Goal: Task Accomplishment & Management: Use online tool/utility

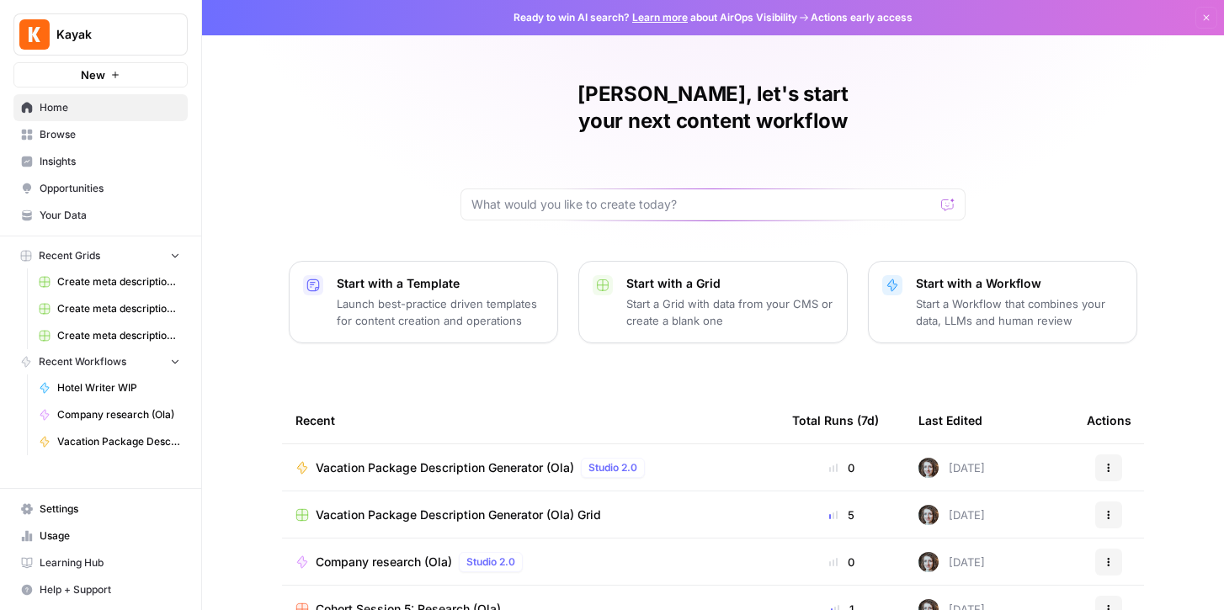
click at [63, 130] on span "Browse" at bounding box center [110, 134] width 141 height 15
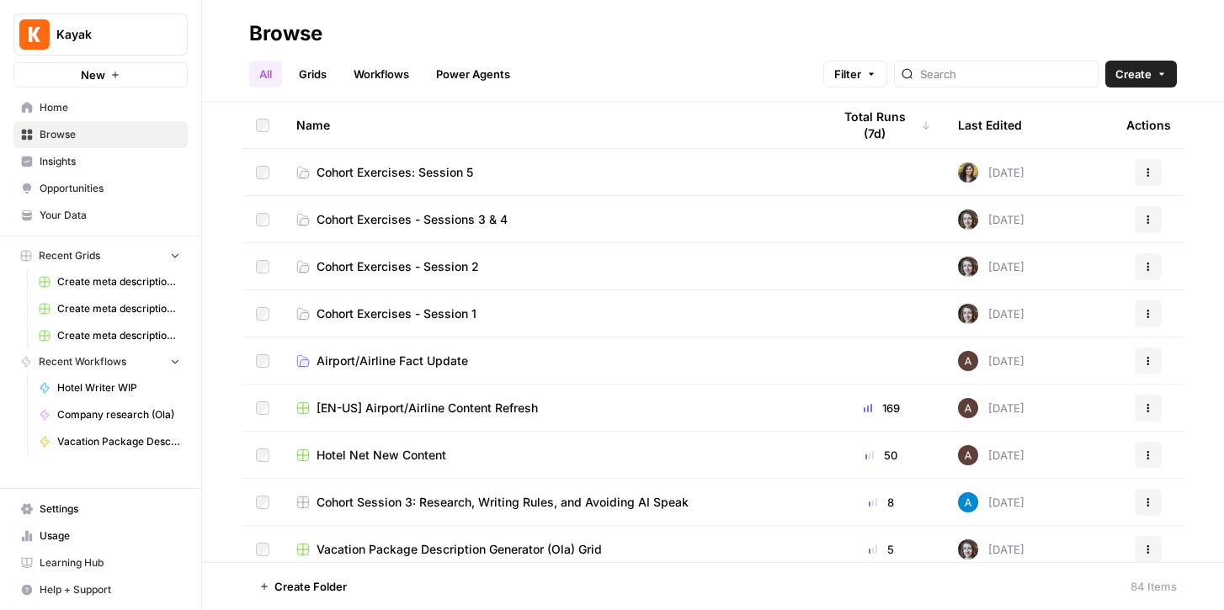
click at [436, 164] on span "Cohort Exercises: Session 5" at bounding box center [395, 172] width 157 height 17
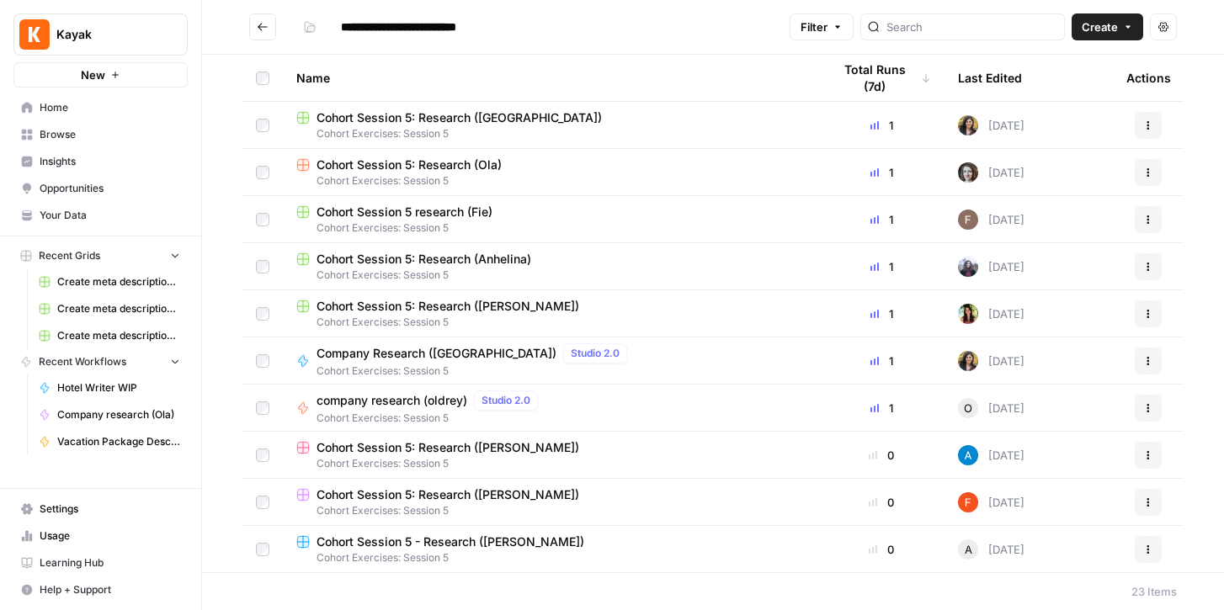
click at [262, 22] on icon "Go back" at bounding box center [263, 27] width 12 height 12
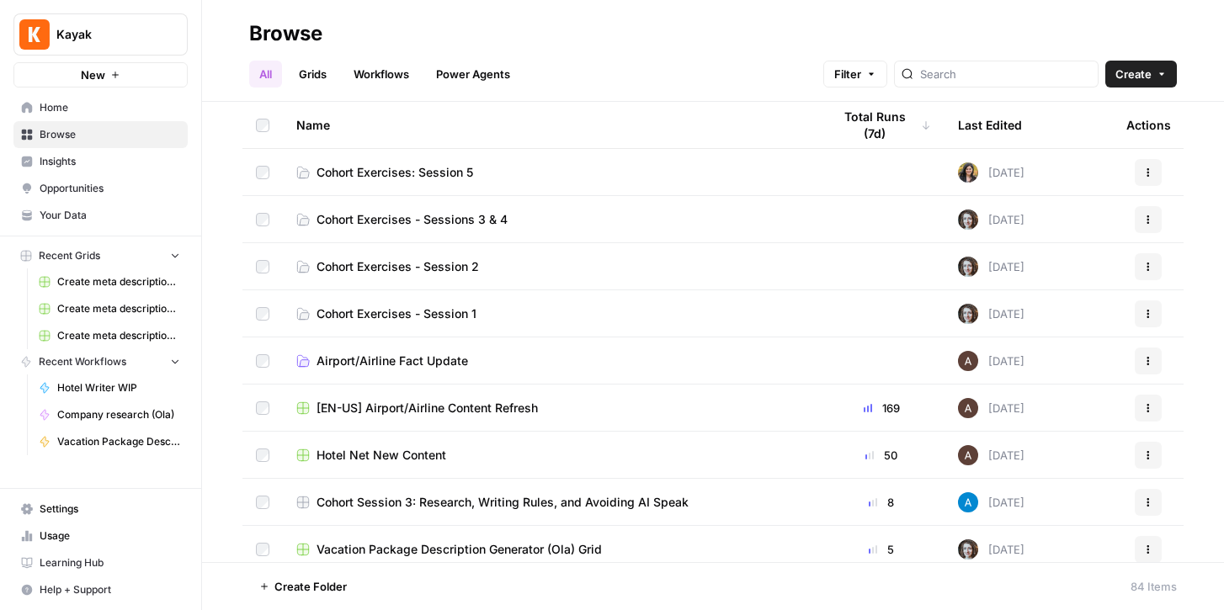
click at [55, 129] on span "Browse" at bounding box center [110, 134] width 141 height 15
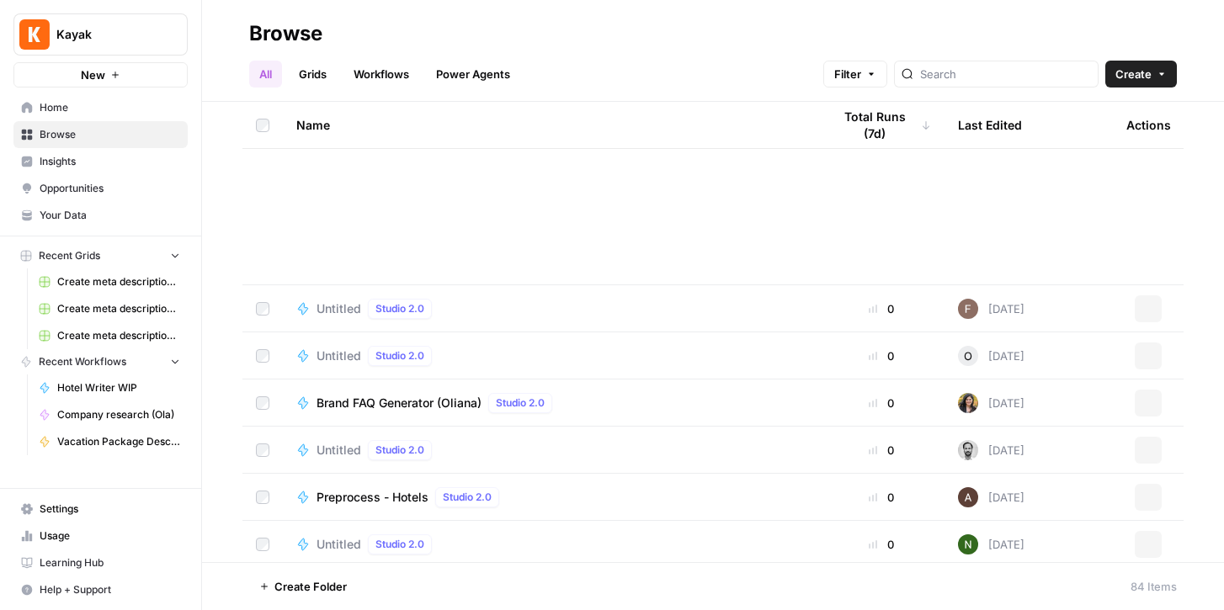
scroll to position [3546, 0]
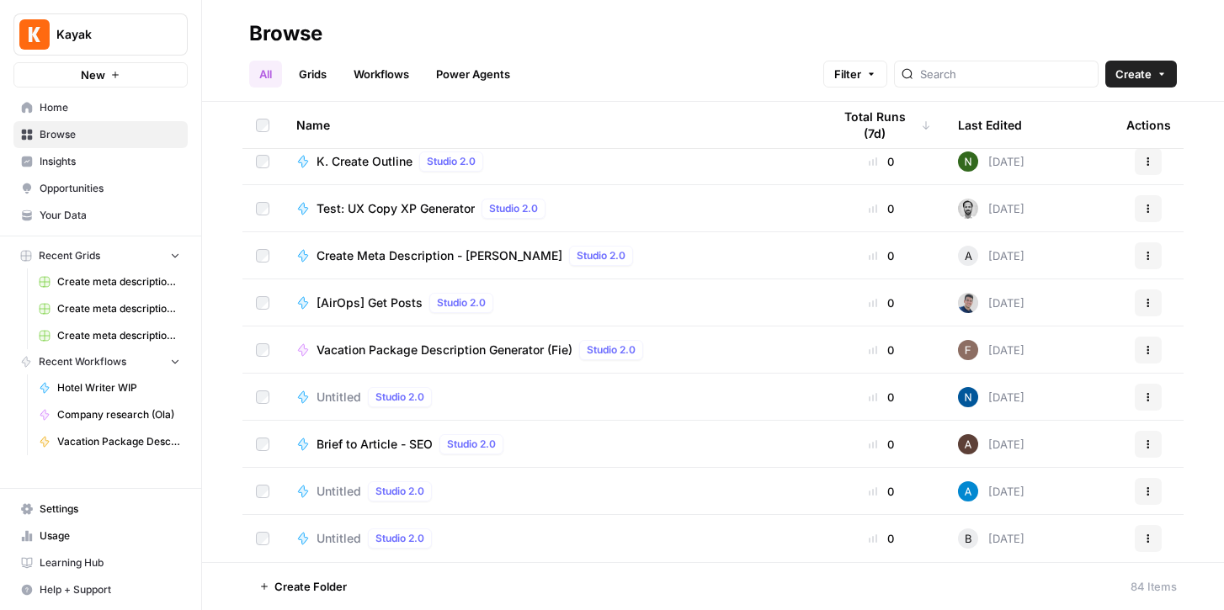
click at [1136, 75] on span "Create" at bounding box center [1133, 74] width 36 height 17
click at [1077, 110] on span "Folder" at bounding box center [1108, 113] width 94 height 17
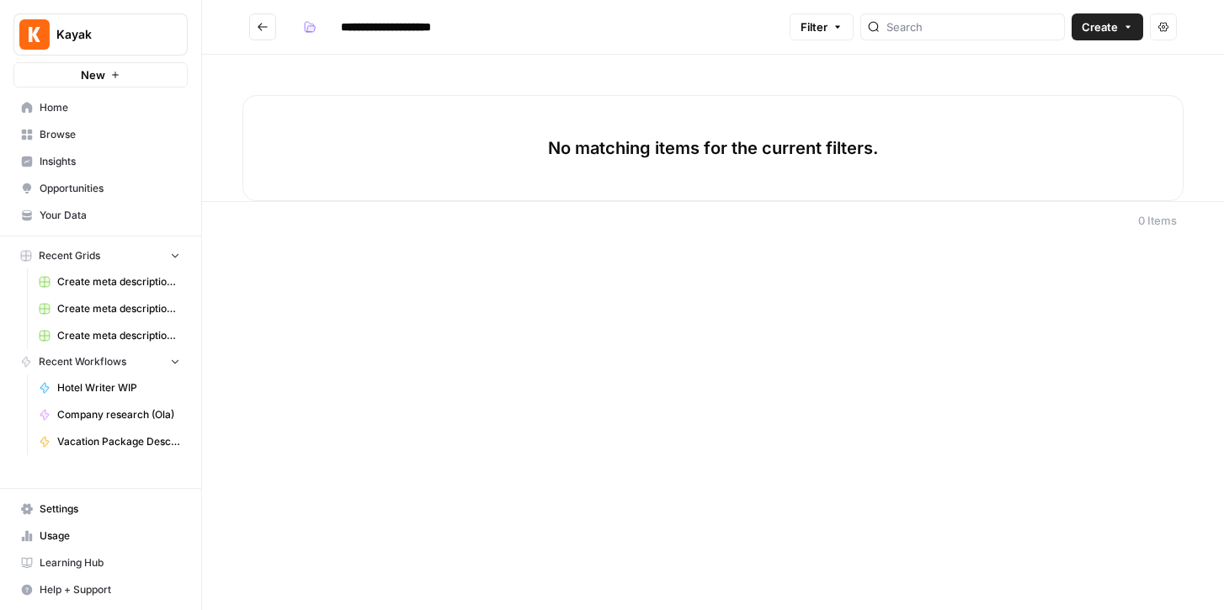
type input "**********"
click at [1097, 21] on span "Create" at bounding box center [1100, 27] width 36 height 17
click at [561, 24] on div "**********" at bounding box center [539, 26] width 487 height 27
click at [1098, 28] on span "Create" at bounding box center [1100, 27] width 36 height 17
click at [1052, 85] on span "Workflow" at bounding box center [1075, 90] width 94 height 17
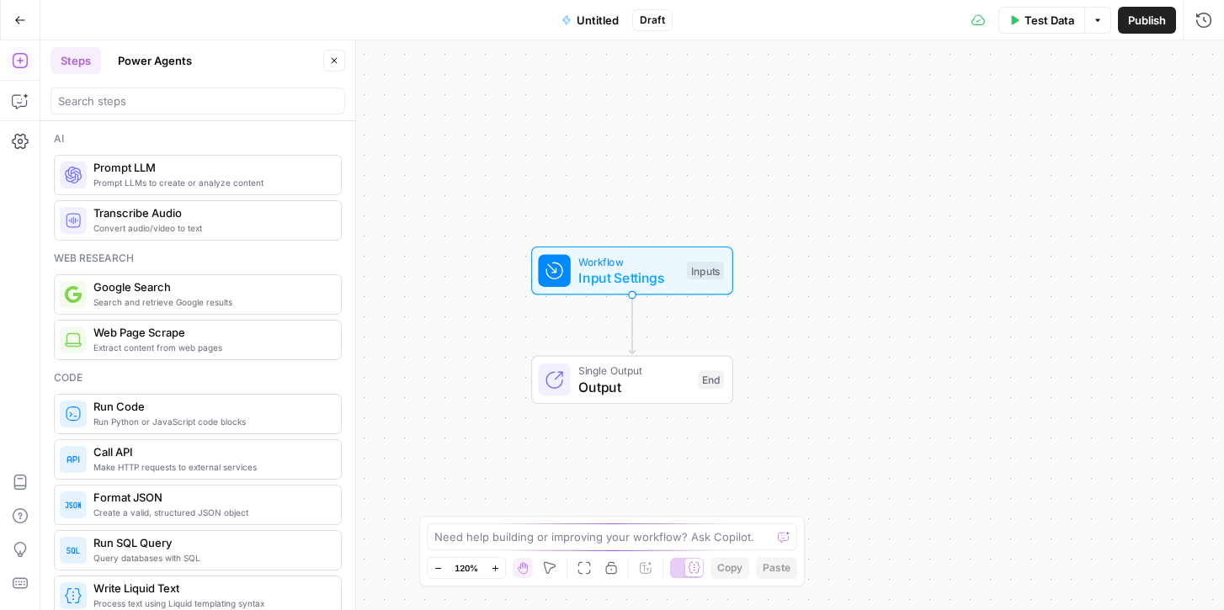
click at [21, 13] on button "Go Back" at bounding box center [20, 20] width 30 height 30
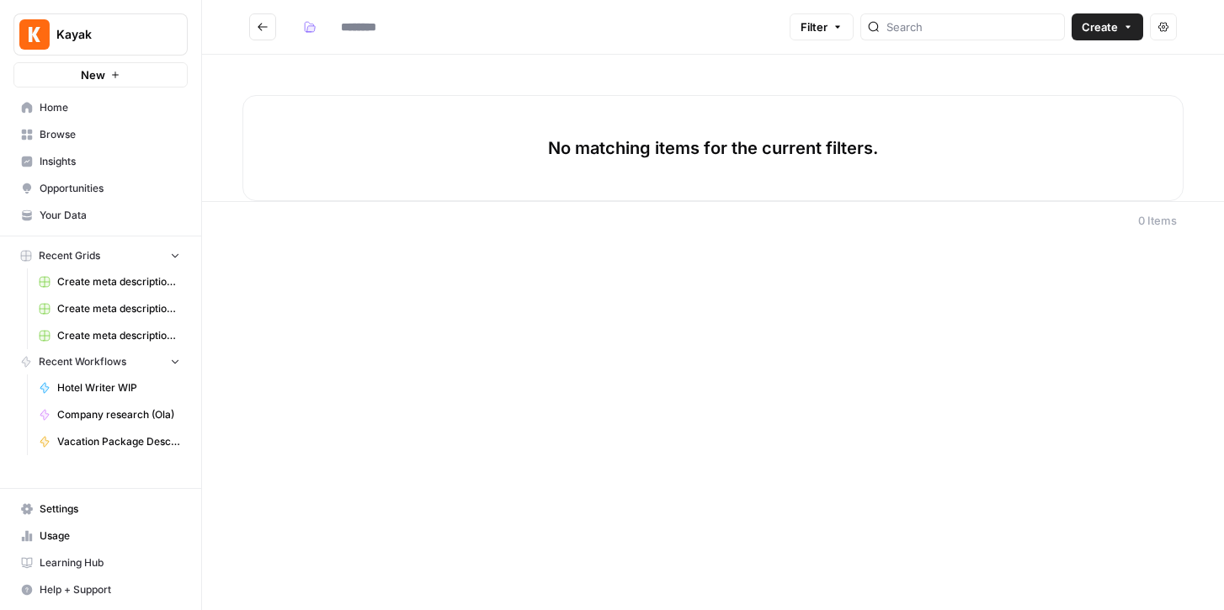
type input "**********"
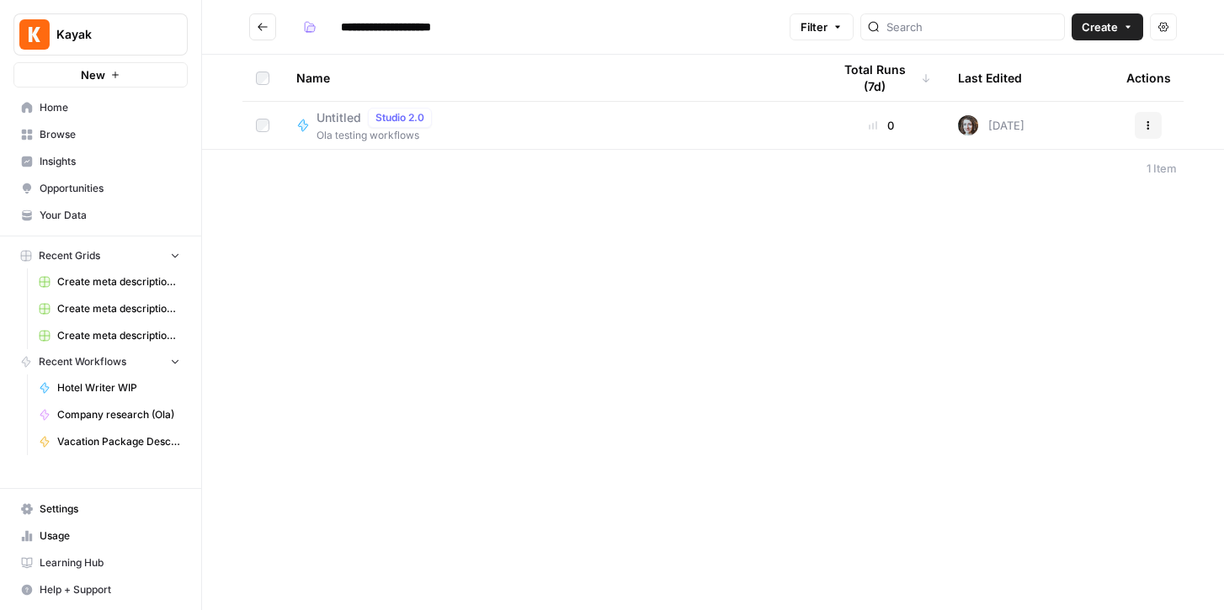
click at [343, 117] on span "Untitled" at bounding box center [339, 117] width 45 height 17
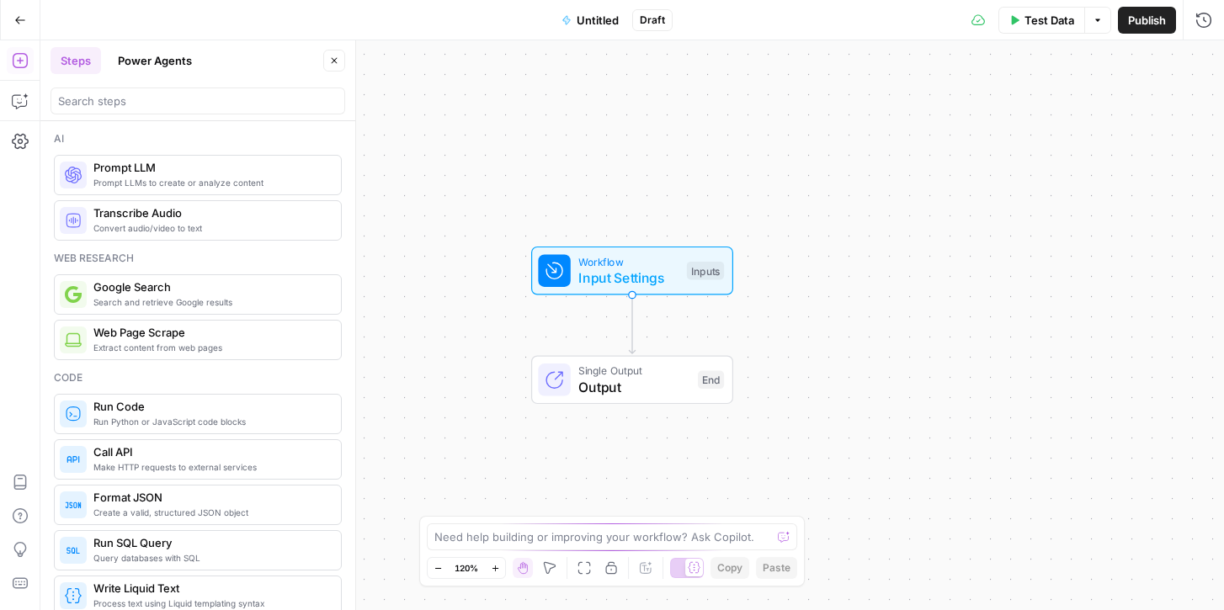
click at [574, 23] on button "Untitled" at bounding box center [589, 20] width 77 height 27
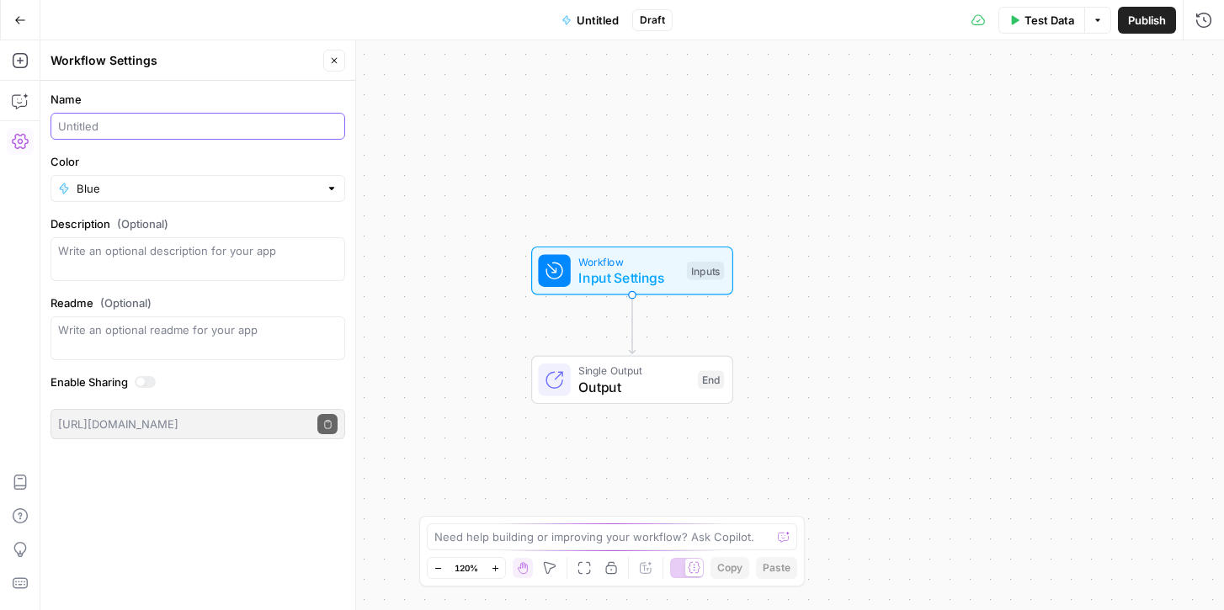
click at [95, 120] on input "Name" at bounding box center [197, 126] width 279 height 17
click at [633, 271] on span "Input Settings" at bounding box center [628, 278] width 100 height 20
click at [1058, 106] on span "Add Field" at bounding box center [1034, 114] width 49 height 17
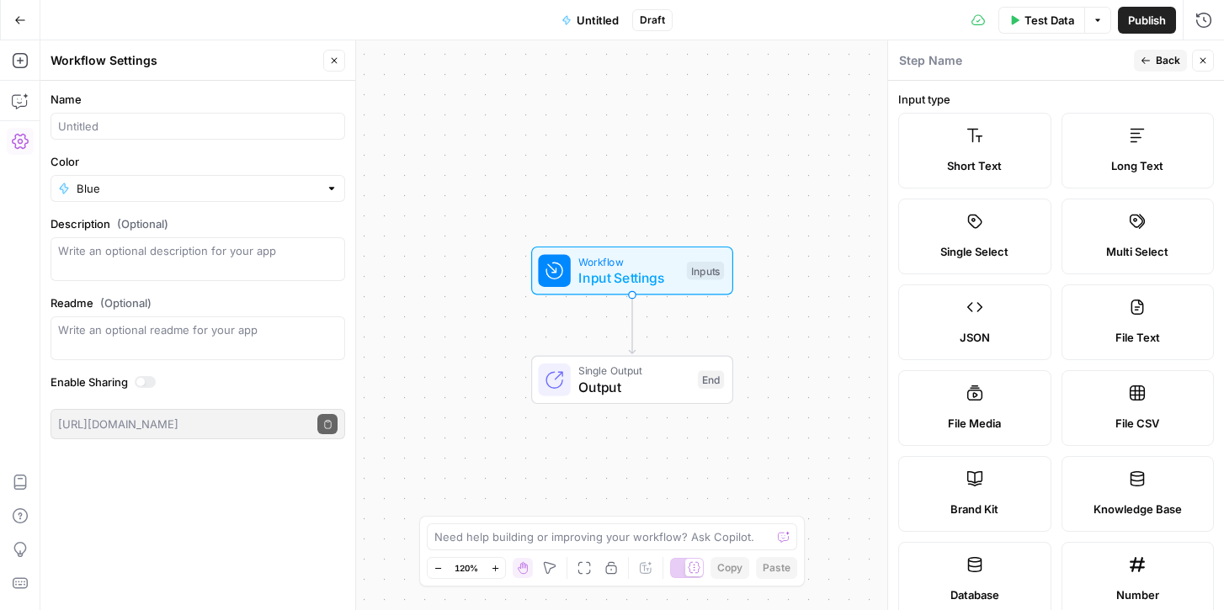
click at [993, 164] on span "Short Text" at bounding box center [974, 165] width 55 height 17
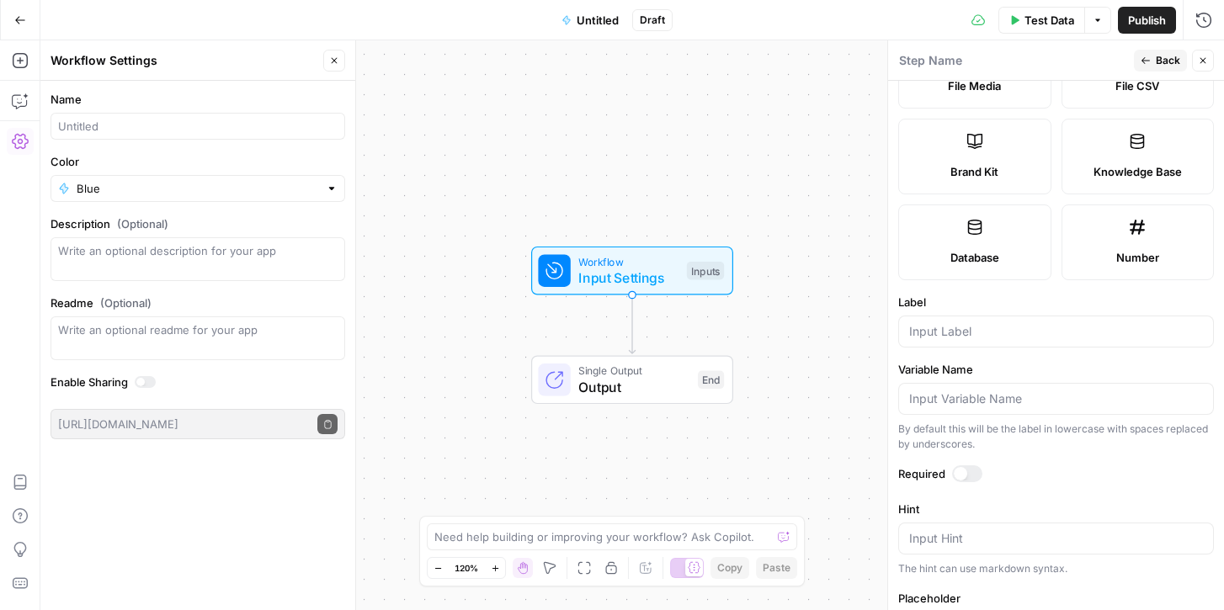
scroll to position [386, 0]
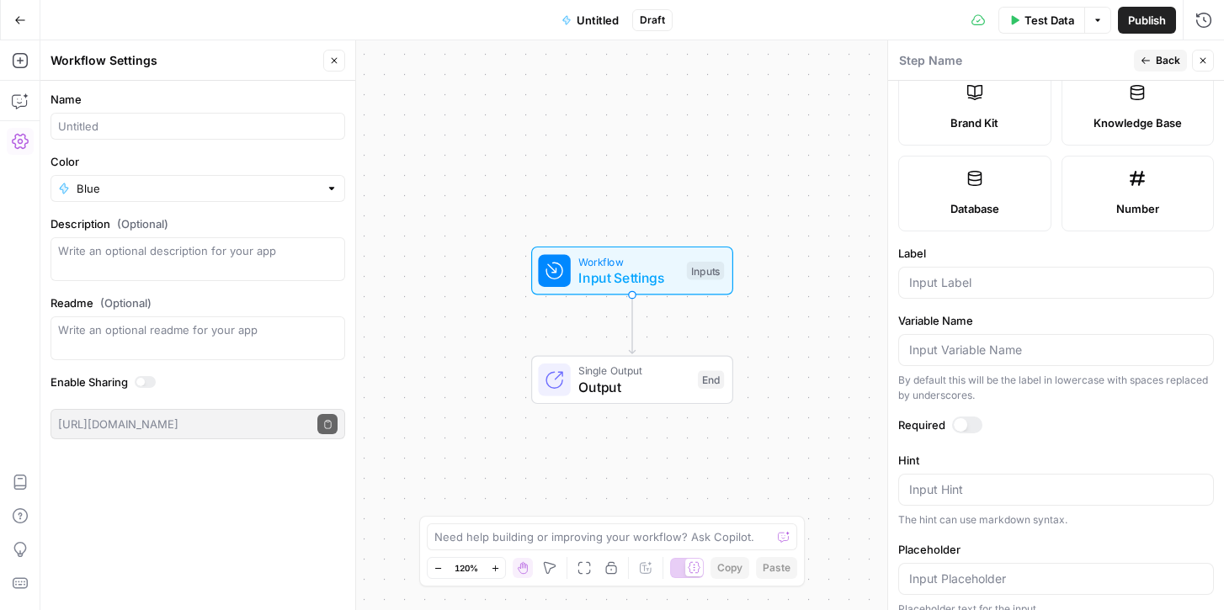
click at [959, 274] on div at bounding box center [1056, 283] width 316 height 32
type input "Blog post"
click at [970, 423] on div at bounding box center [967, 425] width 30 height 17
click at [1166, 55] on span "Back" at bounding box center [1168, 60] width 24 height 15
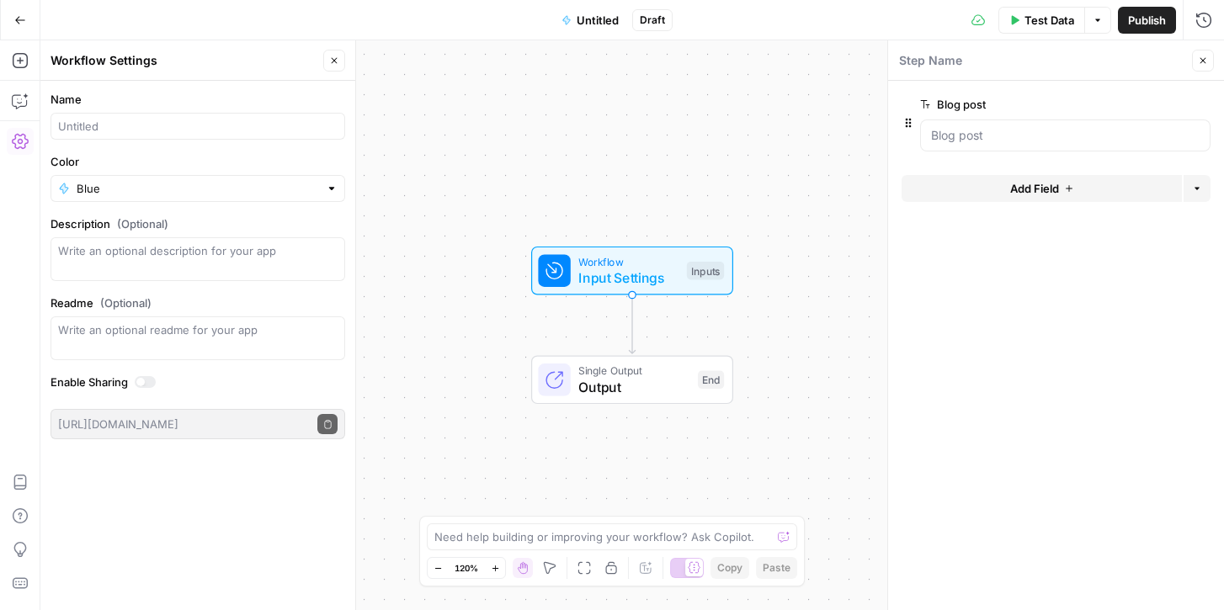
click at [1029, 184] on span "Add Field" at bounding box center [1034, 188] width 49 height 17
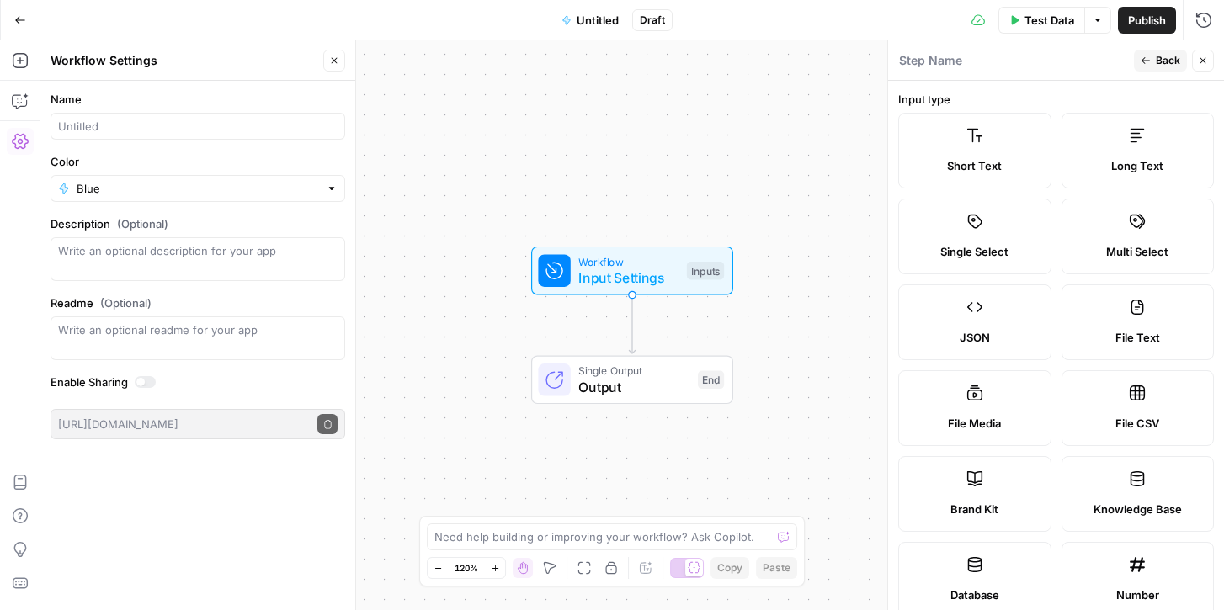
click at [991, 491] on label "Brand Kit" at bounding box center [974, 494] width 153 height 76
type input "Brand Kit"
type input "brand_kit"
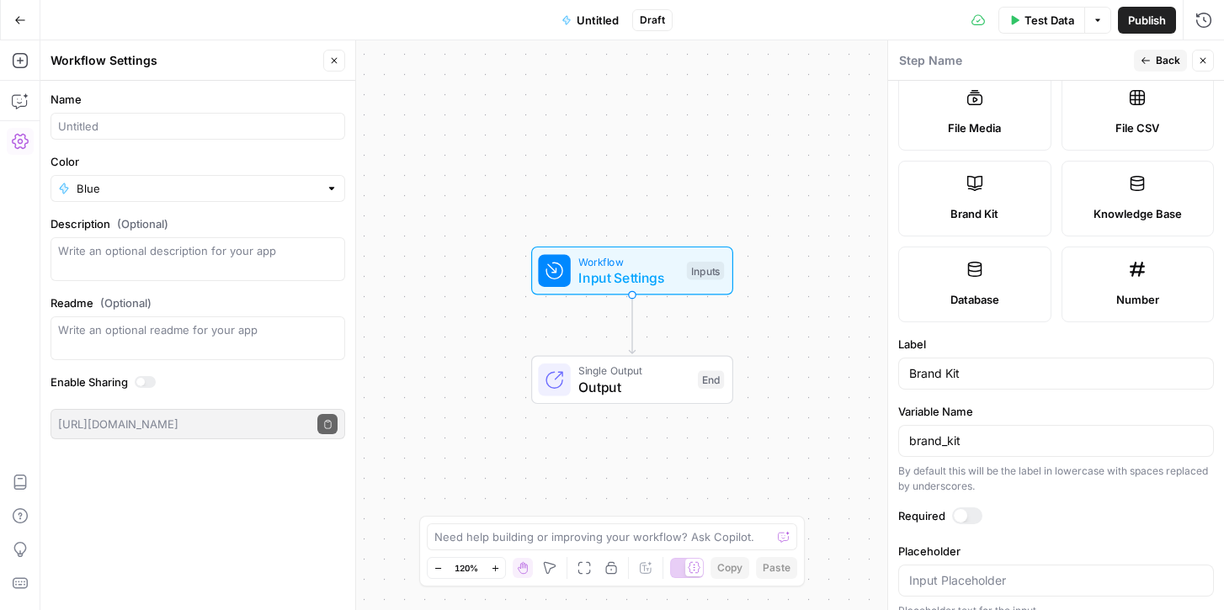
scroll to position [314, 0]
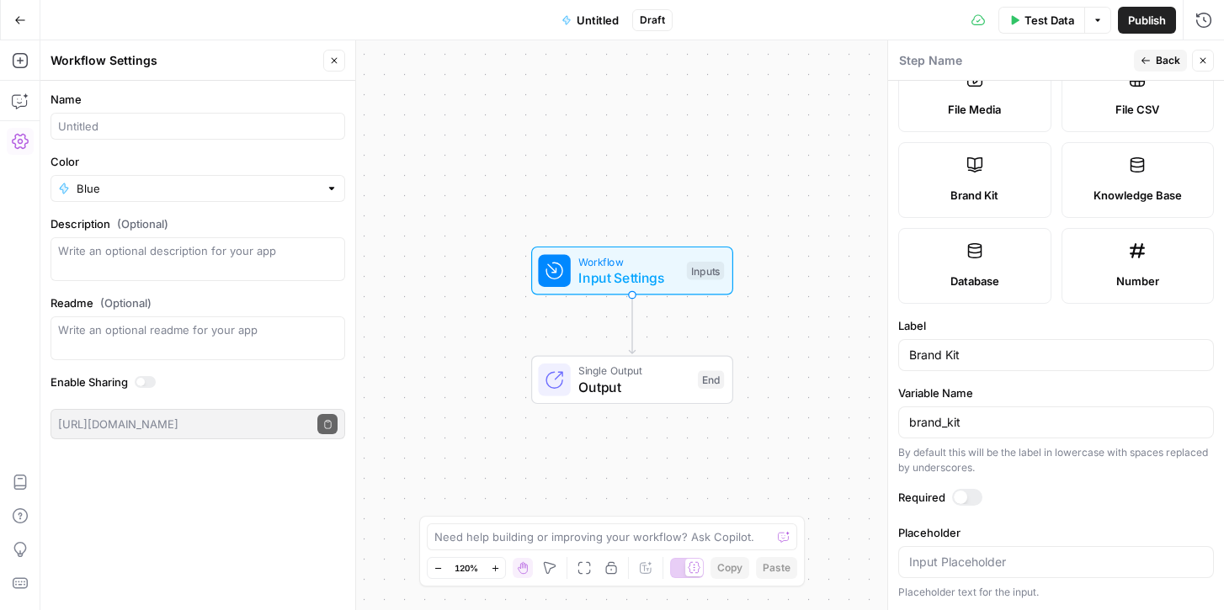
click at [971, 495] on div at bounding box center [967, 497] width 30 height 17
click at [1157, 64] on span "Back" at bounding box center [1168, 60] width 24 height 15
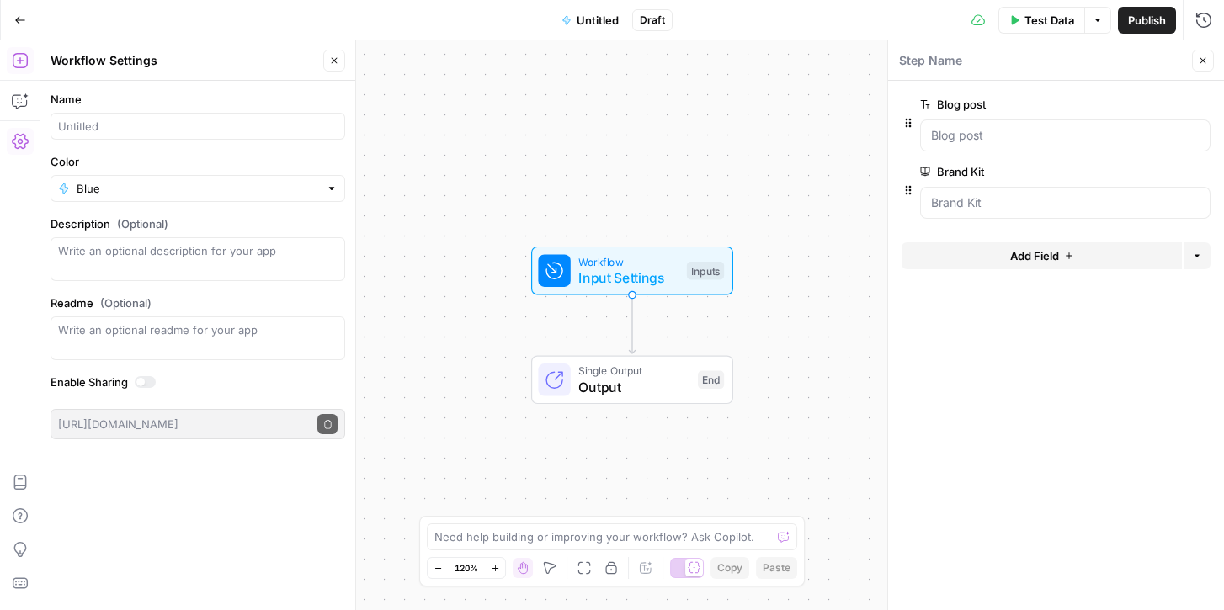
click at [20, 58] on icon "button" at bounding box center [20, 60] width 17 height 17
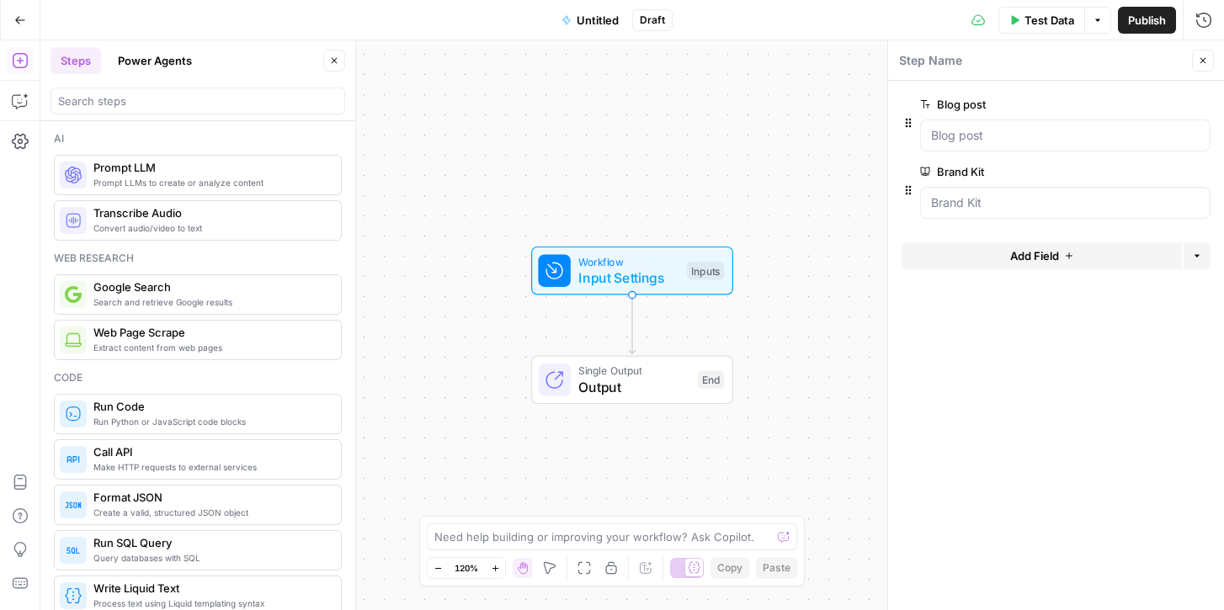
click at [164, 342] on span "Extract content from web pages" at bounding box center [210, 347] width 234 height 13
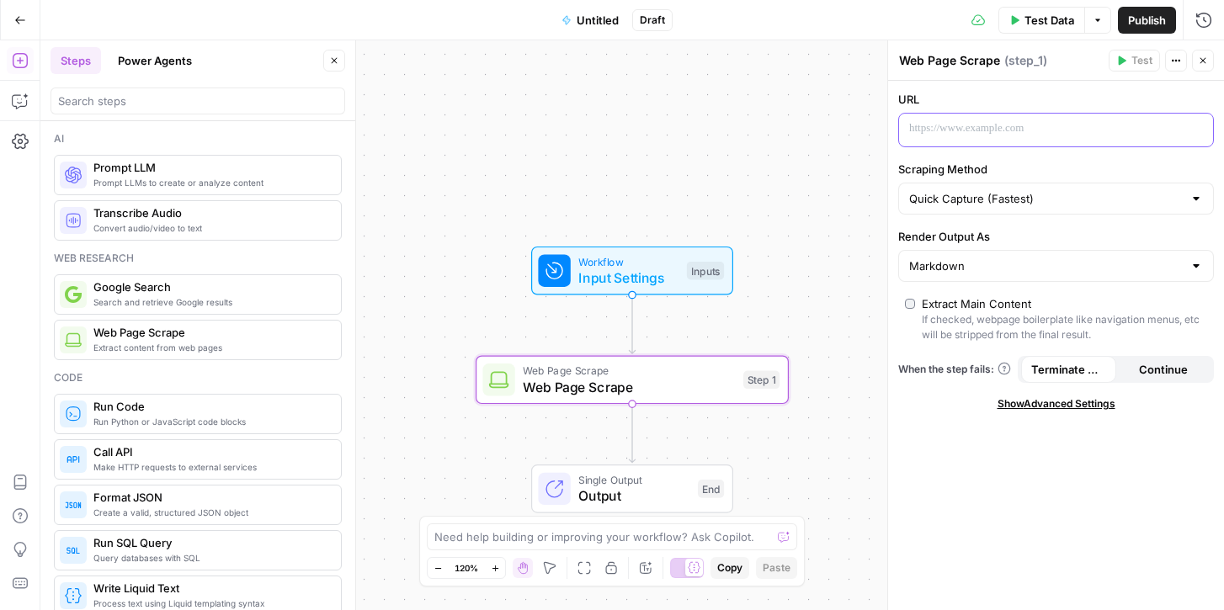
click at [1041, 133] on p at bounding box center [1042, 128] width 267 height 17
click at [1041, 203] on input "Scraping Method" at bounding box center [1046, 198] width 274 height 17
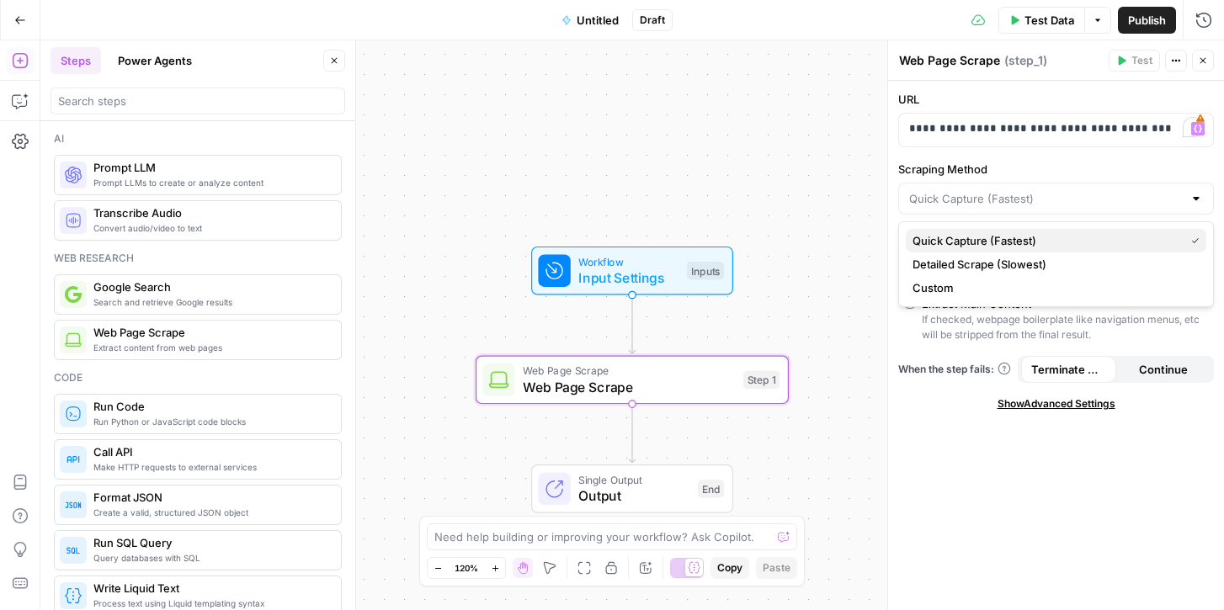
click at [1016, 240] on span "Quick Capture (Fastest)" at bounding box center [1044, 240] width 265 height 17
type input "Quick Capture (Fastest)"
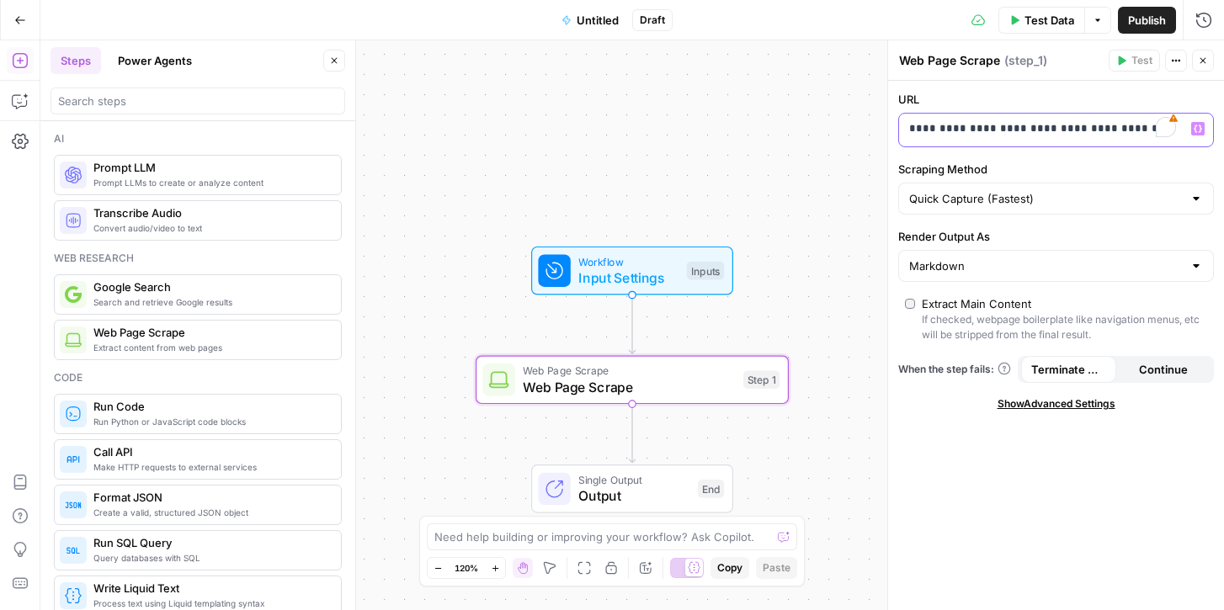
drag, startPoint x: 1157, startPoint y: 127, endPoint x: 742, endPoint y: 118, distance: 415.1
click at [742, 118] on body "Kayak New Home Browse Insights Opportunities Your Data Recent Grids Create meta…" at bounding box center [612, 305] width 1224 height 610
click at [944, 129] on p "****" at bounding box center [1042, 128] width 267 height 17
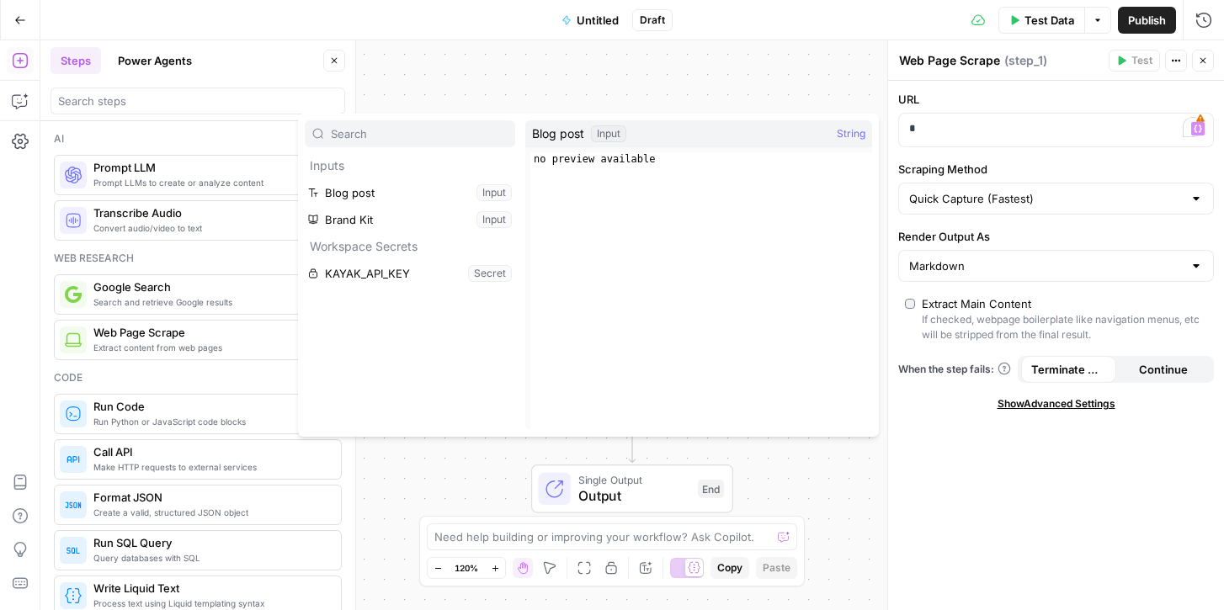
click at [764, 93] on div "Workflow Input Settings Inputs Web Page Scrape Web Page Scrape Step 1 Single Ou…" at bounding box center [632, 325] width 1184 height 570
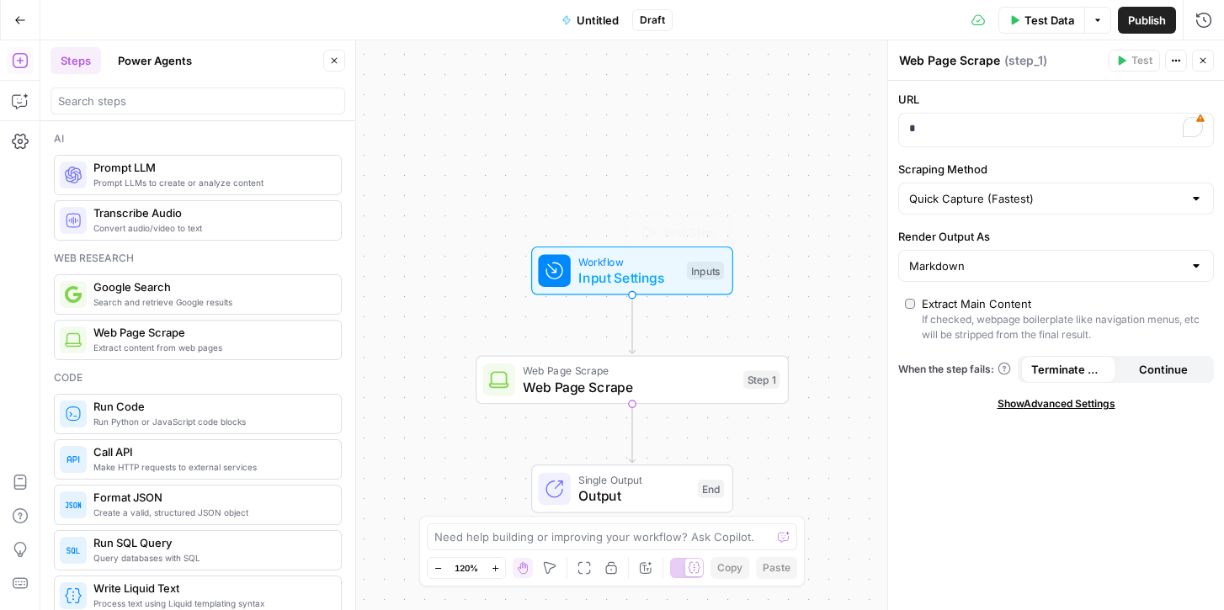
click at [606, 268] on span "Input Settings" at bounding box center [628, 278] width 100 height 20
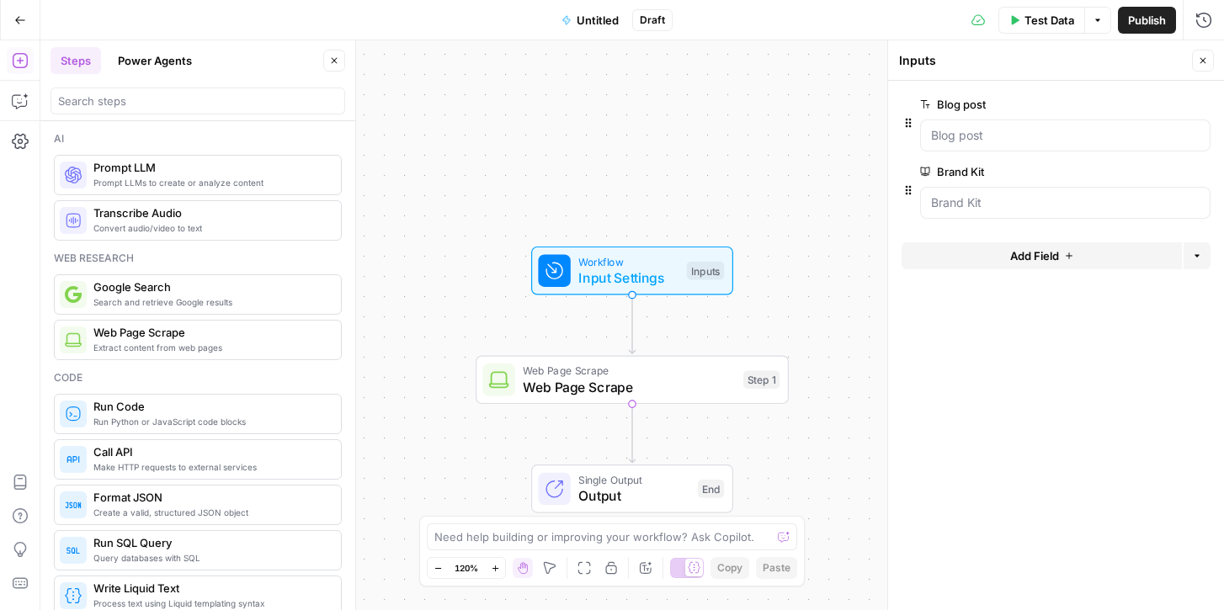
click at [1019, 252] on span "Add Field" at bounding box center [1034, 255] width 49 height 17
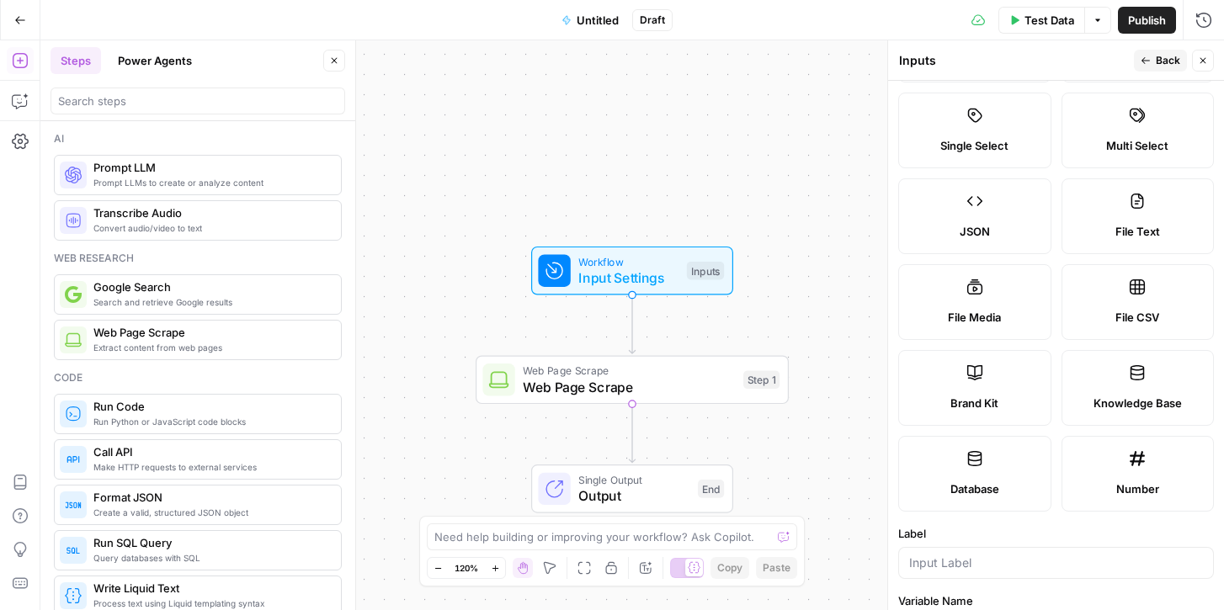
scroll to position [0, 0]
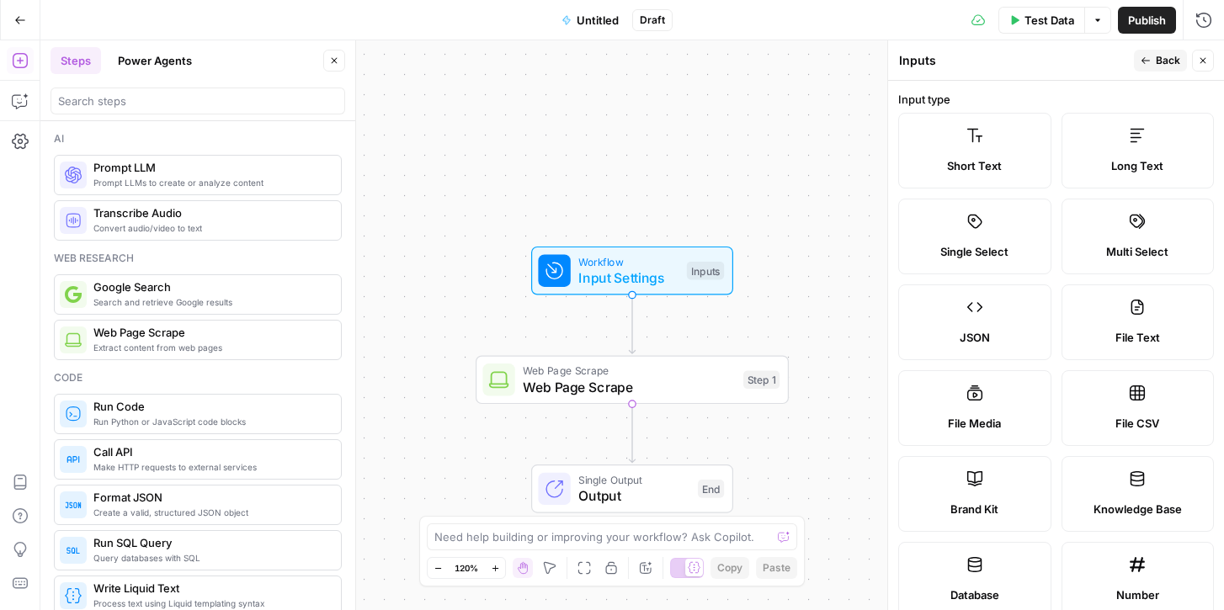
click at [989, 55] on div "Inputs Inputs" at bounding box center [1013, 60] width 231 height 19
click at [977, 153] on label "Short Text" at bounding box center [974, 151] width 153 height 76
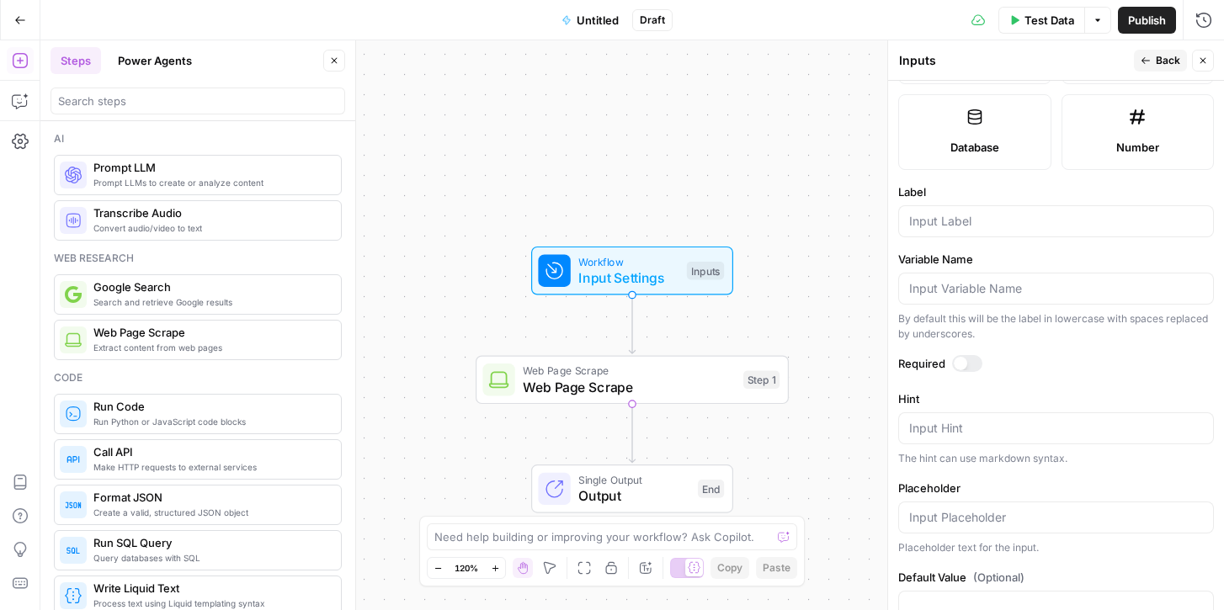
scroll to position [450, 0]
click at [928, 224] on input "Label" at bounding box center [1056, 219] width 294 height 17
type input "B"
click at [1166, 61] on span "Back" at bounding box center [1168, 60] width 24 height 15
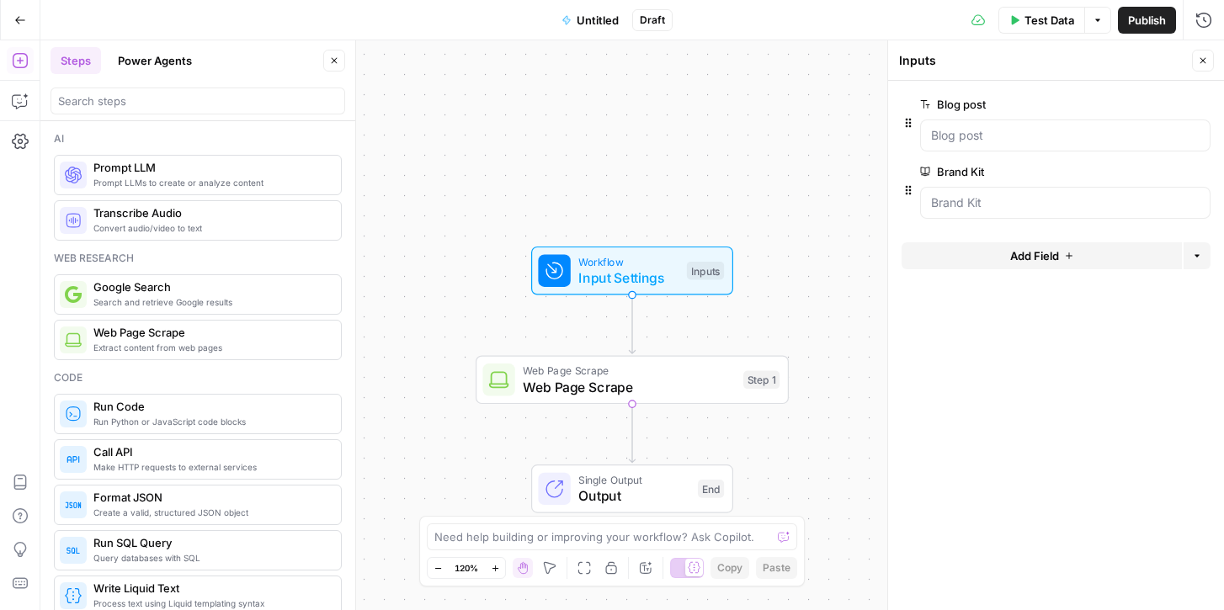
click at [1146, 102] on span "edit field" at bounding box center [1147, 104] width 37 height 13
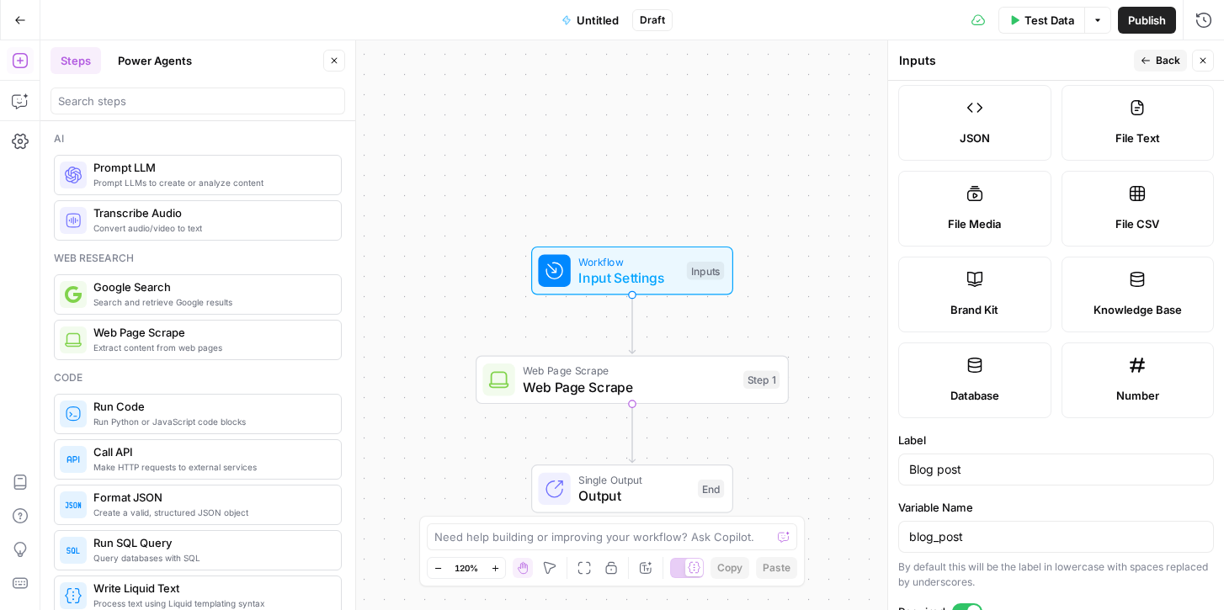
scroll to position [274, 0]
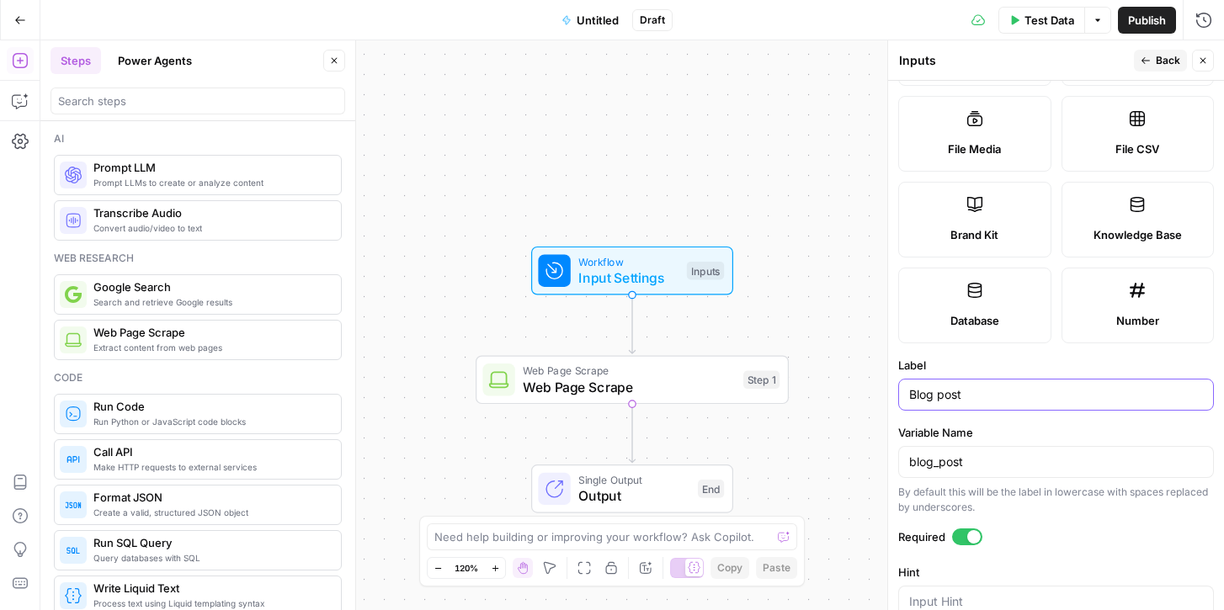
drag, startPoint x: 938, startPoint y: 402, endPoint x: 987, endPoint y: 402, distance: 49.7
click at [987, 402] on input "Blog post" at bounding box center [1056, 394] width 294 height 17
type input "Blog URL"
click at [1158, 66] on span "Back" at bounding box center [1168, 60] width 24 height 15
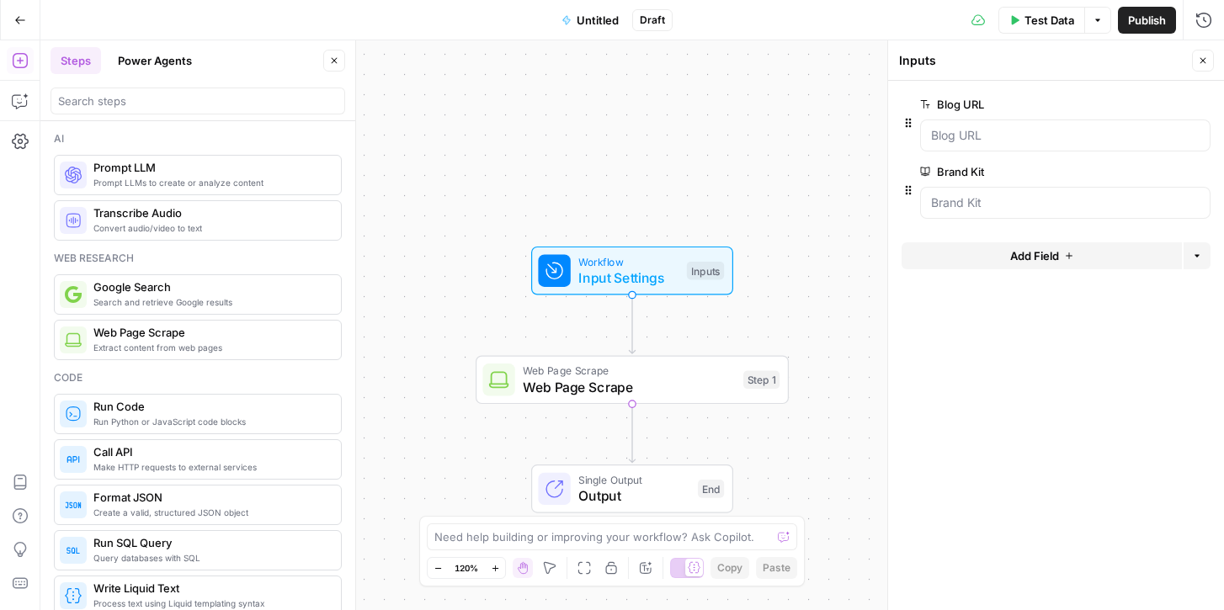
click at [611, 383] on span "Web Page Scrape" at bounding box center [629, 387] width 212 height 20
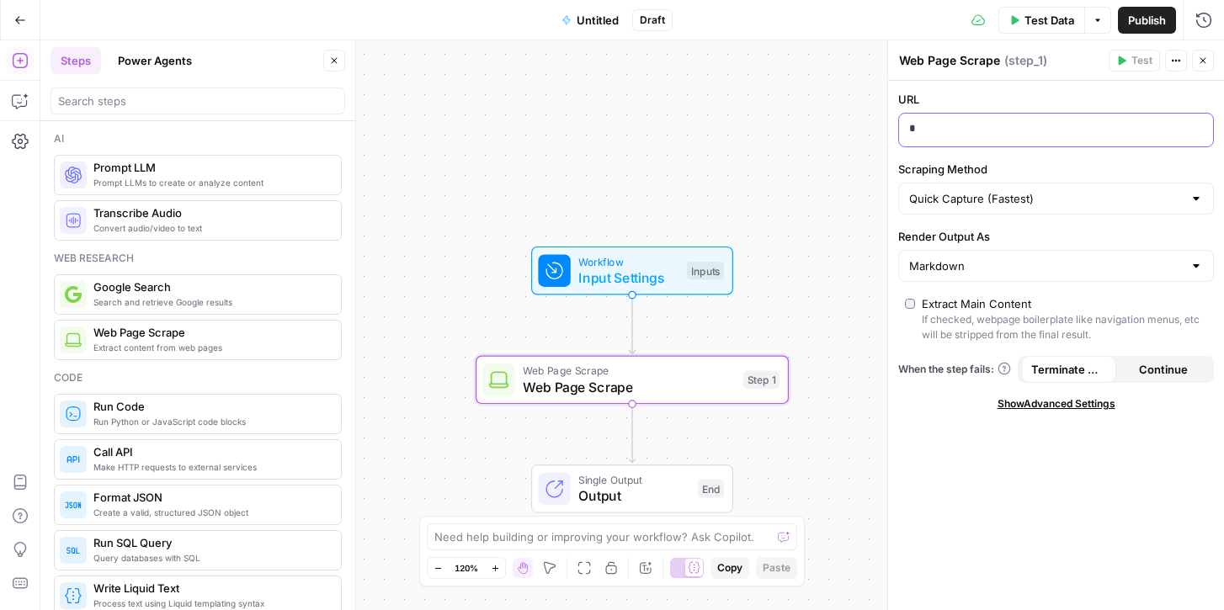
click at [975, 134] on p "*" at bounding box center [1056, 128] width 294 height 17
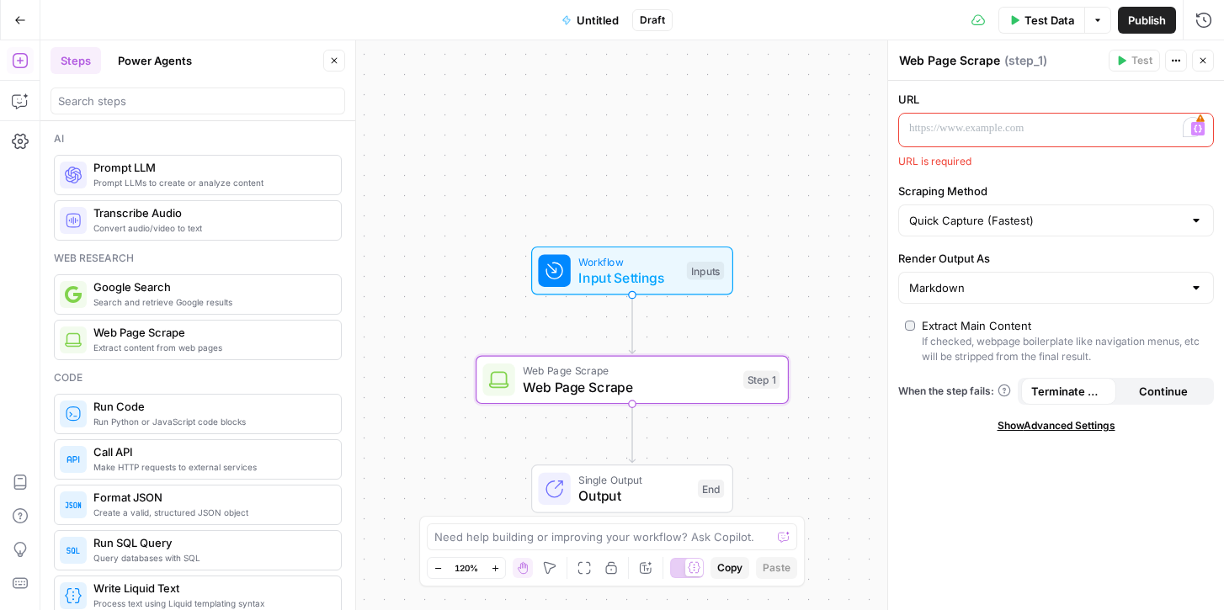
click at [1199, 128] on icon "button" at bounding box center [1198, 129] width 8 height 8
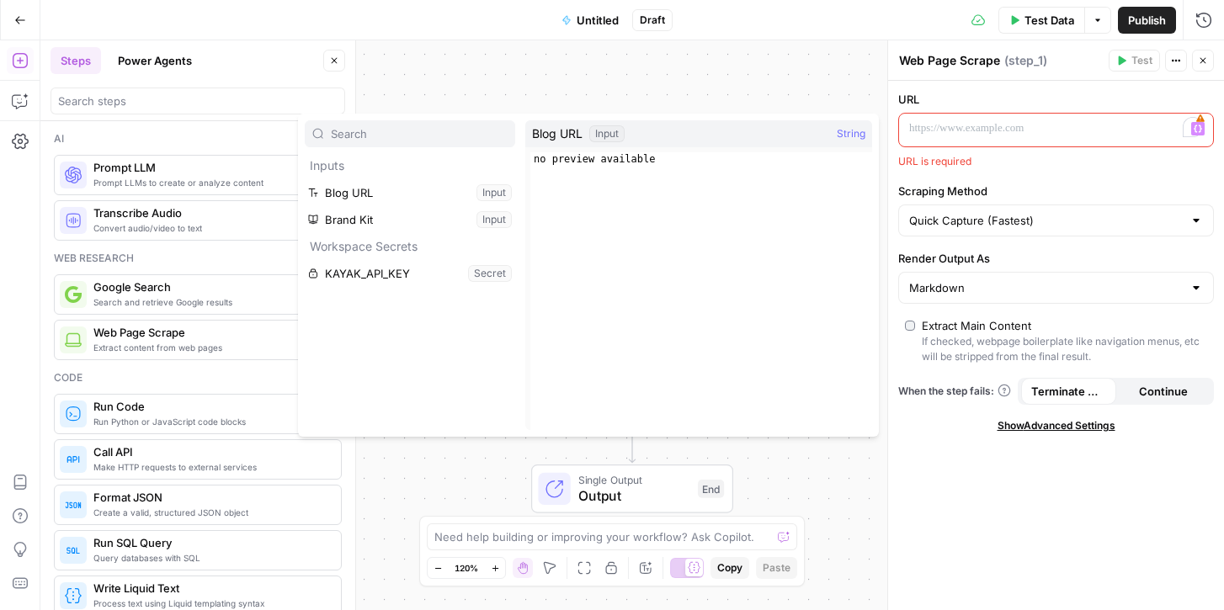
click at [557, 132] on span "Blog URL" at bounding box center [557, 133] width 51 height 17
click at [564, 136] on span "Blog URL" at bounding box center [557, 133] width 51 height 17
click at [371, 198] on button "Select variable Blog URL" at bounding box center [410, 192] width 210 height 27
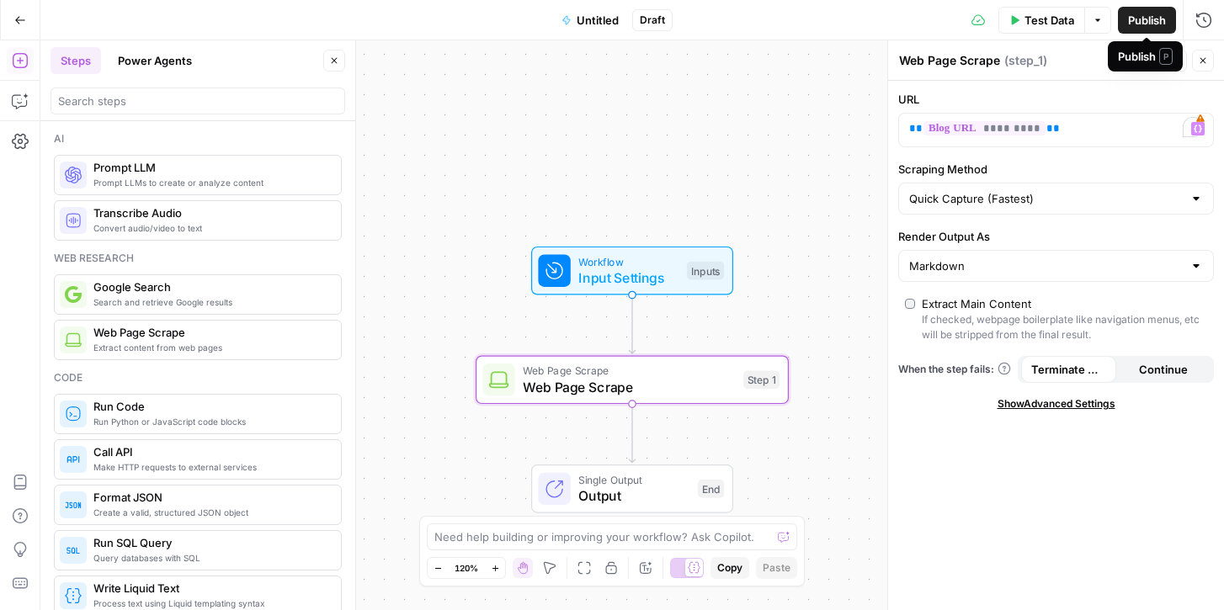
click at [1137, 24] on span "Publish" at bounding box center [1147, 20] width 38 height 17
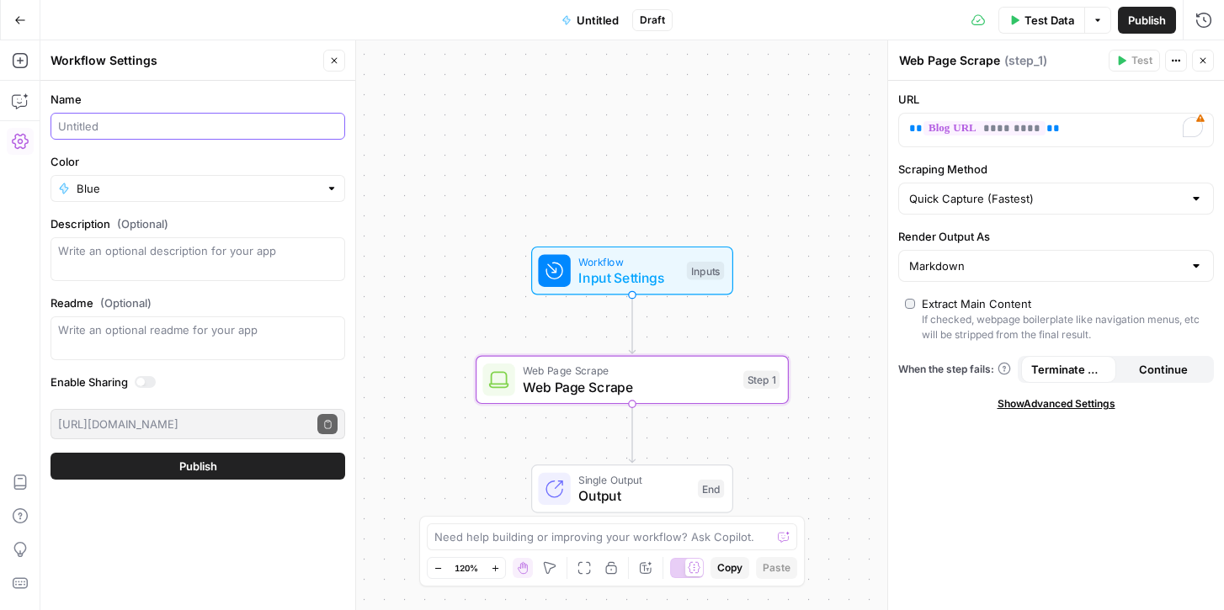
click at [178, 125] on input "Name" at bounding box center [197, 126] width 279 height 17
click at [137, 125] on input "Name" at bounding box center [197, 126] width 279 height 17
type input "Blog post analysis"
click at [539, 21] on icon "button" at bounding box center [540, 19] width 7 height 8
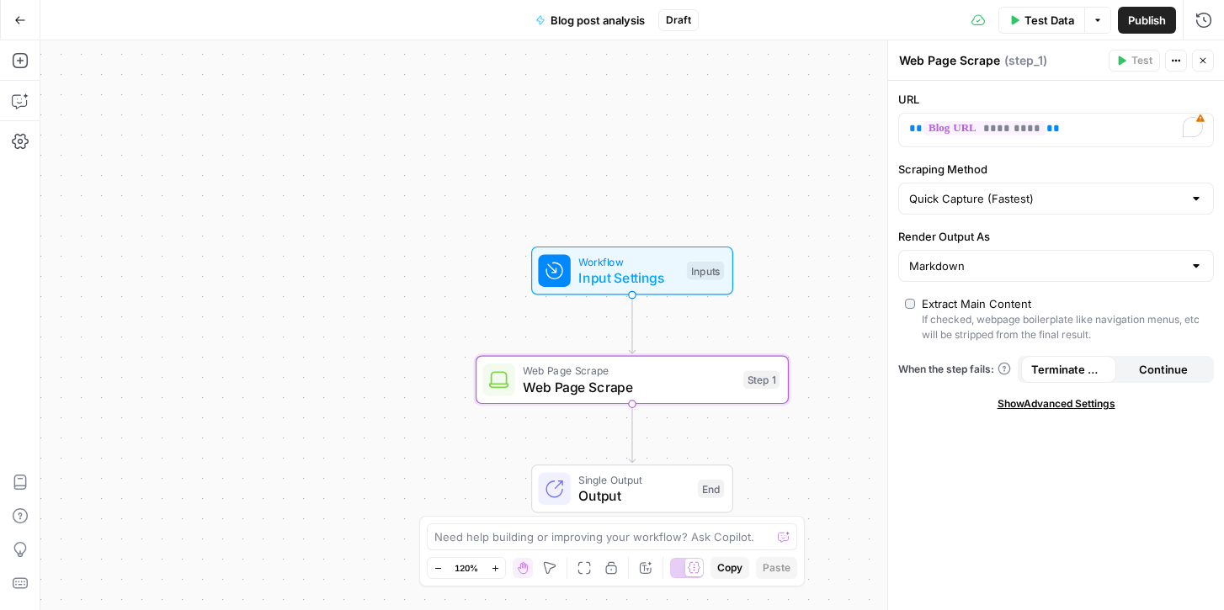
click at [540, 18] on icon "button" at bounding box center [540, 19] width 7 height 8
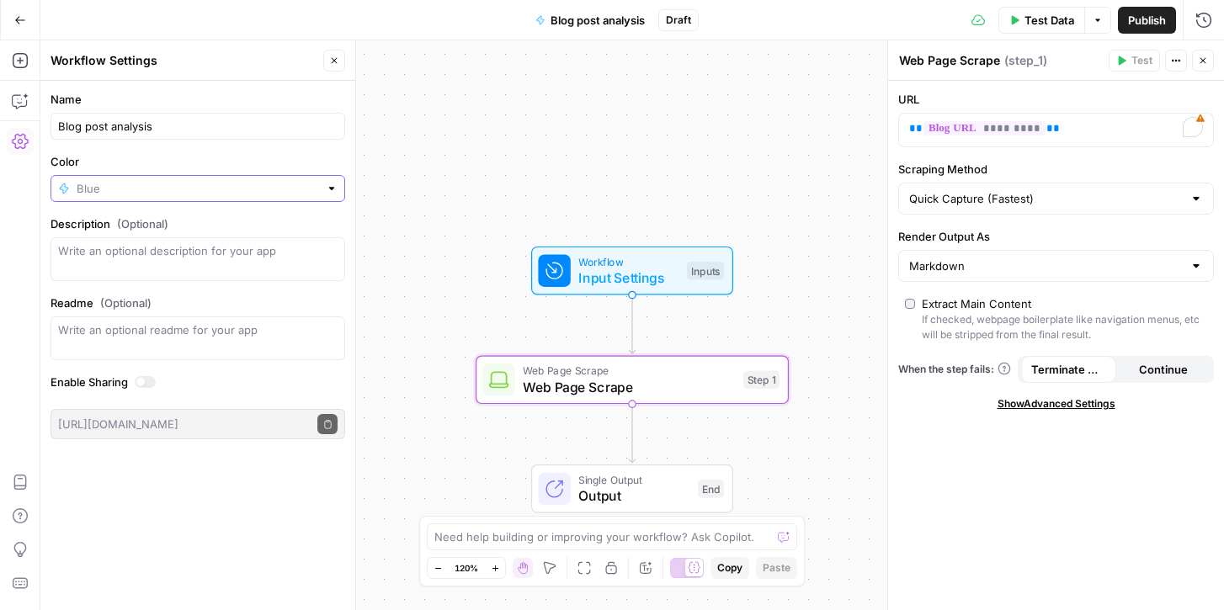
click at [85, 185] on input "Color" at bounding box center [198, 188] width 242 height 17
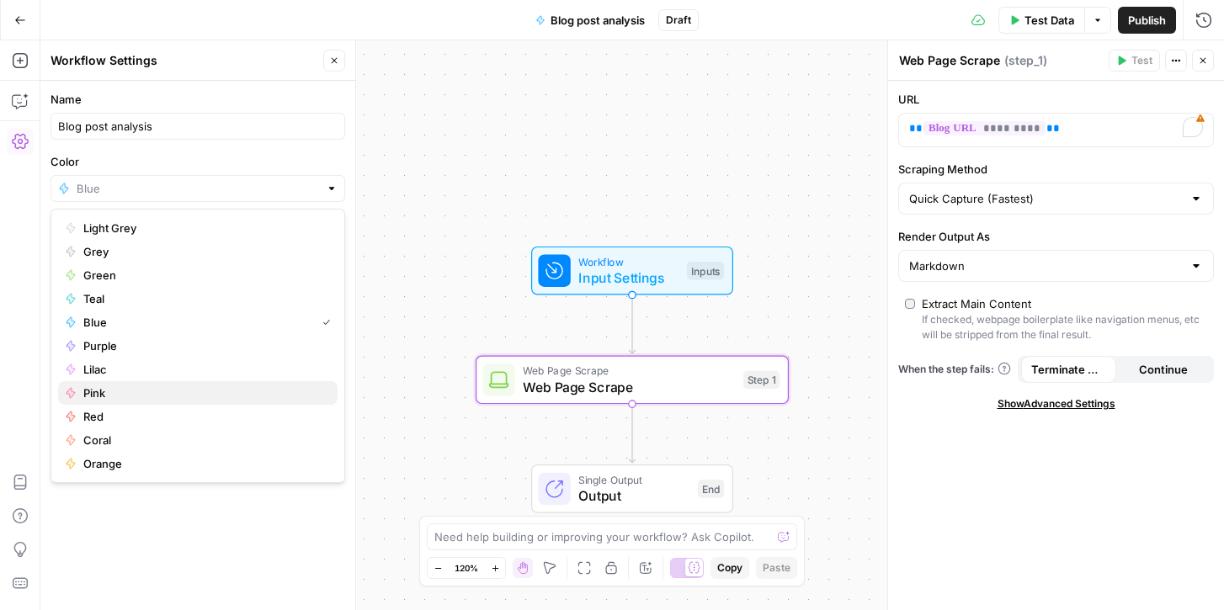
click at [98, 392] on span "Pink" at bounding box center [203, 393] width 241 height 17
type input "Pink"
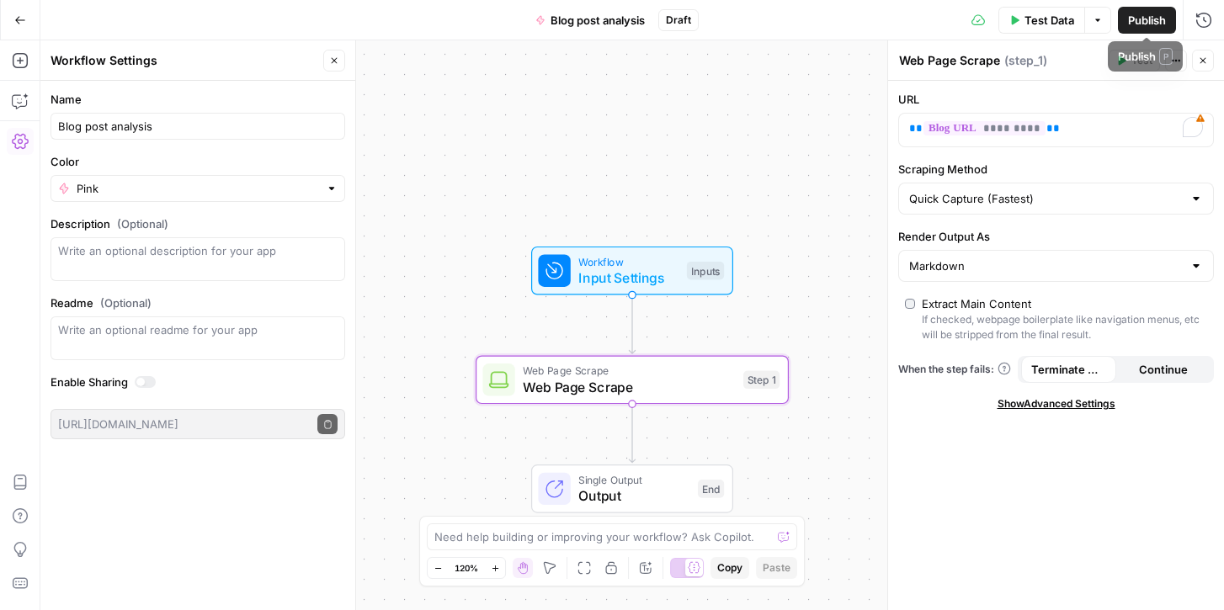
click at [1143, 15] on span "Publish" at bounding box center [1147, 20] width 38 height 17
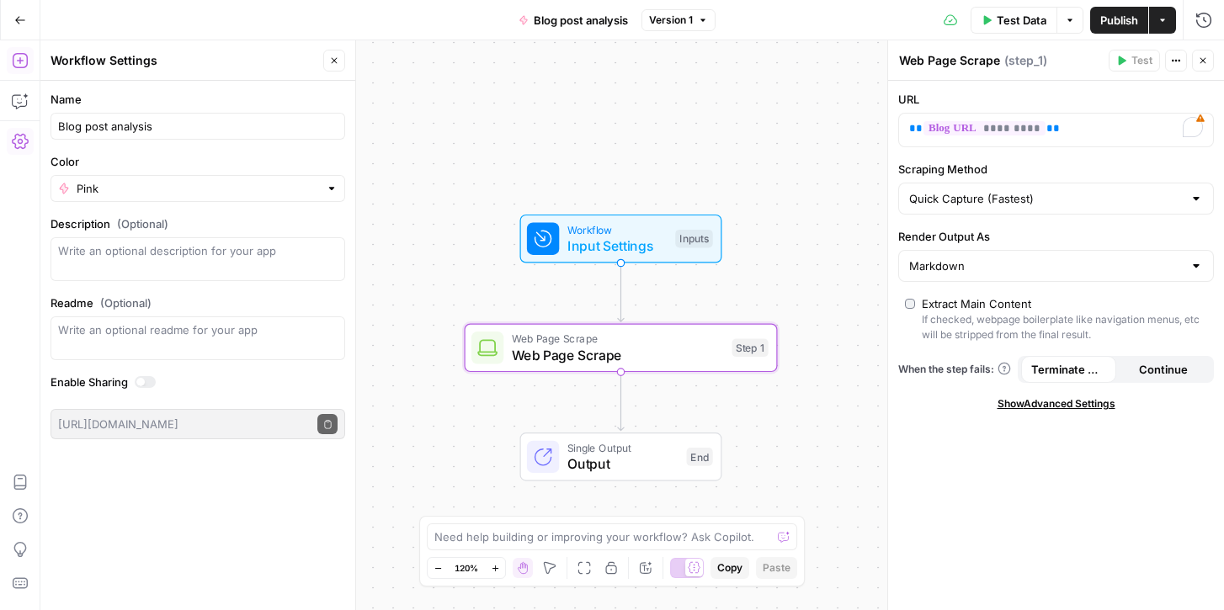
click at [21, 54] on icon "button" at bounding box center [19, 60] width 15 height 15
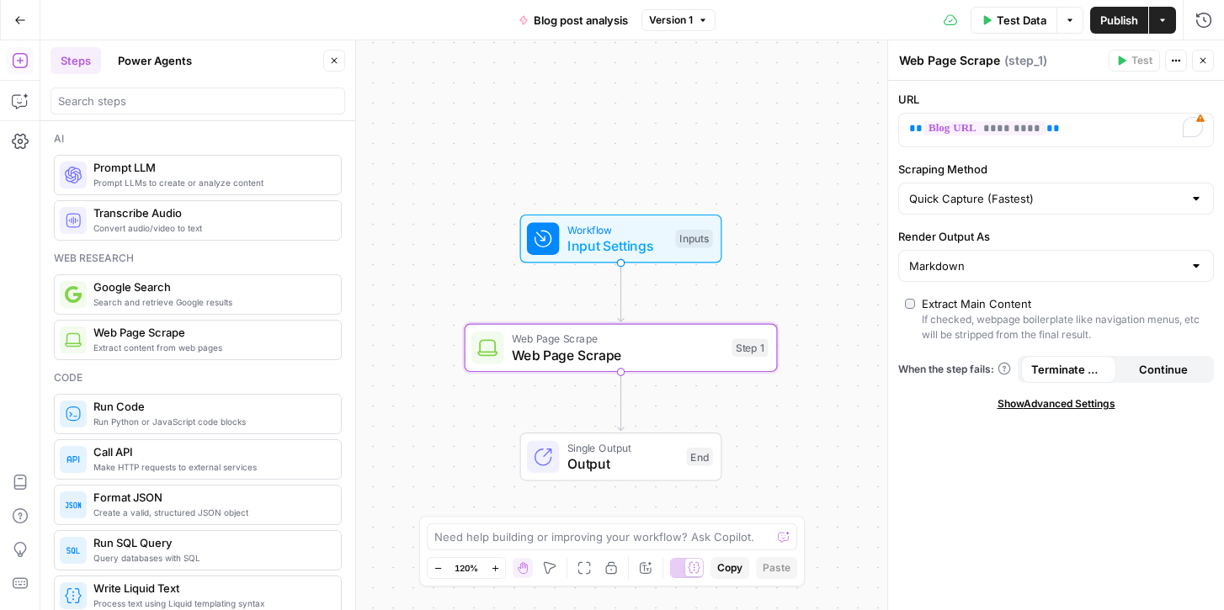
click at [118, 171] on span "Prompt LLM" at bounding box center [210, 167] width 234 height 17
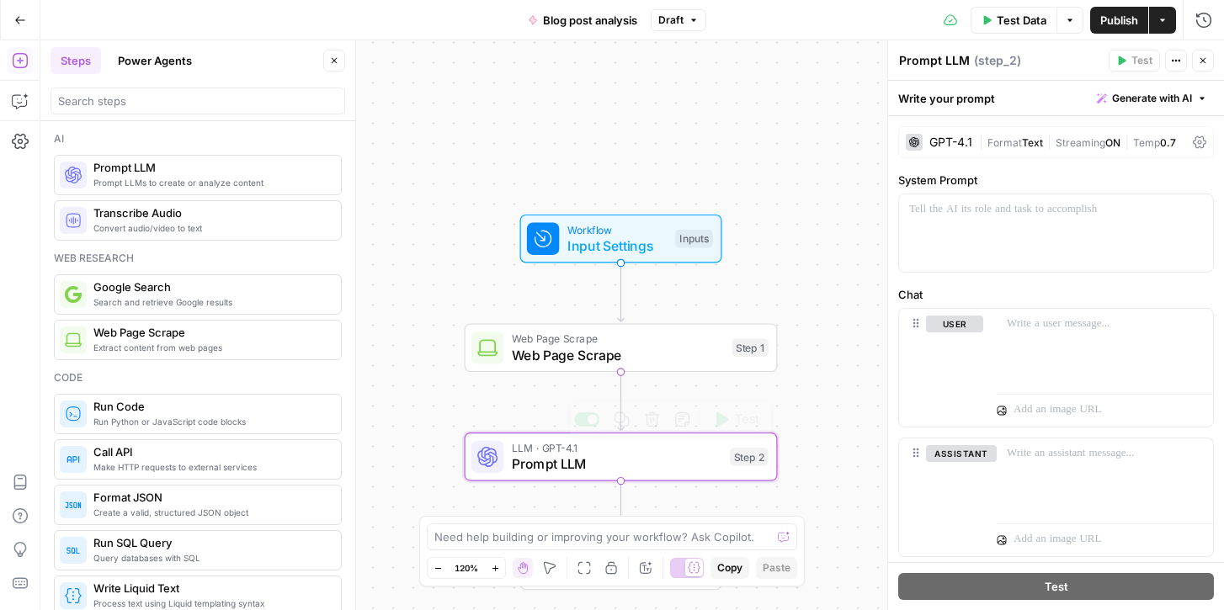
click at [536, 461] on span "Prompt LLM" at bounding box center [617, 464] width 210 height 20
click at [953, 56] on textarea "Prompt LLM" at bounding box center [934, 60] width 71 height 17
type textarea "Extract title & body"
click at [1029, 210] on p at bounding box center [1056, 209] width 294 height 17
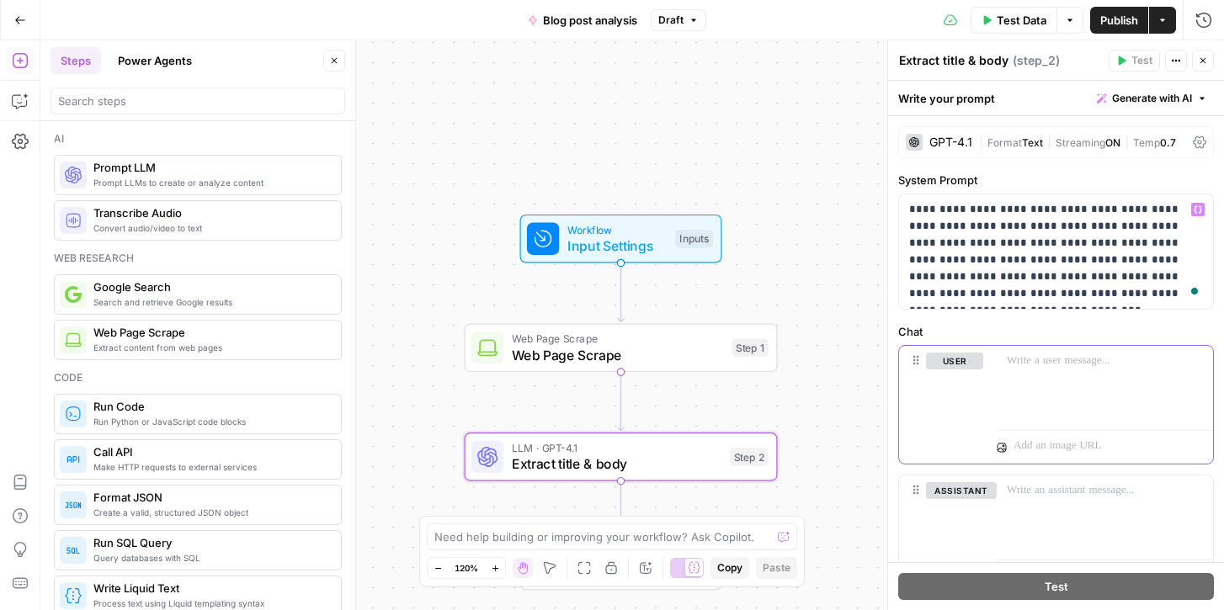
click at [1036, 366] on p at bounding box center [1105, 361] width 196 height 17
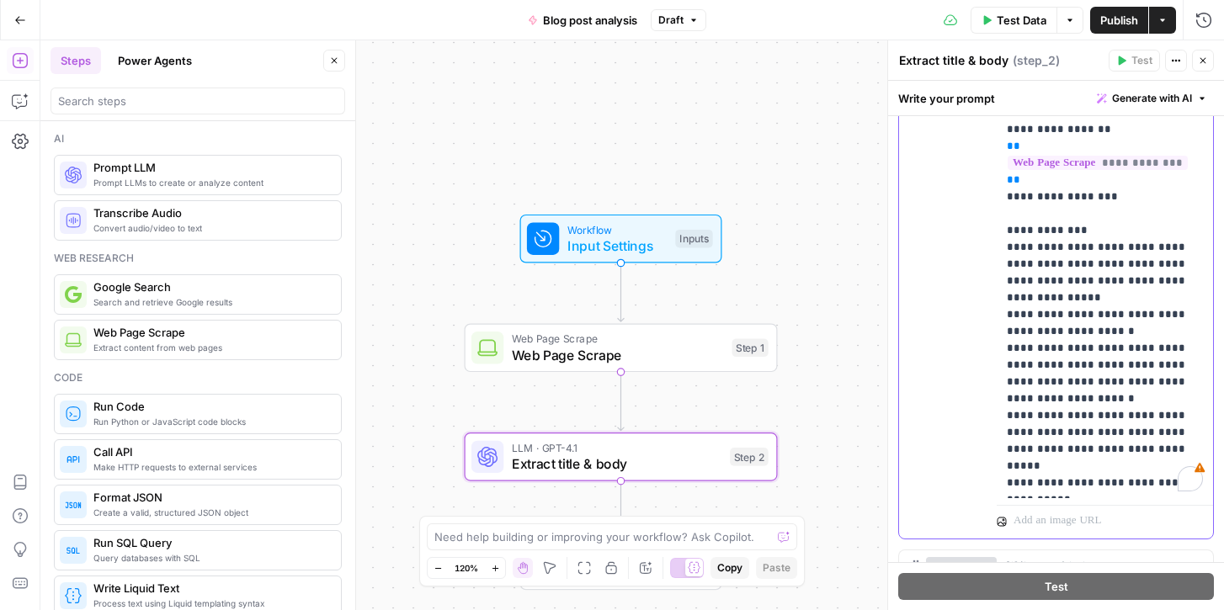
scroll to position [505, 0]
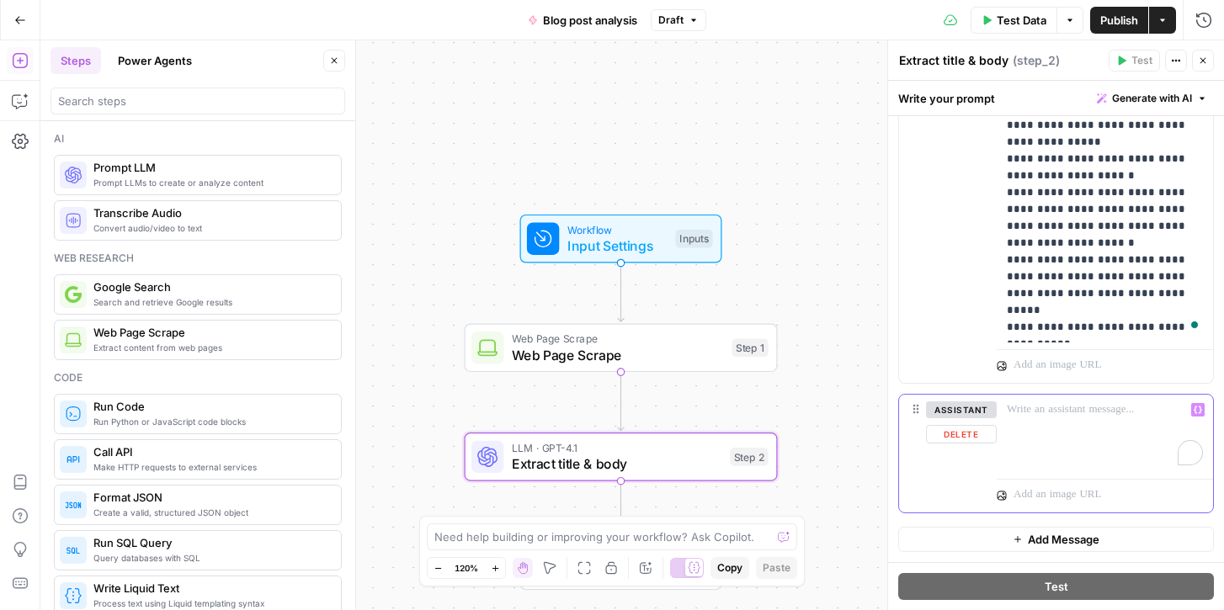
click at [1044, 421] on div "To enrich screen reader interactions, please activate Accessibility in Grammarl…" at bounding box center [1105, 433] width 216 height 77
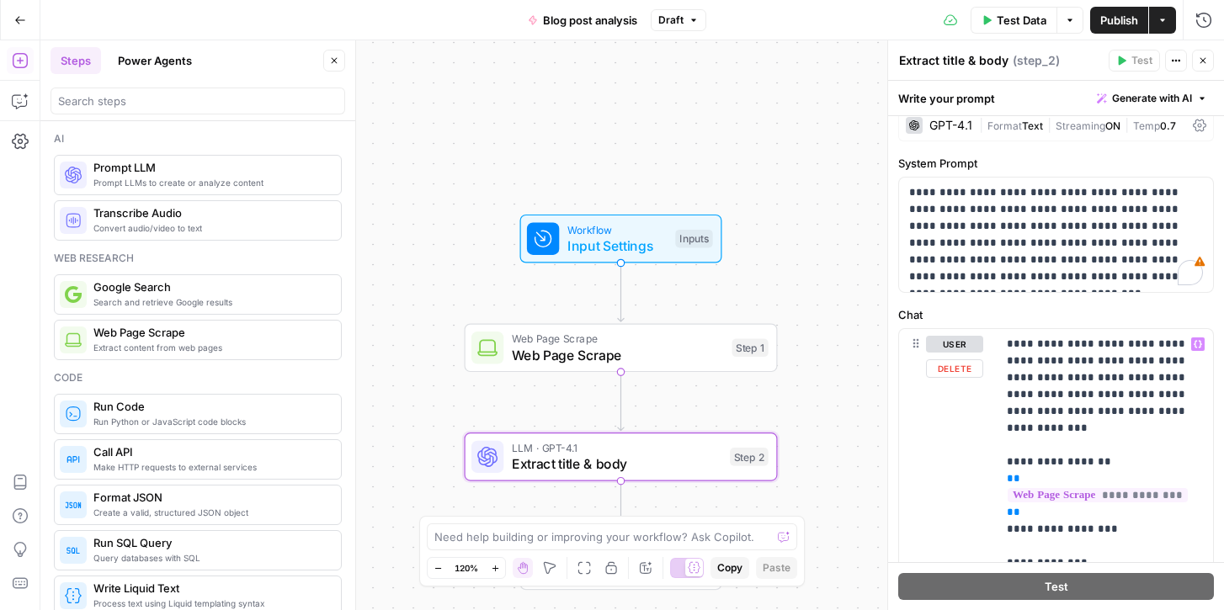
scroll to position [0, 0]
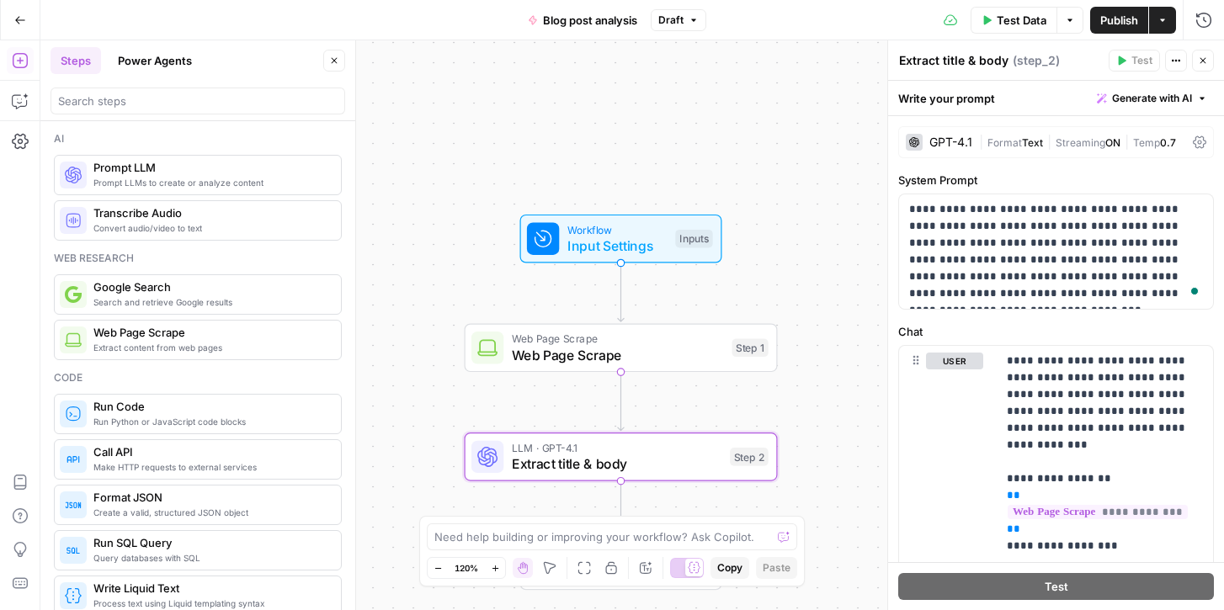
click at [1158, 93] on span "Generate with AI" at bounding box center [1152, 98] width 80 height 15
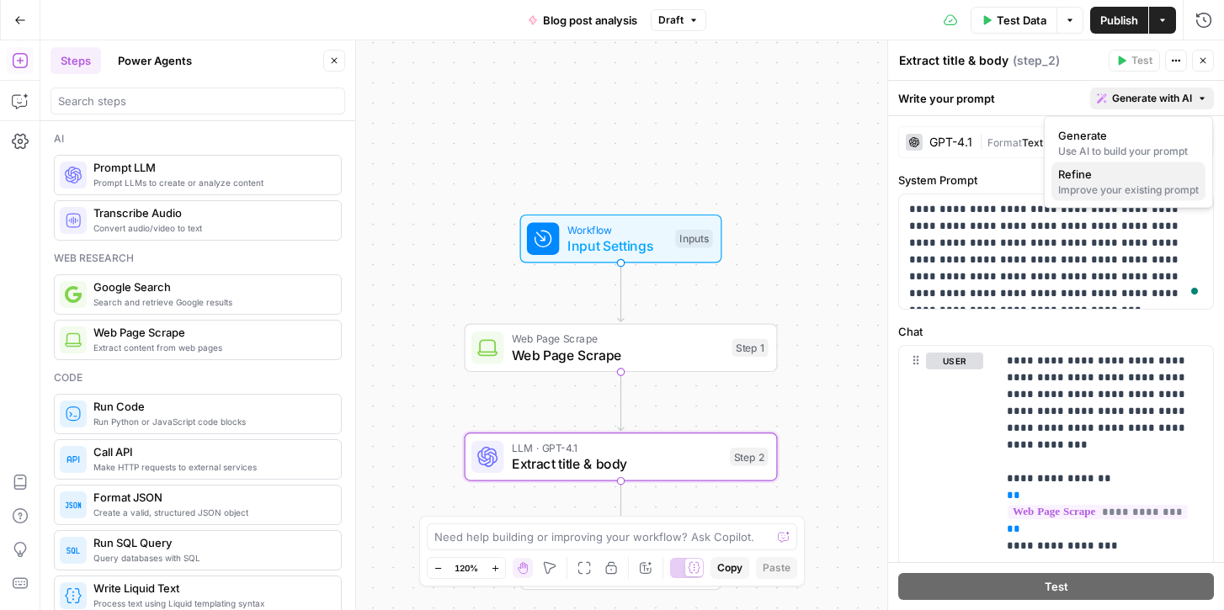
click at [1125, 186] on div "Improve your existing prompt" at bounding box center [1128, 190] width 141 height 15
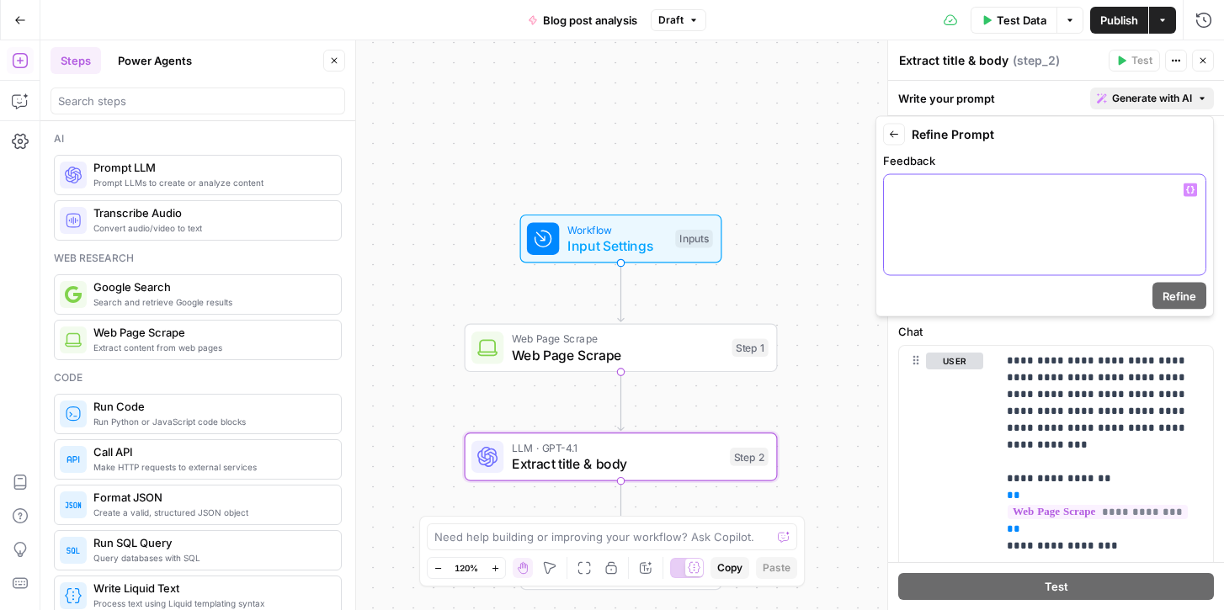
click at [1089, 203] on div at bounding box center [1045, 225] width 322 height 100
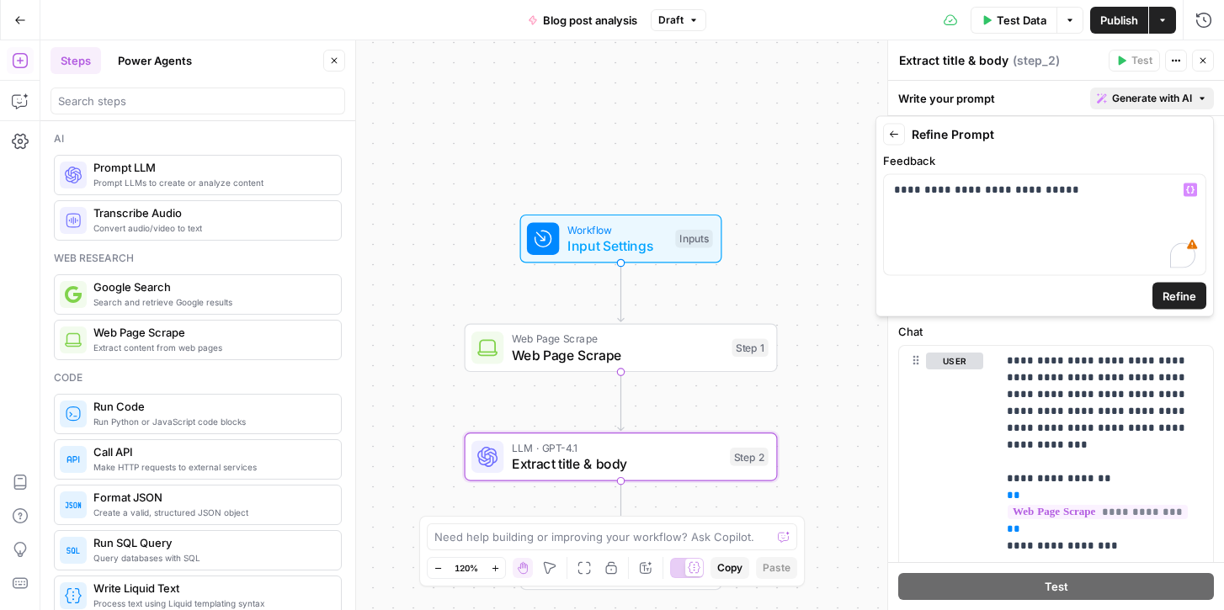
click at [1172, 292] on span "Refine" at bounding box center [1179, 296] width 34 height 17
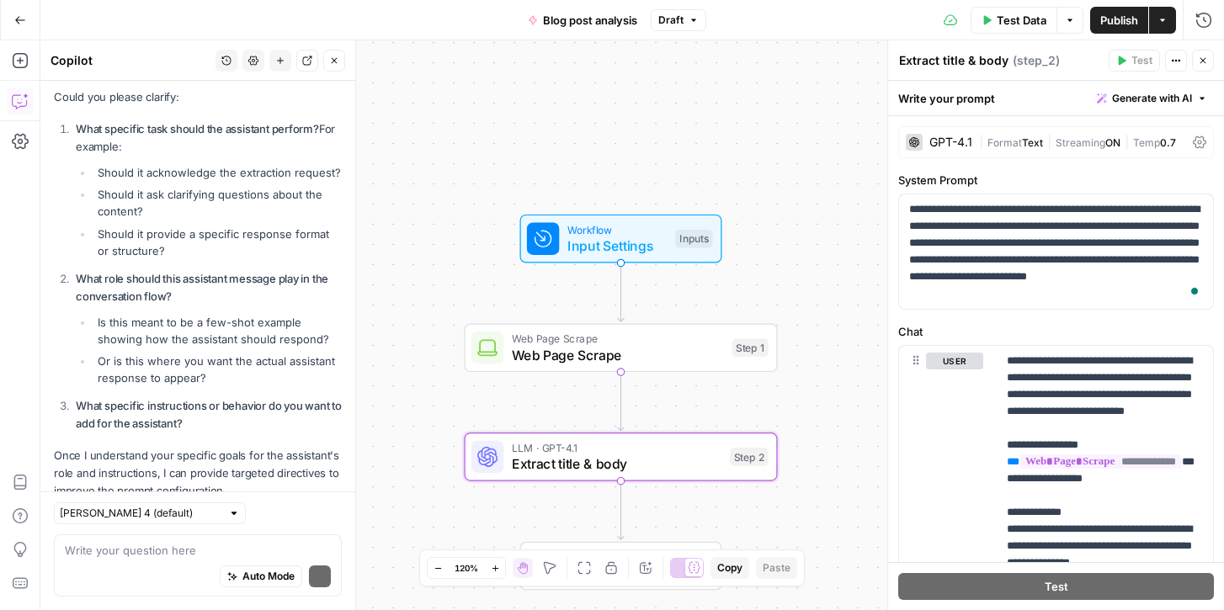
scroll to position [362, 0]
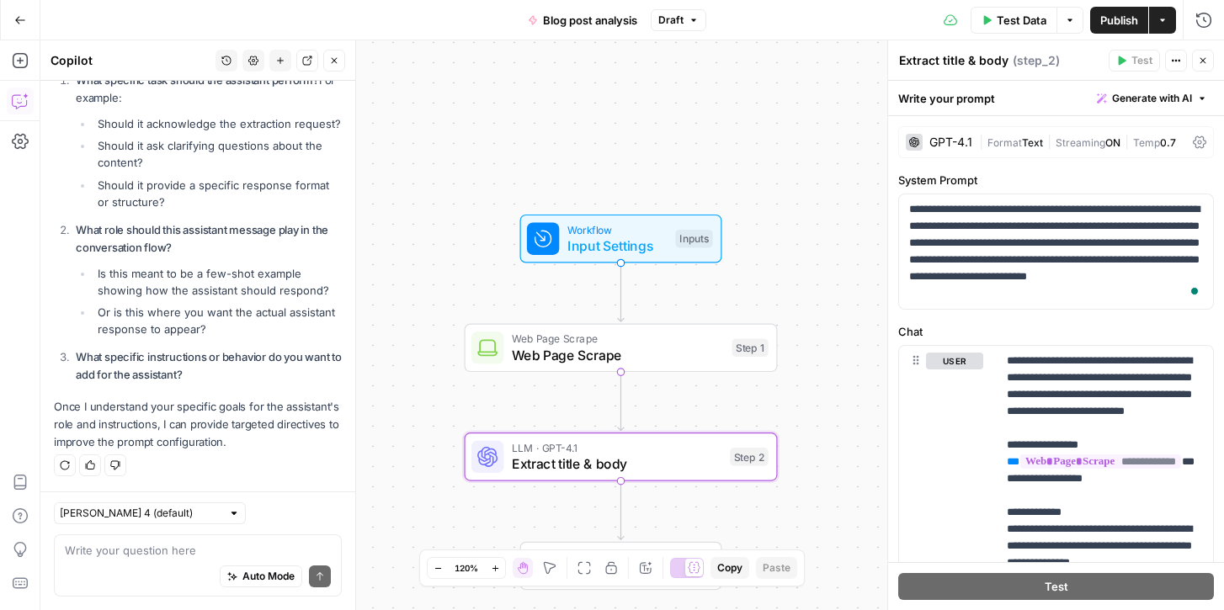
click at [215, 430] on p "Once I understand your specific goals for the assistant's role and instructions…" at bounding box center [198, 424] width 288 height 53
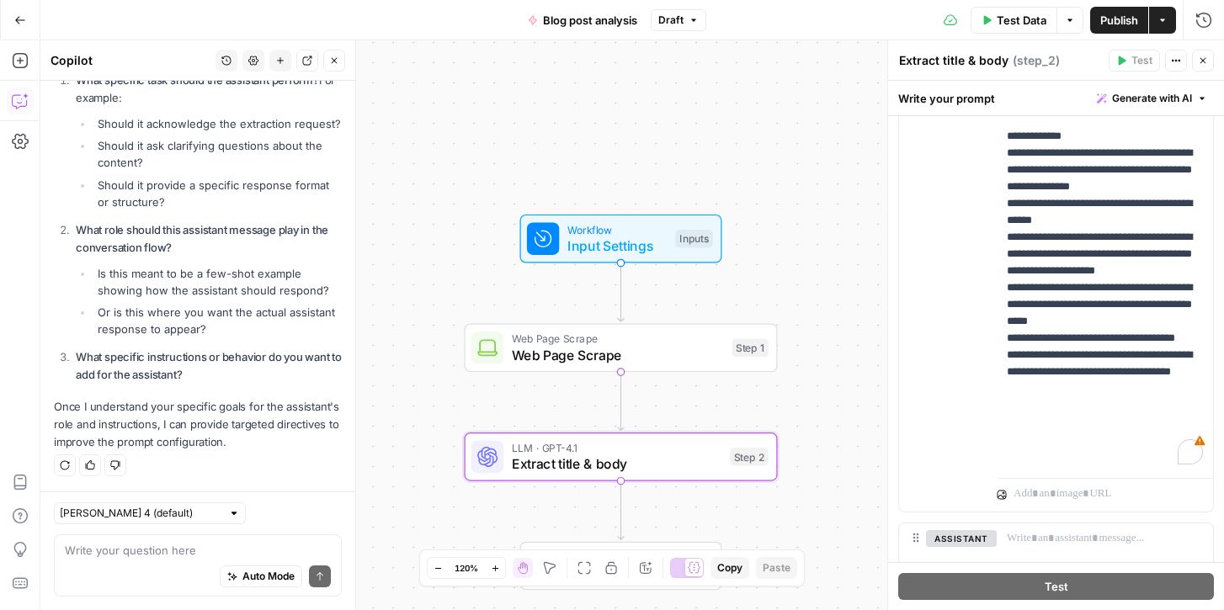
scroll to position [505, 0]
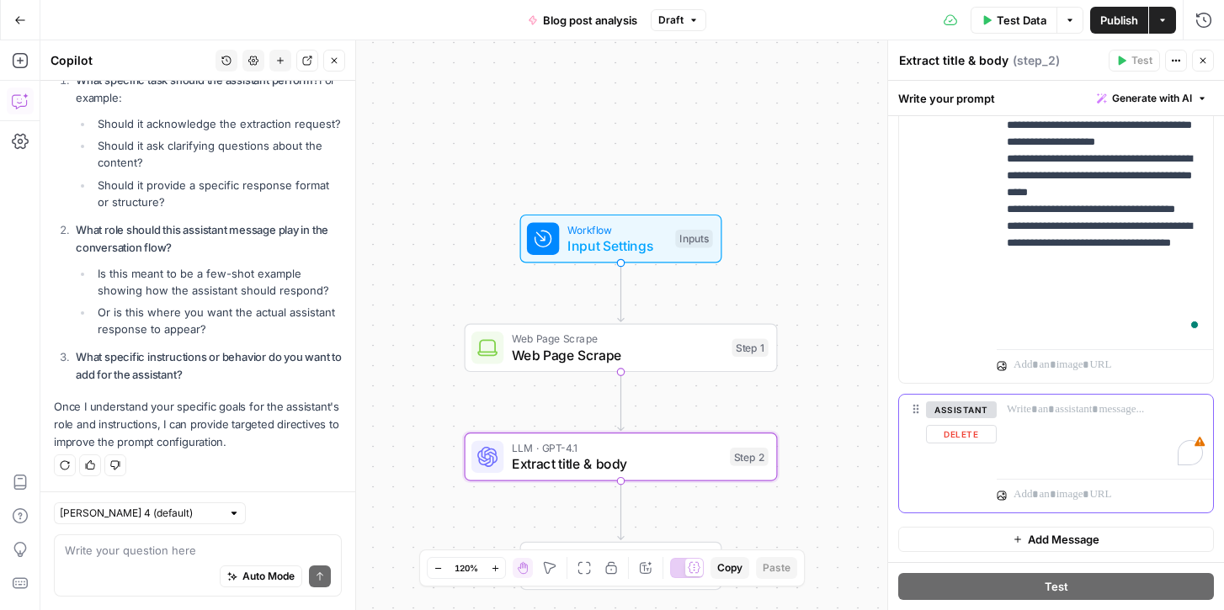
click at [969, 428] on button "Delete" at bounding box center [961, 434] width 71 height 19
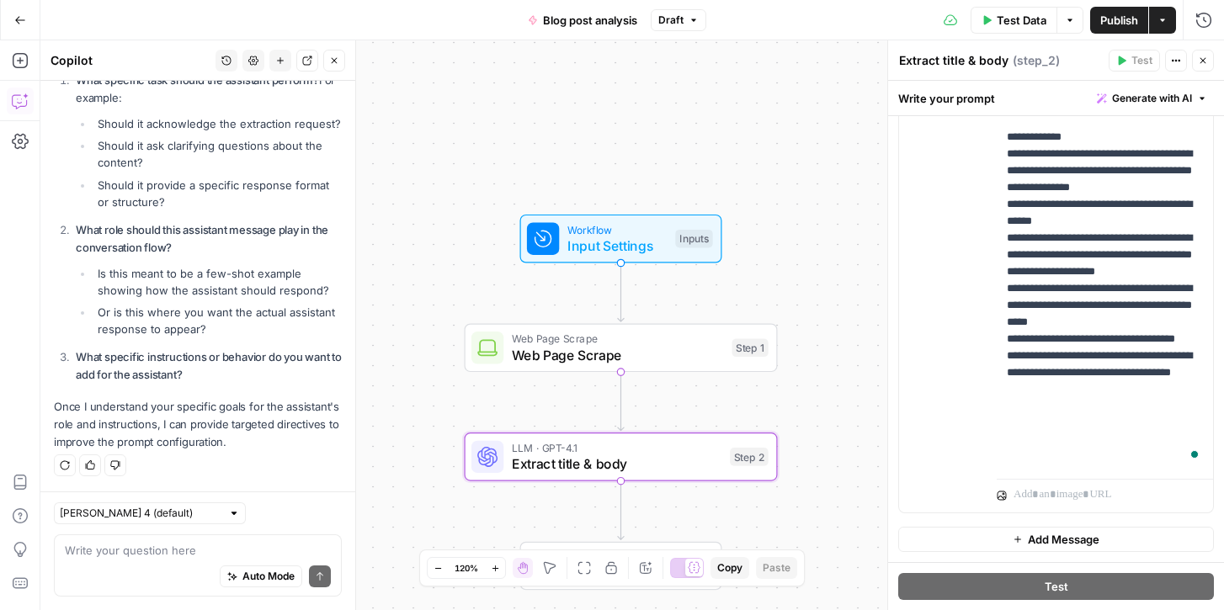
scroll to position [389, 0]
click at [335, 63] on icon "button" at bounding box center [334, 61] width 10 height 10
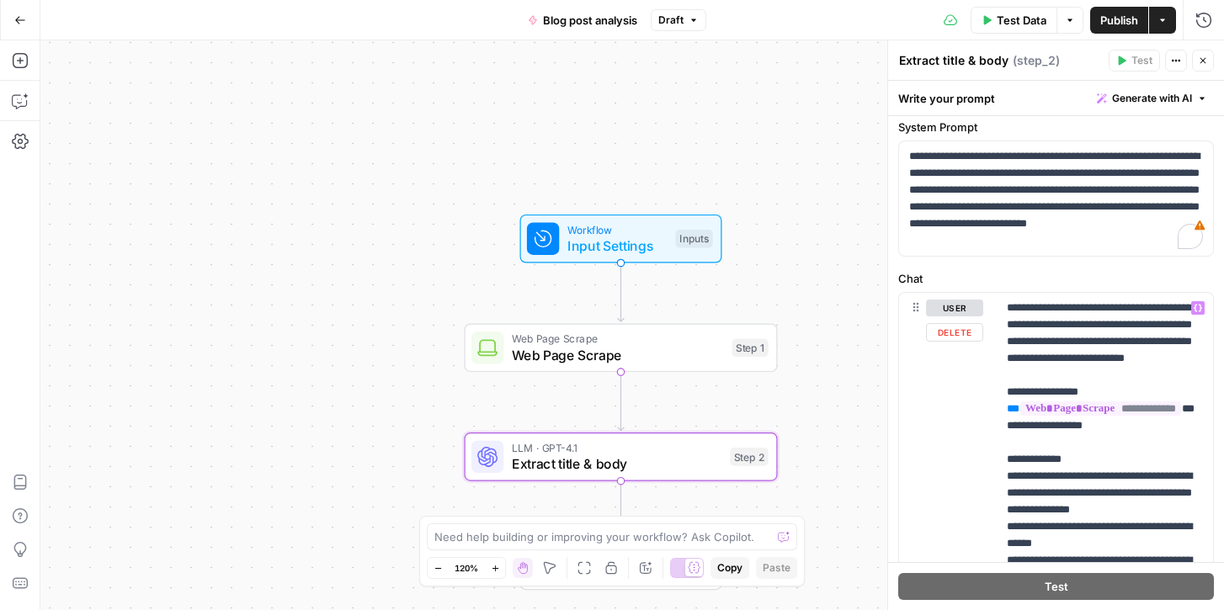
scroll to position [0, 0]
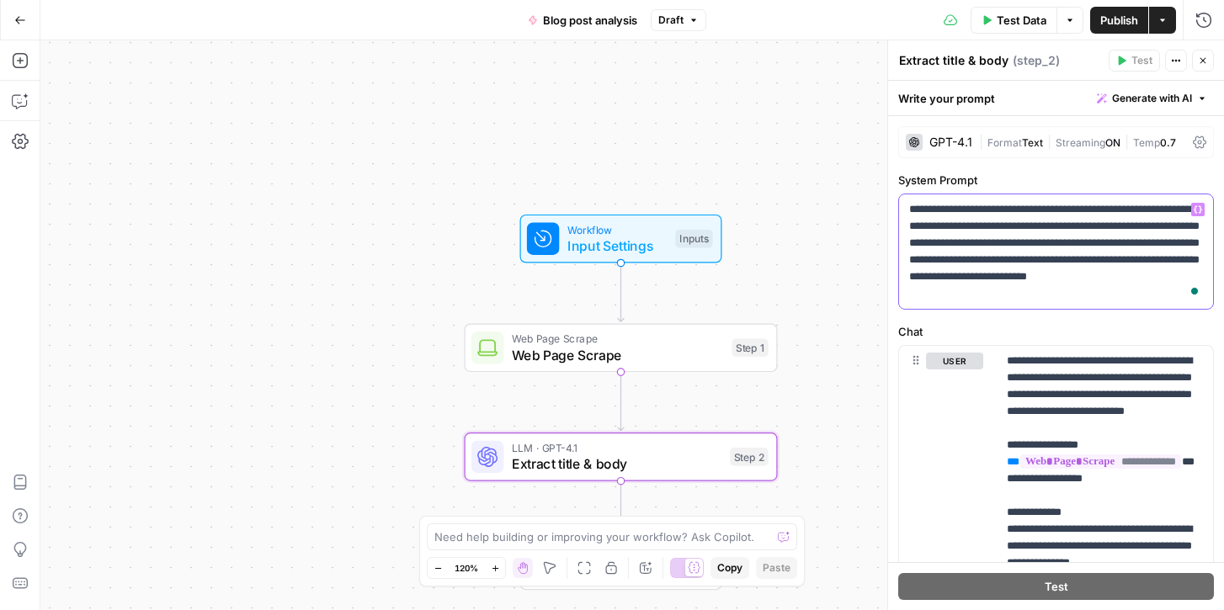
click at [1086, 248] on p "**********" at bounding box center [1056, 251] width 294 height 101
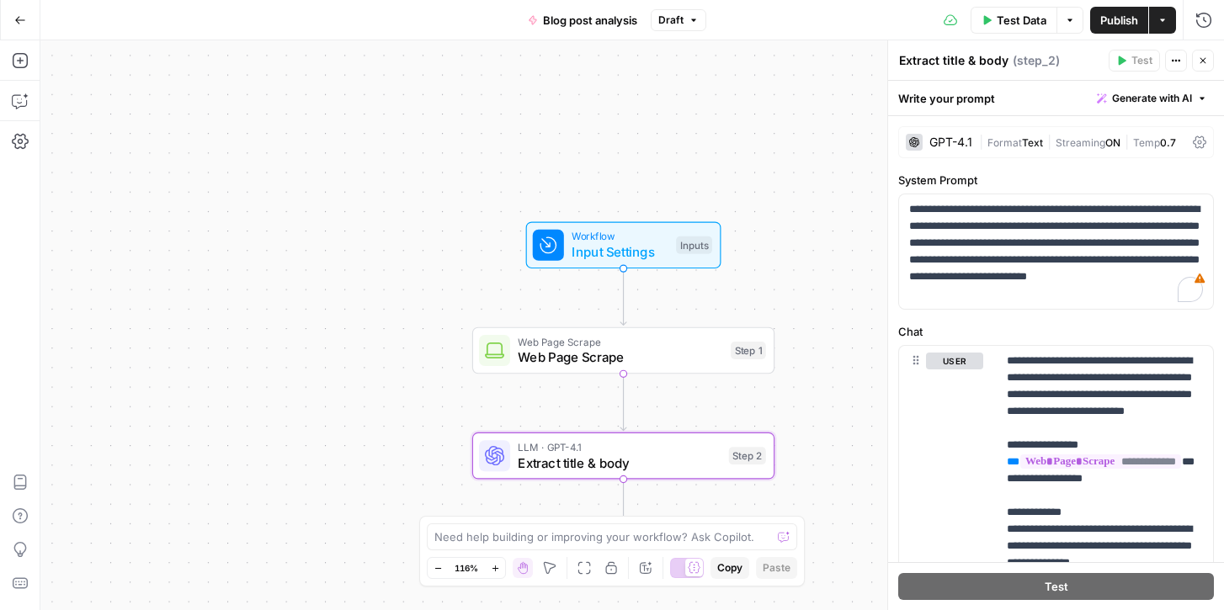
click at [967, 93] on div "Write your prompt Generate with AI" at bounding box center [1056, 98] width 336 height 35
click at [1117, 12] on span "Publish" at bounding box center [1119, 20] width 38 height 17
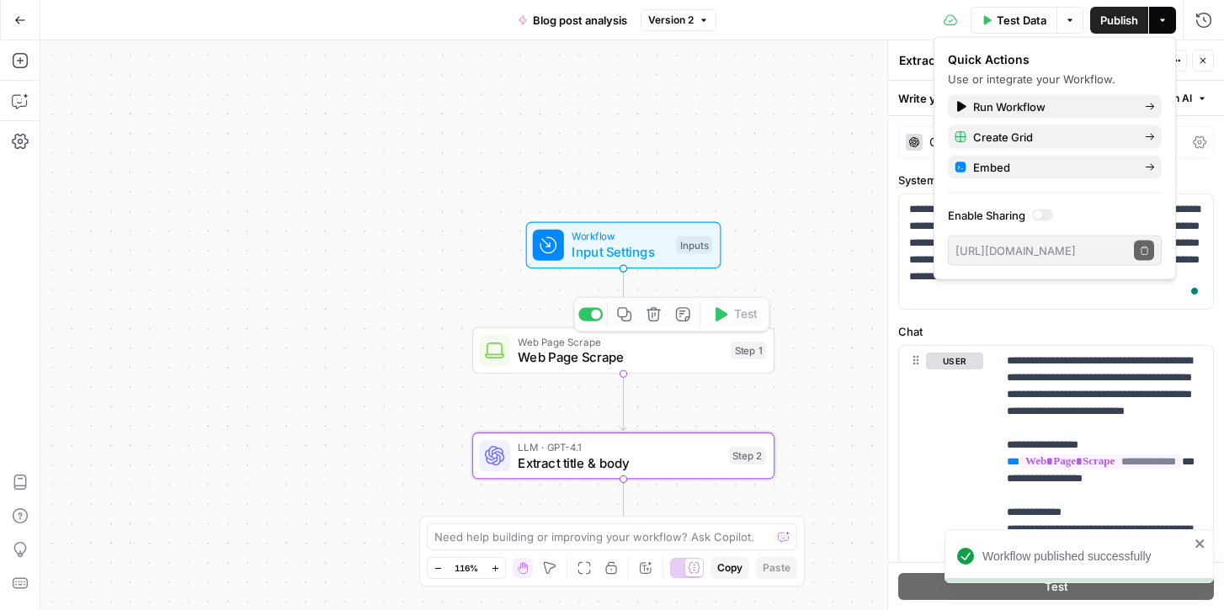
click at [591, 243] on span "Input Settings" at bounding box center [620, 251] width 97 height 19
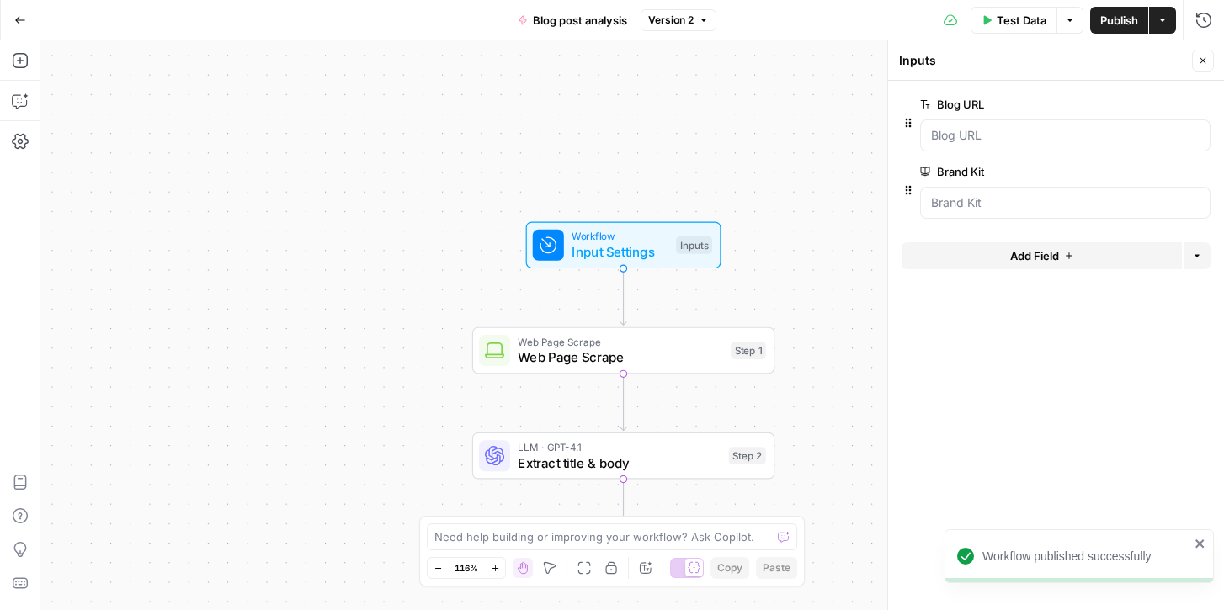
click at [1013, 16] on span "Test Data" at bounding box center [1022, 20] width 50 height 17
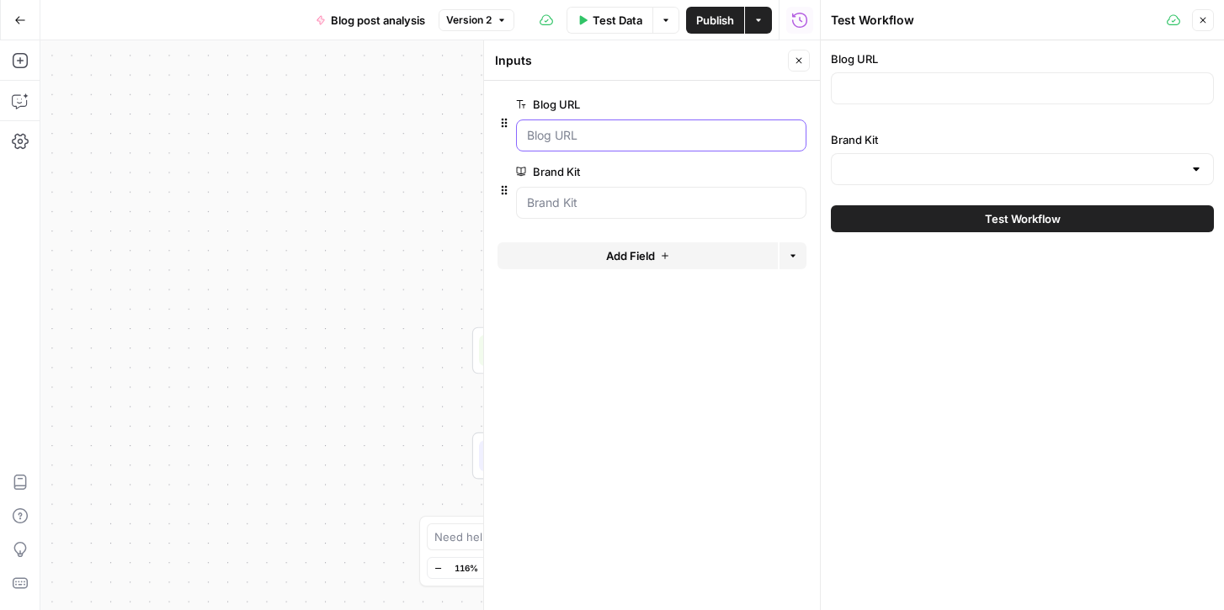
click at [694, 134] on URL "Blog URL" at bounding box center [661, 135] width 269 height 17
click at [801, 56] on icon "button" at bounding box center [799, 61] width 10 height 10
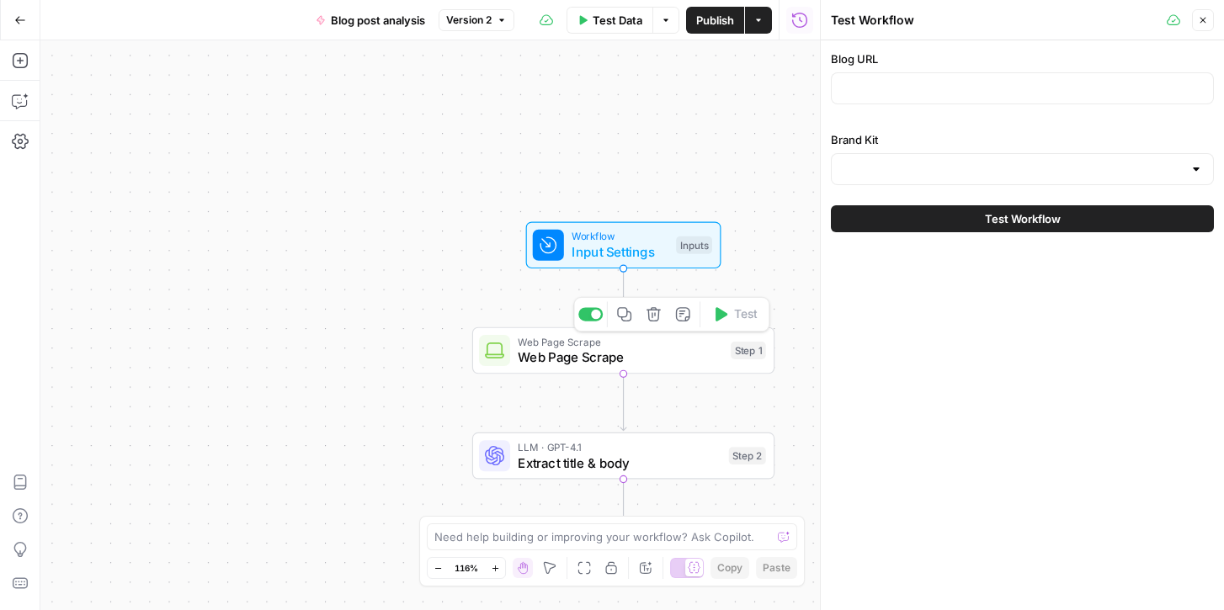
click at [551, 354] on span "Web Page Scrape" at bounding box center [620, 357] width 205 height 19
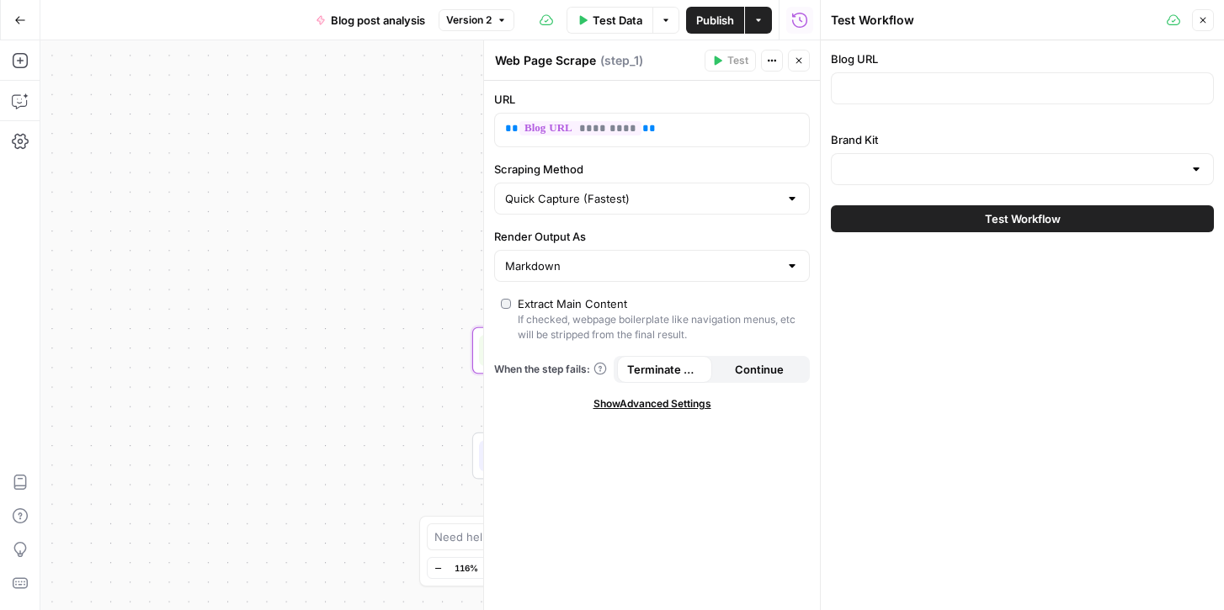
click at [802, 62] on icon "button" at bounding box center [799, 61] width 10 height 10
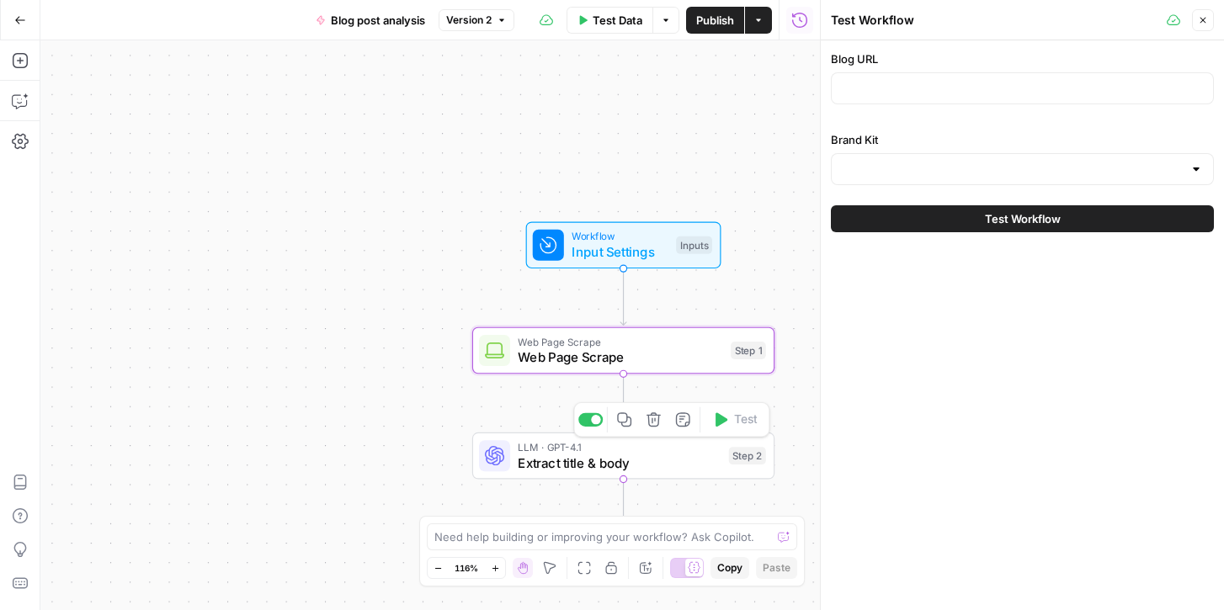
click at [600, 461] on span "Extract title & body" at bounding box center [619, 462] width 203 height 19
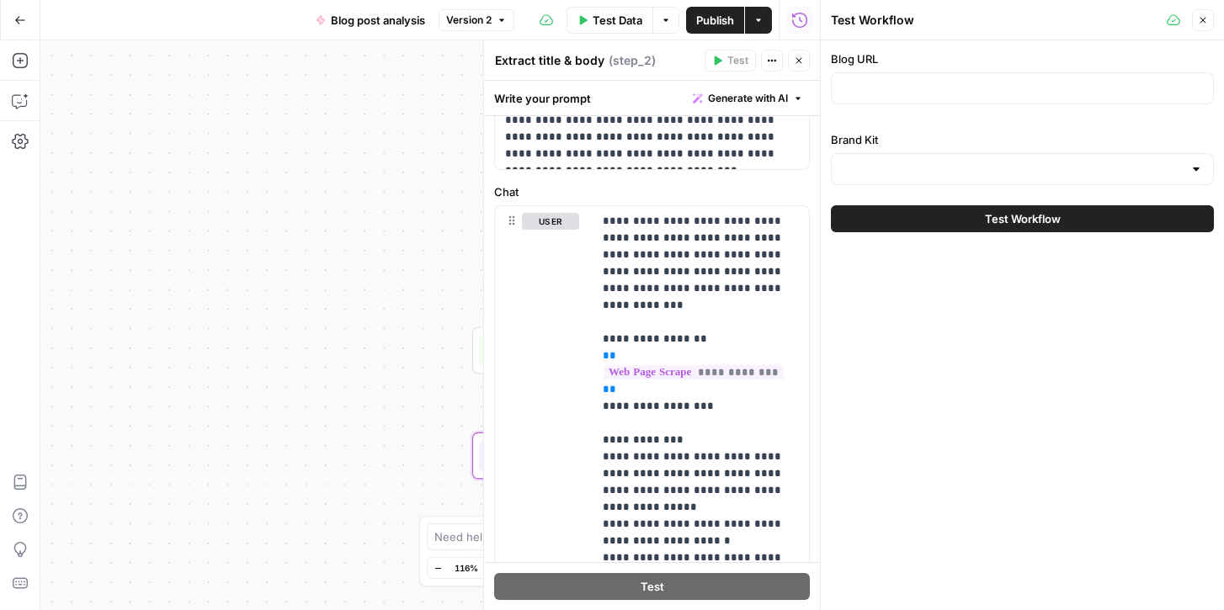
scroll to position [375, 0]
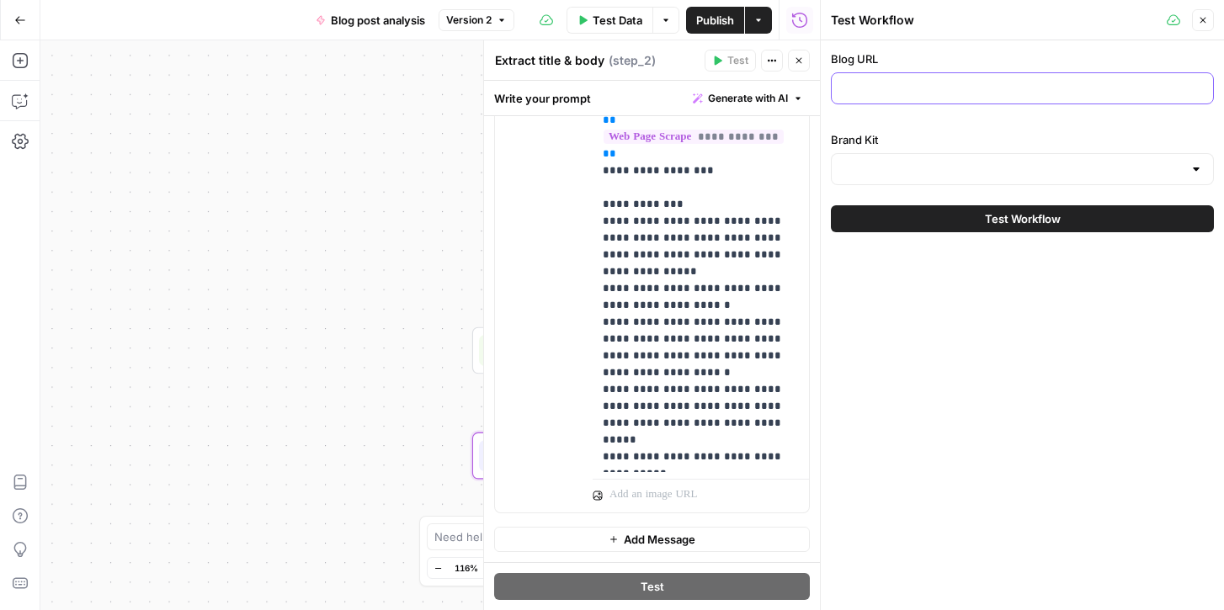
click at [885, 89] on input "Blog URL" at bounding box center [1022, 88] width 361 height 17
paste input "[URL][DOMAIN_NAME]"
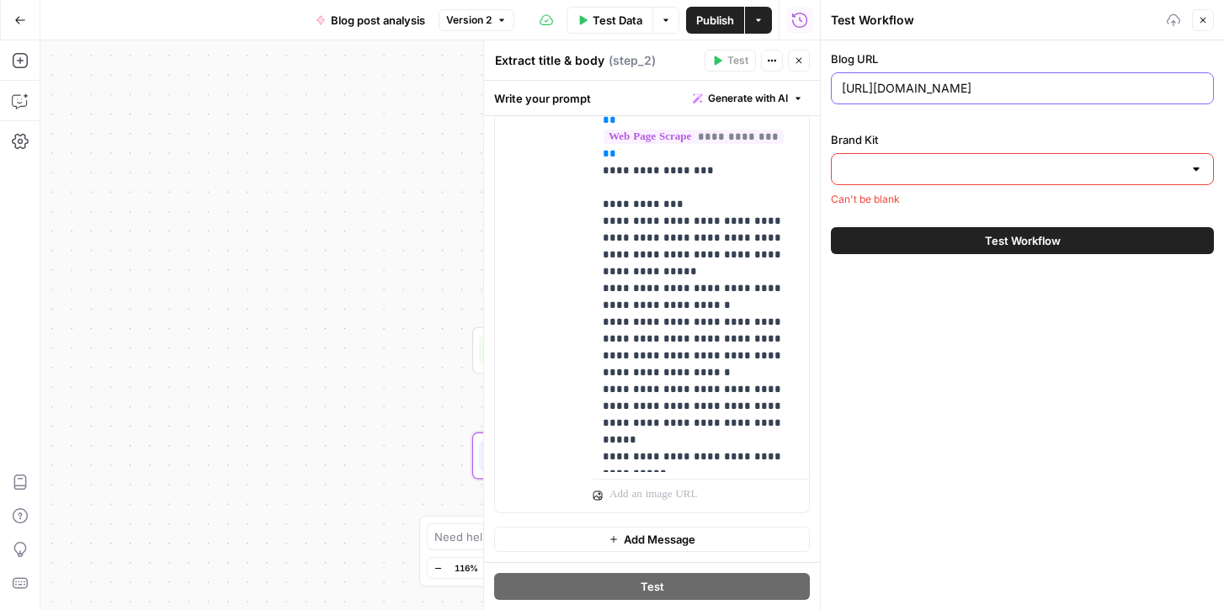
type input "[URL][DOMAIN_NAME]"
click at [1083, 172] on input "Brand Kit" at bounding box center [1012, 169] width 341 height 17
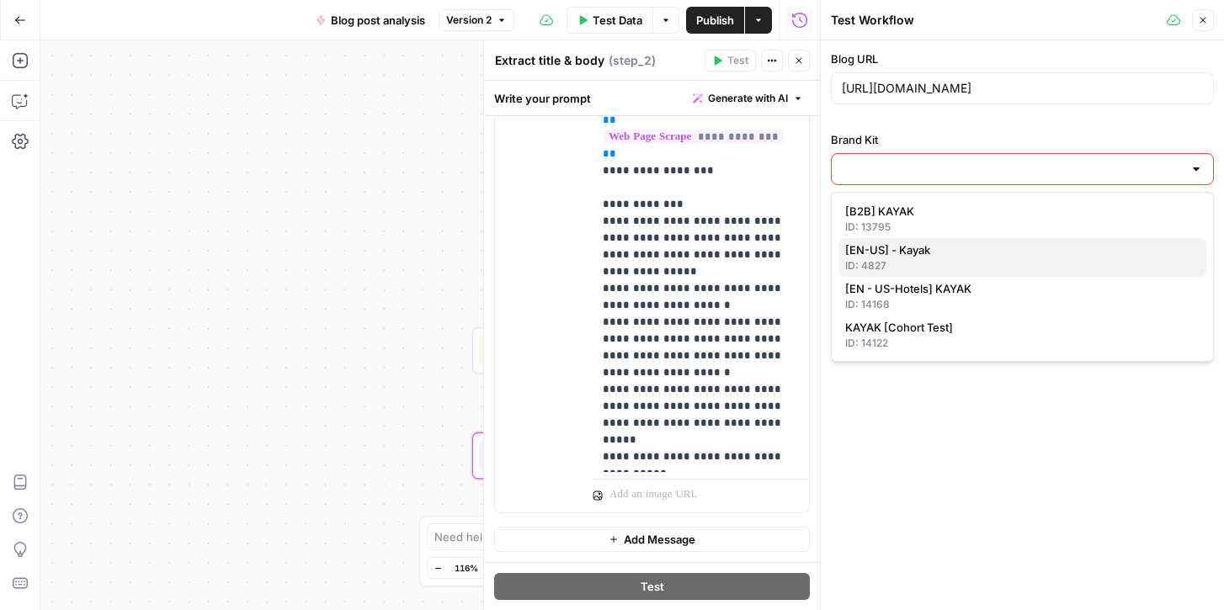
click at [960, 260] on div "ID: 4827" at bounding box center [1022, 265] width 354 height 15
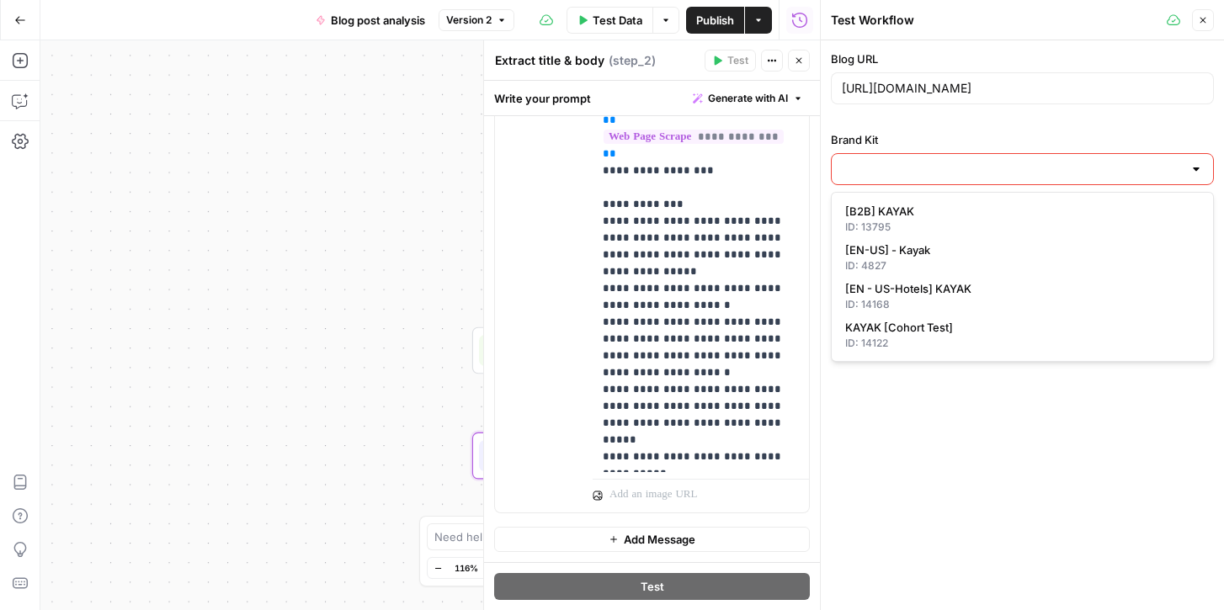
type input "[EN-US] - Kayak"
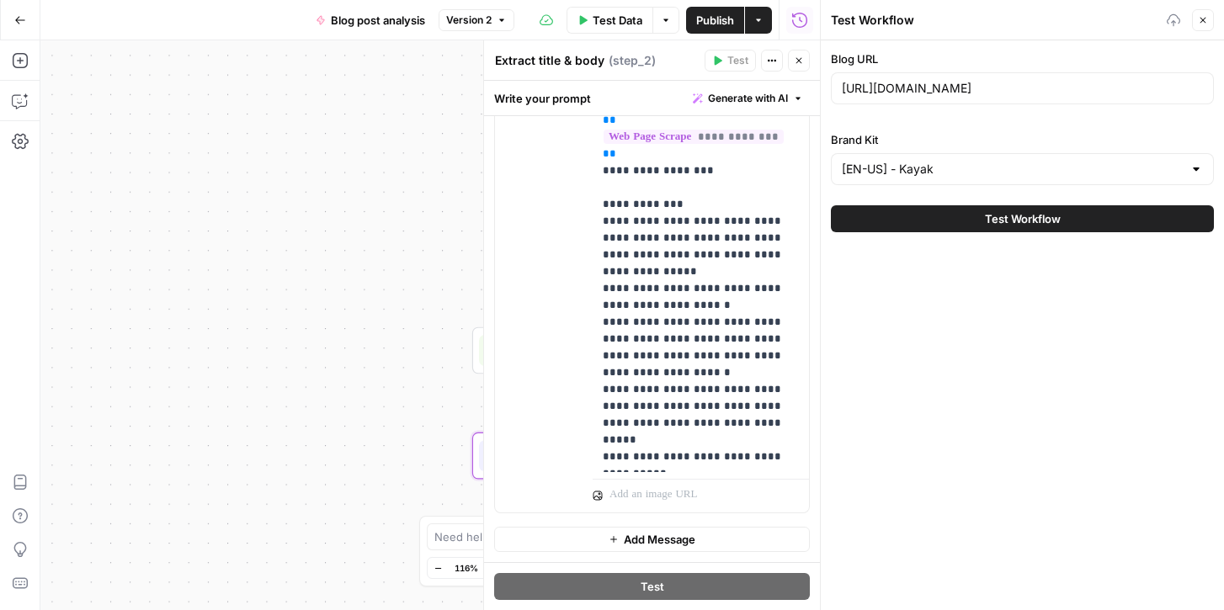
click at [1030, 221] on span "Test Workflow" at bounding box center [1023, 218] width 76 height 17
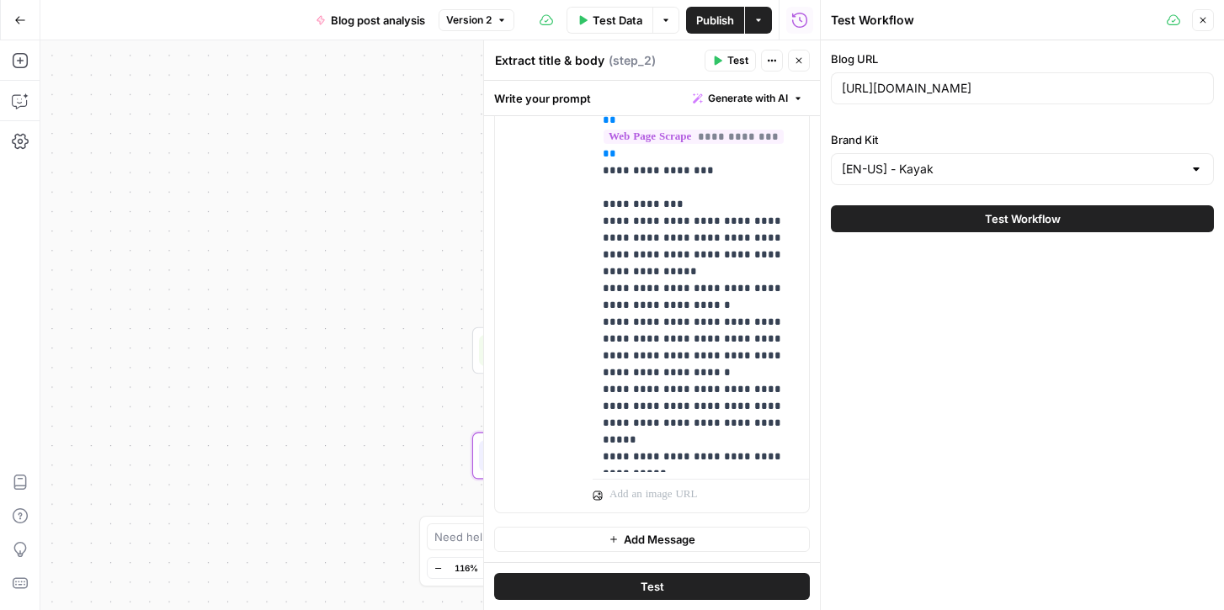
click at [651, 587] on span "Test" at bounding box center [653, 586] width 24 height 17
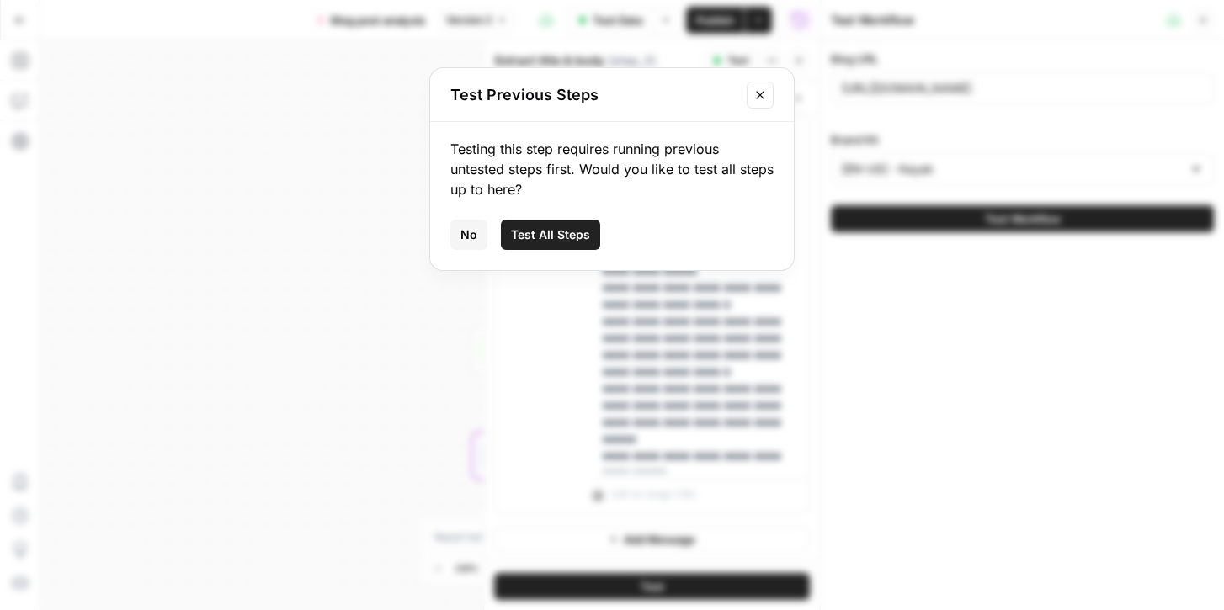
click at [544, 237] on span "Test All Steps" at bounding box center [550, 234] width 79 height 17
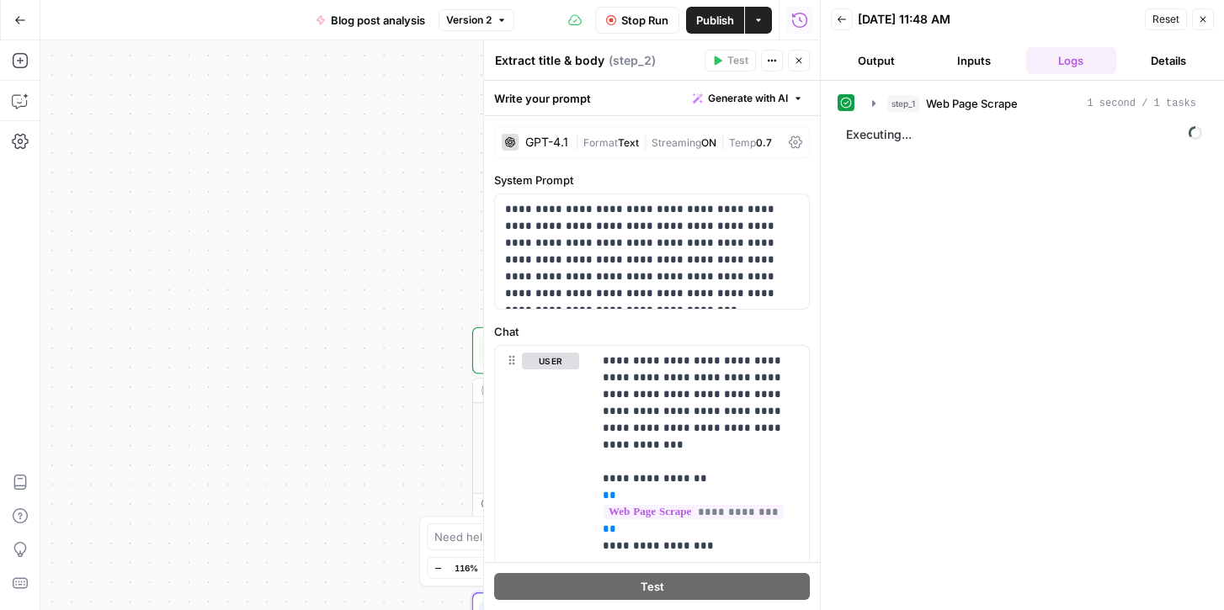
click at [801, 61] on icon "button" at bounding box center [799, 61] width 10 height 10
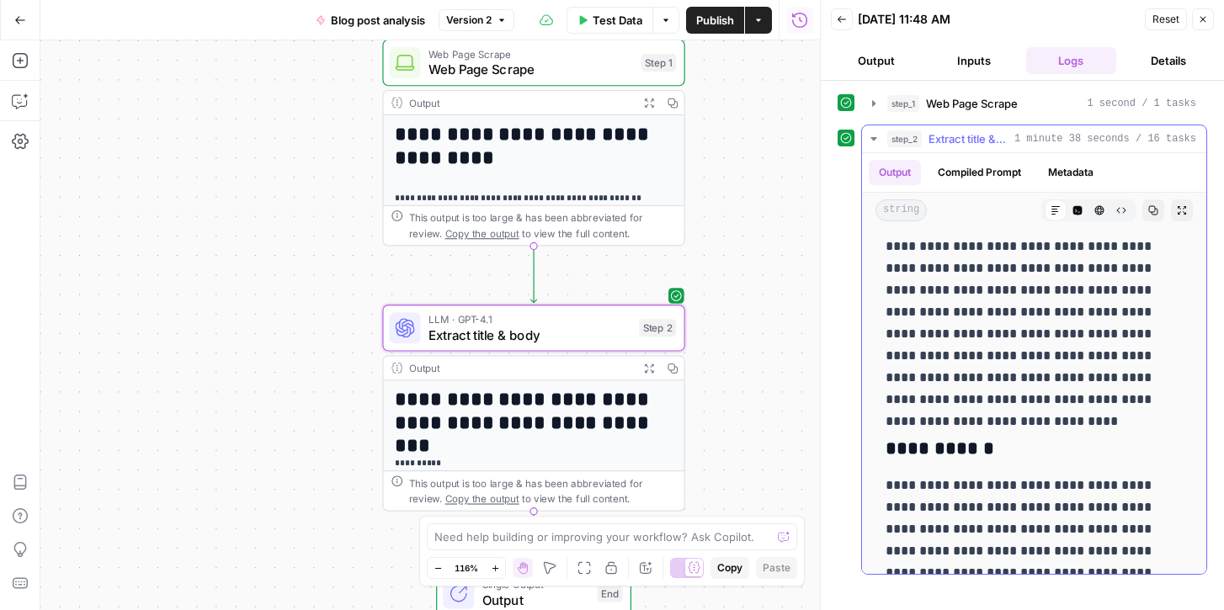
scroll to position [7036, 0]
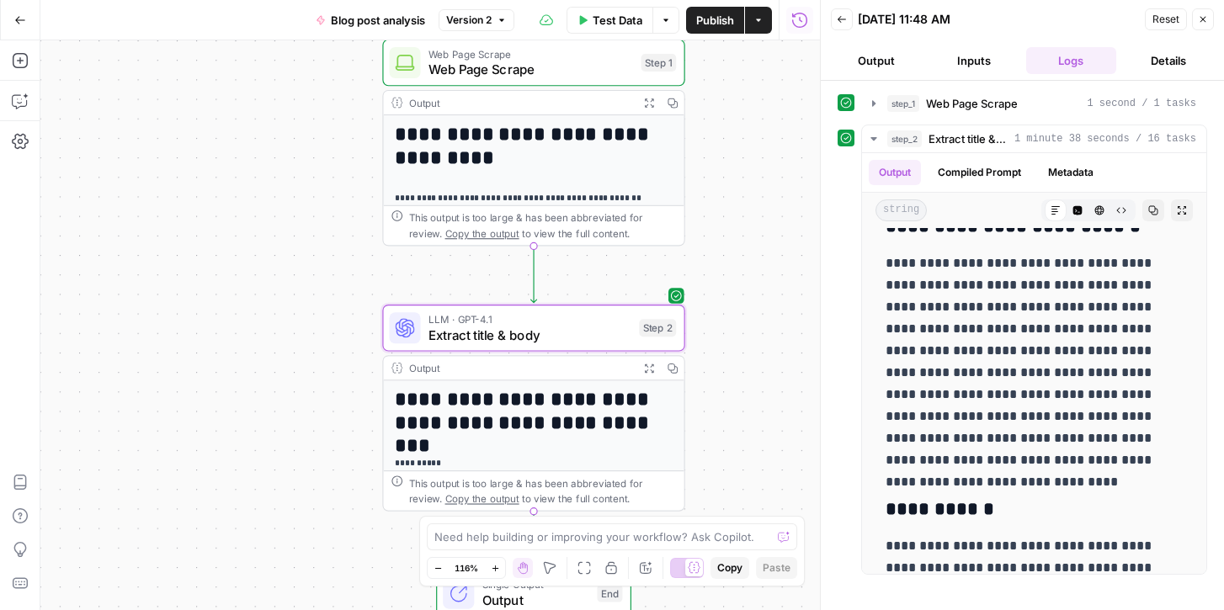
click at [705, 503] on div "**********" at bounding box center [429, 325] width 779 height 570
click at [1205, 17] on icon "button" at bounding box center [1203, 20] width 6 height 6
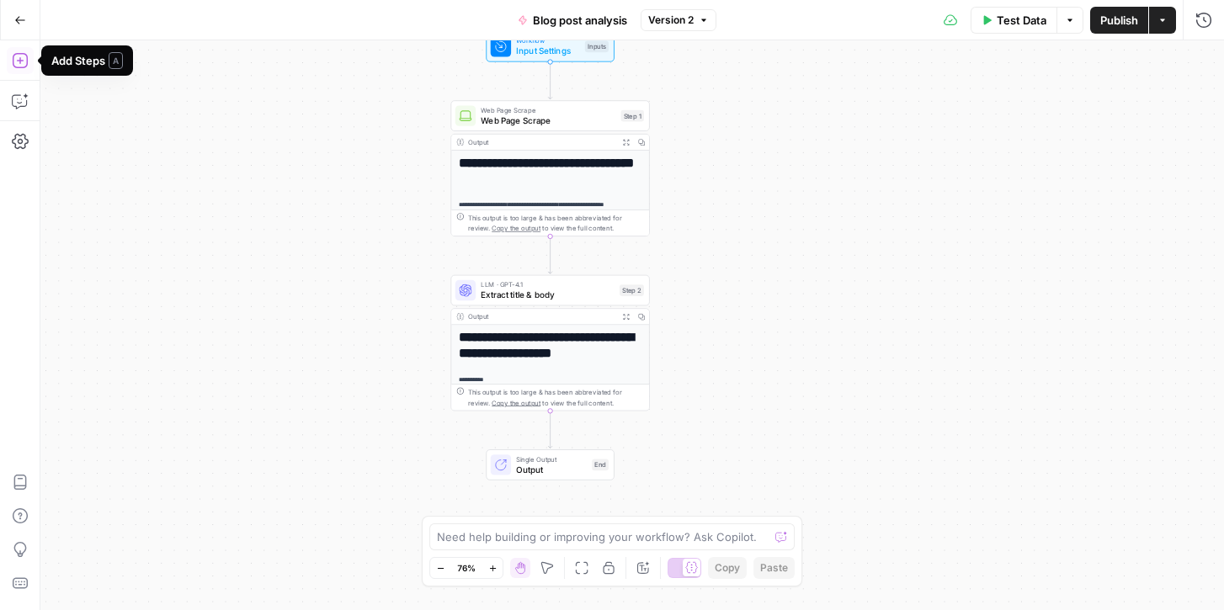
click at [19, 61] on icon "button" at bounding box center [19, 60] width 15 height 15
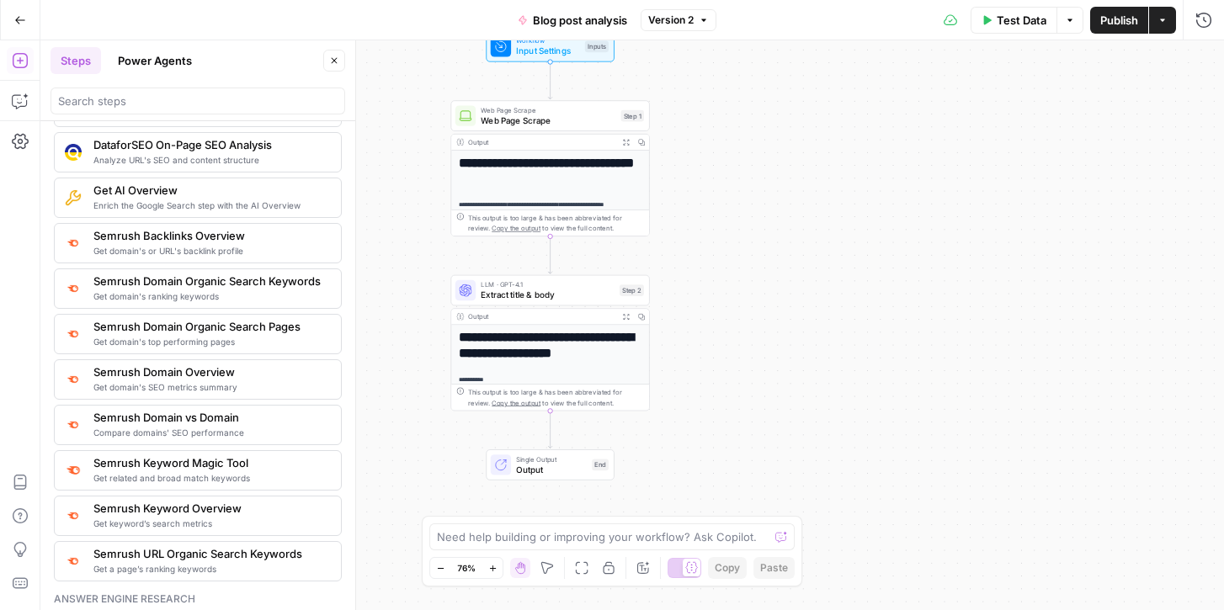
scroll to position [1819, 0]
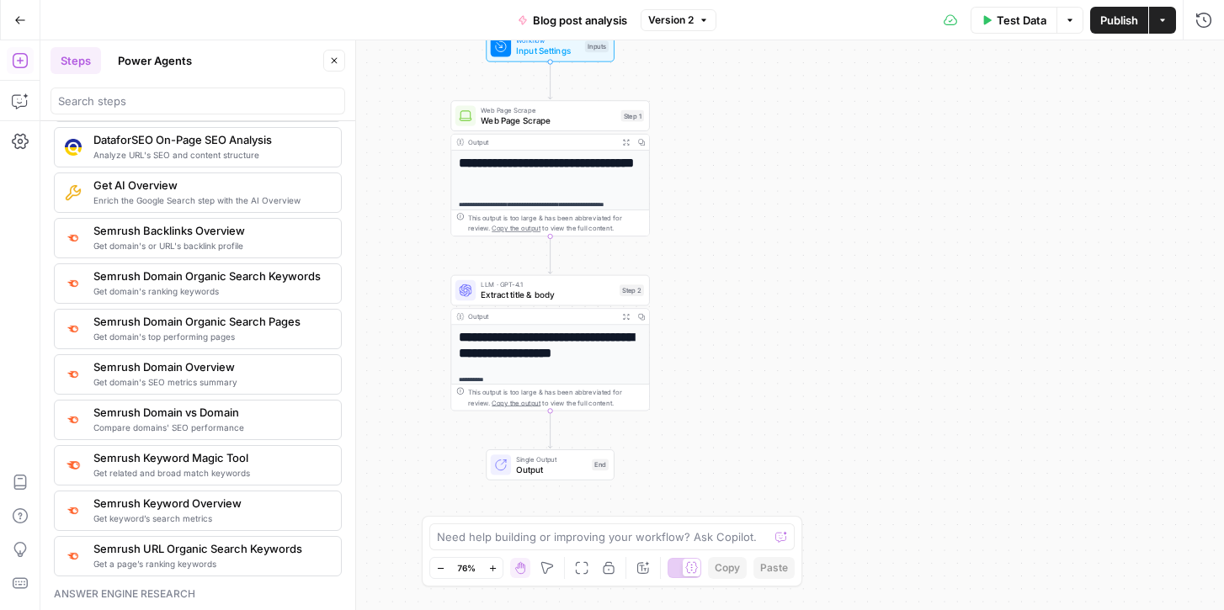
click at [218, 471] on span "Get related and broad match keywords" at bounding box center [210, 472] width 234 height 13
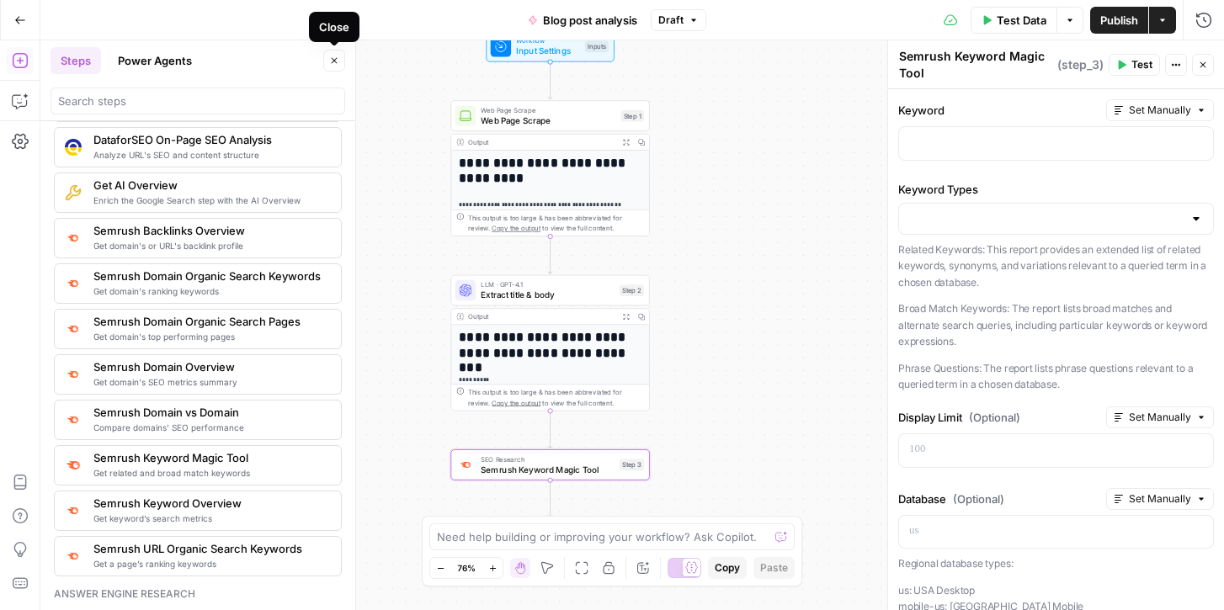
click at [331, 56] on icon "button" at bounding box center [334, 61] width 10 height 10
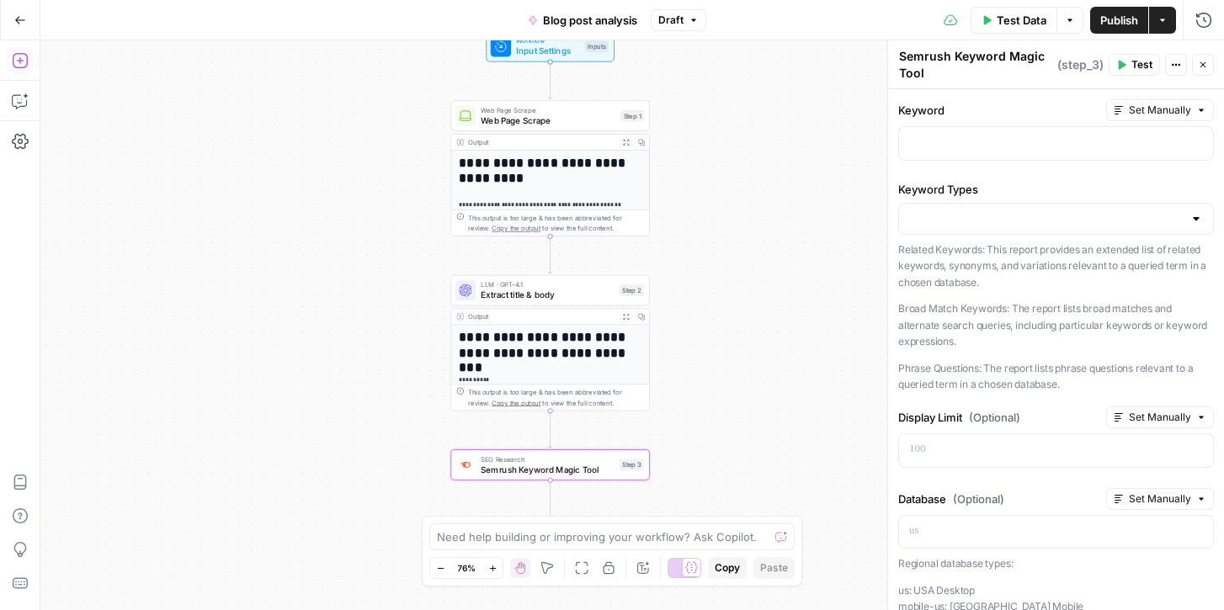
click at [17, 57] on icon "button" at bounding box center [20, 60] width 17 height 17
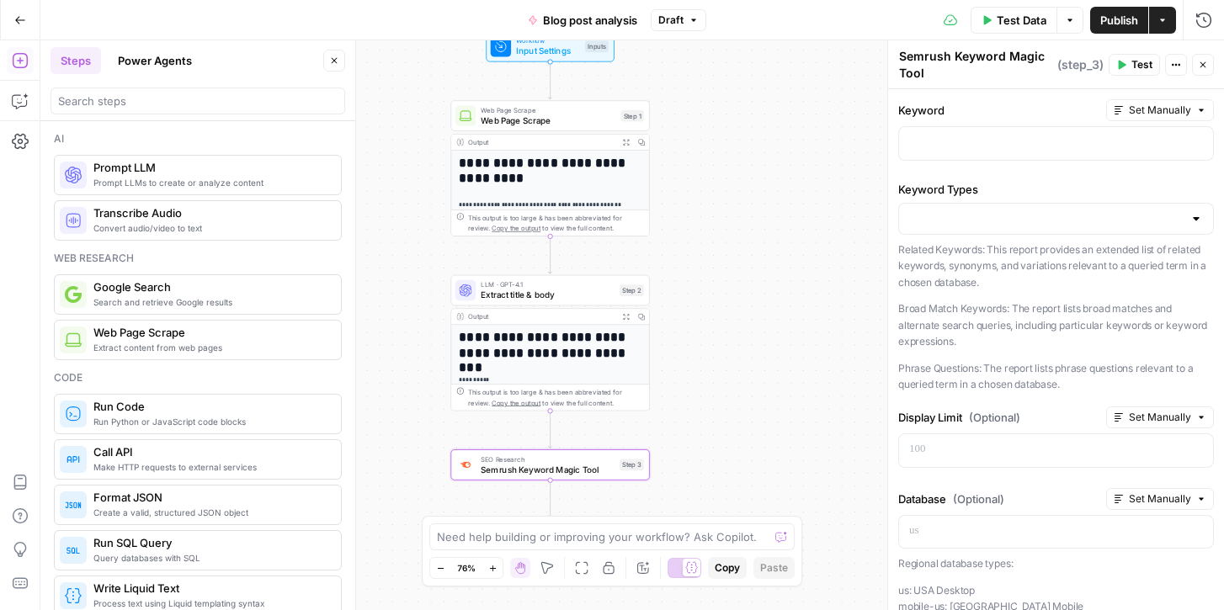
click at [112, 175] on span "Prompt LLM" at bounding box center [210, 167] width 234 height 17
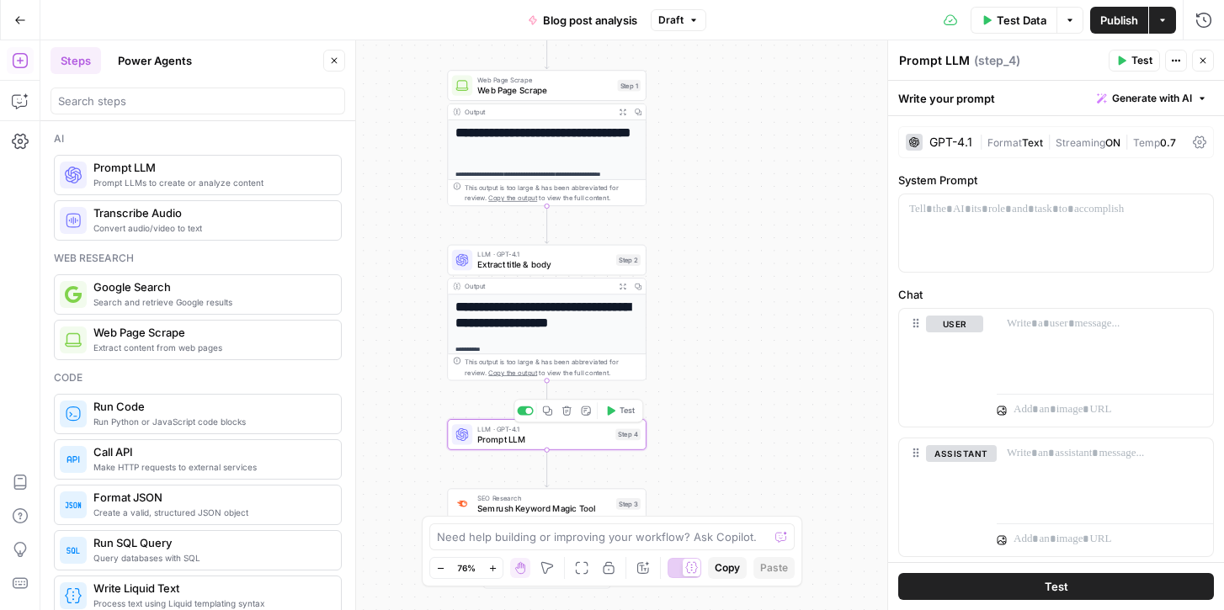
click at [502, 438] on span "Prompt LLM" at bounding box center [543, 439] width 133 height 13
click at [961, 54] on textarea "Prompt LLM" at bounding box center [934, 60] width 71 height 17
click at [1167, 98] on span "Generate with AI" at bounding box center [1152, 98] width 80 height 15
type textarea "Extract main keywords"
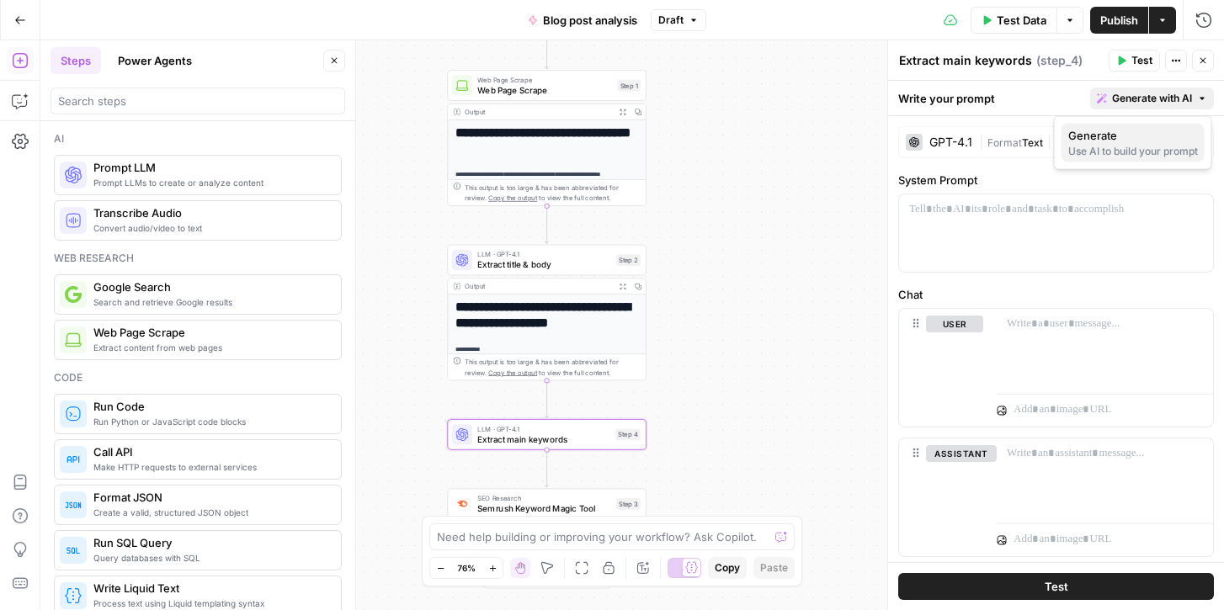
click at [1108, 146] on div "Use AI to build your prompt" at bounding box center [1133, 151] width 130 height 15
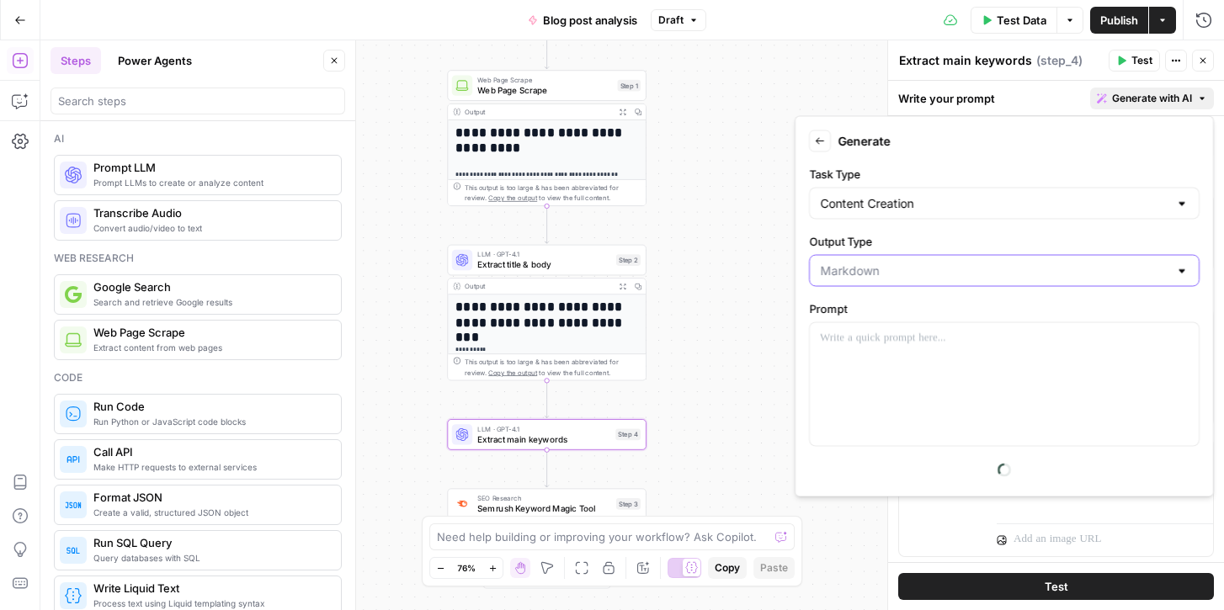
click at [907, 273] on input "Output Type" at bounding box center [994, 271] width 348 height 17
type input "Markdown"
click at [804, 280] on form "Back Generate Task Type Content Creation Output Type Markdown Prompt Show Advan…" at bounding box center [1004, 307] width 404 height 366
click at [844, 343] on p at bounding box center [1004, 338] width 369 height 17
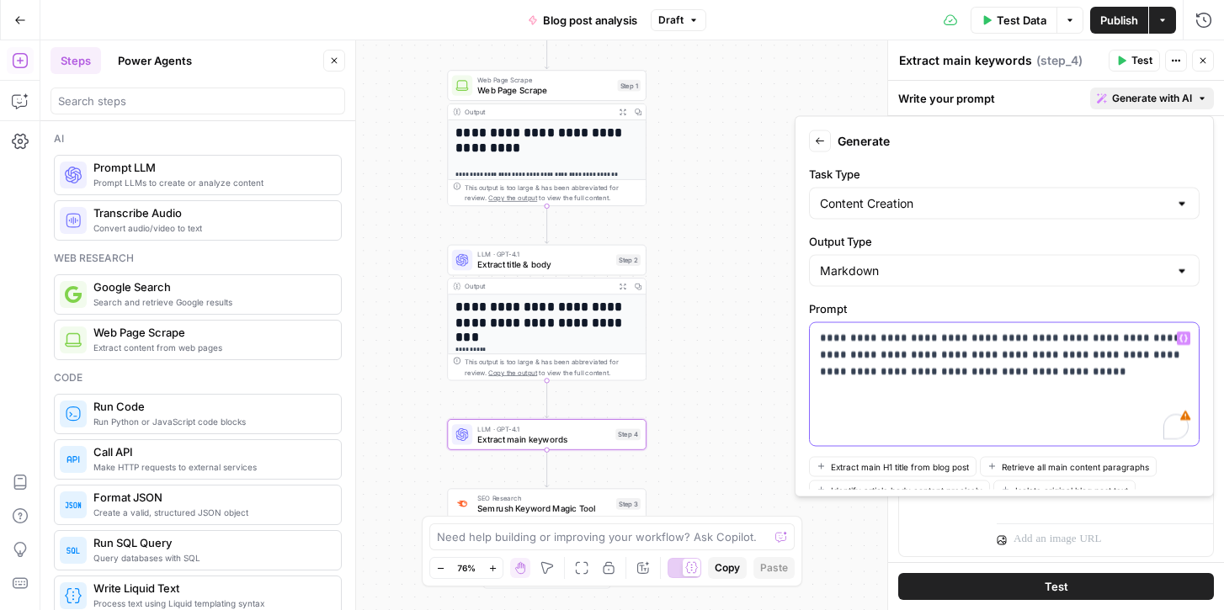
scroll to position [87, 0]
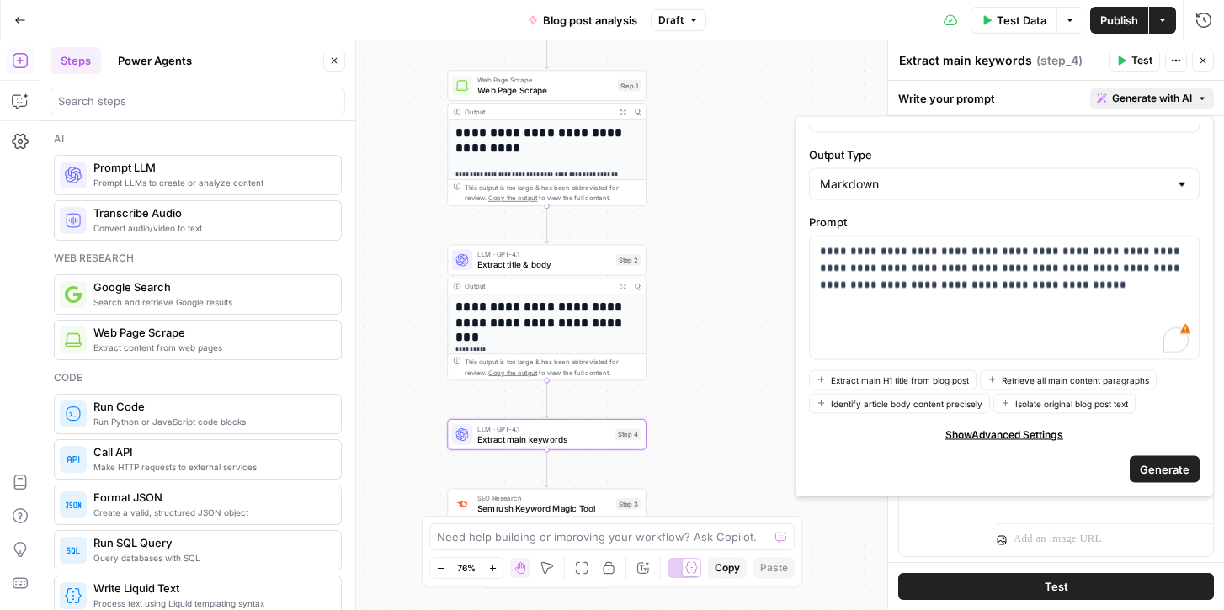
click at [1154, 468] on span "Generate" at bounding box center [1165, 468] width 50 height 17
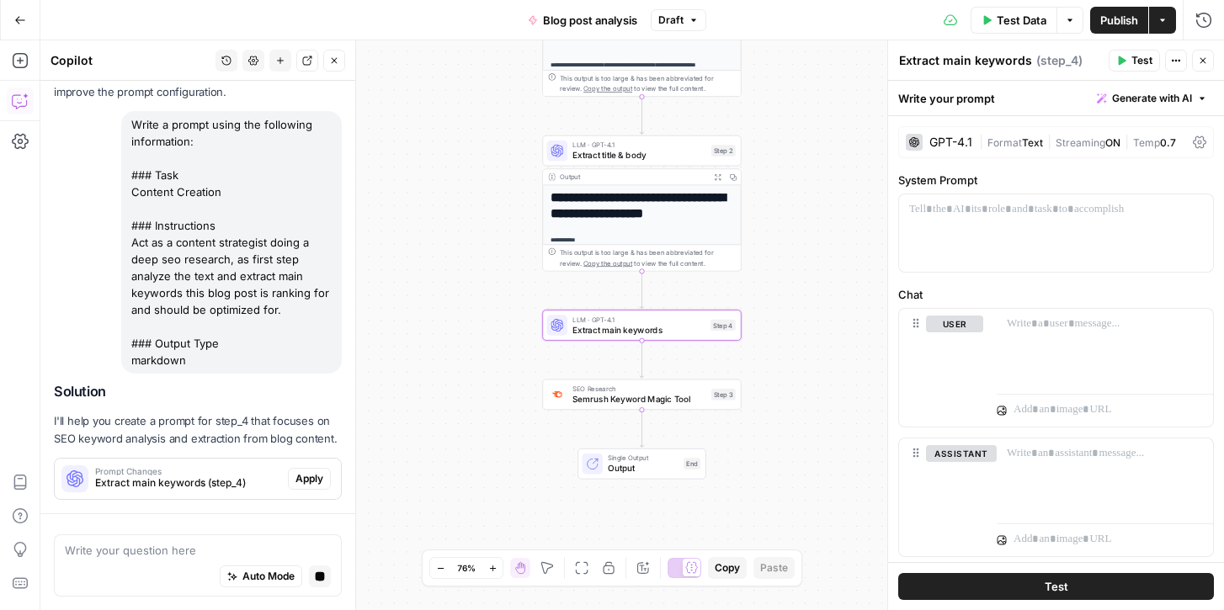
scroll to position [788, 0]
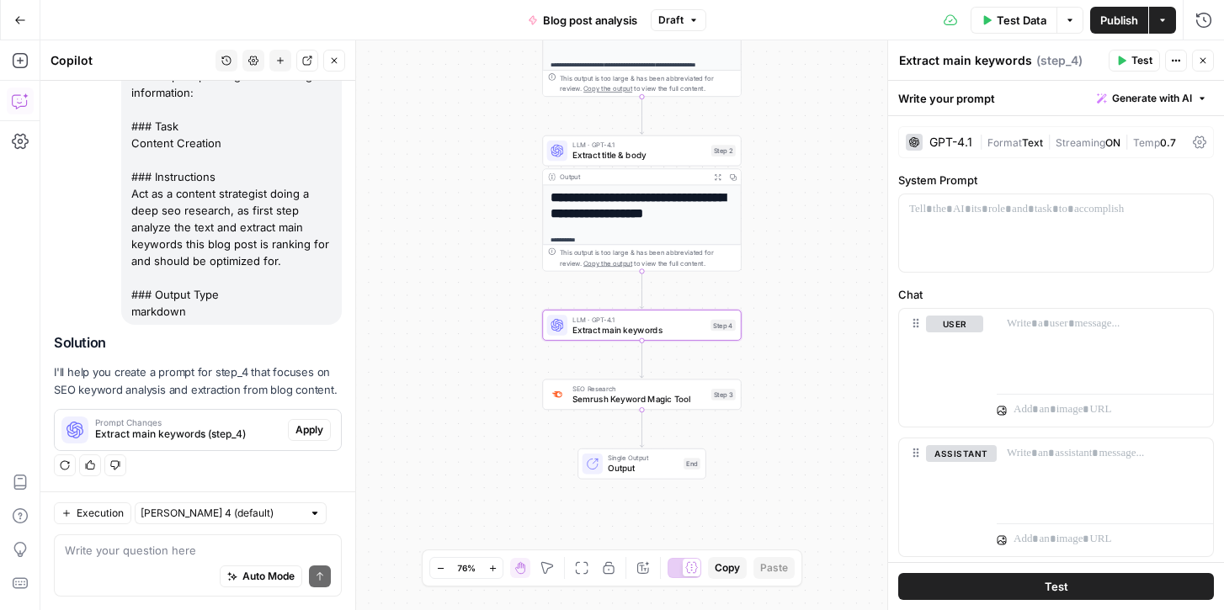
click at [319, 423] on span "Apply" at bounding box center [309, 430] width 28 height 15
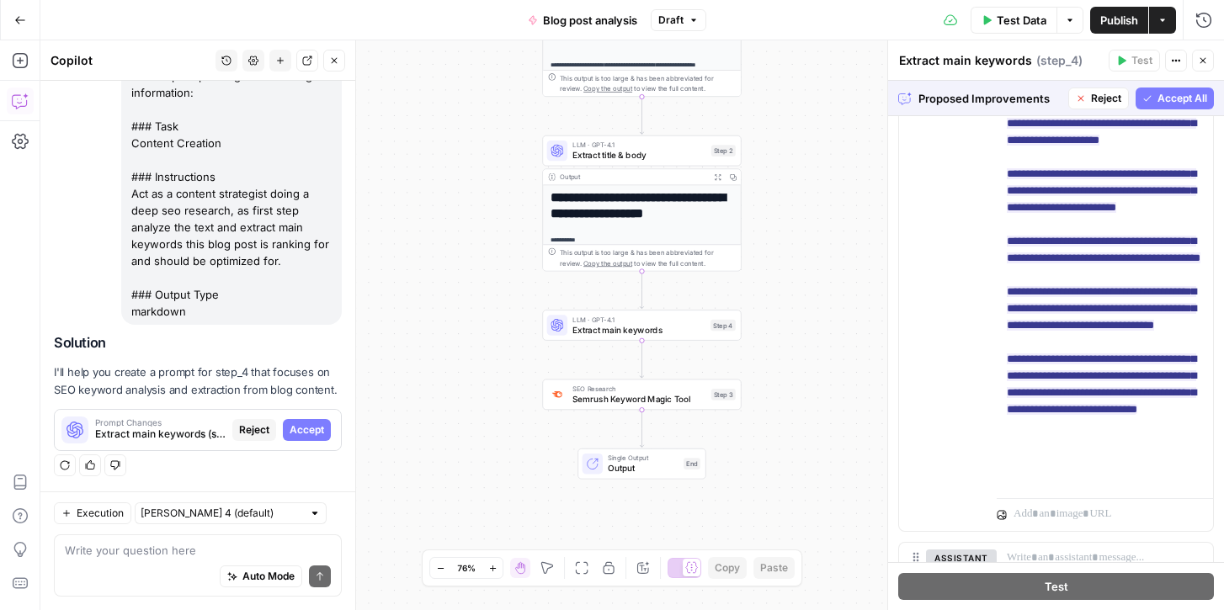
scroll to position [575, 0]
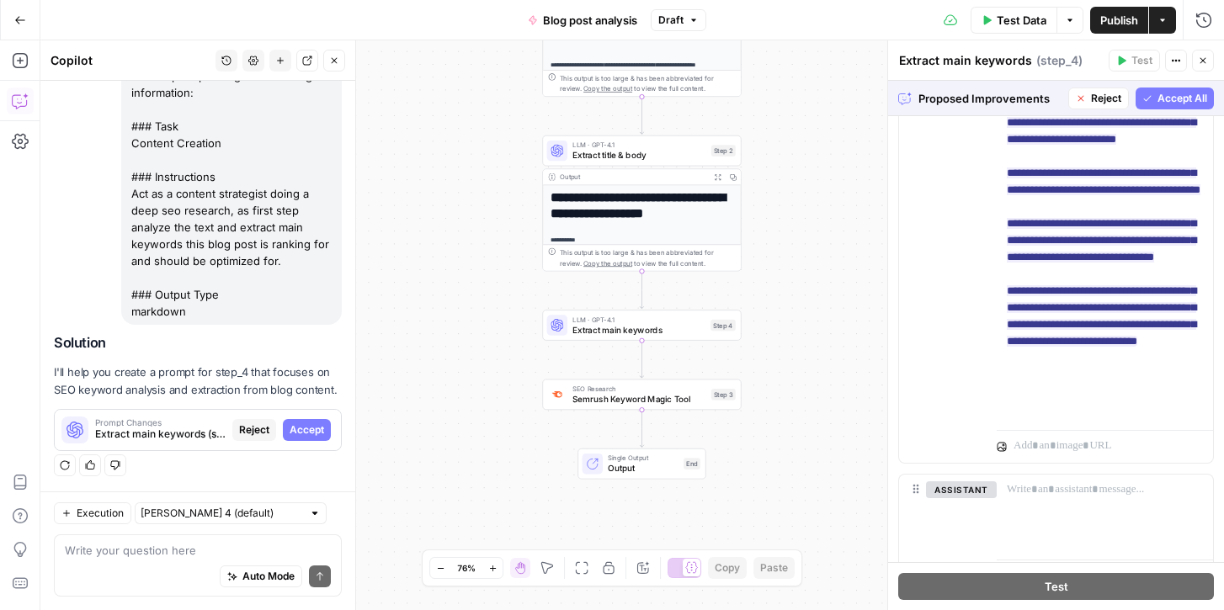
click at [1172, 100] on span "Accept All" at bounding box center [1182, 98] width 50 height 15
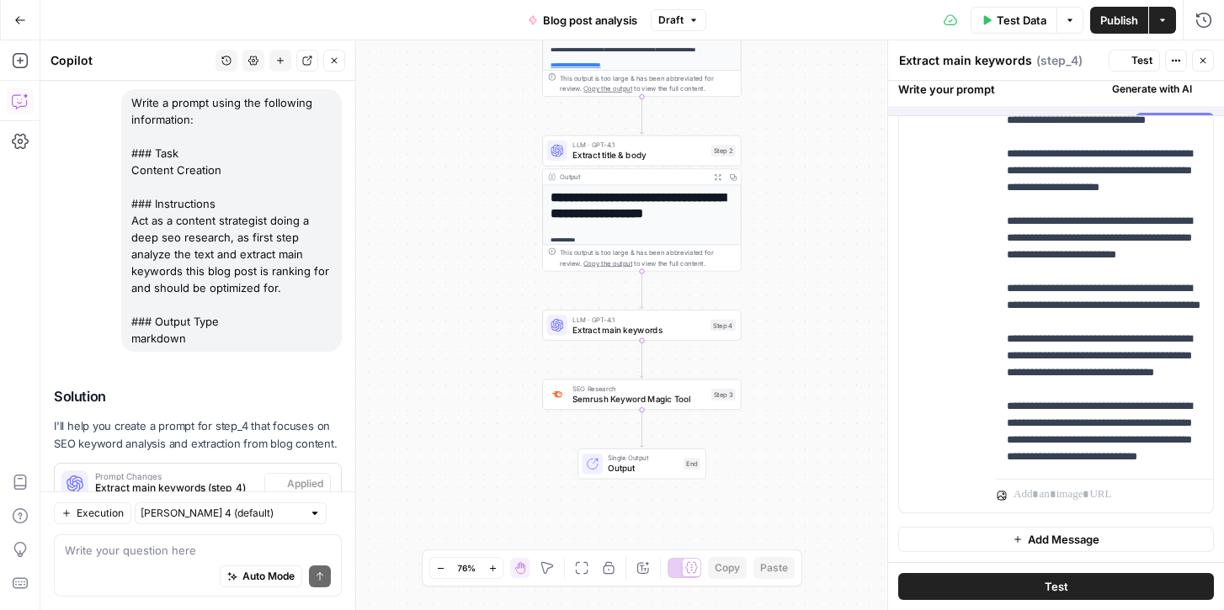
scroll to position [0, 0]
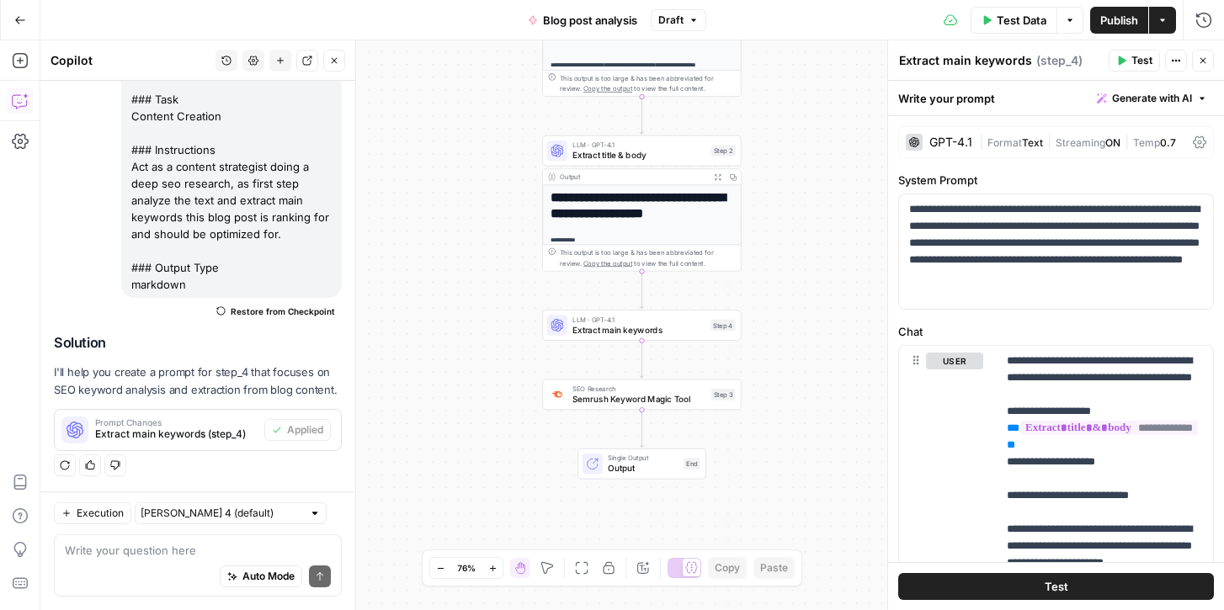
click at [1080, 584] on button "Test" at bounding box center [1056, 586] width 316 height 27
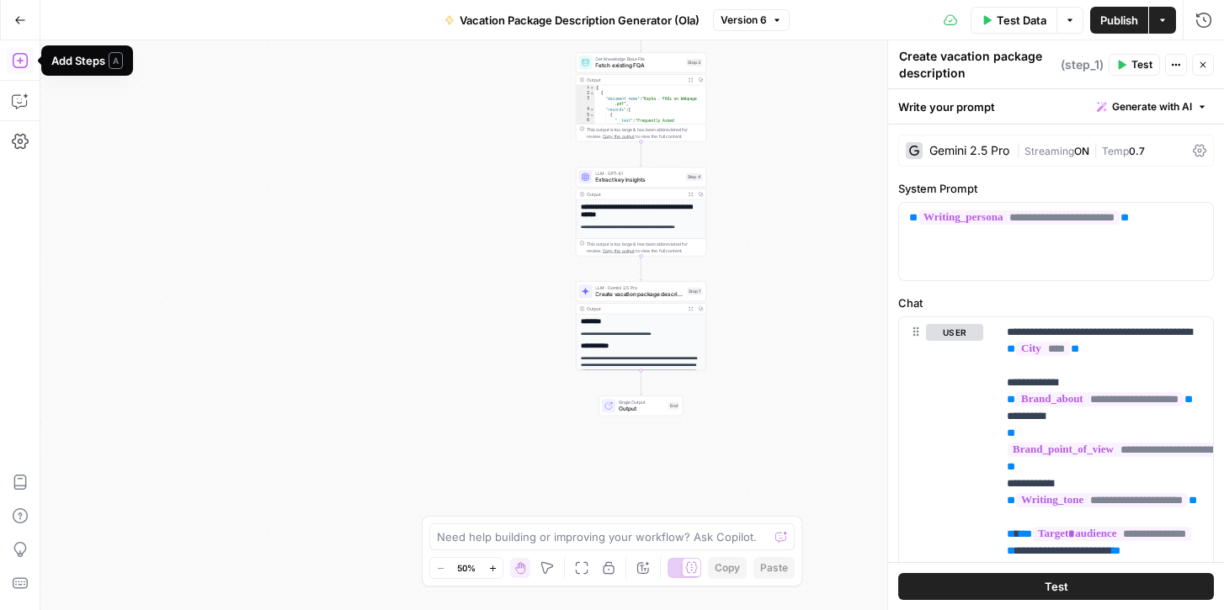
scroll to position [114, 0]
click at [3, 13] on div "Go Back" at bounding box center [20, 20] width 40 height 40
click at [11, 13] on button "Go Back" at bounding box center [20, 20] width 30 height 30
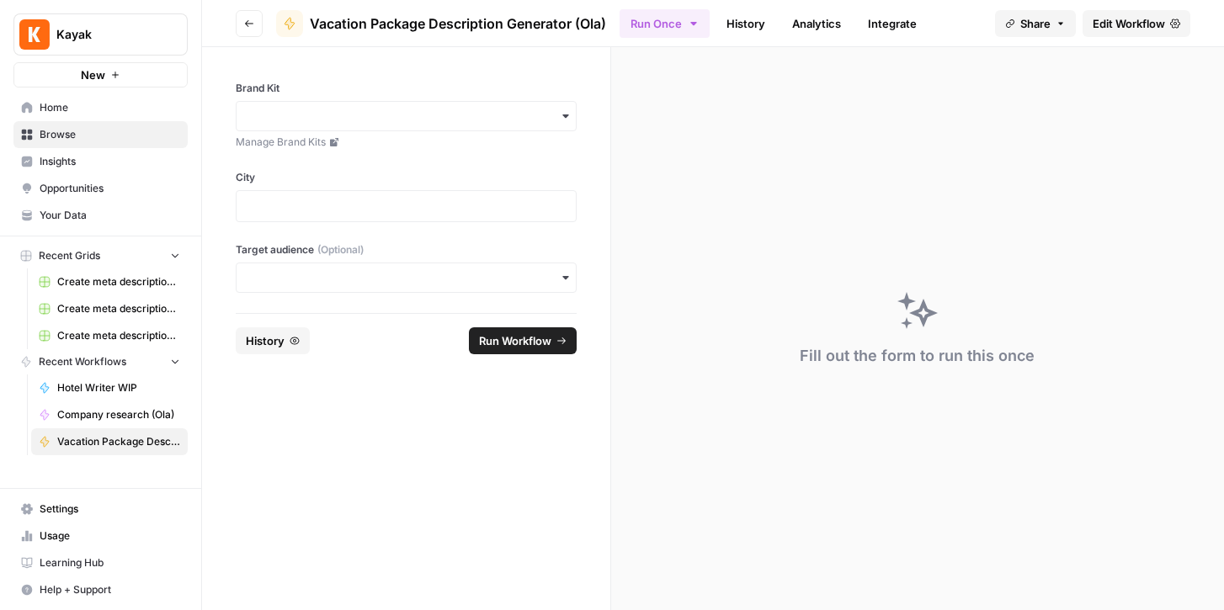
click at [245, 29] on button "Go back" at bounding box center [249, 23] width 27 height 27
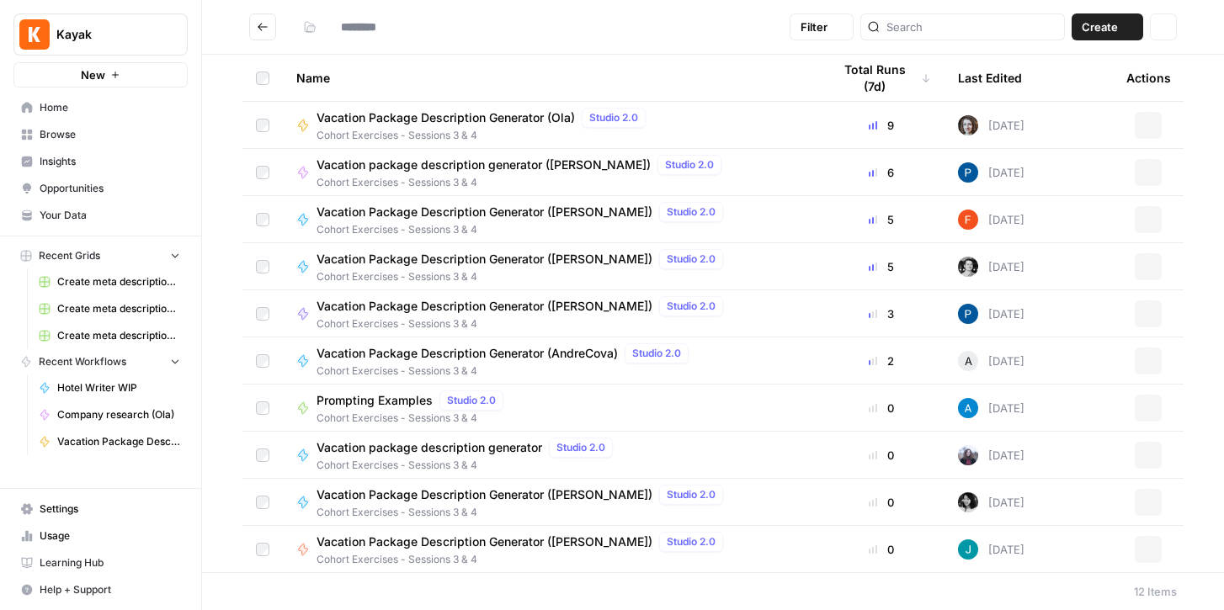
type input "**********"
click at [313, 31] on icon "button" at bounding box center [310, 27] width 10 height 10
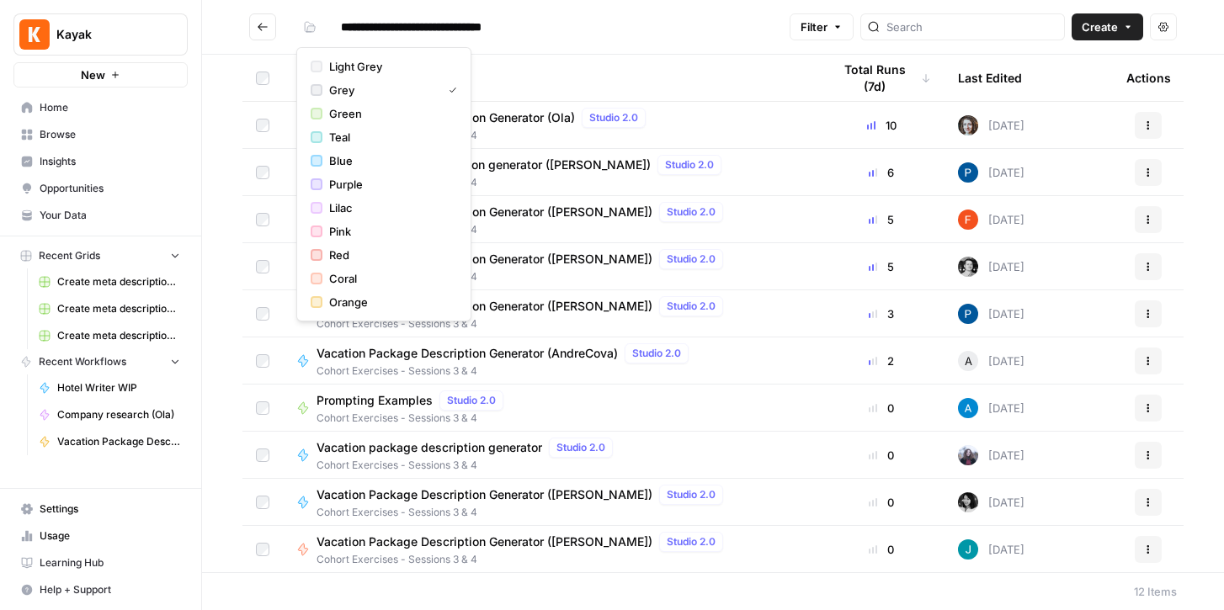
click at [370, 29] on input "**********" at bounding box center [437, 26] width 208 height 27
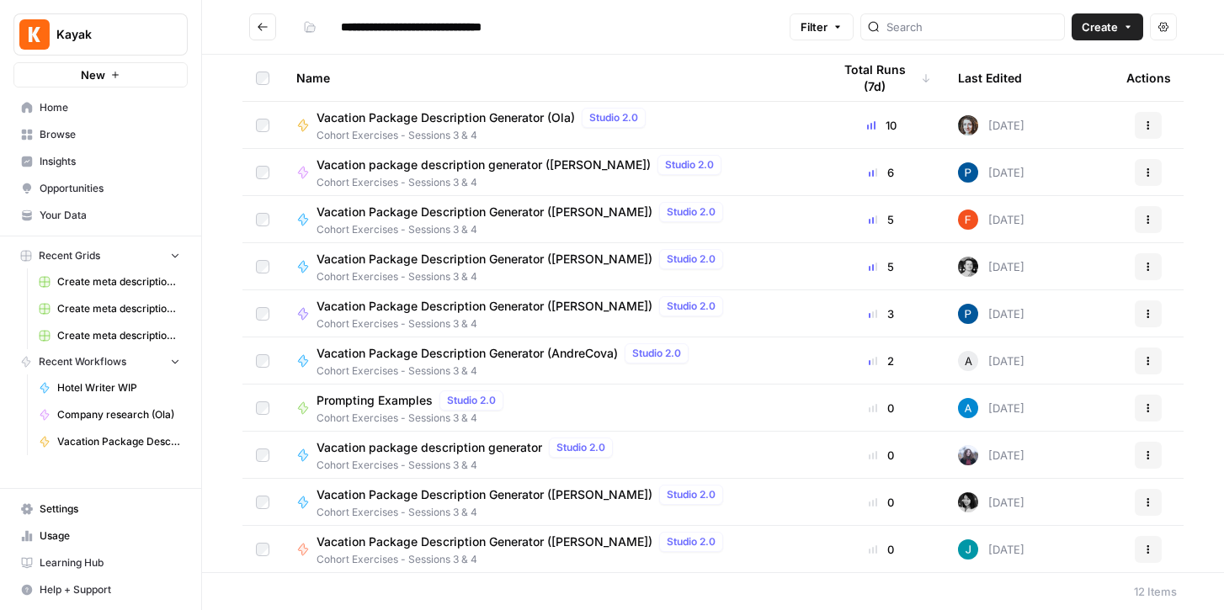
click at [269, 27] on button "Go back" at bounding box center [262, 26] width 27 height 27
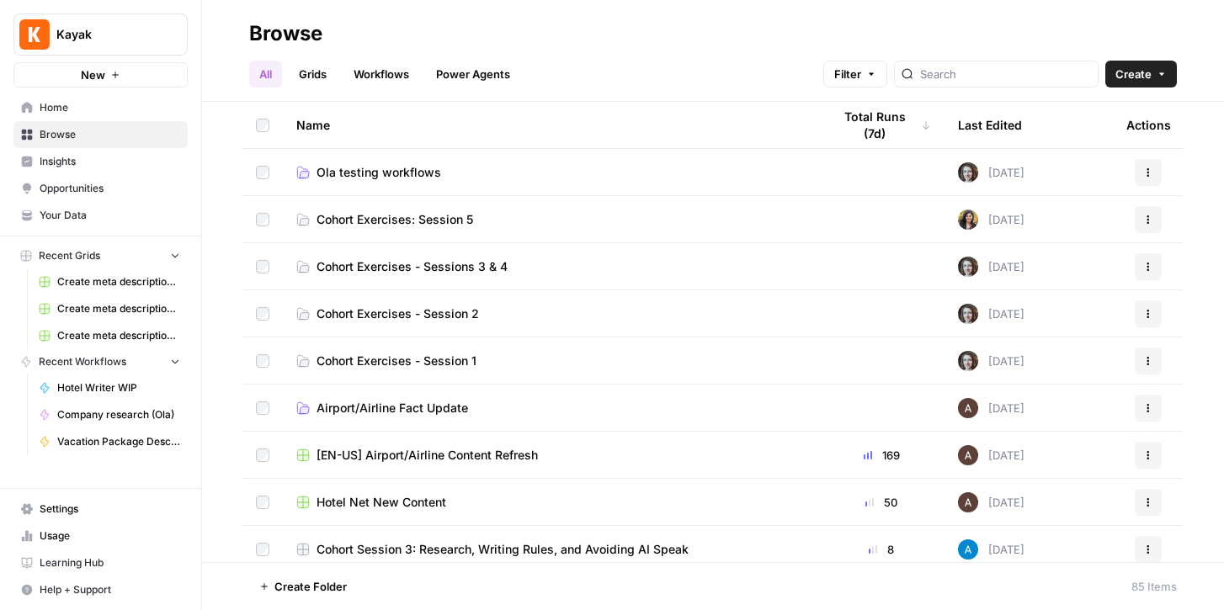
click at [435, 358] on span "Cohort Exercises - Session 1" at bounding box center [397, 361] width 160 height 17
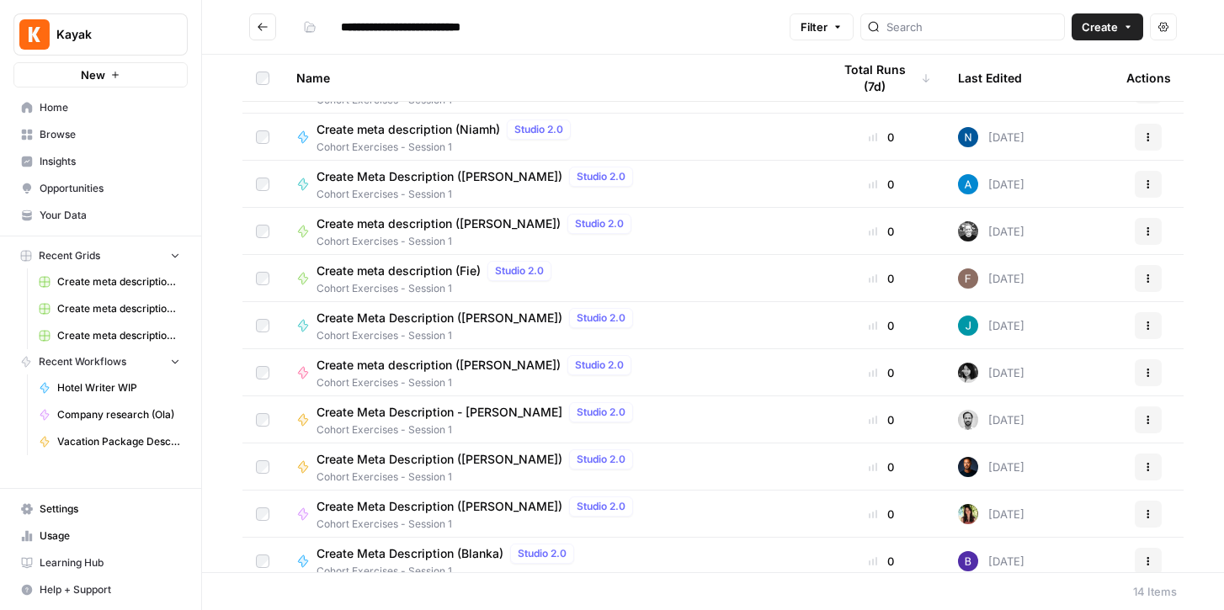
scroll to position [189, 0]
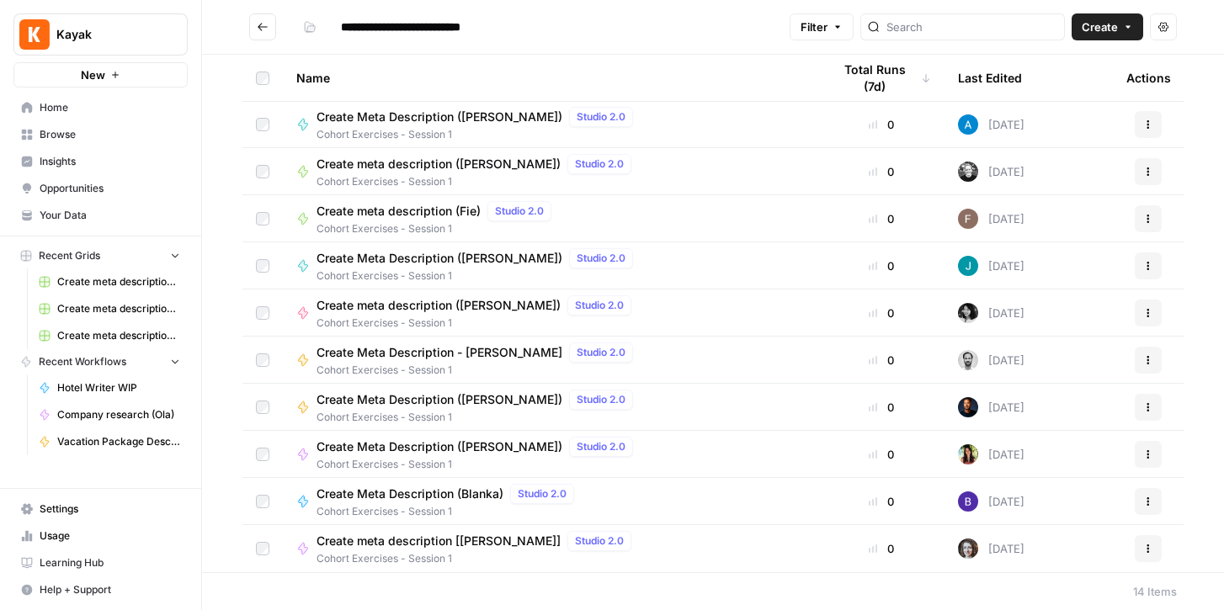
click at [392, 541] on span "Create meta description [[PERSON_NAME]]" at bounding box center [439, 541] width 244 height 17
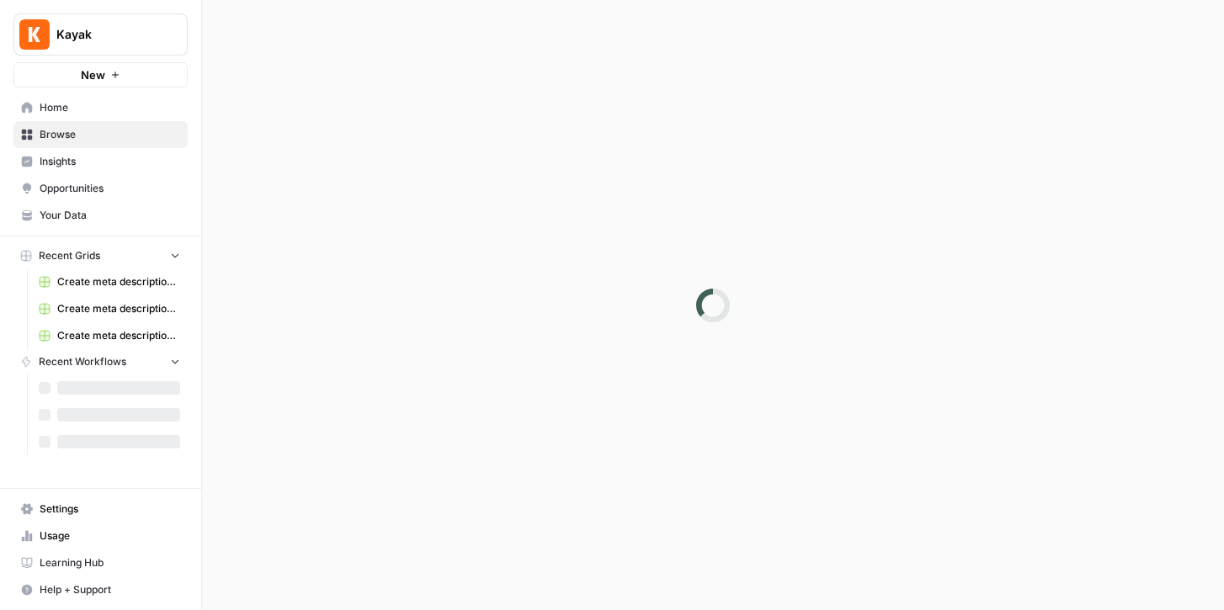
click at [392, 541] on div at bounding box center [713, 305] width 1022 height 610
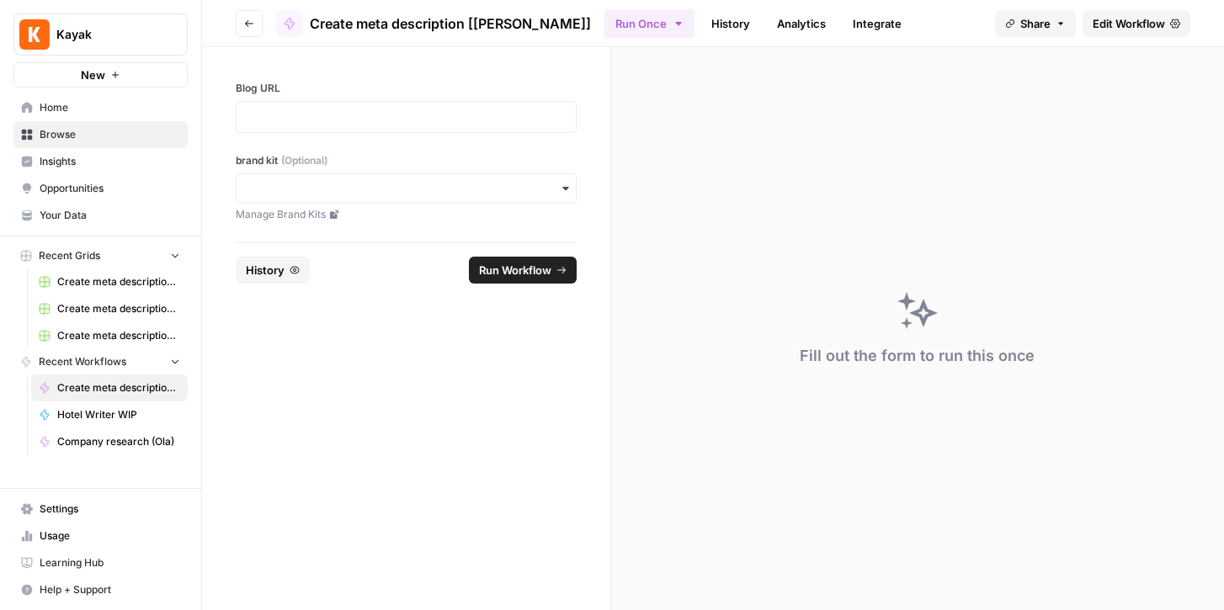
click at [1131, 26] on span "Edit Workflow" at bounding box center [1129, 23] width 72 height 17
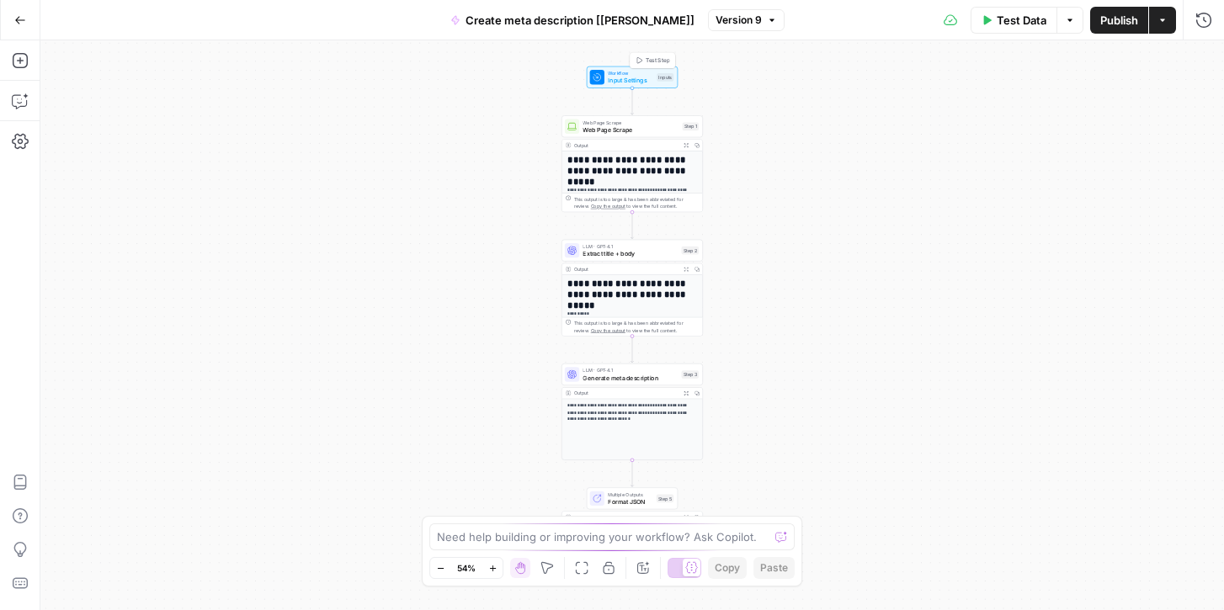
click at [630, 75] on span "Workflow" at bounding box center [630, 74] width 45 height 8
click at [616, 82] on span "Input Settings" at bounding box center [630, 81] width 45 height 9
click at [613, 173] on h1 "**********" at bounding box center [632, 167] width 130 height 22
click at [610, 141] on div "Output Expand Output Copy" at bounding box center [632, 147] width 141 height 12
click at [609, 122] on span "Web Page Scrape" at bounding box center [631, 124] width 96 height 8
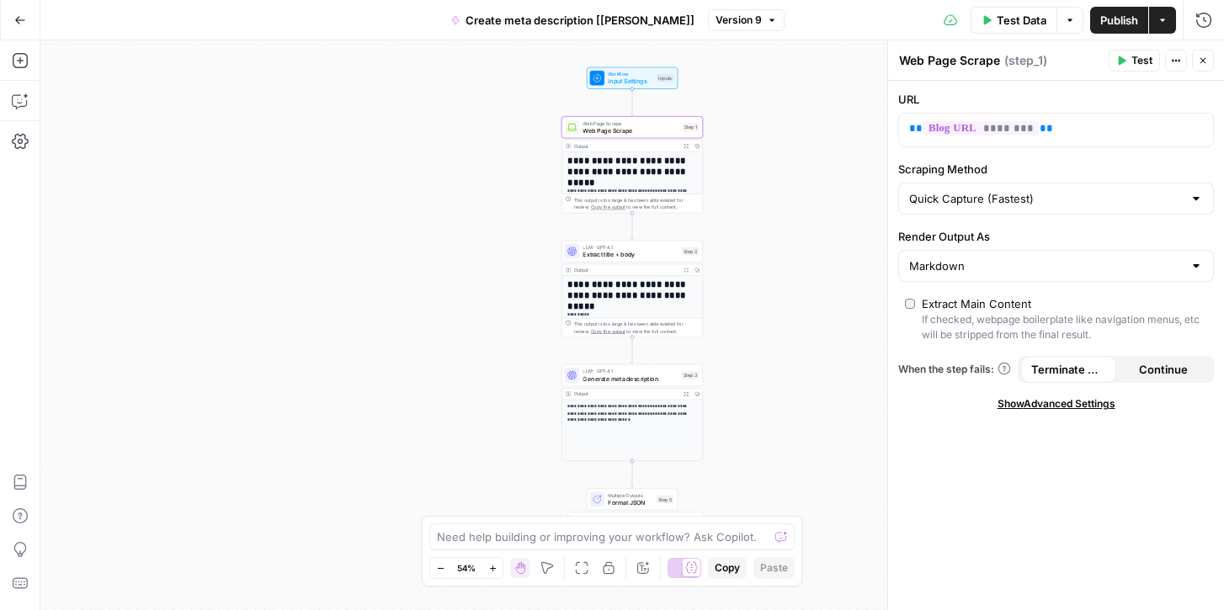
click at [641, 74] on span "Workflow" at bounding box center [630, 75] width 45 height 8
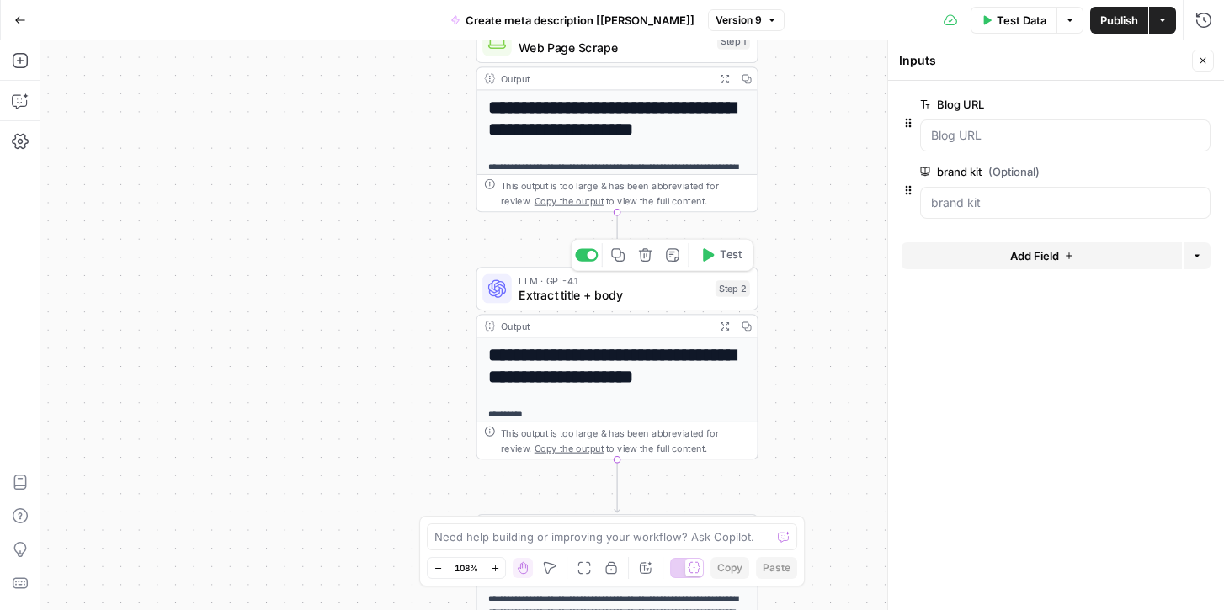
click at [556, 295] on span "Extract title + body" at bounding box center [613, 295] width 189 height 19
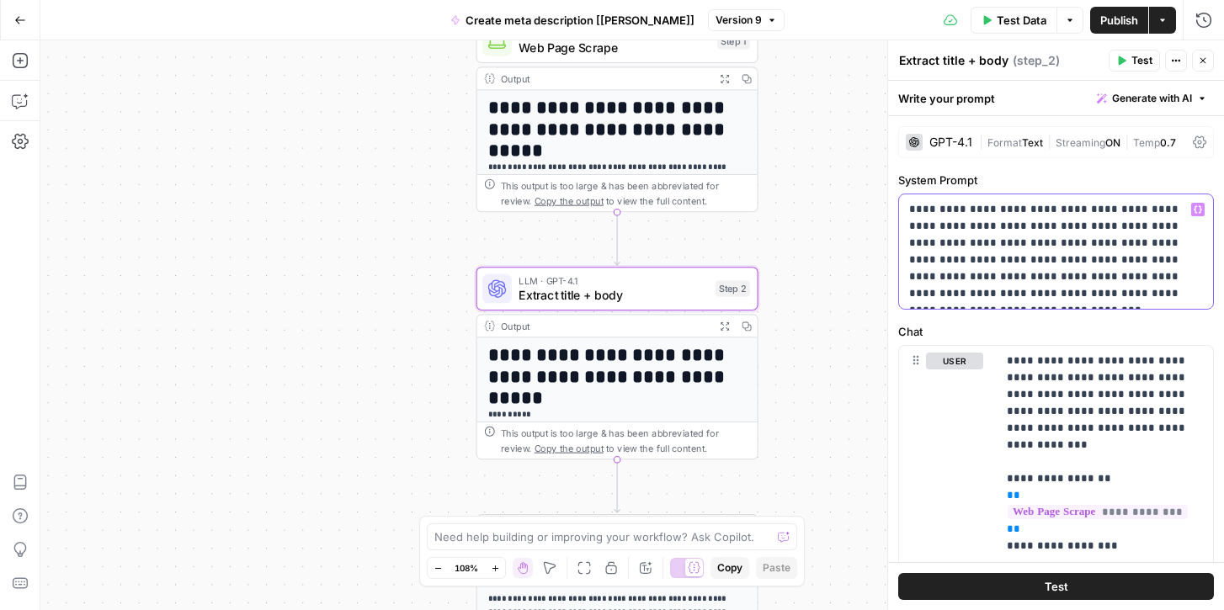
click at [1074, 262] on p "**********" at bounding box center [1056, 251] width 294 height 101
click at [1088, 395] on p "**********" at bounding box center [1105, 597] width 196 height 488
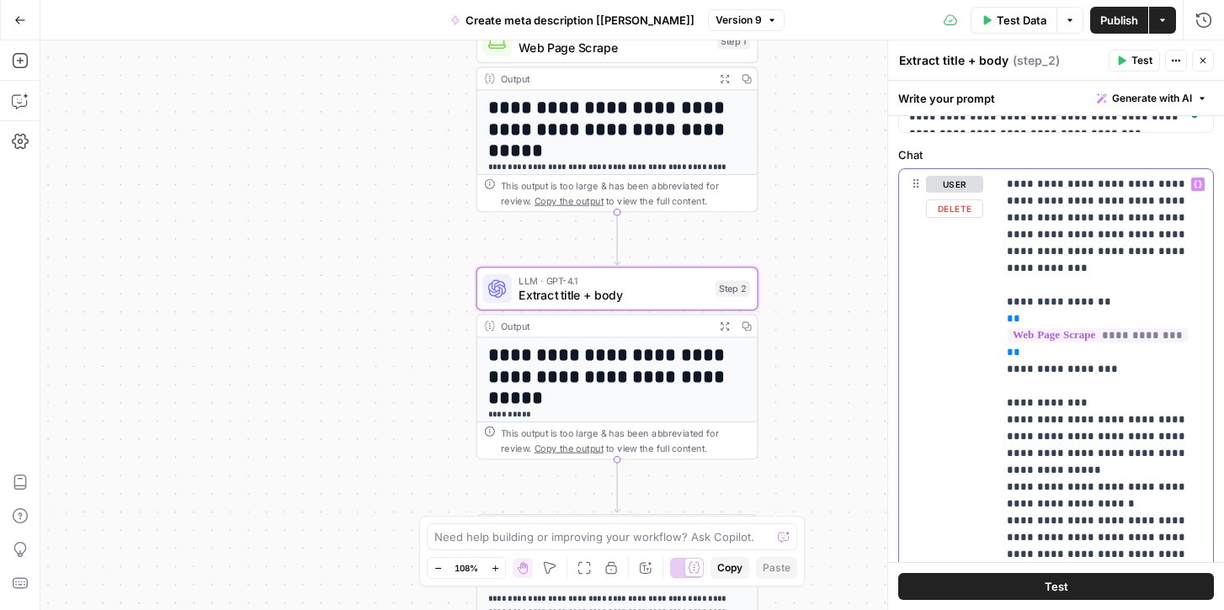
scroll to position [178, 0]
click at [1205, 55] on button "Close" at bounding box center [1203, 61] width 22 height 22
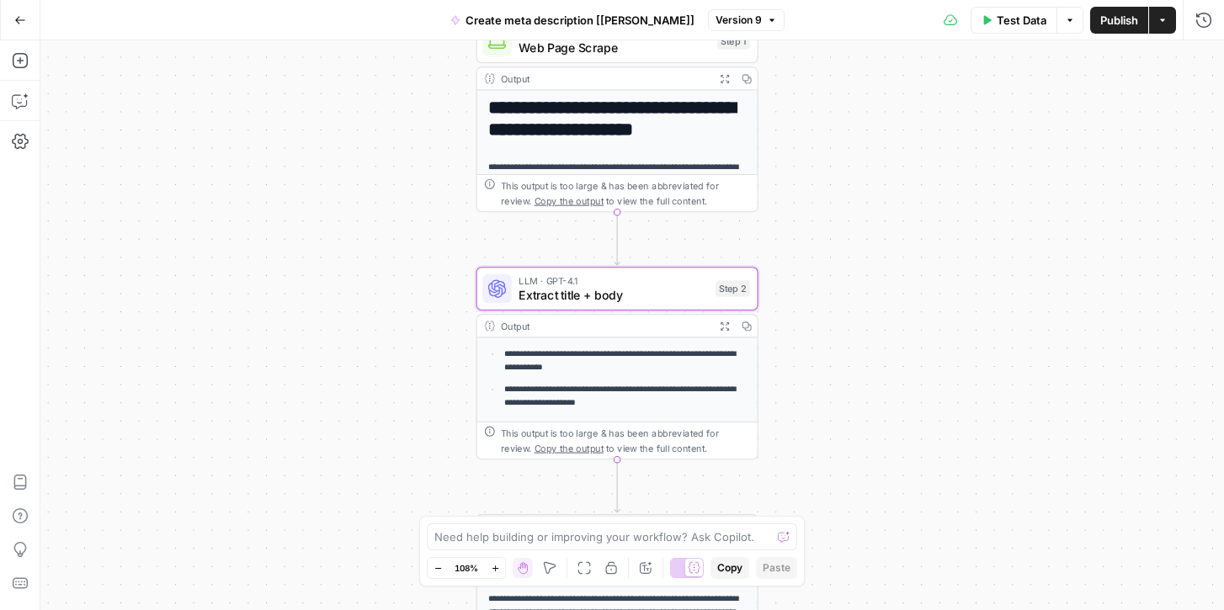
scroll to position [294, 0]
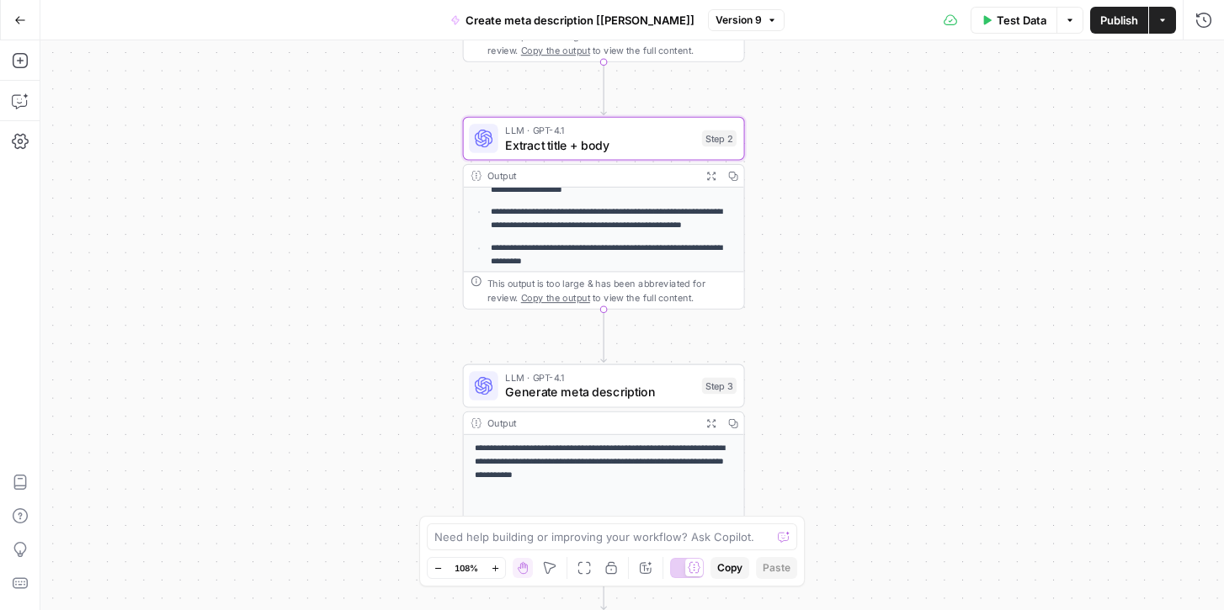
click at [573, 144] on span "Extract title + body" at bounding box center [599, 145] width 189 height 19
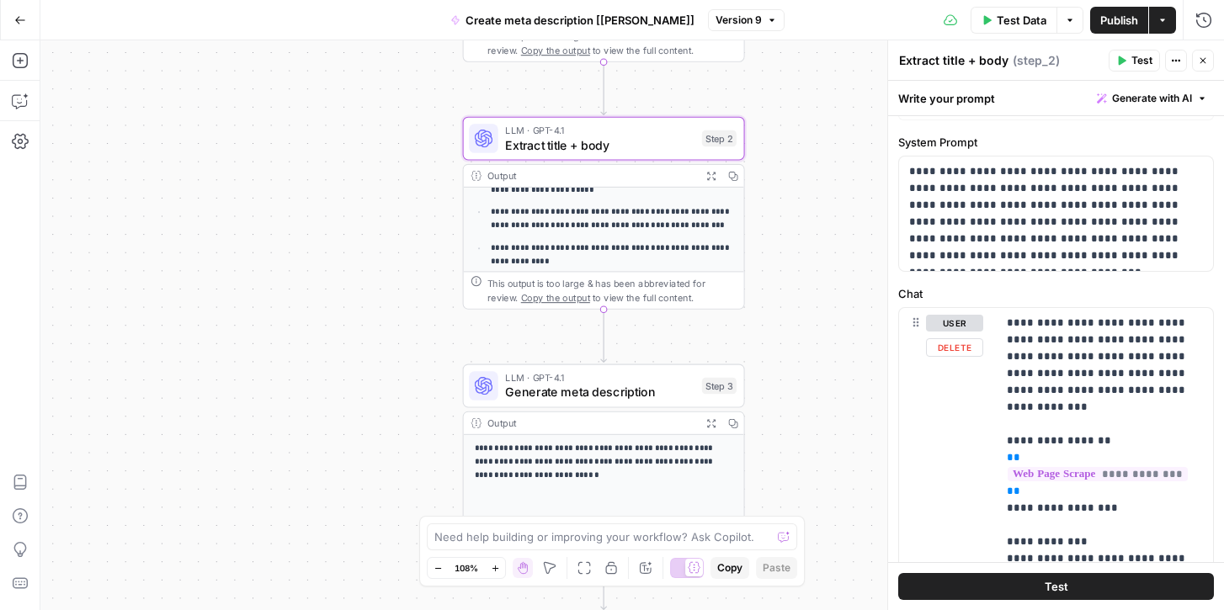
scroll to position [0, 0]
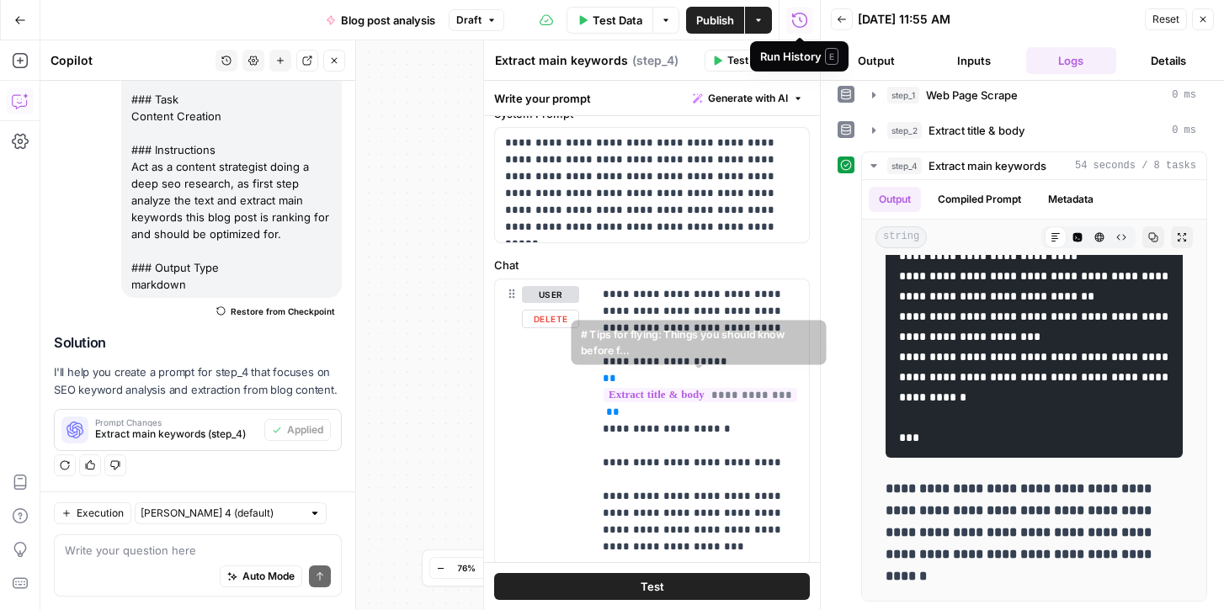
scroll to position [112, 0]
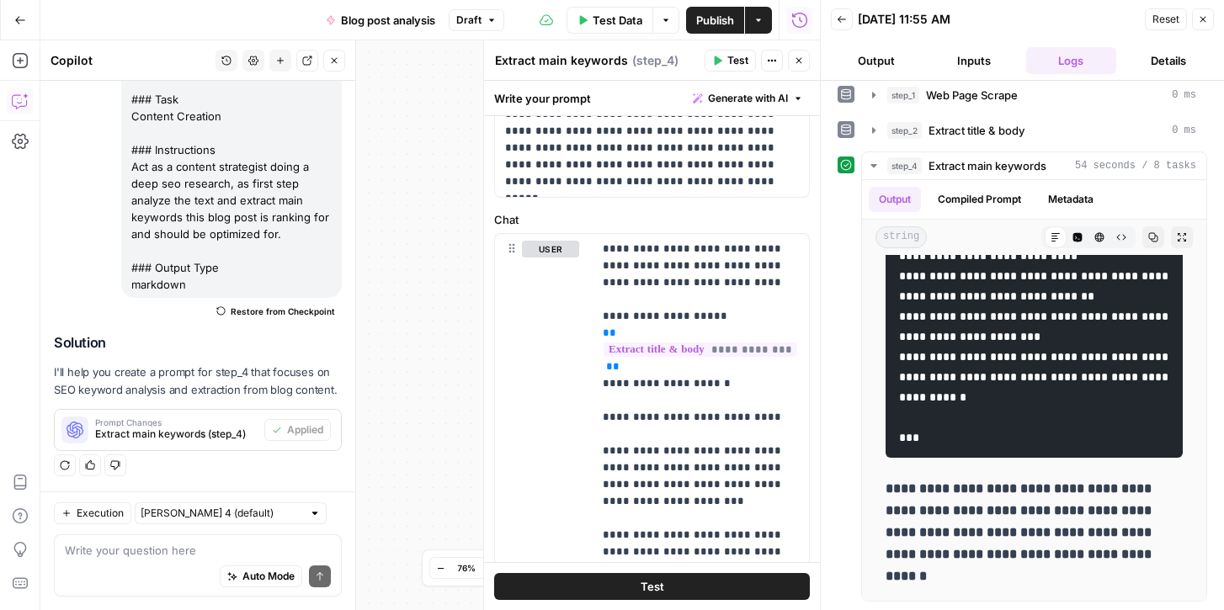
click at [1204, 22] on icon "button" at bounding box center [1203, 19] width 10 height 10
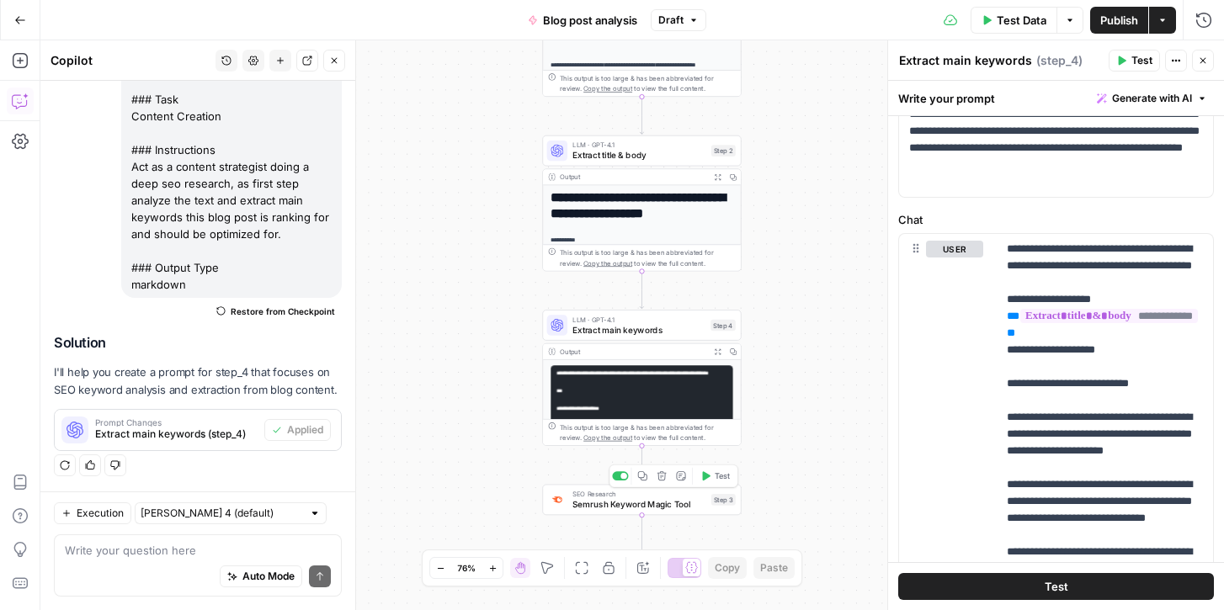
click at [597, 503] on span "Semrush Keyword Magic Tool" at bounding box center [639, 504] width 134 height 13
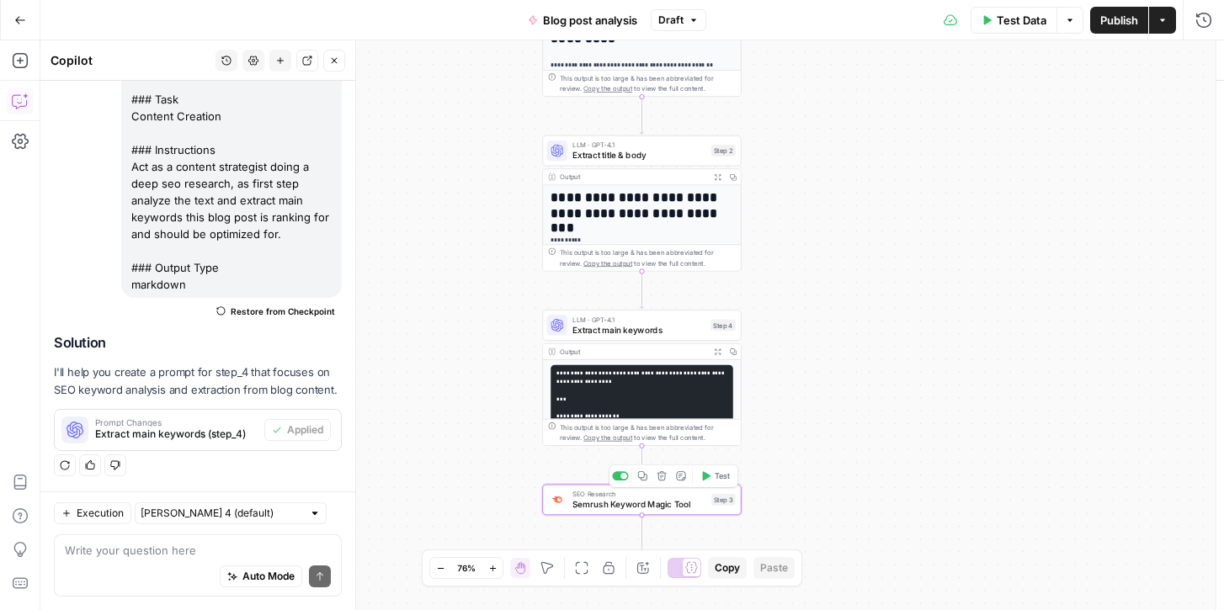
type textarea "Semrush Keyword Magic Tool"
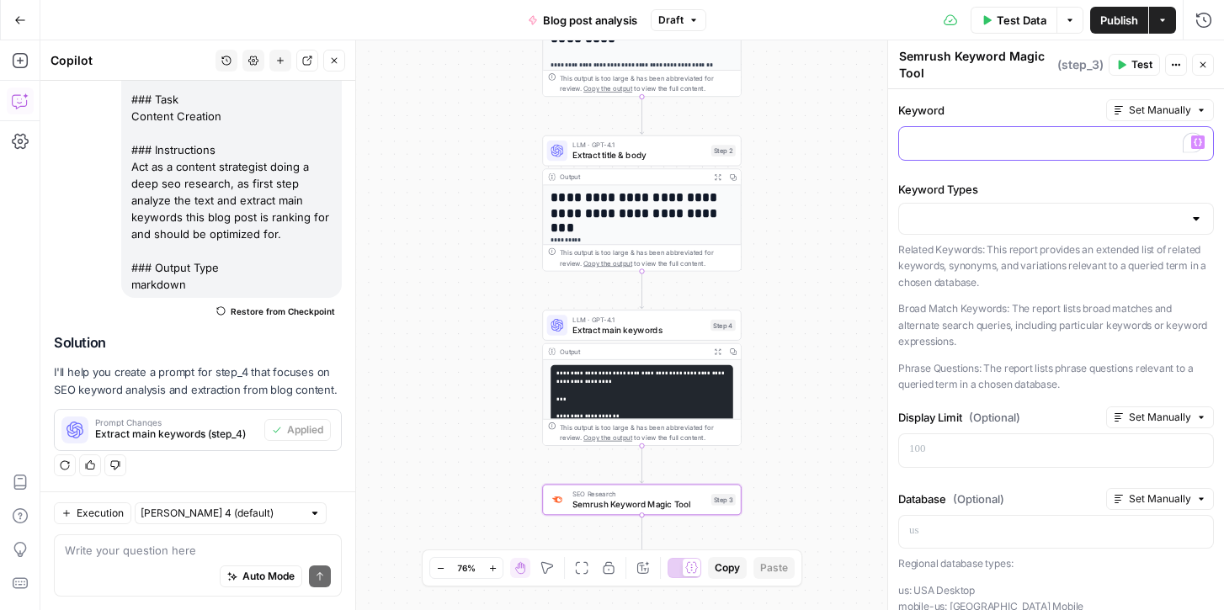
click at [1063, 143] on p "To enrich screen reader interactions, please activate Accessibility in Grammarl…" at bounding box center [1056, 142] width 294 height 17
click at [1194, 142] on icon "button" at bounding box center [1198, 142] width 8 height 8
click at [939, 96] on div "Keyword Set Manually “/” to reference Variables Menu Keyword Types Related Keyw…" at bounding box center [1056, 514] width 336 height 851
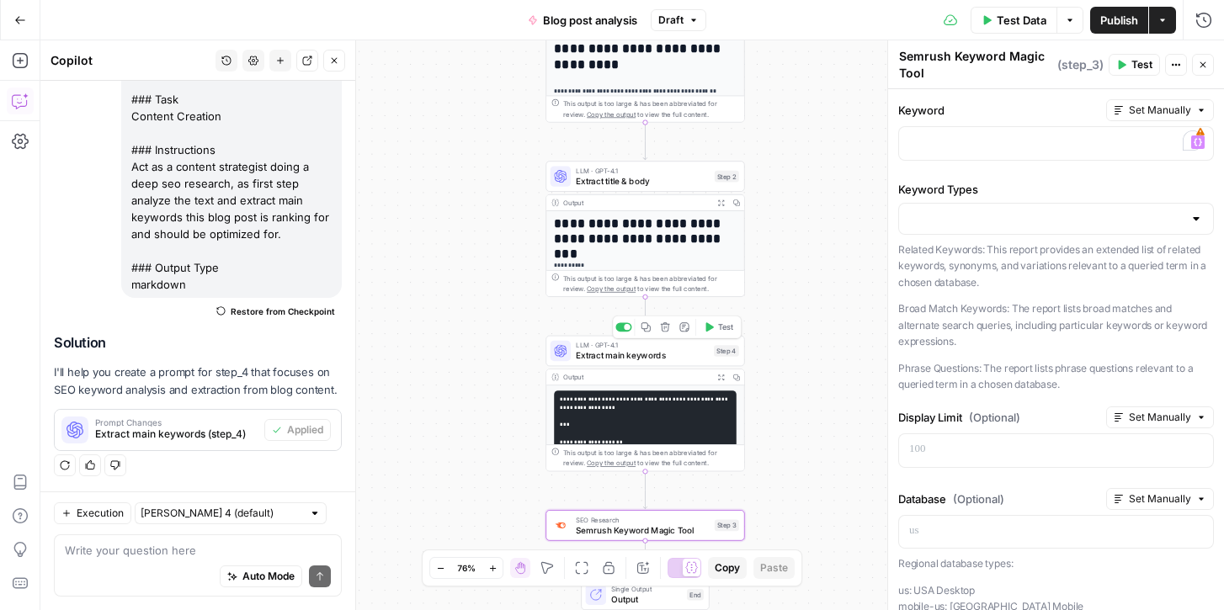
click at [581, 355] on span "Extract main keywords" at bounding box center [642, 355] width 133 height 13
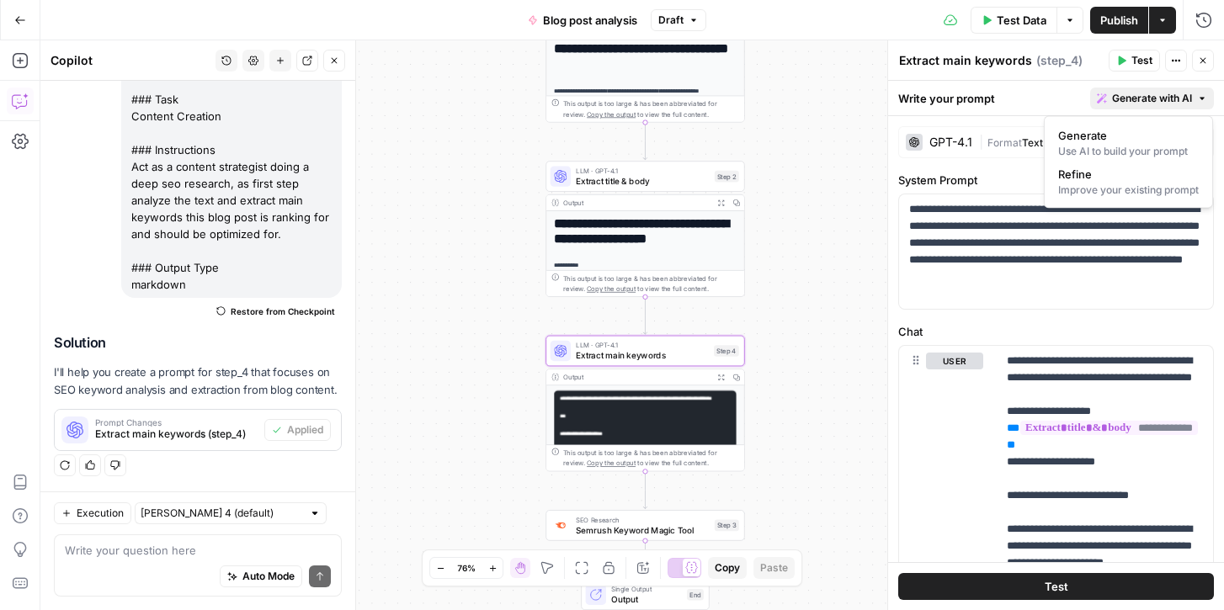
click at [1157, 98] on span "Generate with AI" at bounding box center [1152, 98] width 80 height 15
click at [1122, 183] on div "Improve your existing prompt" at bounding box center [1128, 190] width 141 height 15
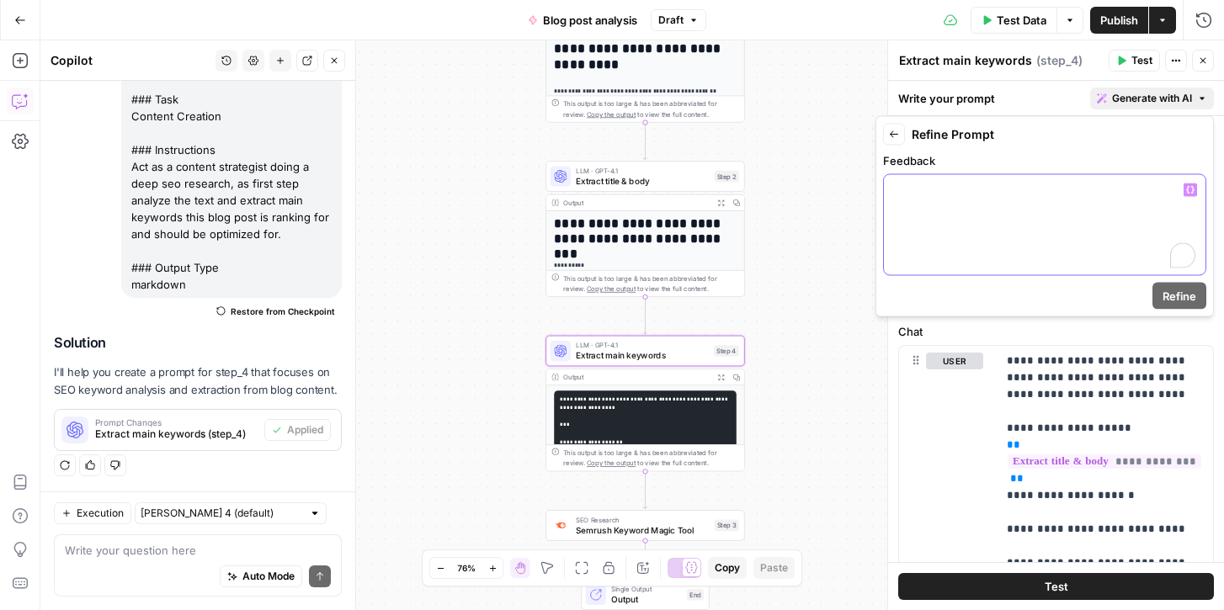
click at [1115, 184] on p "To enrich screen reader interactions, please activate Accessibility in Grammarl…" at bounding box center [1044, 190] width 301 height 17
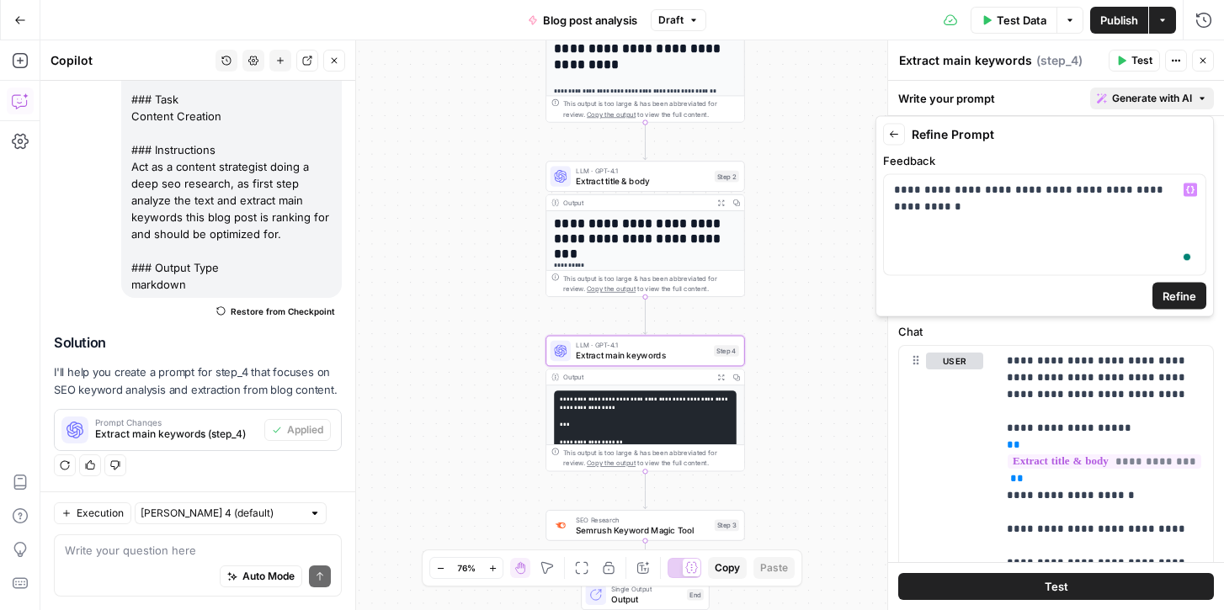
click at [1186, 290] on span "Refine" at bounding box center [1179, 296] width 34 height 17
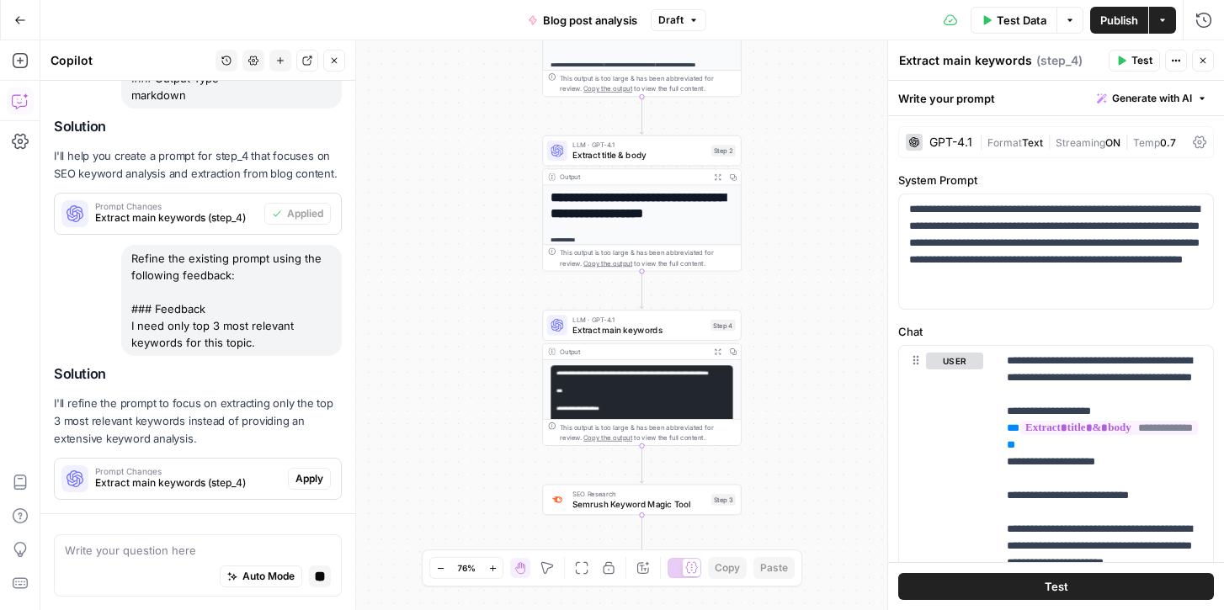
scroll to position [1080, 0]
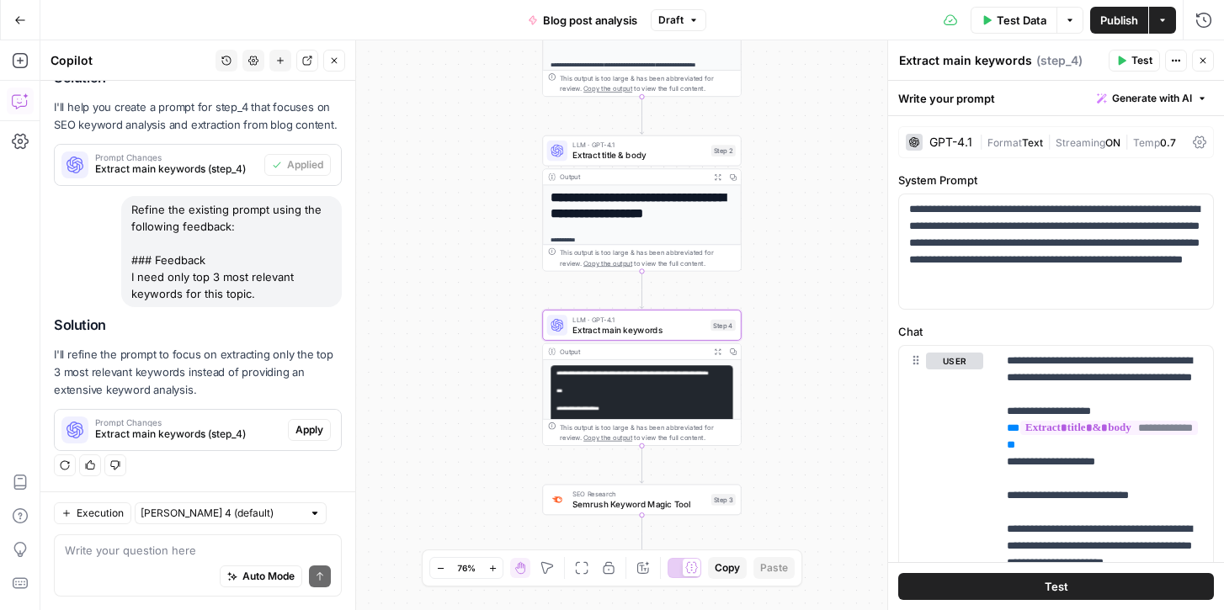
click at [303, 428] on span "Apply" at bounding box center [309, 430] width 28 height 15
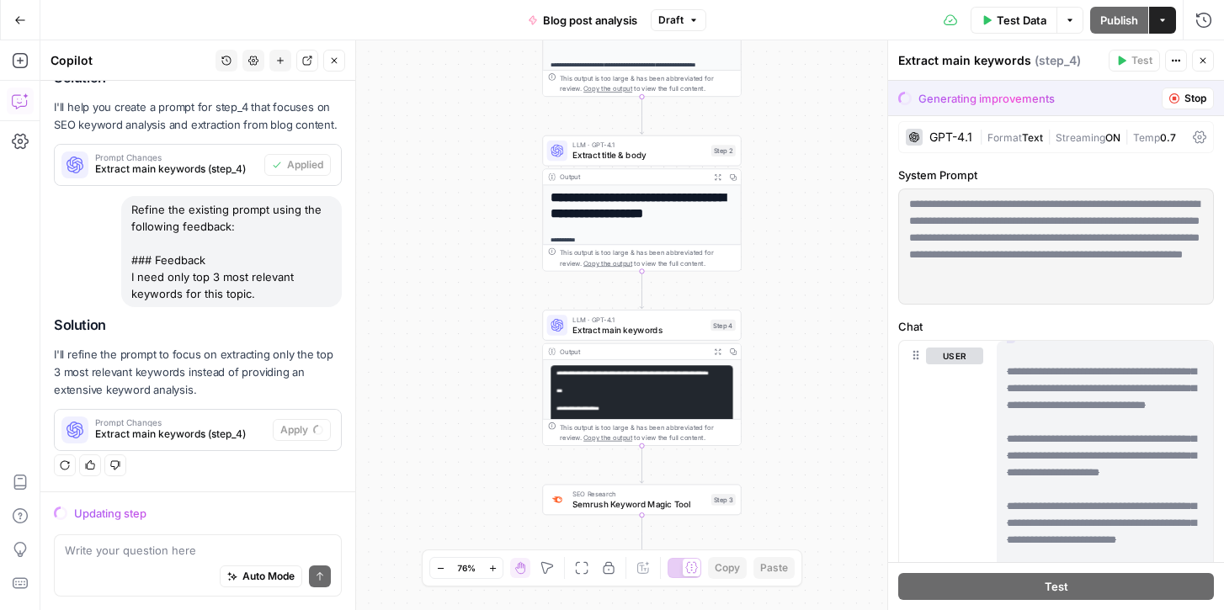
scroll to position [127, 0]
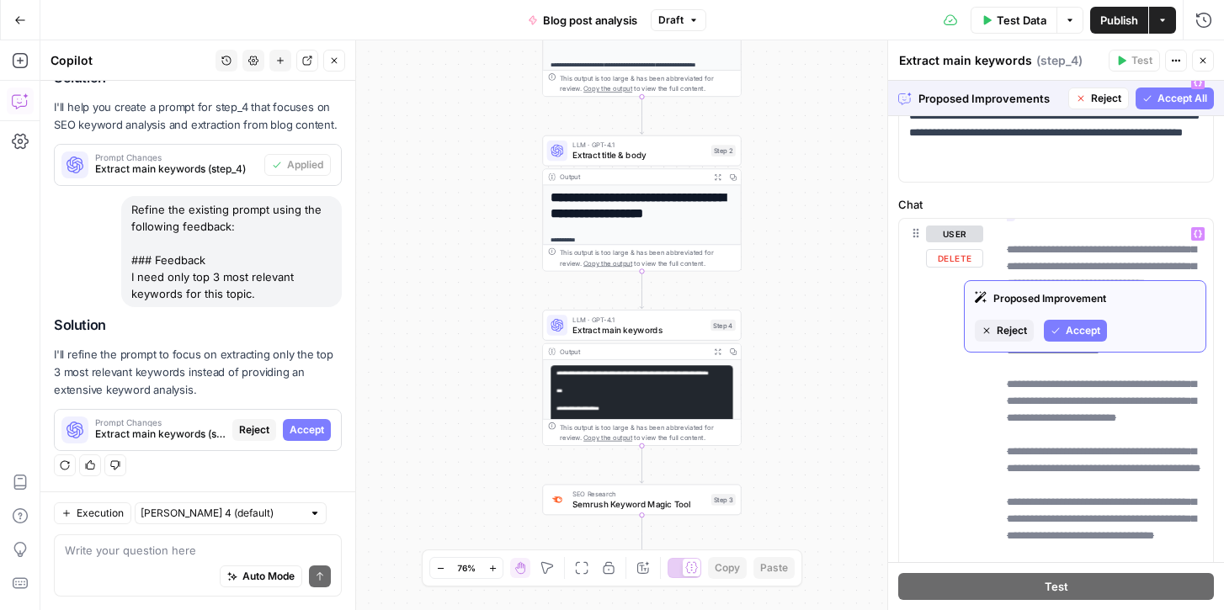
click at [1076, 324] on span "Accept" at bounding box center [1083, 330] width 35 height 15
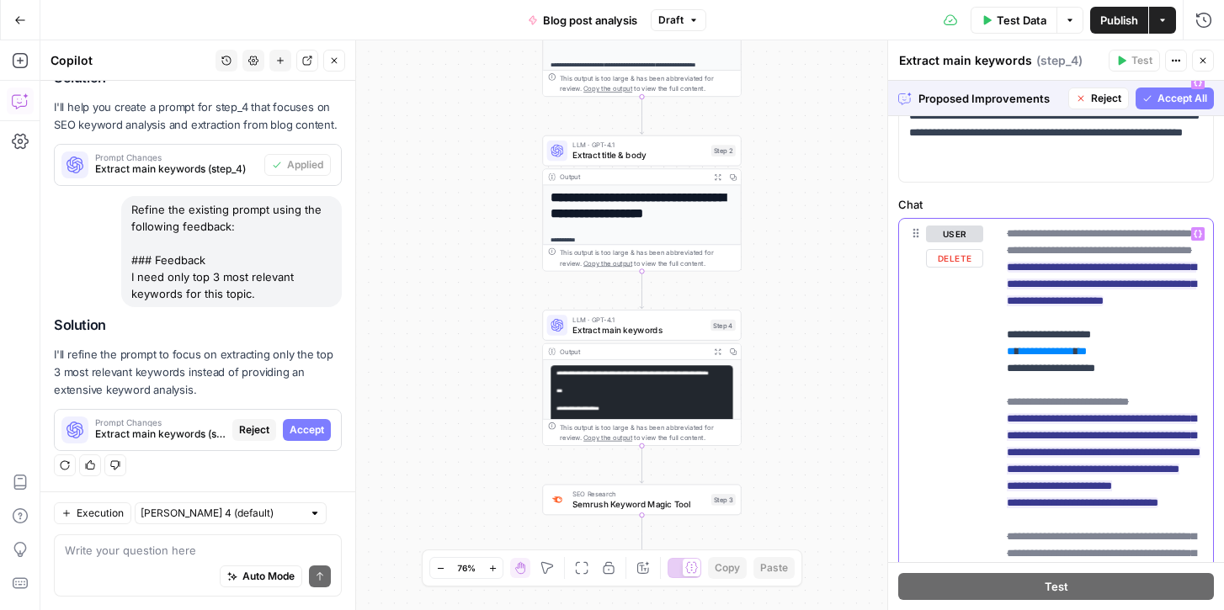
scroll to position [350, 0]
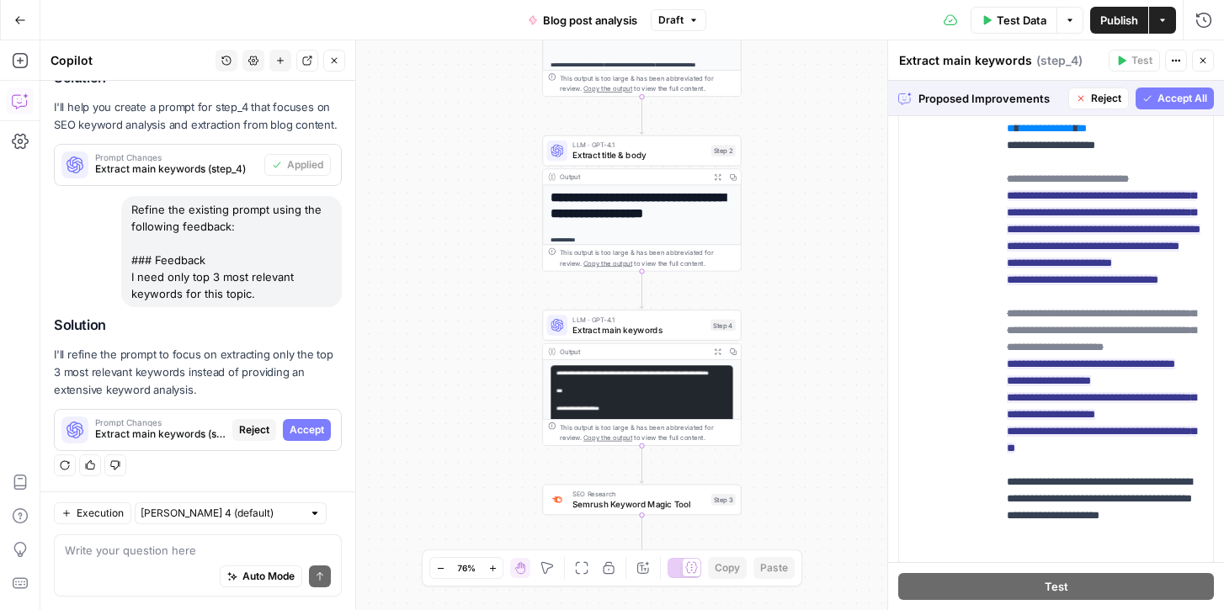
click at [1168, 96] on span "Accept All" at bounding box center [1182, 98] width 50 height 15
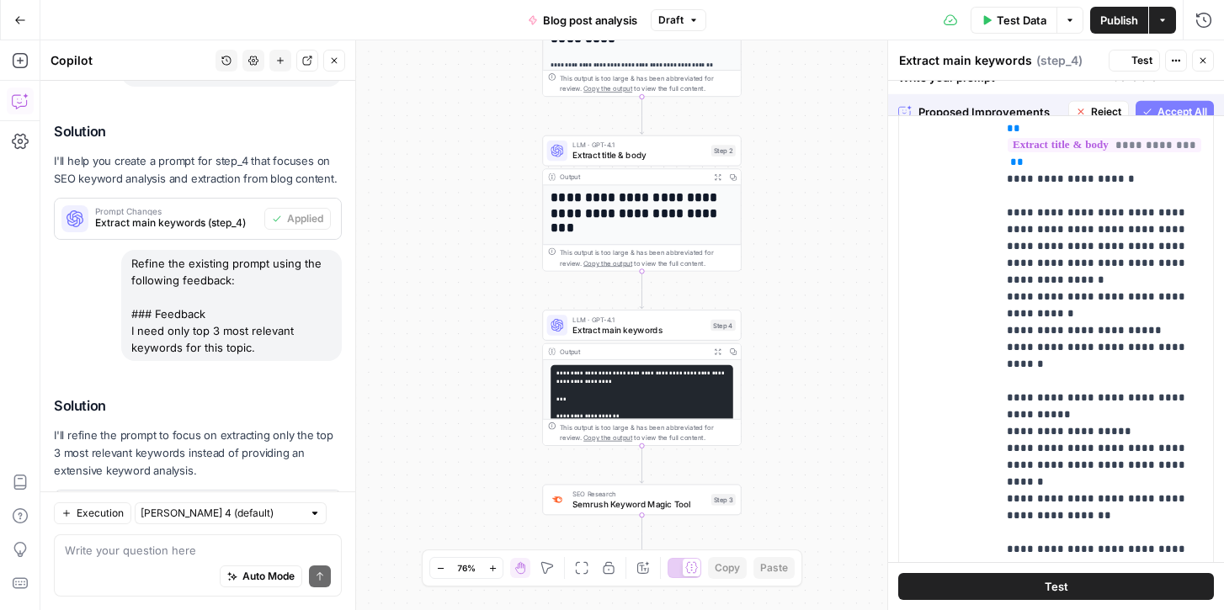
scroll to position [0, 0]
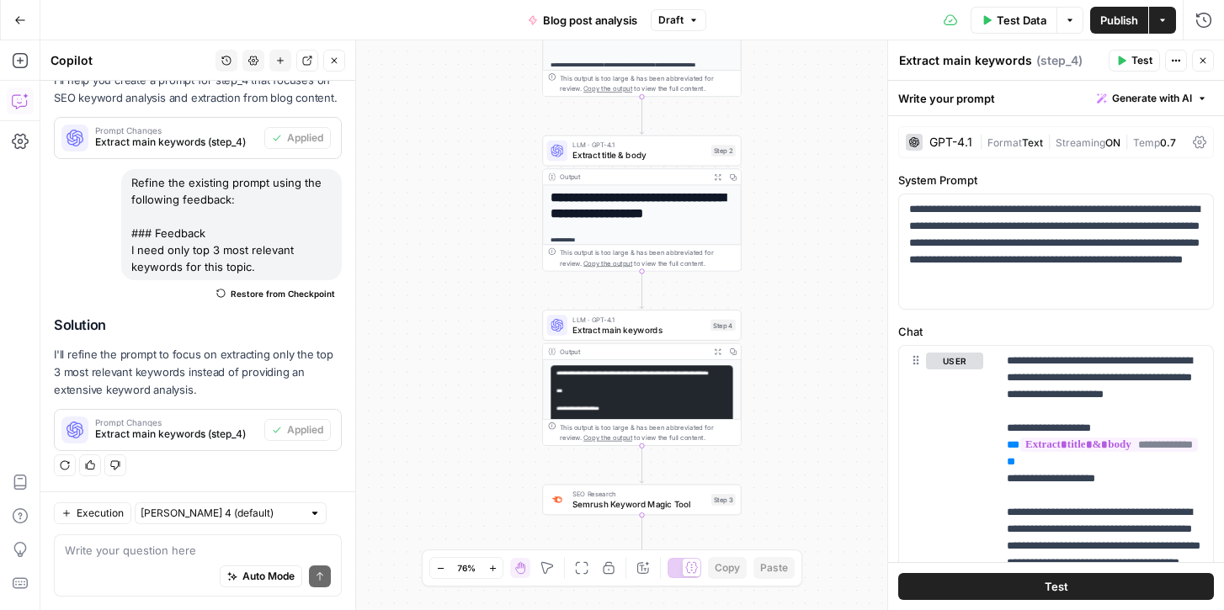
click at [1031, 587] on button "Test" at bounding box center [1056, 586] width 316 height 27
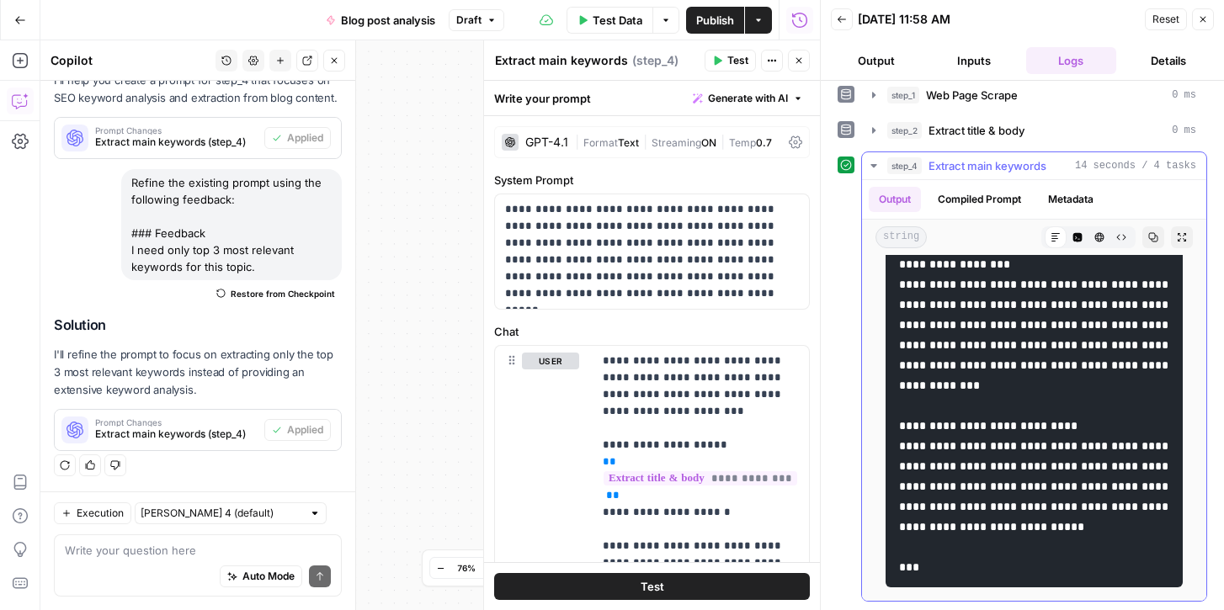
scroll to position [994, 0]
click at [721, 13] on span "Publish" at bounding box center [715, 20] width 38 height 17
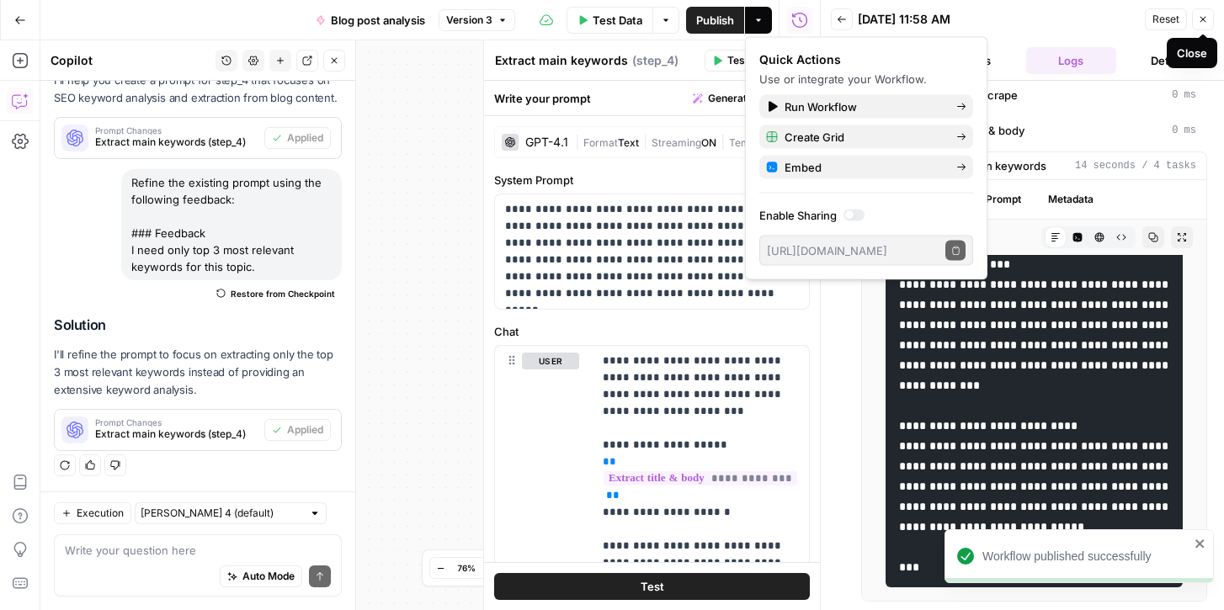
click at [1203, 20] on icon "button" at bounding box center [1203, 19] width 10 height 10
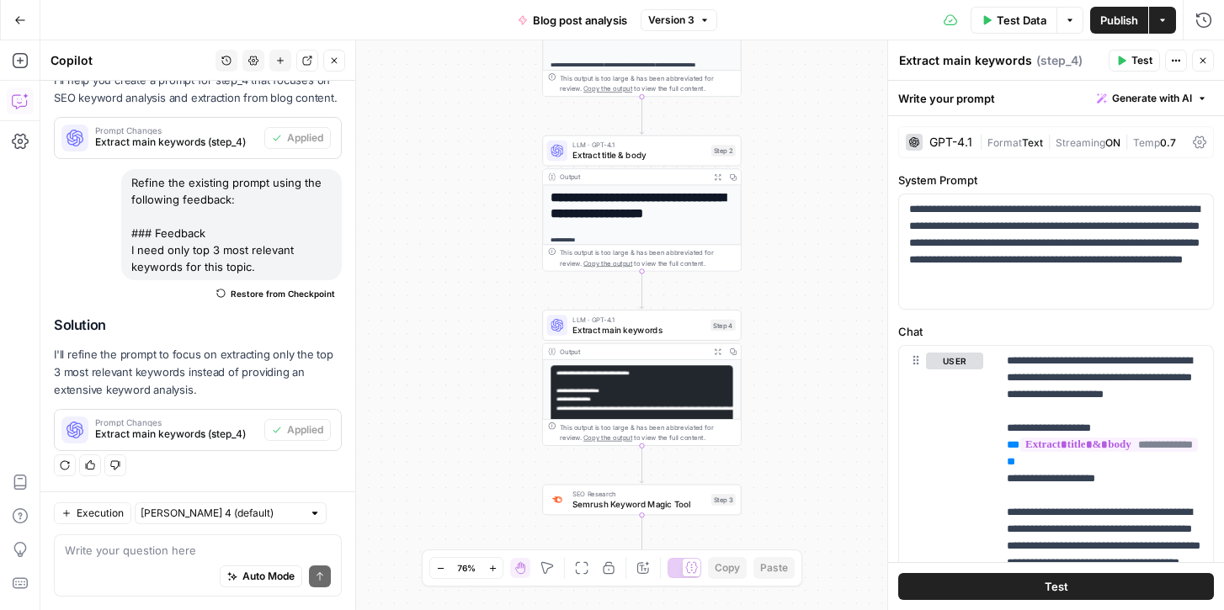
click at [607, 379] on pre "**********" at bounding box center [642, 443] width 183 height 156
click at [588, 324] on span "Extract main keywords" at bounding box center [638, 329] width 133 height 13
click at [1169, 91] on span "Generate with AI" at bounding box center [1152, 98] width 80 height 15
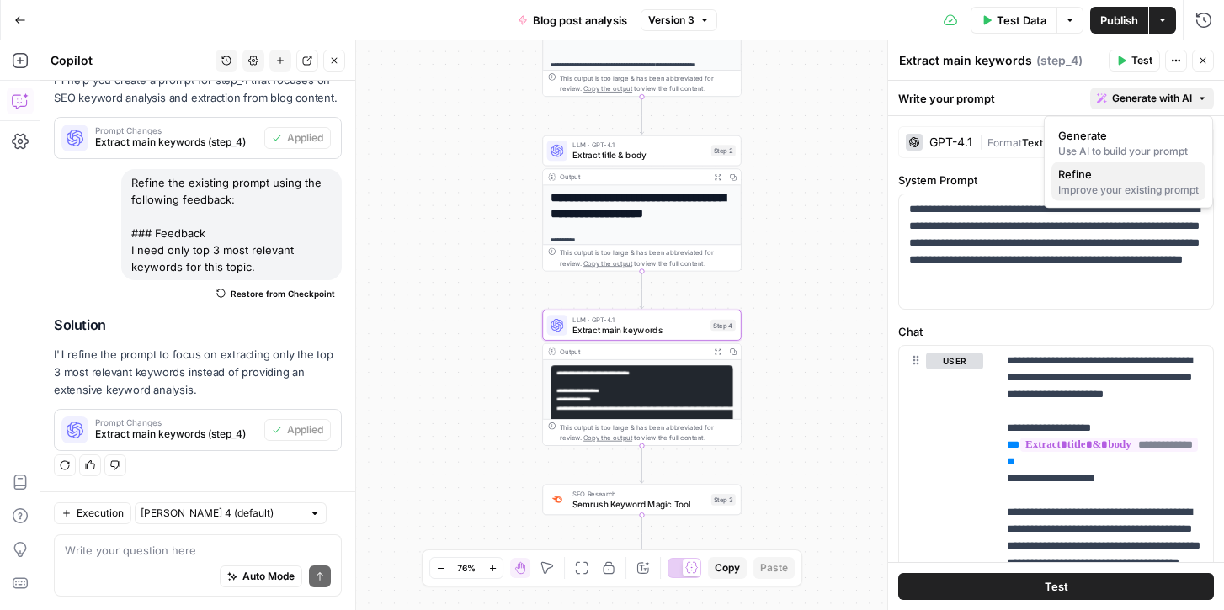
click at [1136, 178] on span "Refine" at bounding box center [1125, 174] width 134 height 17
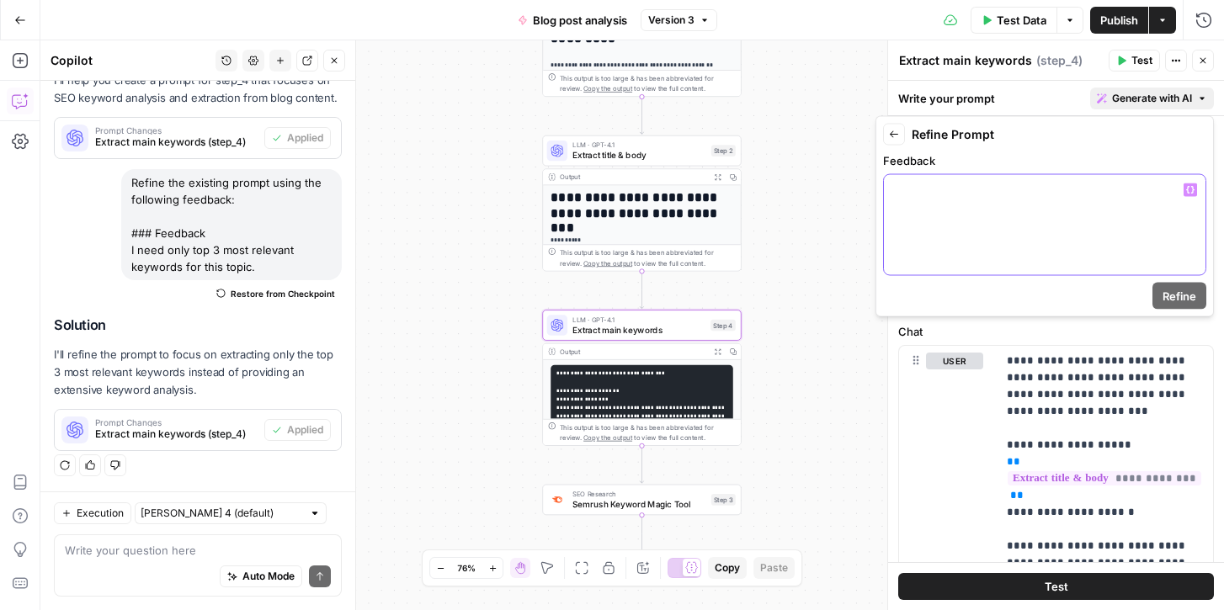
click at [954, 211] on div at bounding box center [1045, 225] width 322 height 100
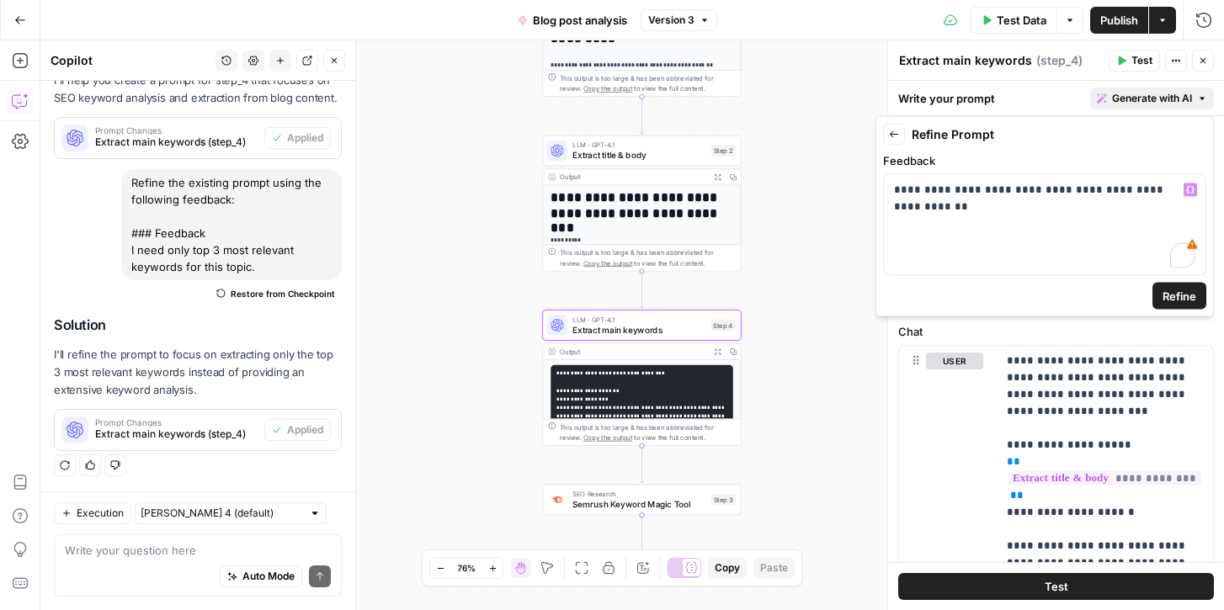
click at [1189, 294] on span "Refine" at bounding box center [1179, 296] width 34 height 17
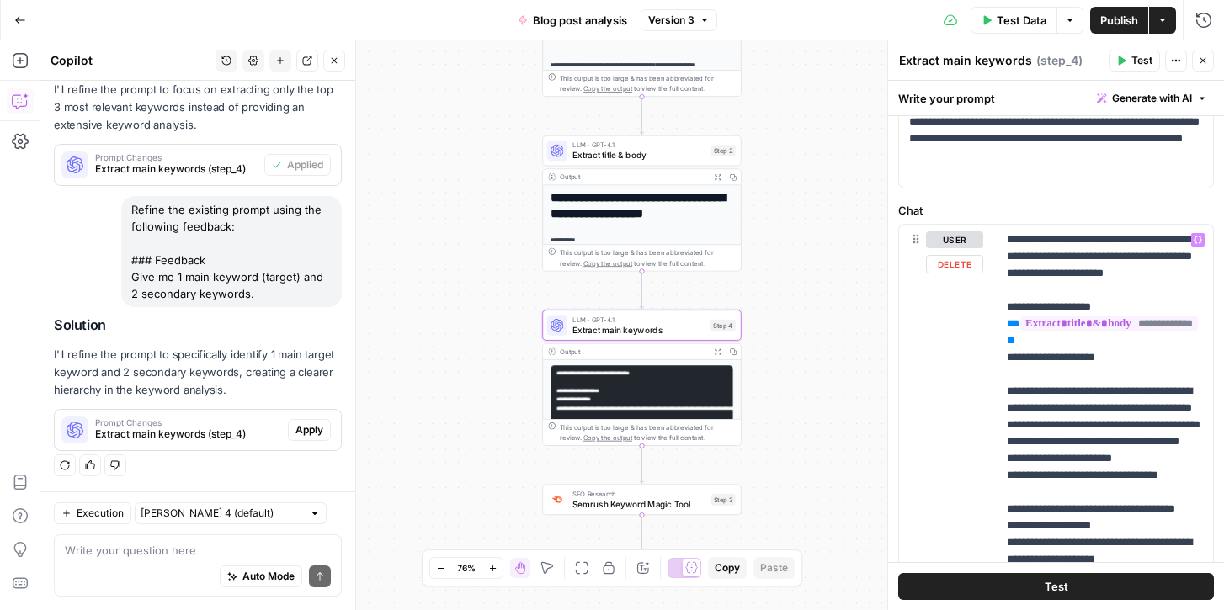
scroll to position [122, 0]
click at [319, 428] on span "Apply" at bounding box center [309, 430] width 28 height 15
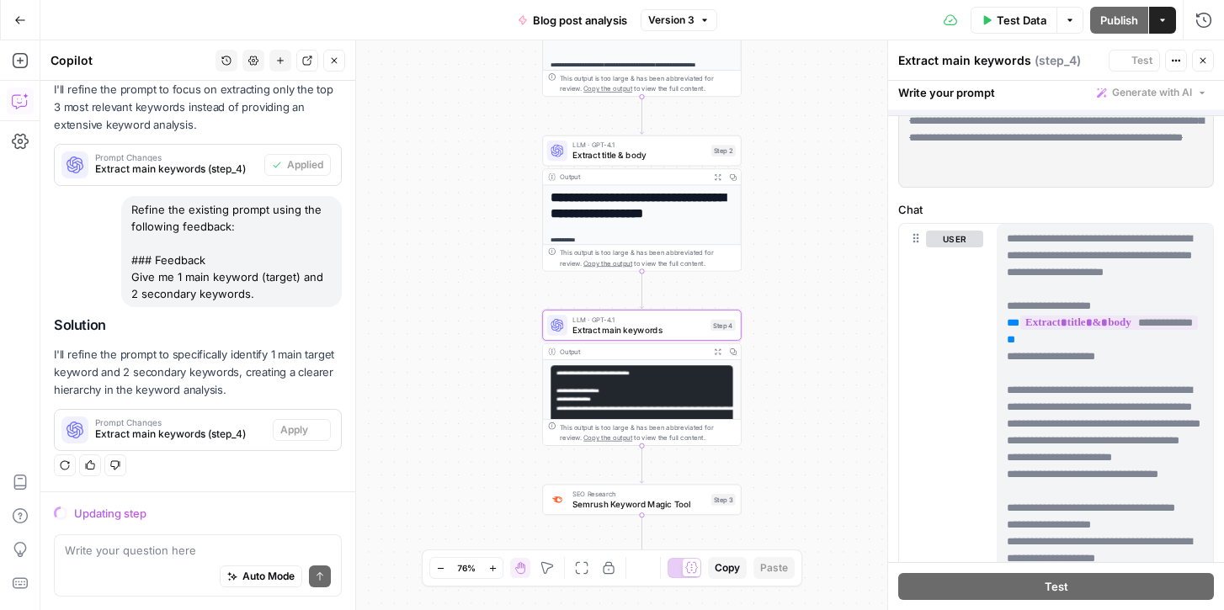
scroll to position [1291, 0]
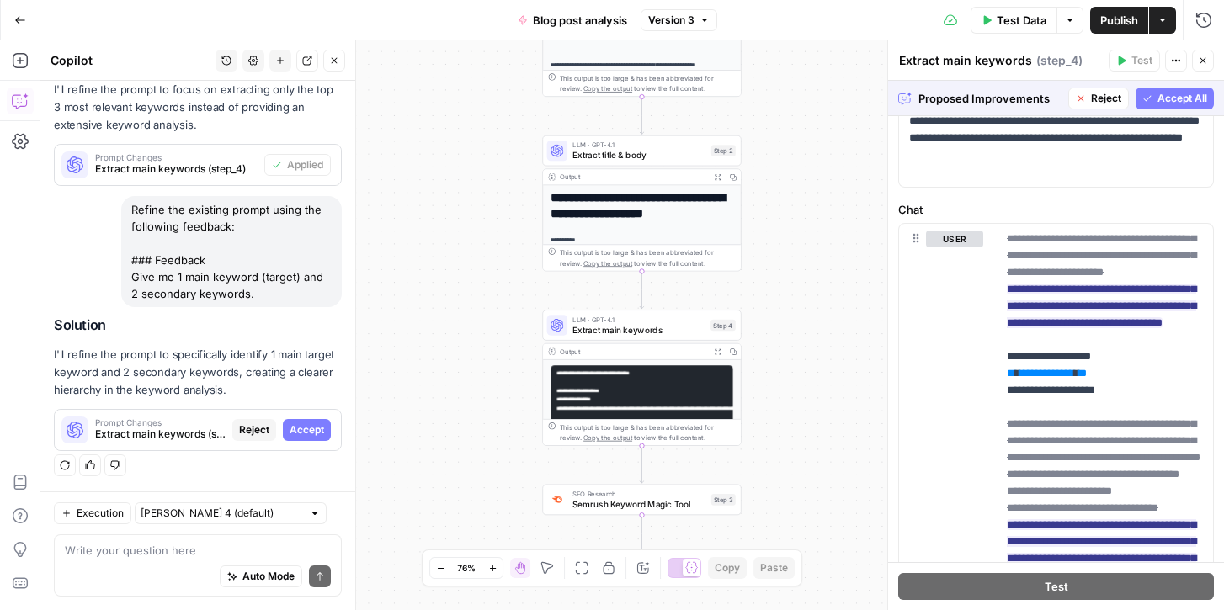
click at [1175, 91] on span "Accept All" at bounding box center [1182, 98] width 50 height 15
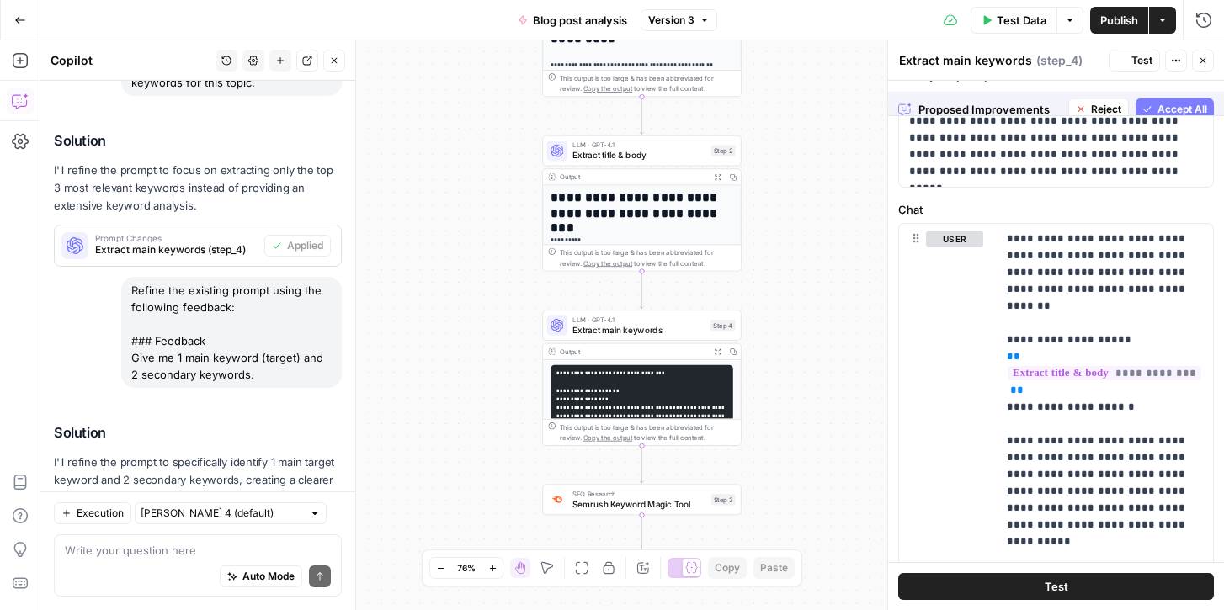
scroll to position [0, 0]
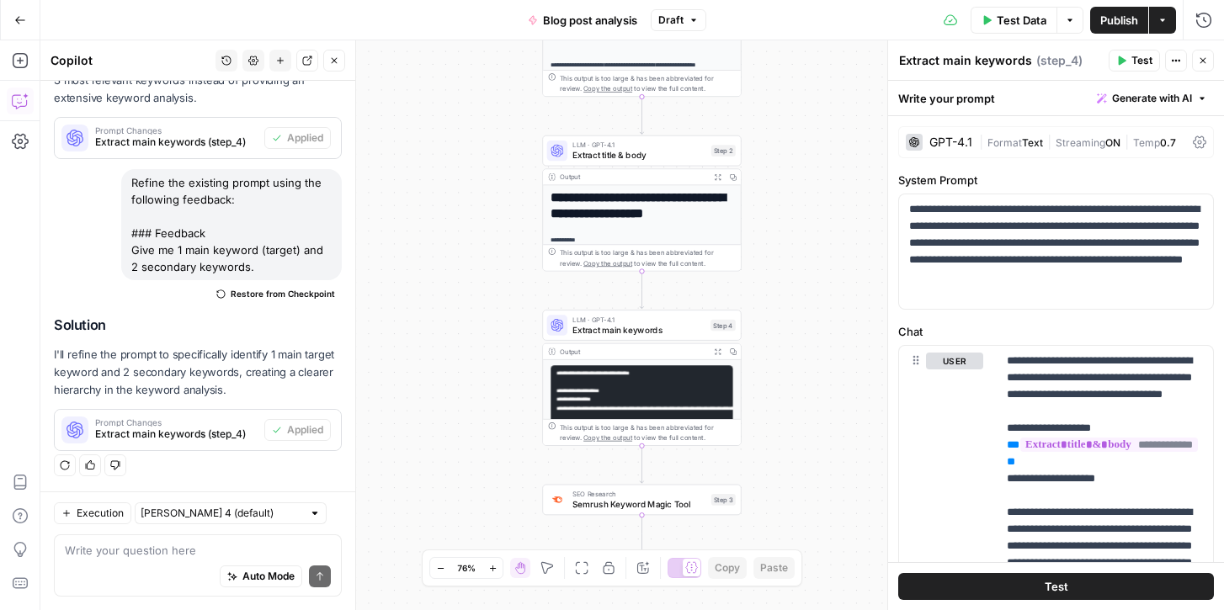
click at [1045, 588] on span "Test" at bounding box center [1057, 586] width 24 height 17
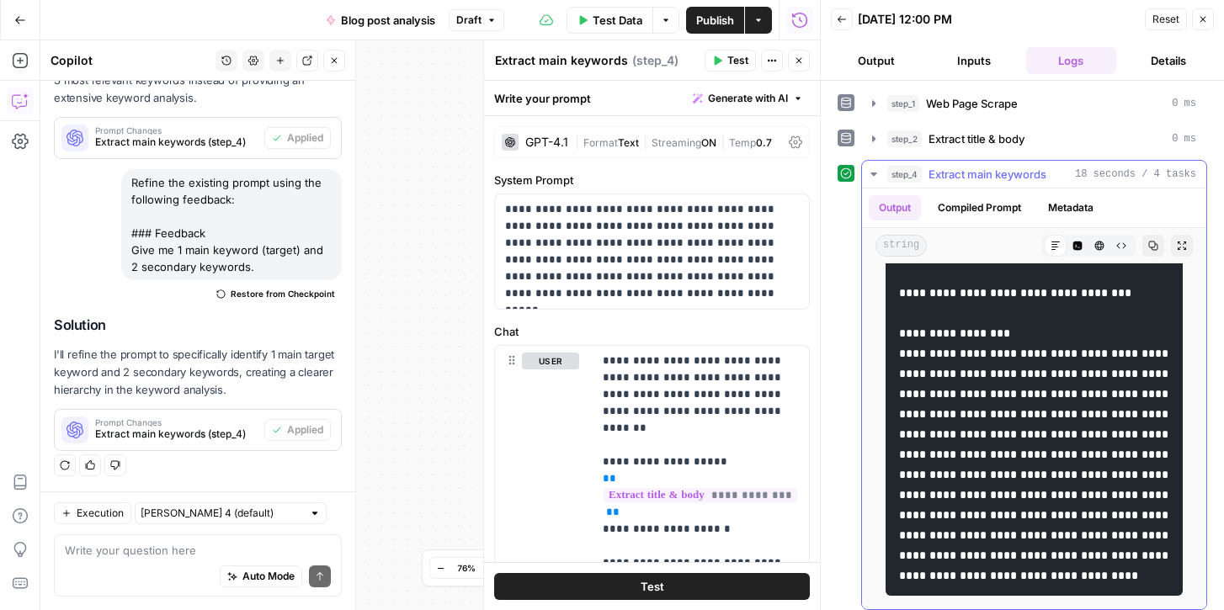
scroll to position [1075, 0]
click at [696, 22] on span "Publish" at bounding box center [715, 20] width 38 height 17
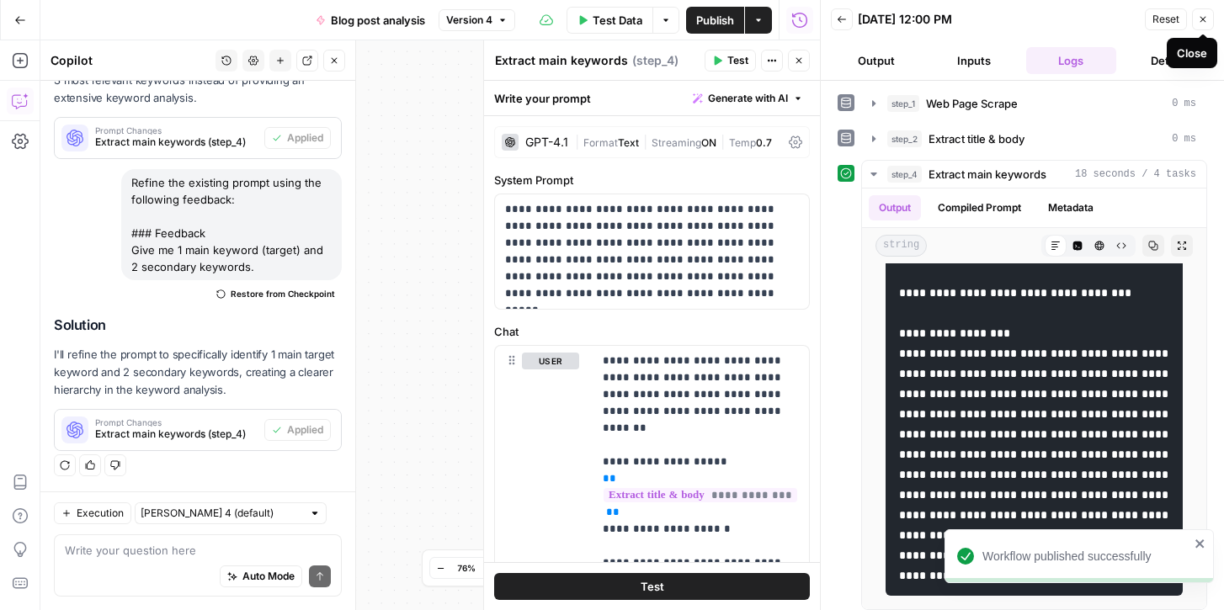
click at [1201, 23] on icon "button" at bounding box center [1203, 19] width 10 height 10
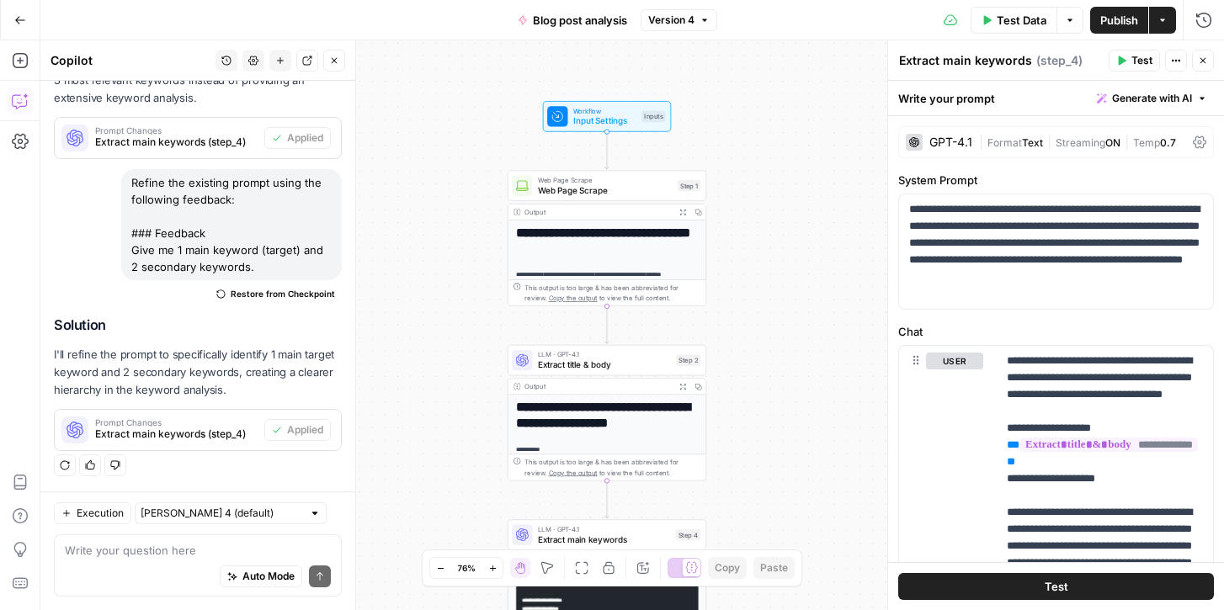
drag, startPoint x: 755, startPoint y: 95, endPoint x: 721, endPoint y: 297, distance: 205.0
click at [721, 297] on div "**********" at bounding box center [632, 325] width 1184 height 570
click at [585, 109] on span "Workflow" at bounding box center [604, 109] width 63 height 10
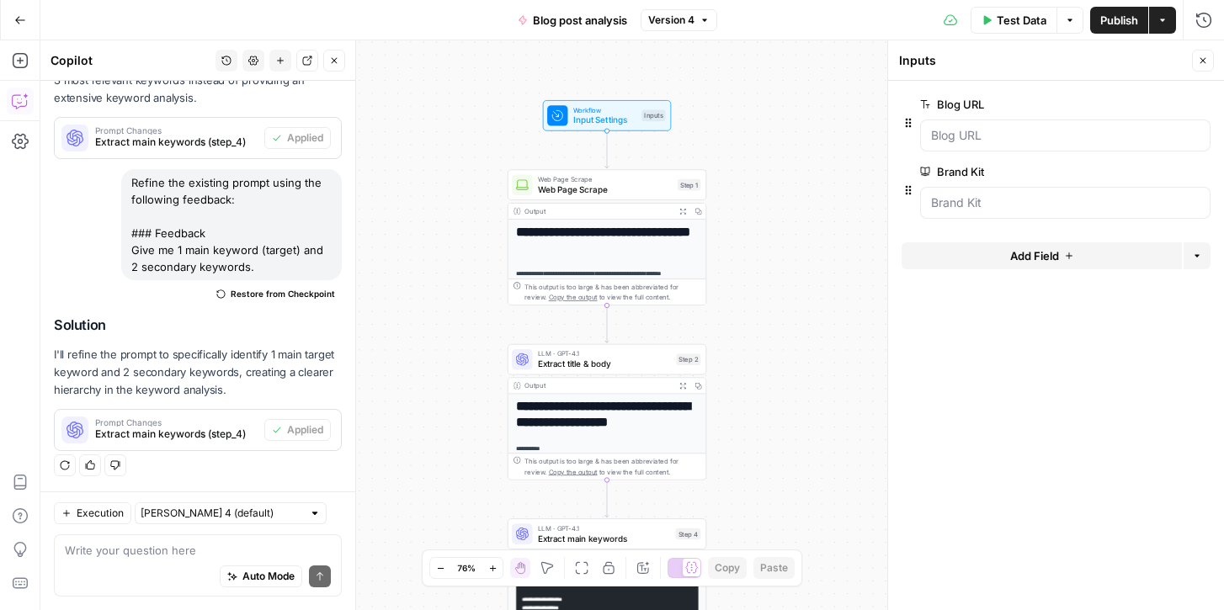
click at [1045, 258] on span "Add Field" at bounding box center [1034, 255] width 49 height 17
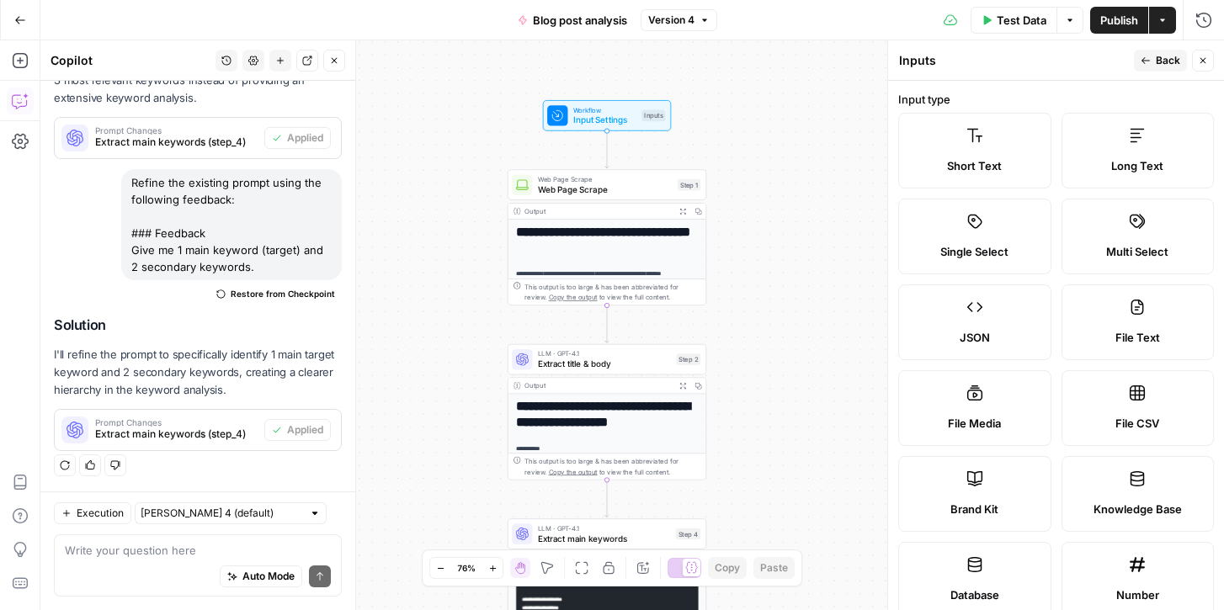
click at [957, 140] on label "Short Text" at bounding box center [974, 151] width 153 height 76
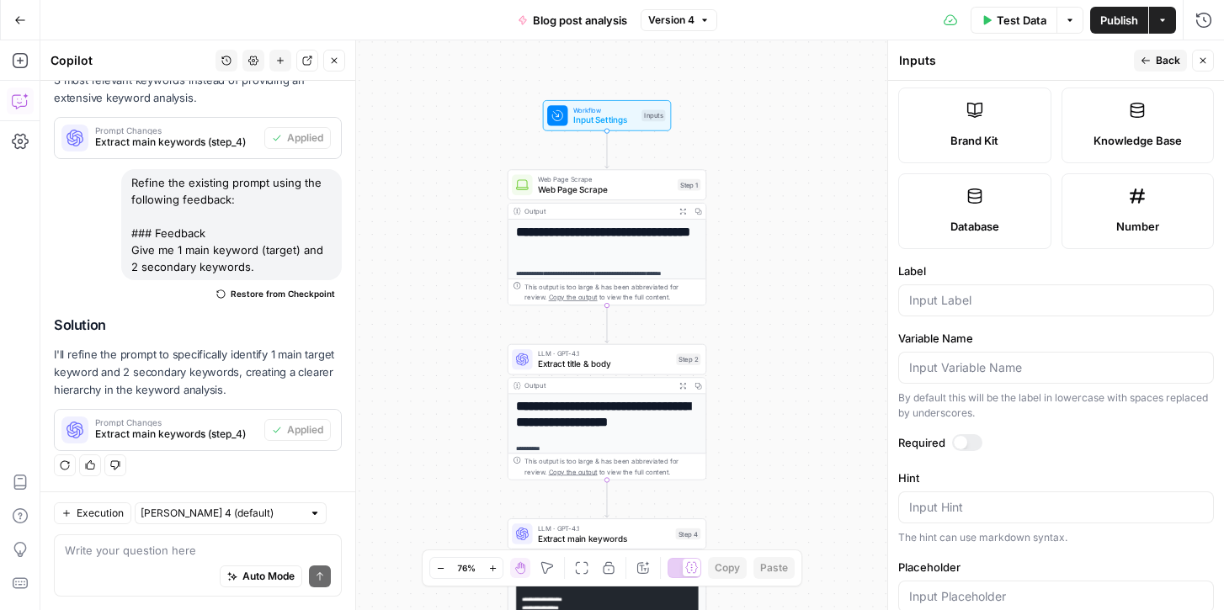
scroll to position [372, 0]
click at [944, 287] on div at bounding box center [1056, 297] width 316 height 32
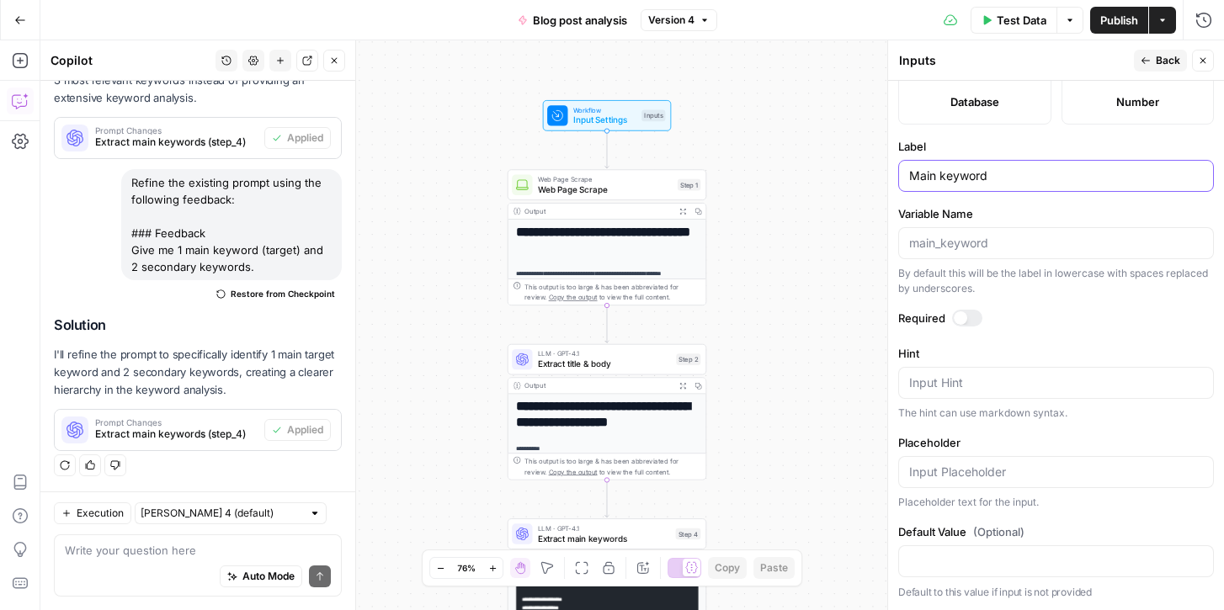
type input "Main keyword"
click at [1152, 62] on button "Back" at bounding box center [1160, 61] width 53 height 22
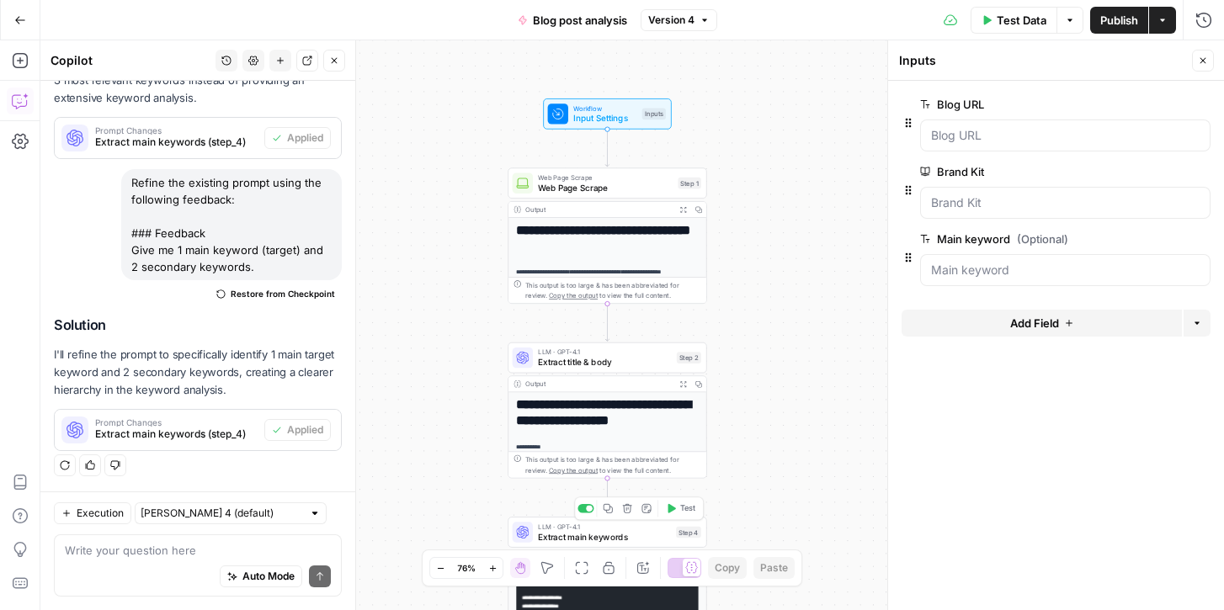
click at [567, 535] on span "Extract main keywords" at bounding box center [604, 536] width 133 height 13
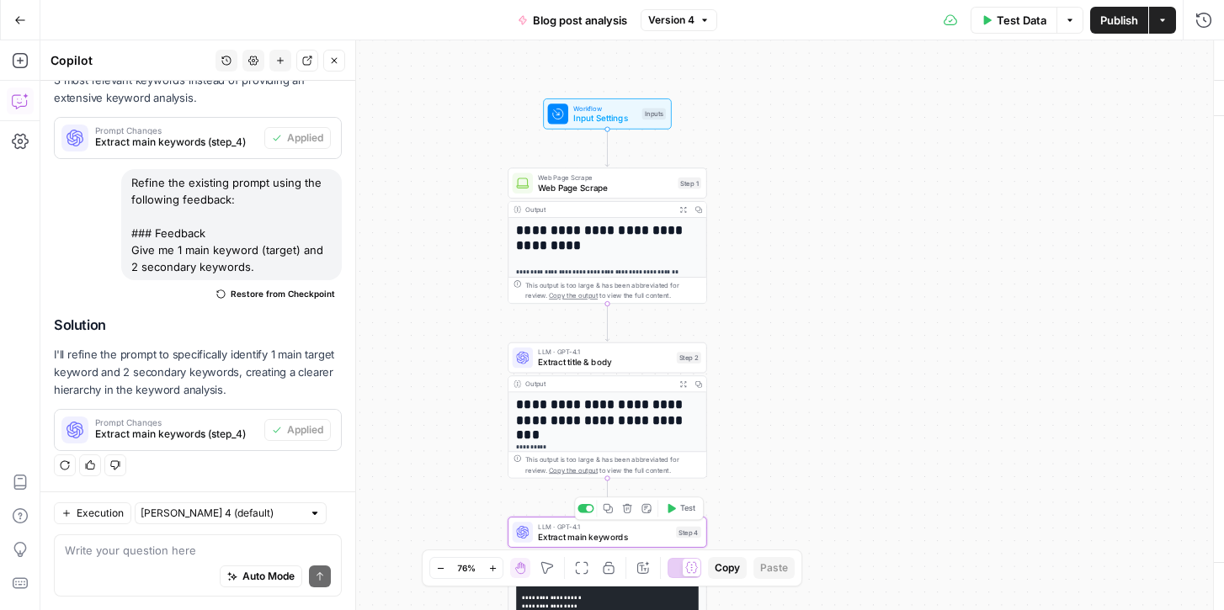
type textarea "Extract main keywords"
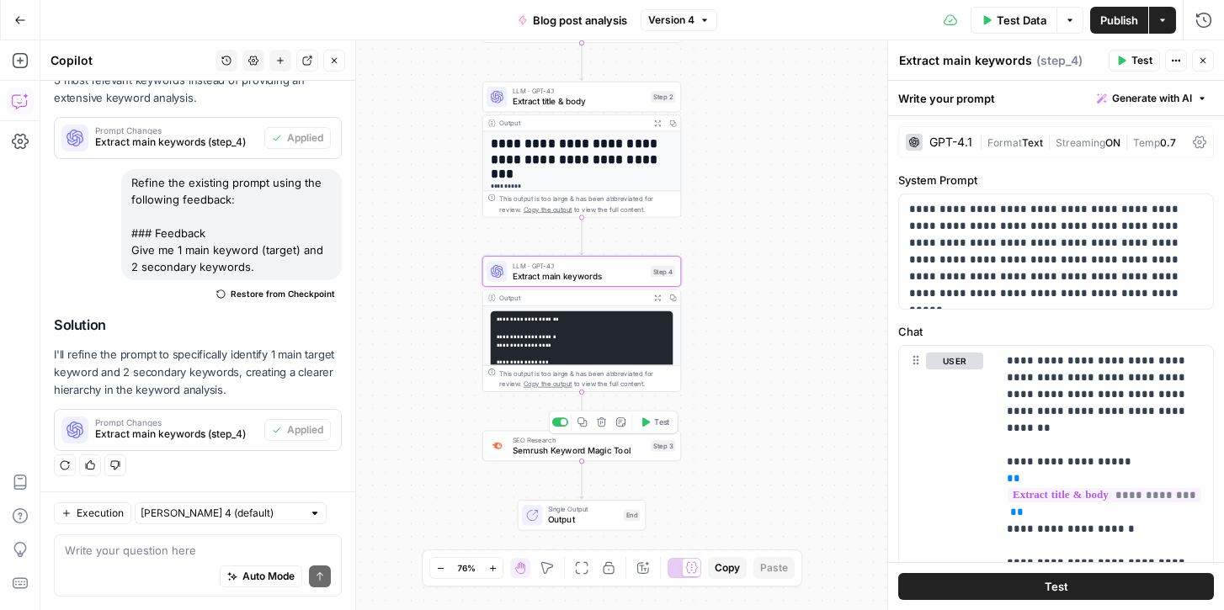
click at [534, 450] on span "Semrush Keyword Magic Tool" at bounding box center [580, 450] width 134 height 13
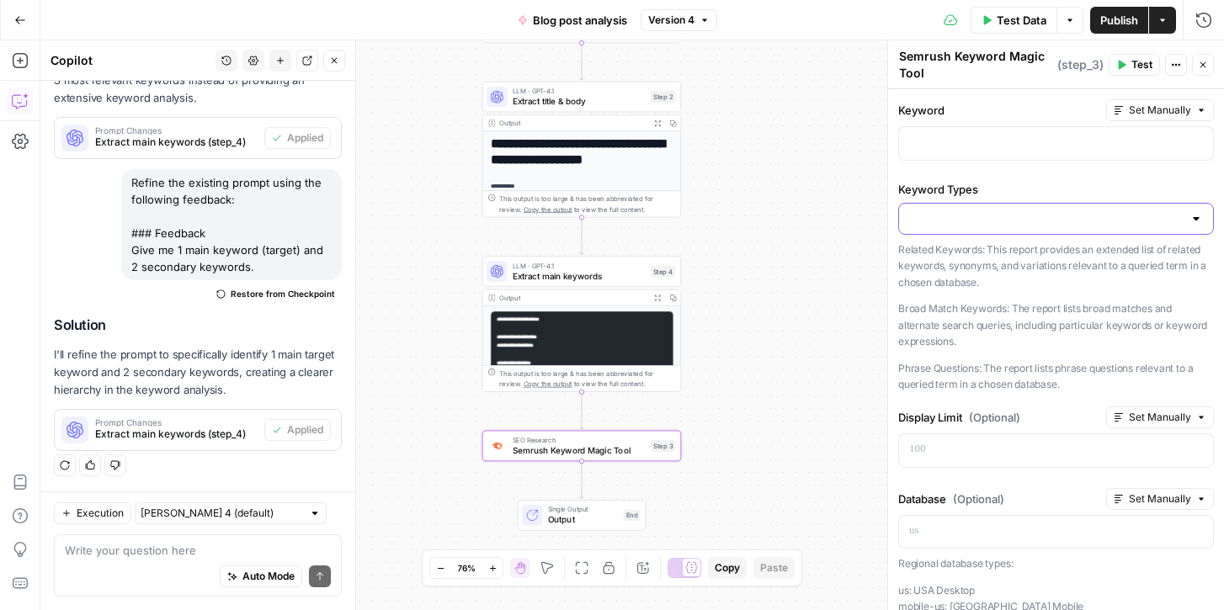
click at [987, 221] on input "Keyword Types" at bounding box center [1046, 218] width 274 height 17
click at [982, 126] on div at bounding box center [1056, 143] width 316 height 35
click at [1189, 108] on span "Set Manually" at bounding box center [1160, 110] width 62 height 15
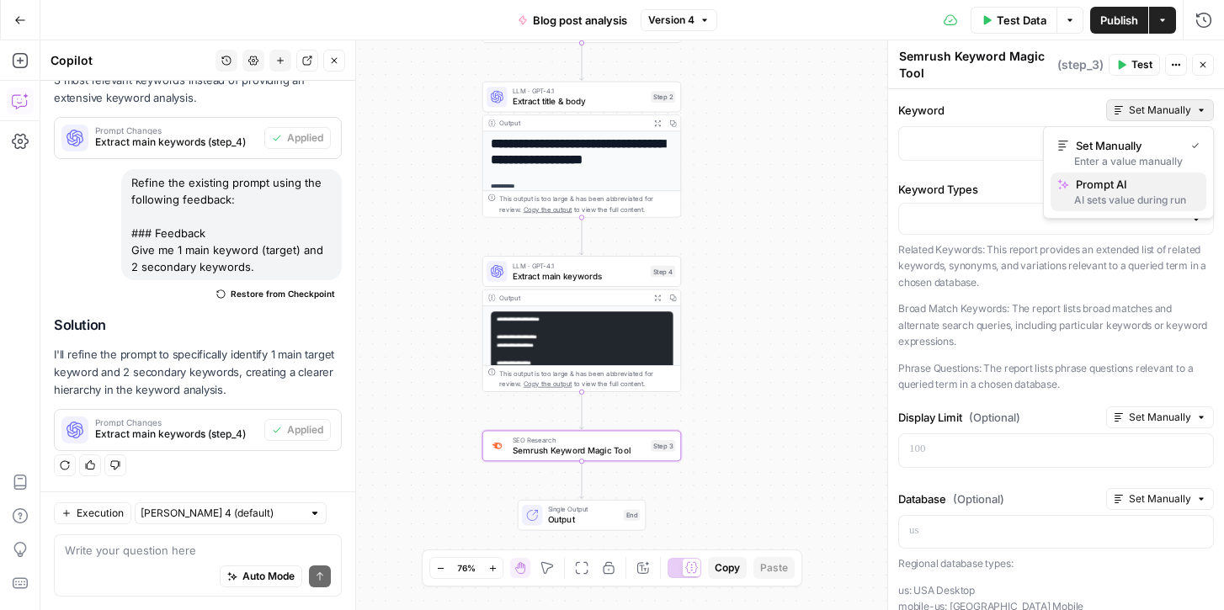
click at [1126, 191] on span "Prompt AI" at bounding box center [1134, 184] width 117 height 17
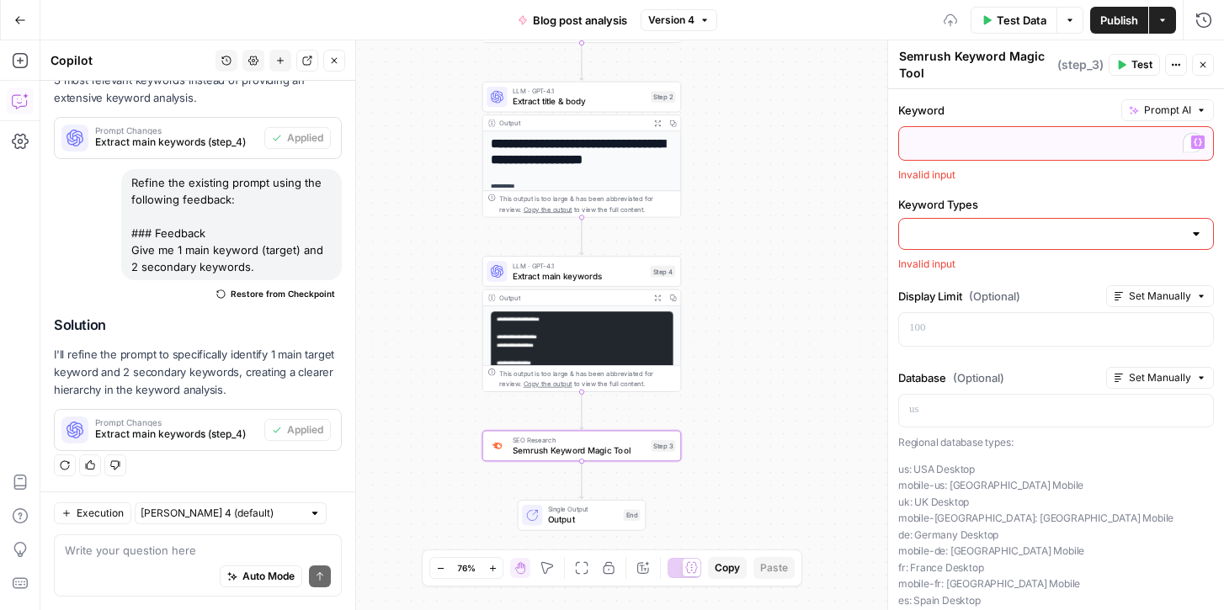
click at [1013, 139] on p "To enrich screen reader interactions, please activate Accessibility in Grammarl…" at bounding box center [1056, 142] width 294 height 17
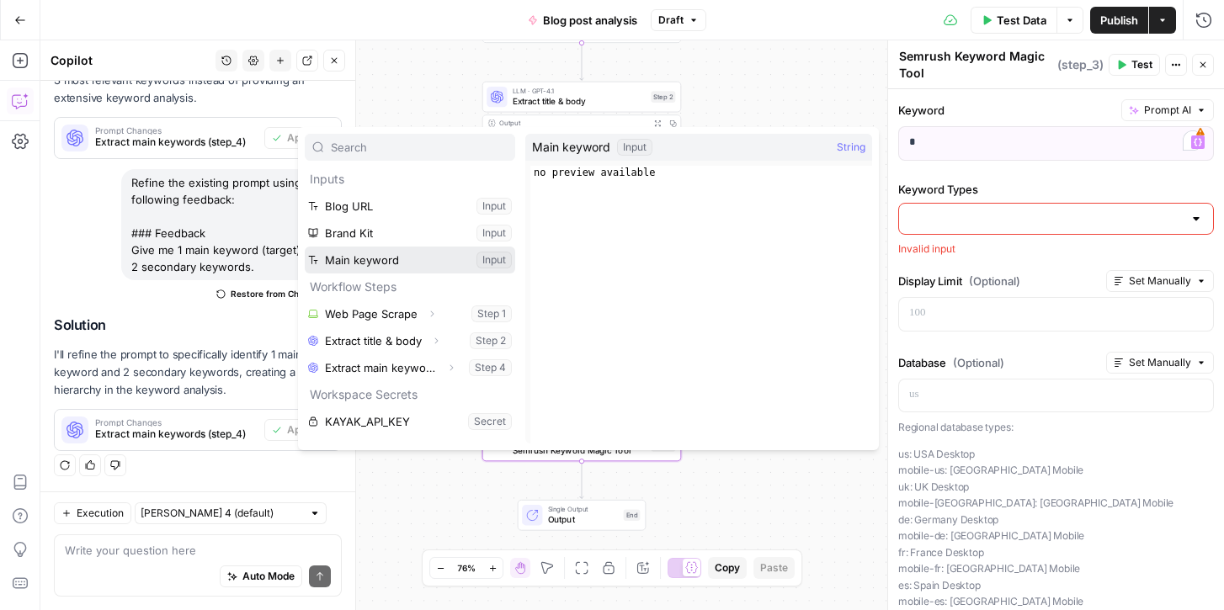
click at [381, 257] on button "Select variable Main keyword" at bounding box center [410, 260] width 210 height 27
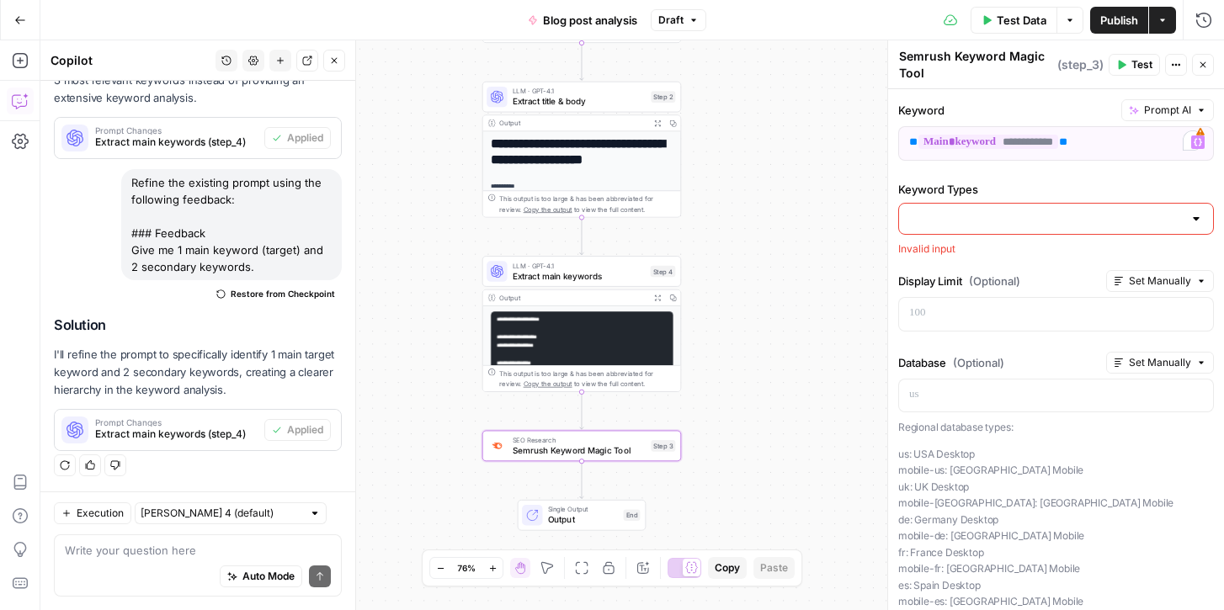
click at [989, 216] on input "Keyword Types" at bounding box center [1046, 218] width 274 height 17
click at [980, 263] on span "Related Keywords" at bounding box center [1052, 261] width 280 height 17
type input "Related Keywords"
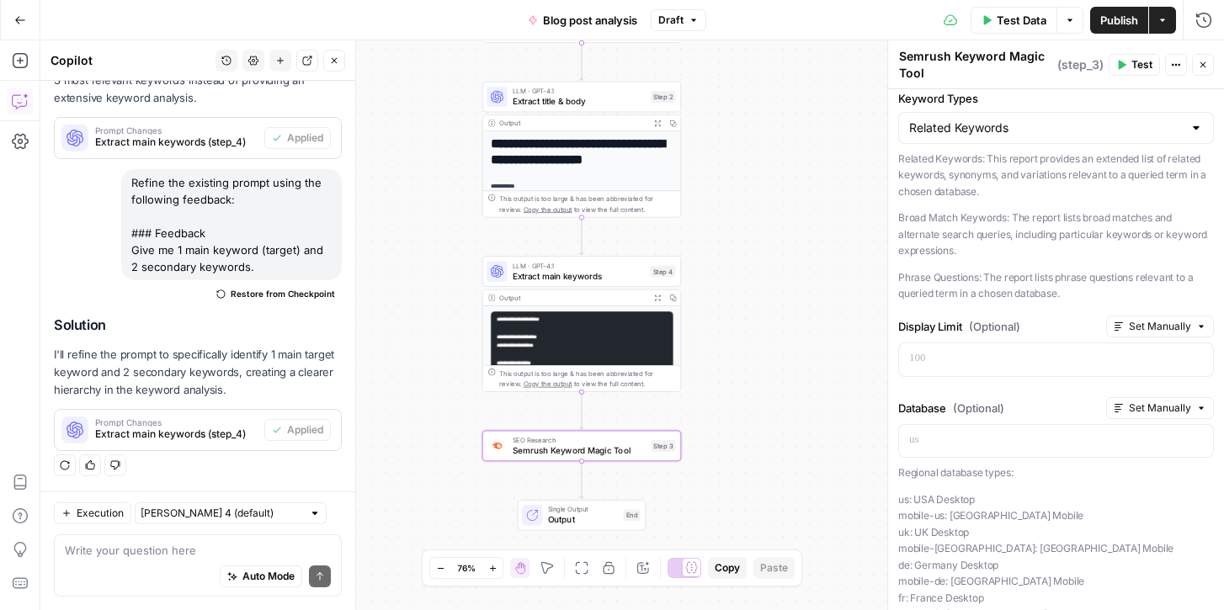
scroll to position [122, 0]
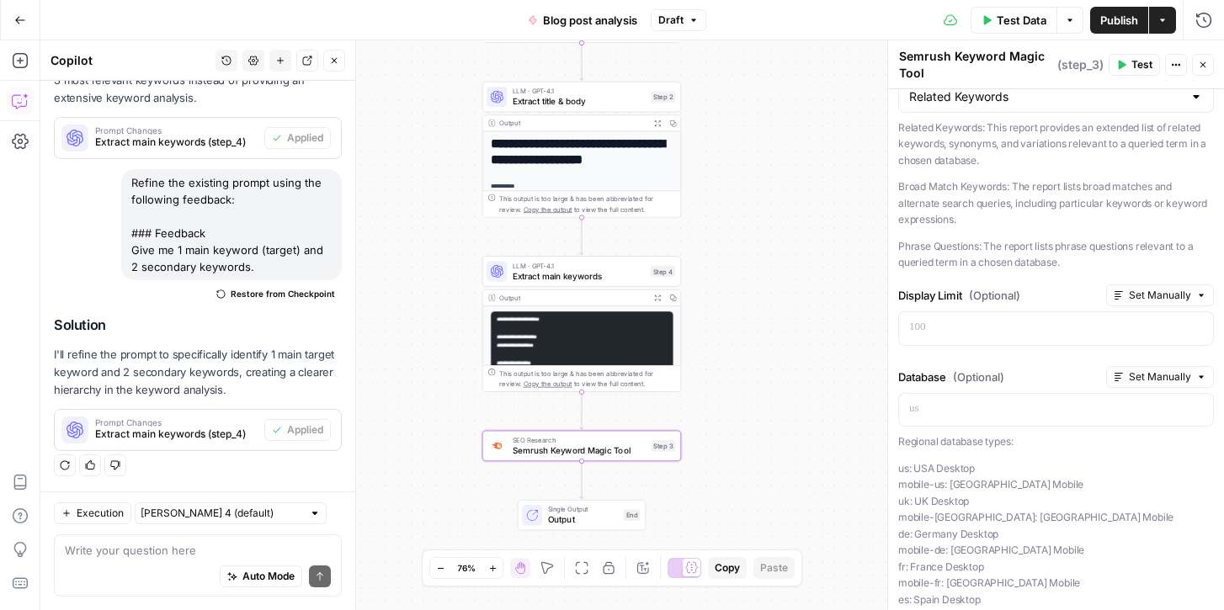
click at [1136, 295] on span "Set Manually" at bounding box center [1160, 295] width 62 height 15
click at [1049, 291] on label "Display Limit (Optional)" at bounding box center [998, 295] width 201 height 17
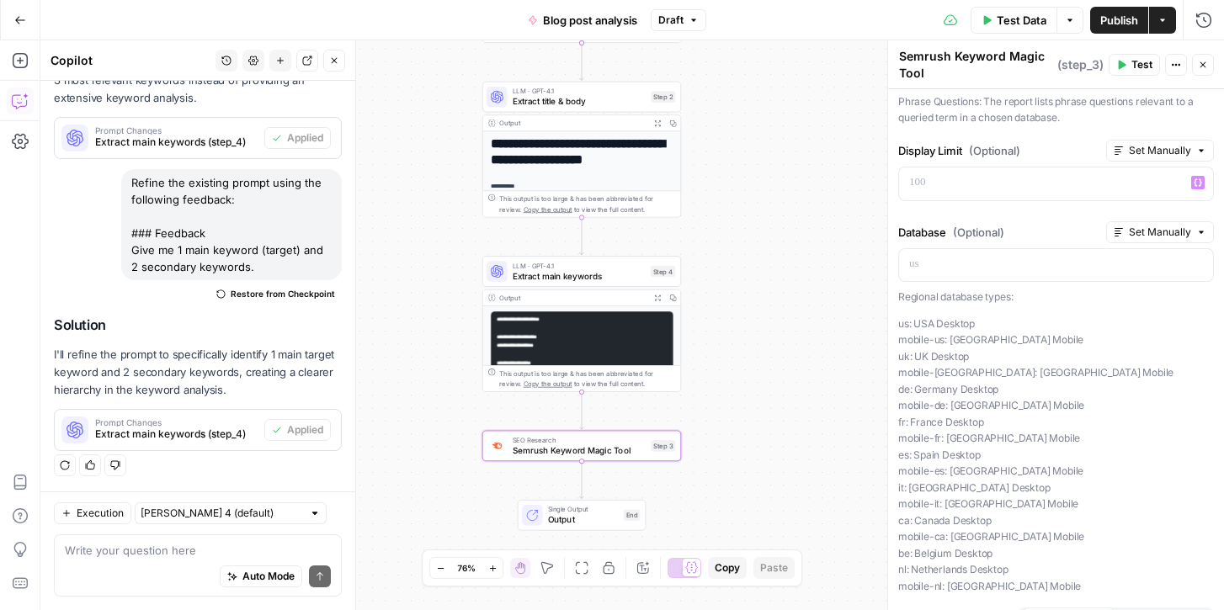
scroll to position [268, 0]
click at [922, 160] on div "Display Limit (Optional) Set Manually “/” to reference Variables Menu" at bounding box center [1056, 173] width 316 height 68
click at [922, 182] on p "To enrich screen reader interactions, please activate Accessibility in Grammarl…" at bounding box center [1056, 181] width 294 height 17
click at [1011, 214] on div "**********" at bounding box center [1056, 247] width 336 height 851
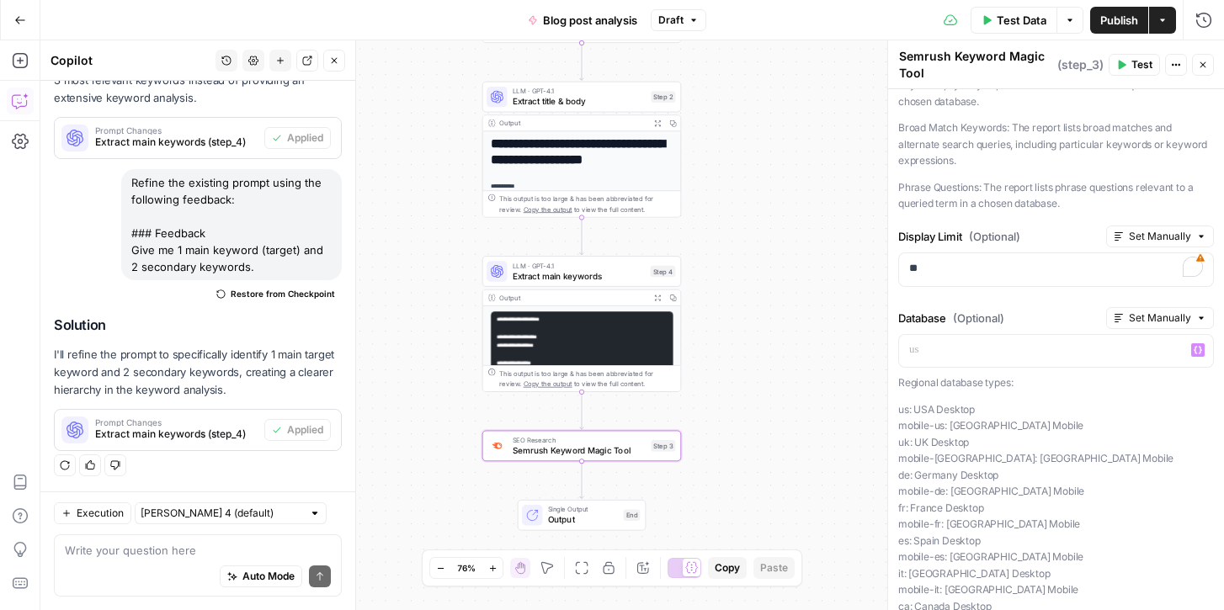
scroll to position [169, 0]
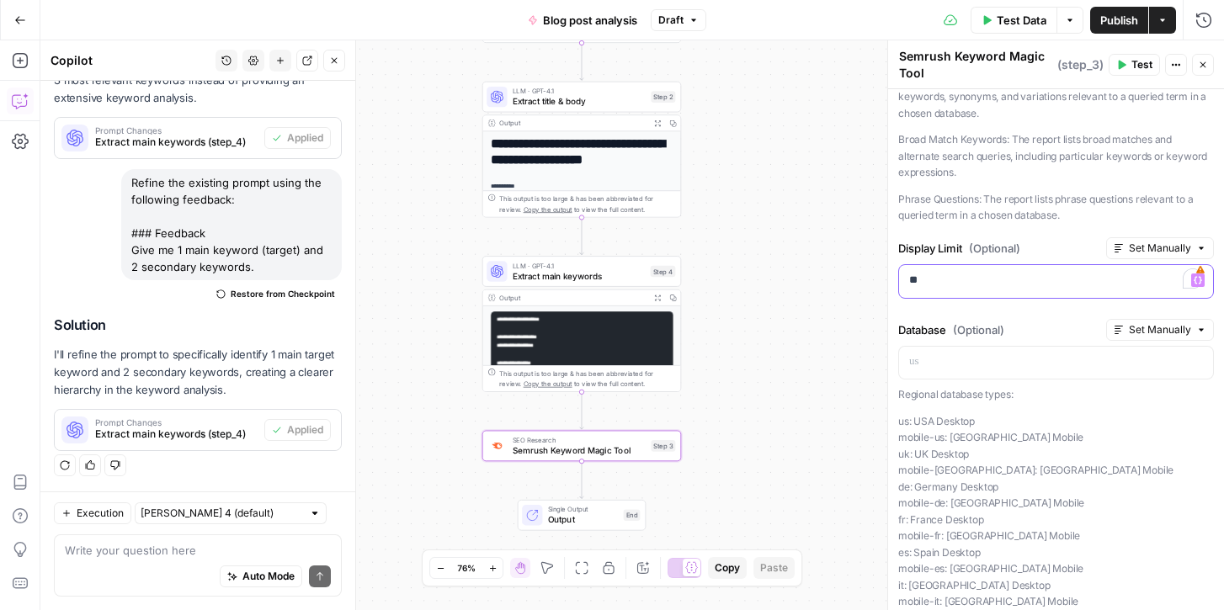
drag, startPoint x: 924, startPoint y: 281, endPoint x: 855, endPoint y: 281, distance: 69.0
click at [855, 281] on body "**********" at bounding box center [612, 305] width 1224 height 610
click at [963, 315] on div "**********" at bounding box center [1056, 345] width 336 height 851
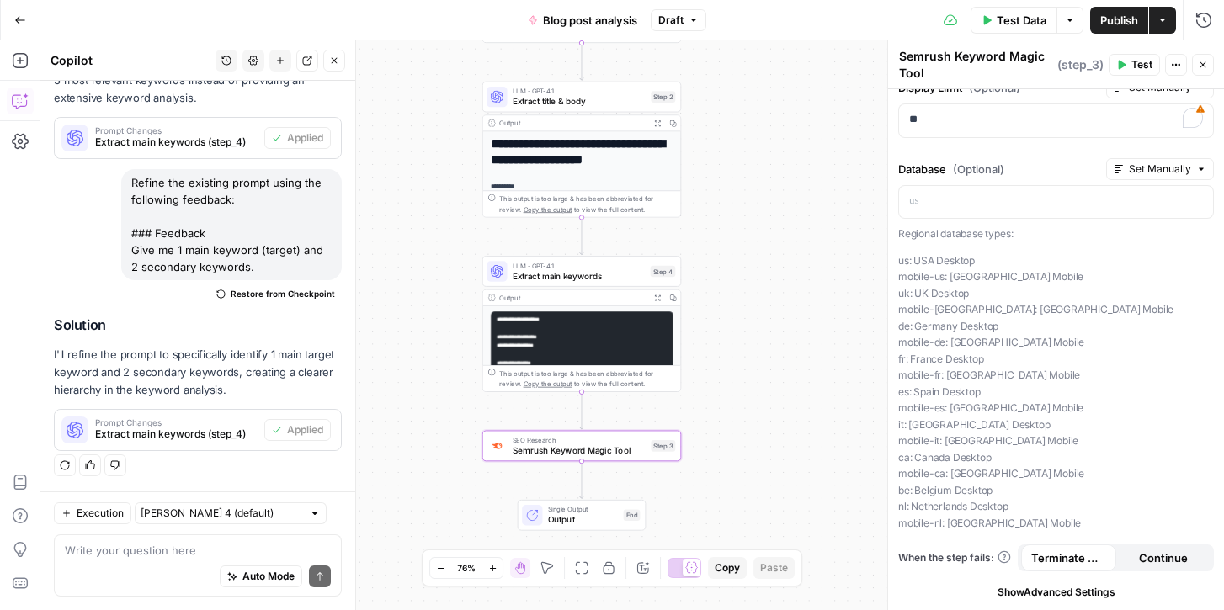
click at [1131, 64] on span "Test" at bounding box center [1141, 64] width 21 height 15
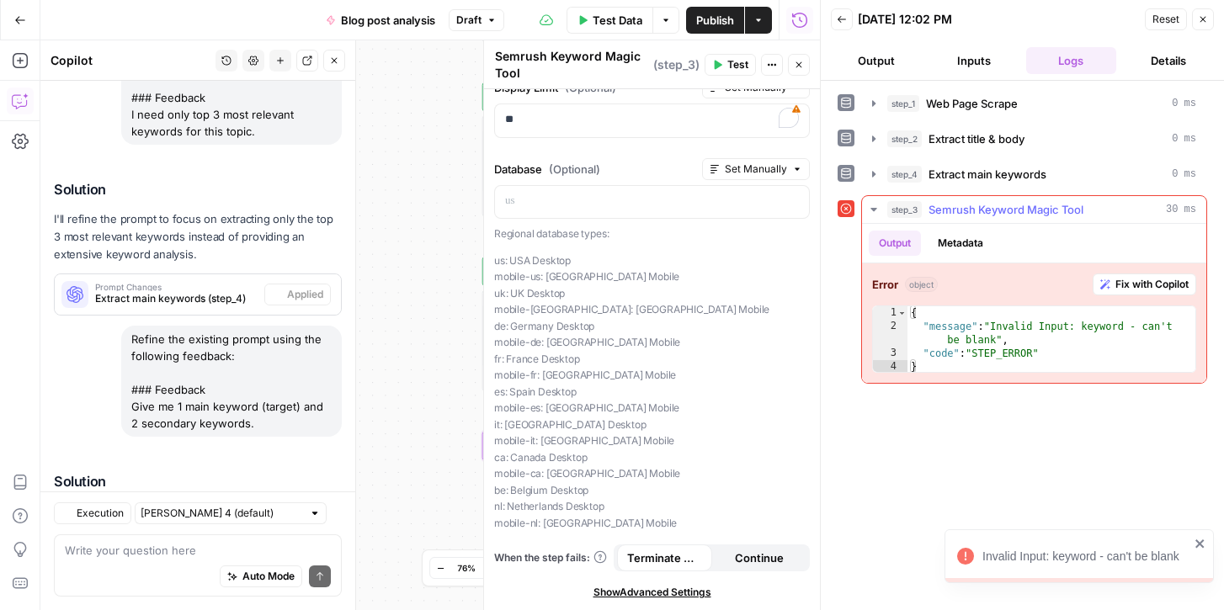
scroll to position [1399, 0]
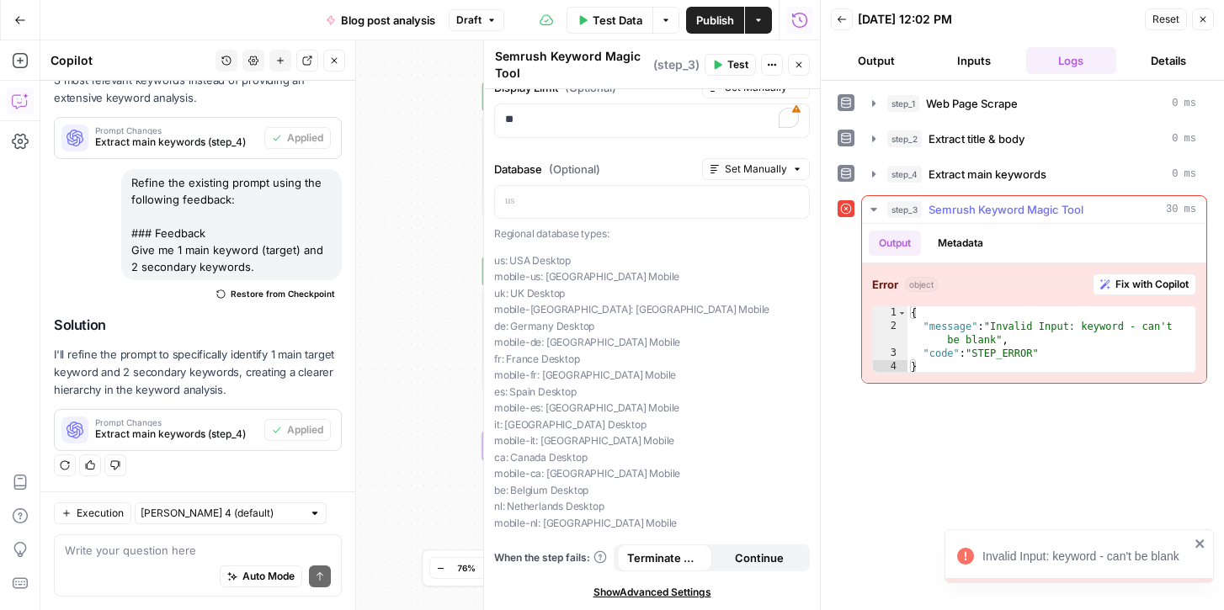
click at [1146, 285] on span "Fix with Copilot" at bounding box center [1151, 284] width 73 height 15
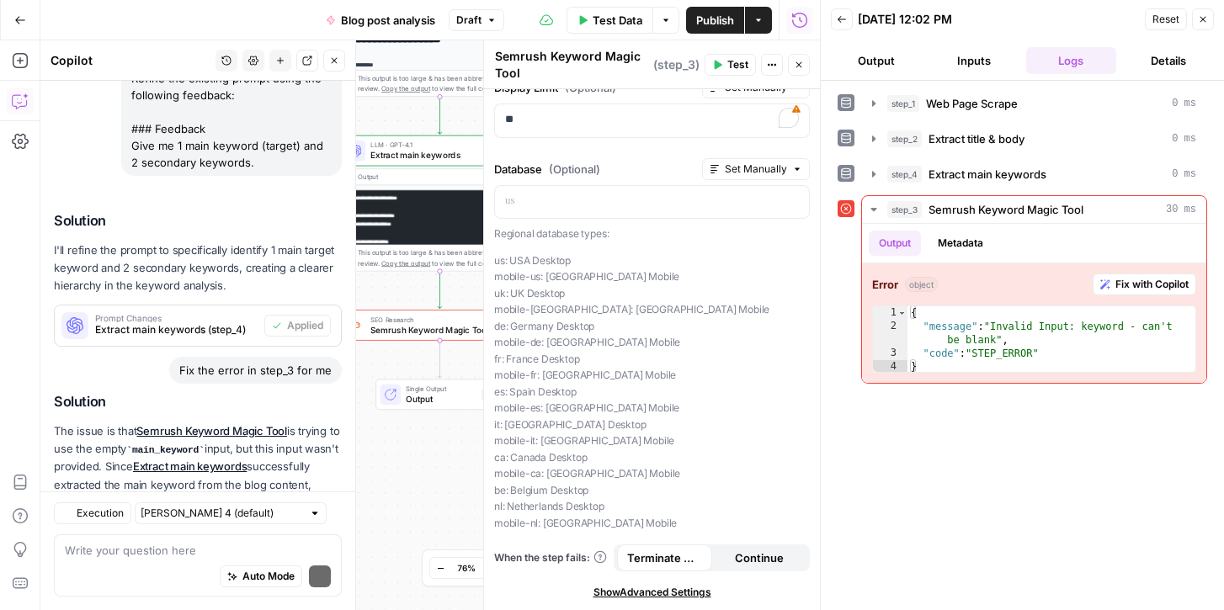
scroll to position [1660, 0]
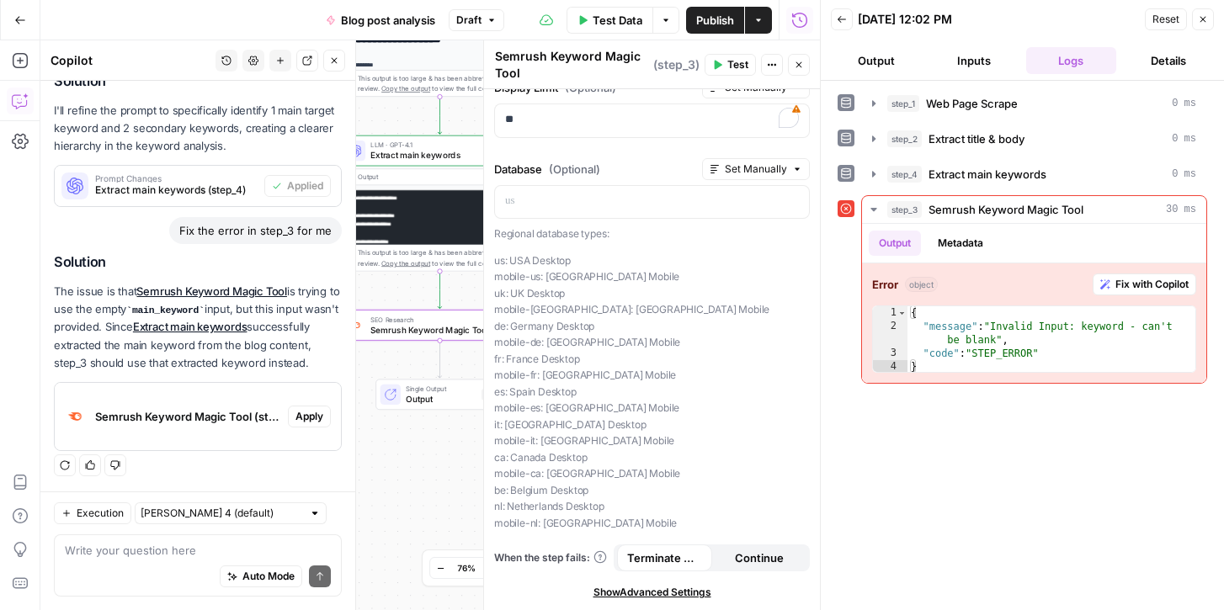
click at [311, 415] on span "Apply" at bounding box center [309, 416] width 28 height 15
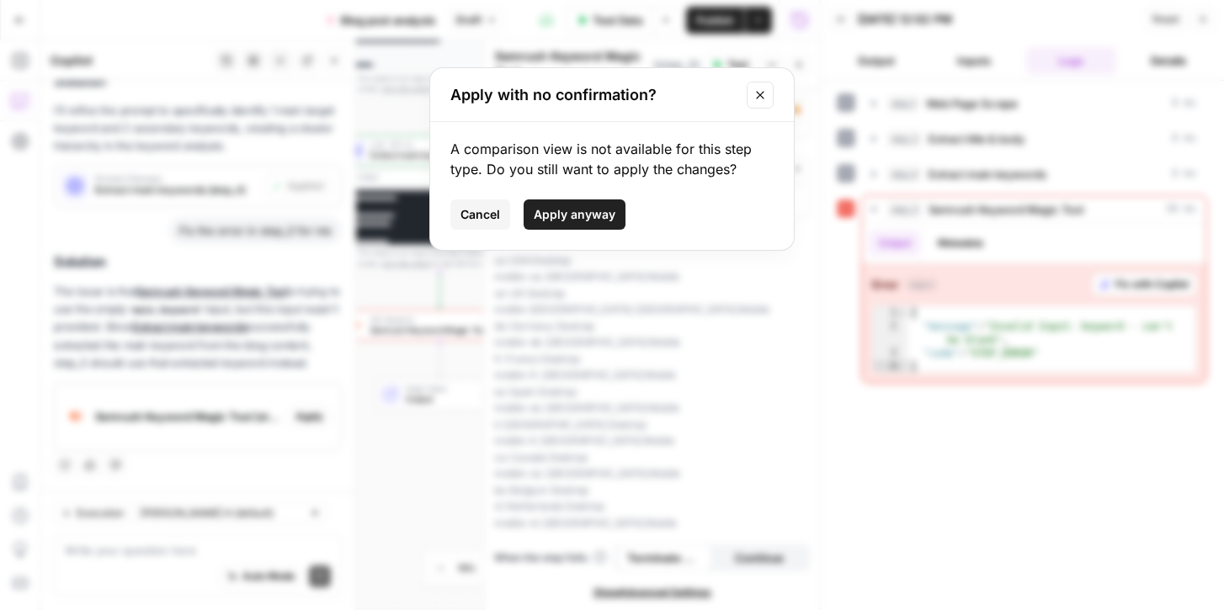
click at [761, 96] on icon "Close modal" at bounding box center [760, 95] width 8 height 8
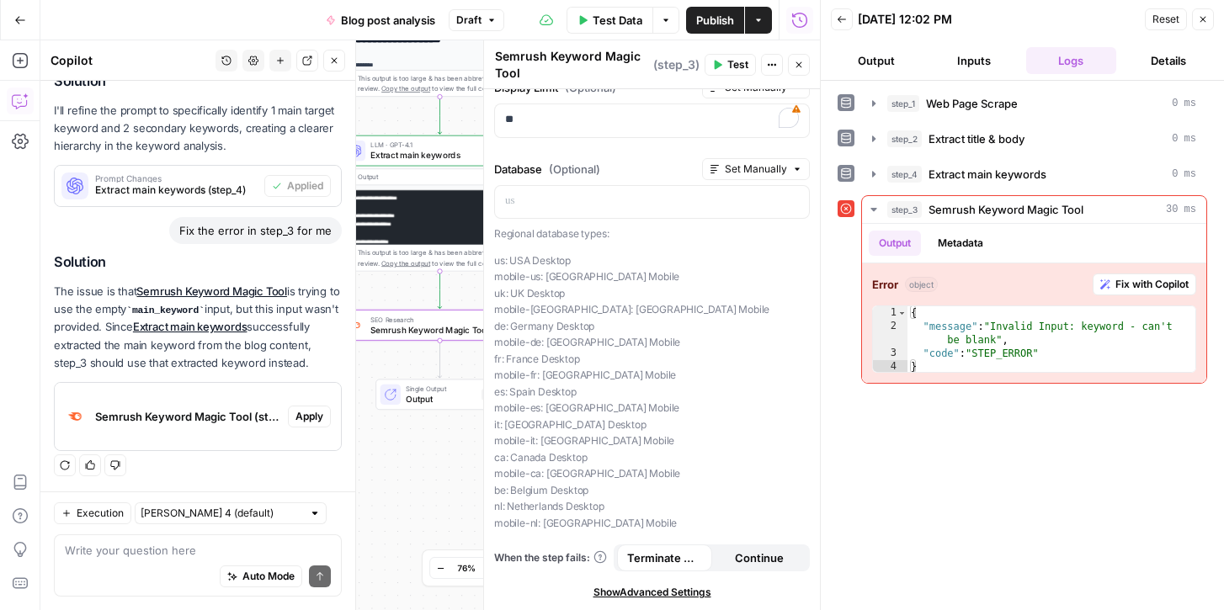
click at [311, 415] on span "Apply" at bounding box center [309, 416] width 28 height 15
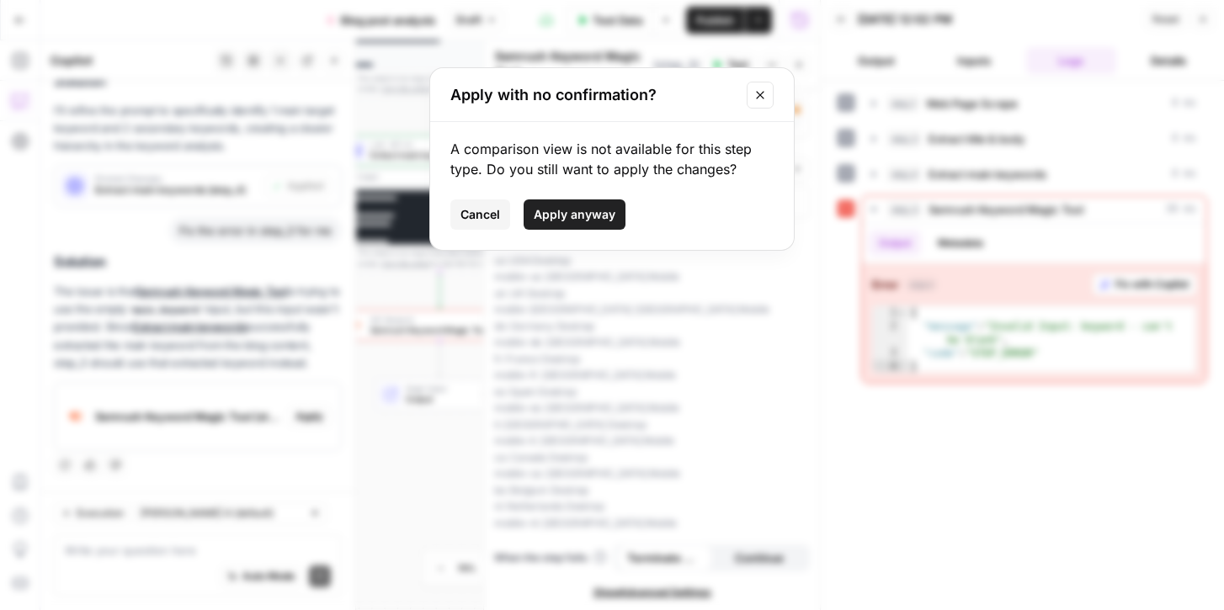
click at [590, 219] on span "Apply anyway" at bounding box center [575, 214] width 82 height 17
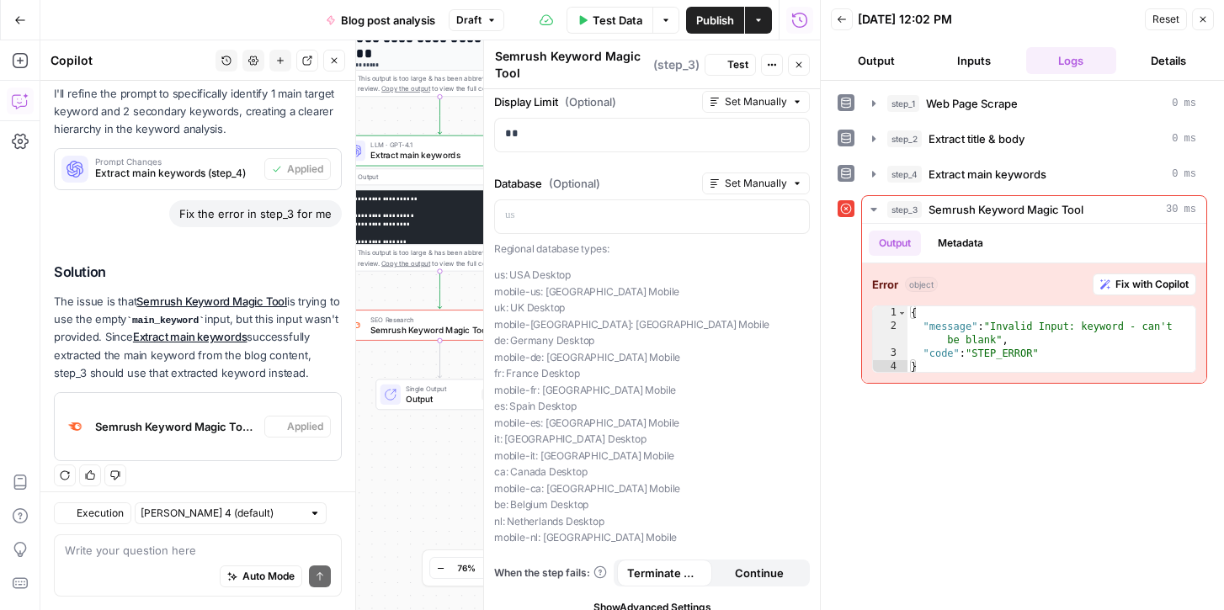
scroll to position [344, 0]
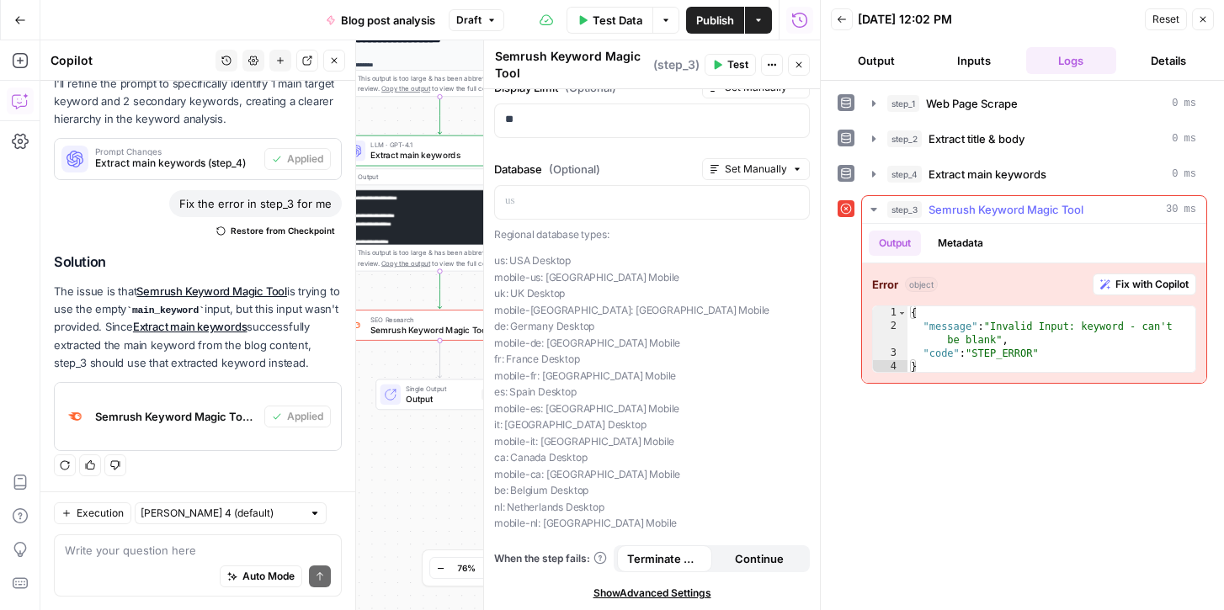
click at [951, 244] on button "Metadata" at bounding box center [961, 243] width 66 height 25
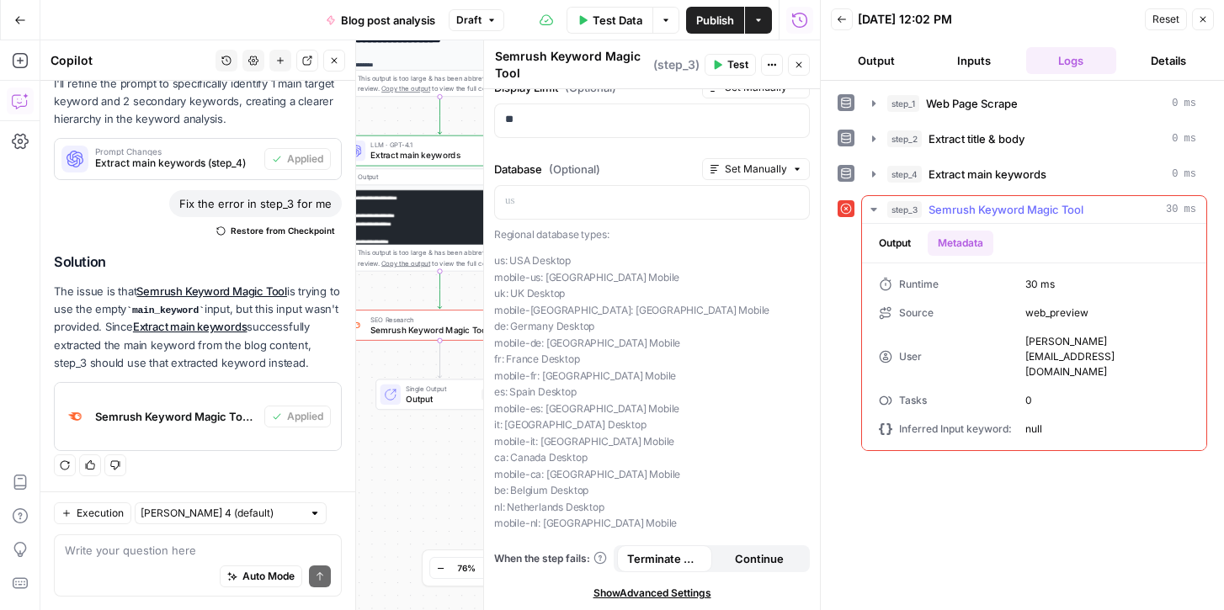
click at [895, 238] on button "Output" at bounding box center [895, 243] width 52 height 25
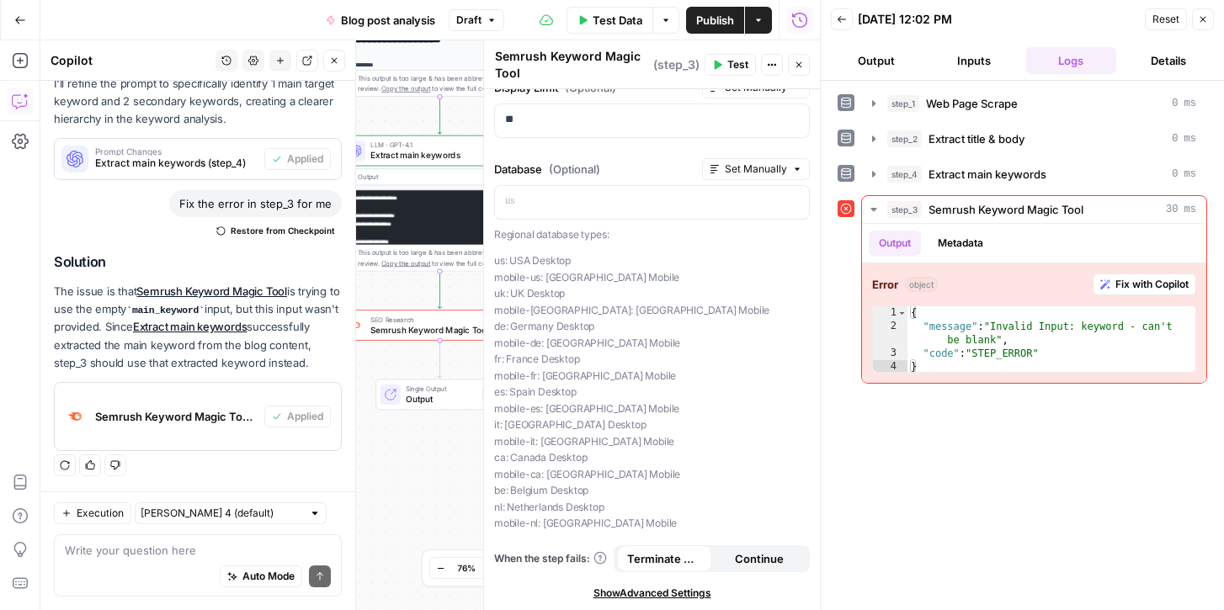
scroll to position [0, 0]
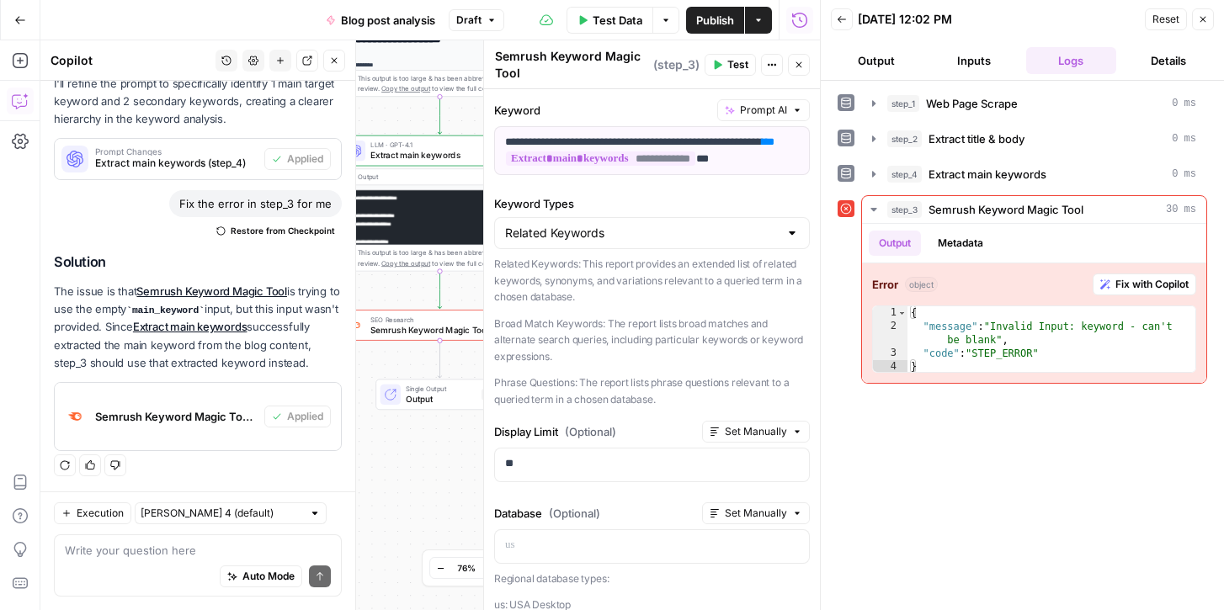
click at [725, 66] on button "Test" at bounding box center [730, 65] width 51 height 22
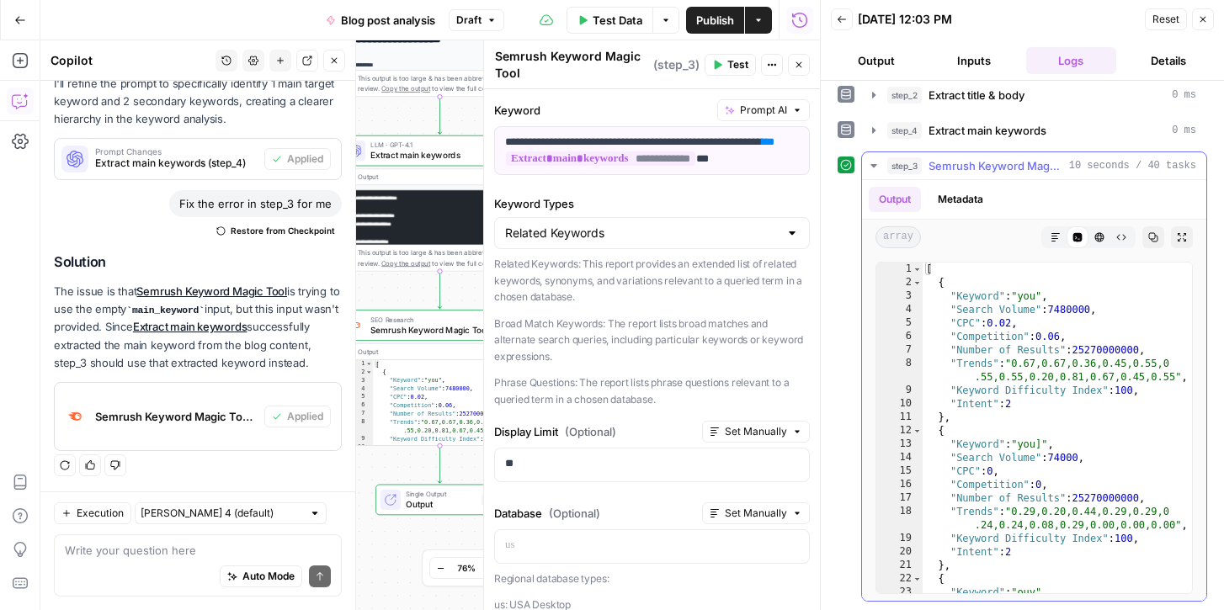
click at [966, 196] on button "Metadata" at bounding box center [961, 199] width 66 height 25
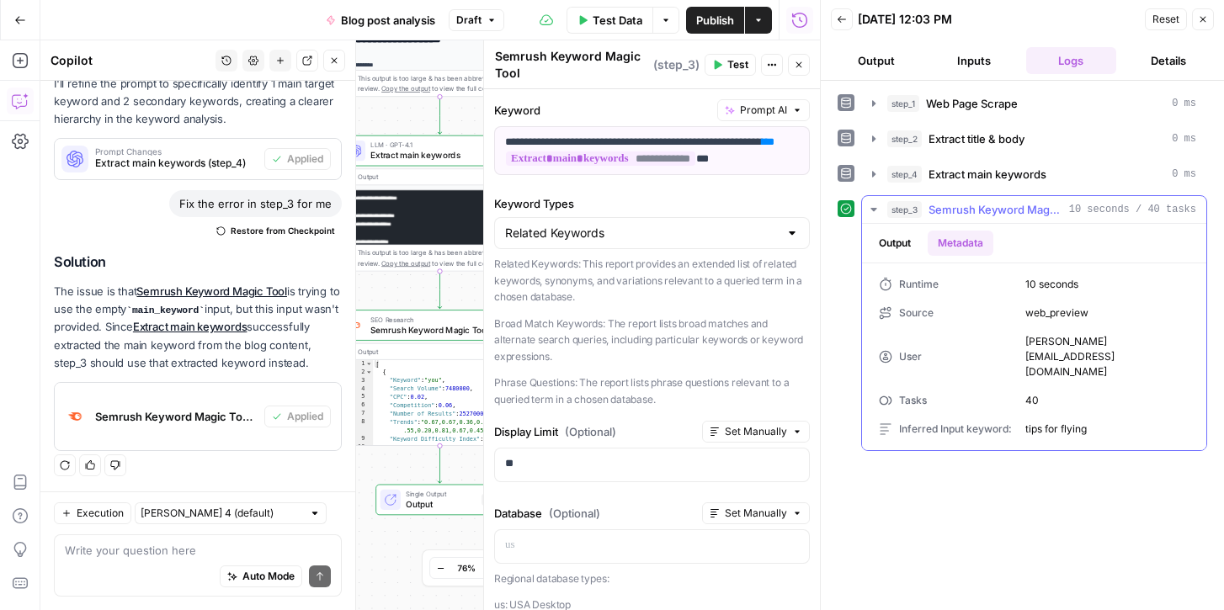
click at [898, 242] on button "Output" at bounding box center [895, 243] width 52 height 25
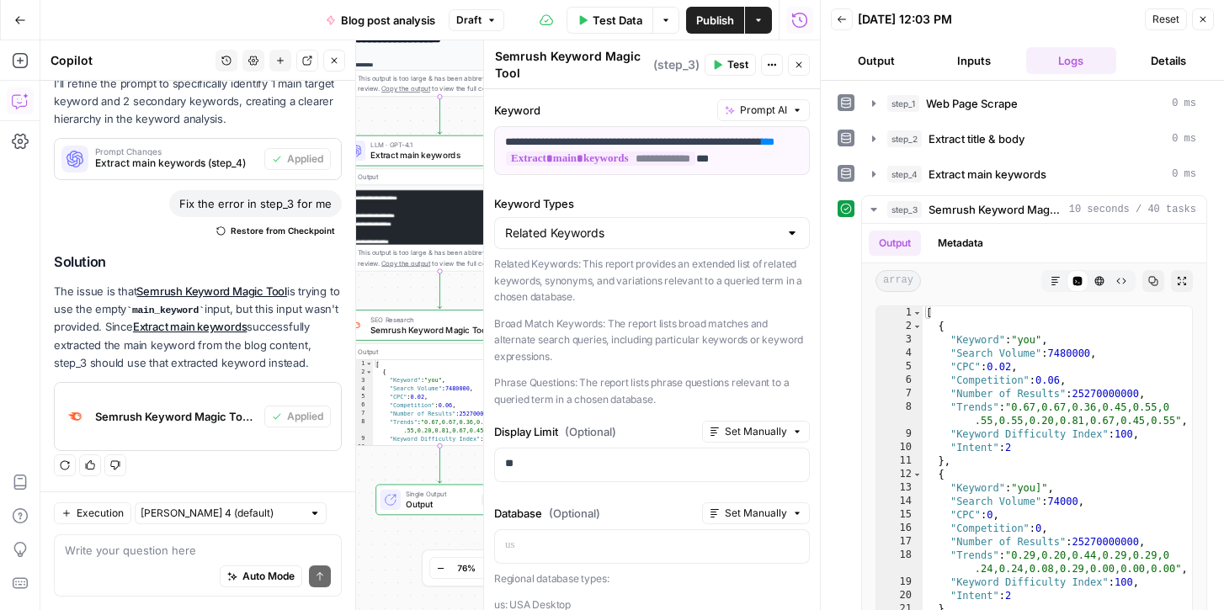
click at [967, 66] on button "Inputs" at bounding box center [973, 60] width 91 height 27
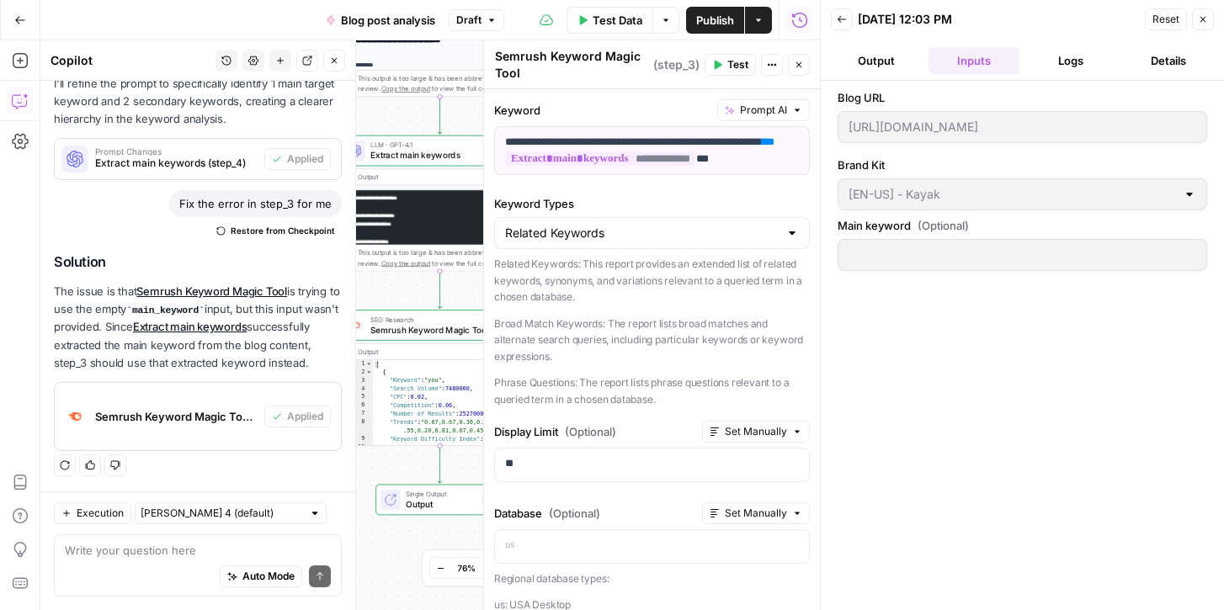
click at [886, 51] on button "Output" at bounding box center [876, 60] width 91 height 27
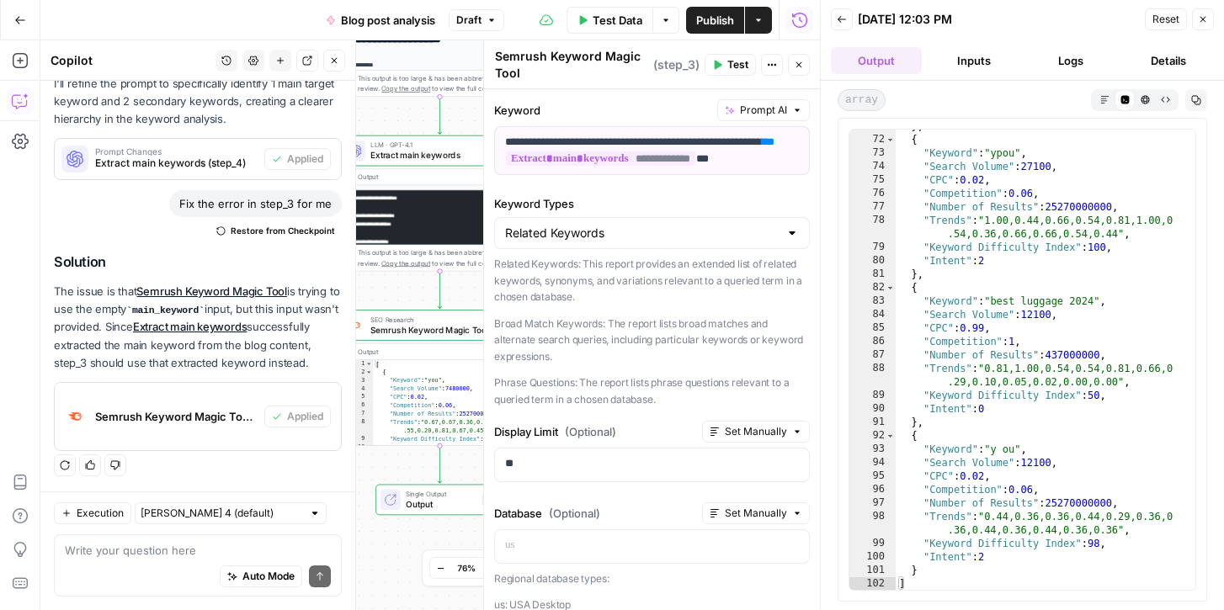
scroll to position [1048, 0]
click at [803, 61] on icon "button" at bounding box center [799, 65] width 10 height 10
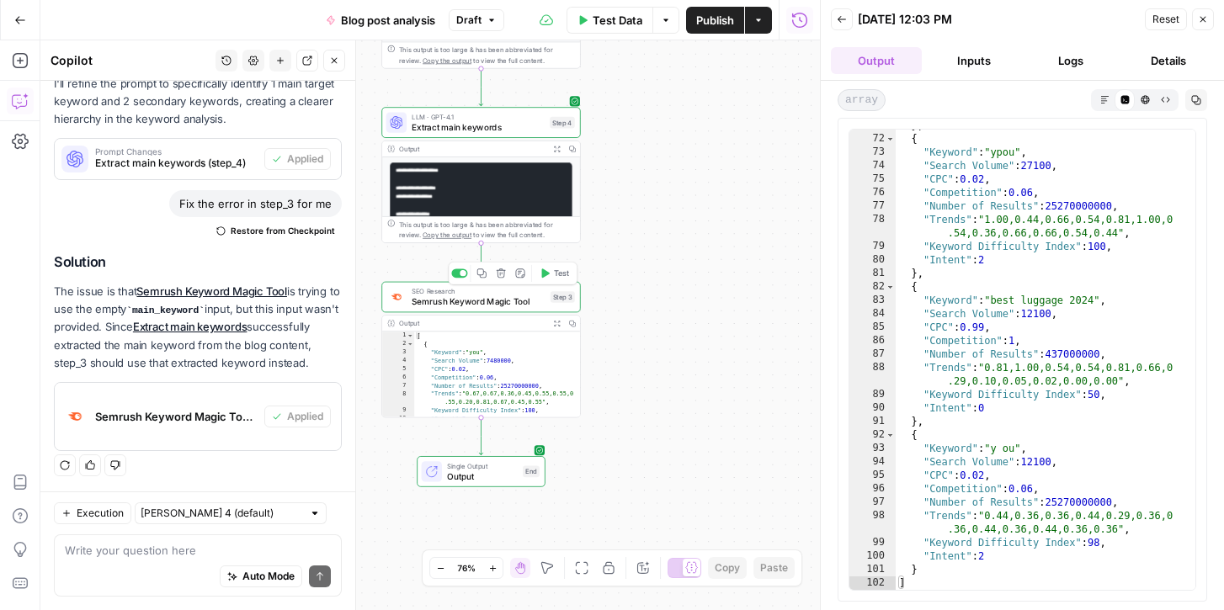
click at [414, 306] on span "Semrush Keyword Magic Tool" at bounding box center [479, 301] width 134 height 13
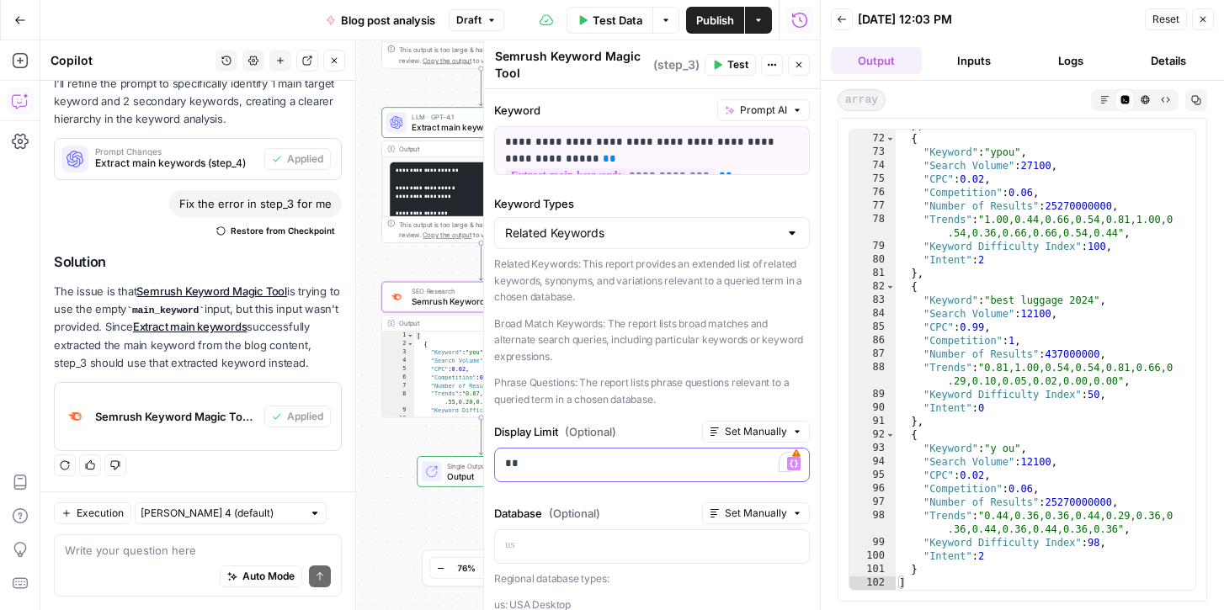
click at [537, 462] on p "**" at bounding box center [652, 463] width 294 height 17
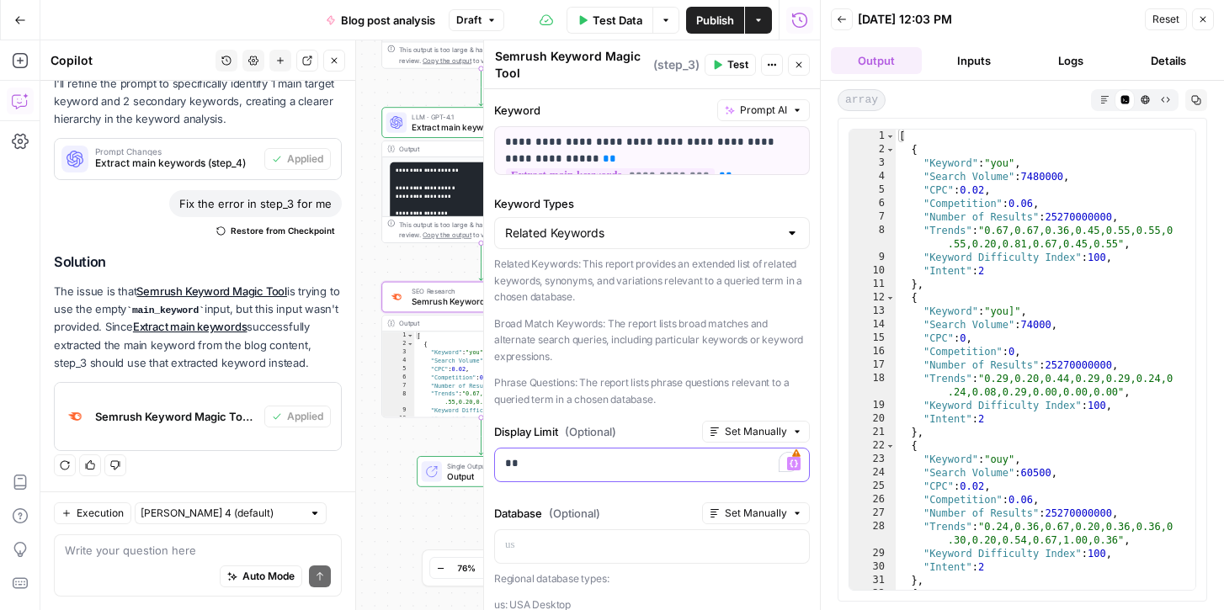
scroll to position [0, 0]
click at [1147, 98] on icon "button" at bounding box center [1145, 99] width 8 height 8
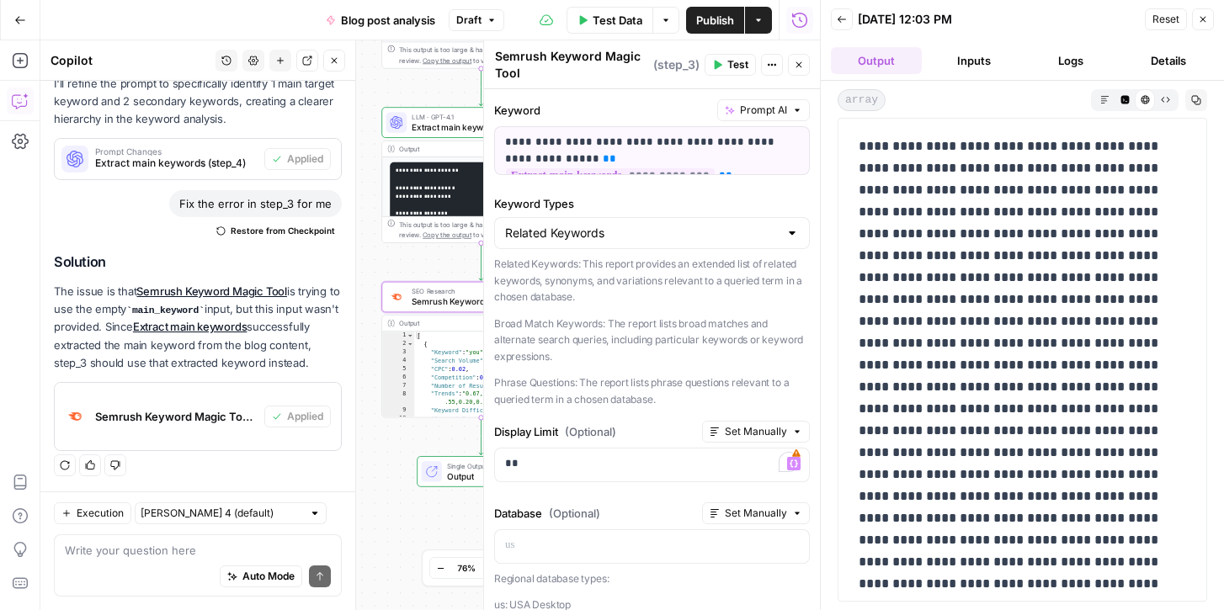
click at [1166, 100] on icon "button" at bounding box center [1165, 99] width 9 height 9
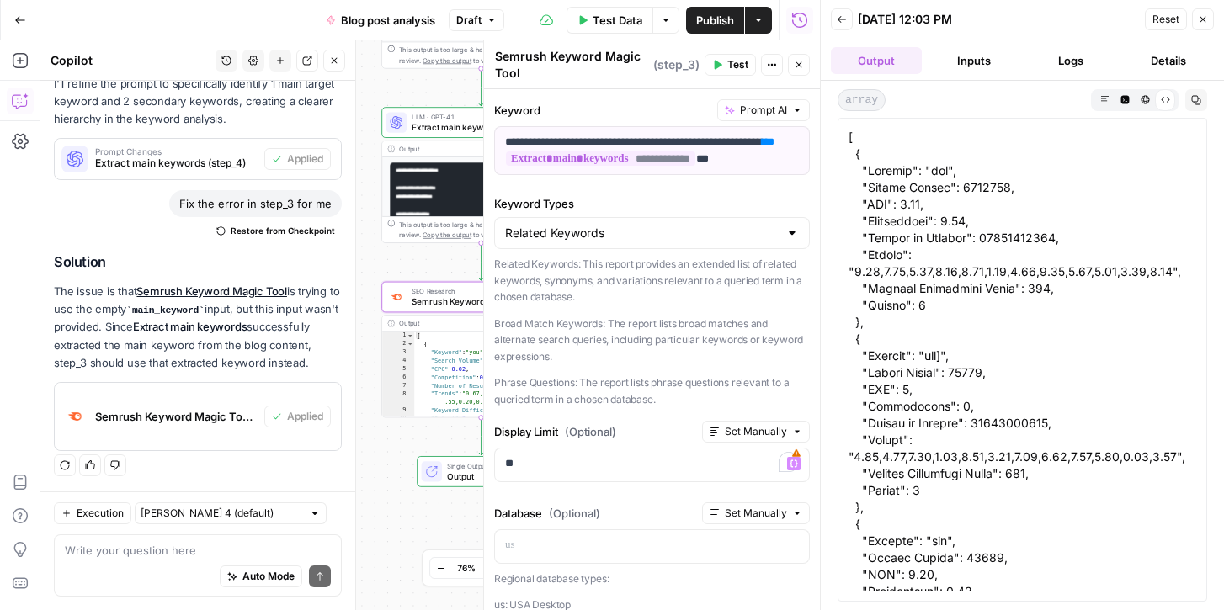
click at [1121, 102] on icon "button" at bounding box center [1124, 99] width 8 height 8
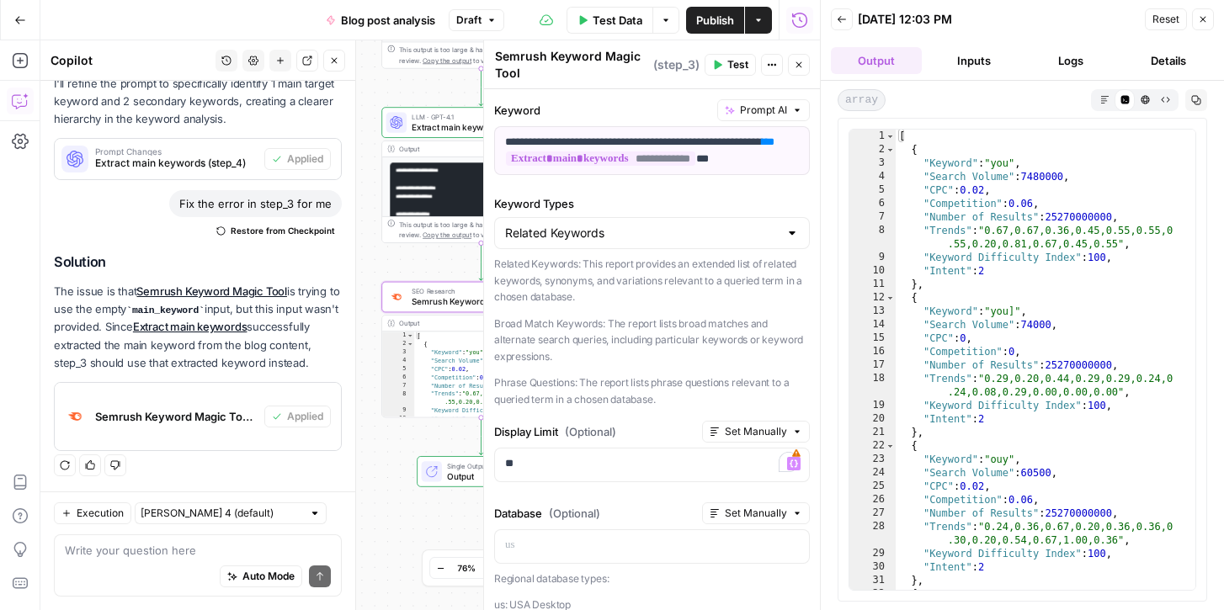
click at [1099, 99] on span "Markdown" at bounding box center [1099, 99] width 1 height 1
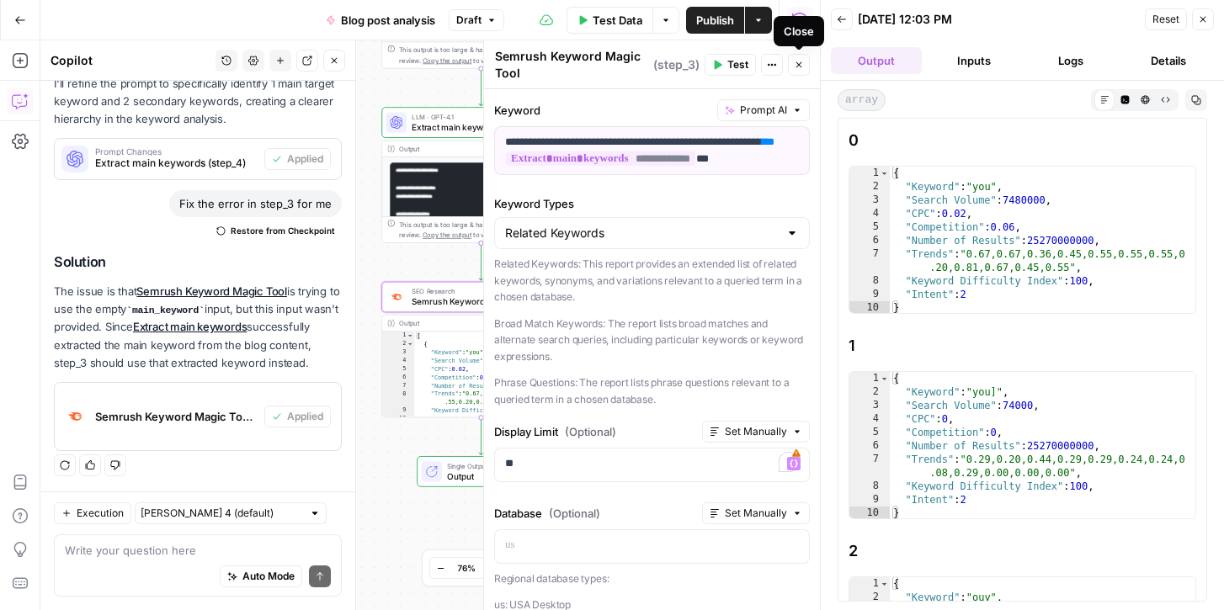
click at [802, 63] on icon "button" at bounding box center [799, 65] width 10 height 10
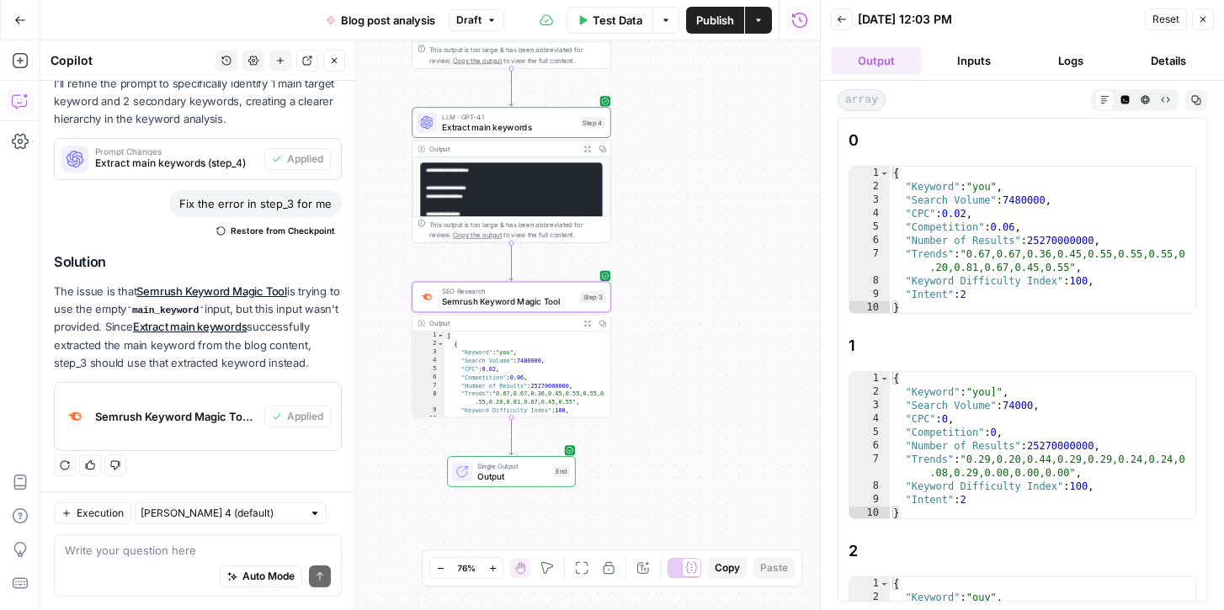
drag, startPoint x: 636, startPoint y: 253, endPoint x: 667, endPoint y: 253, distance: 30.3
click at [667, 253] on div "**********" at bounding box center [429, 325] width 779 height 570
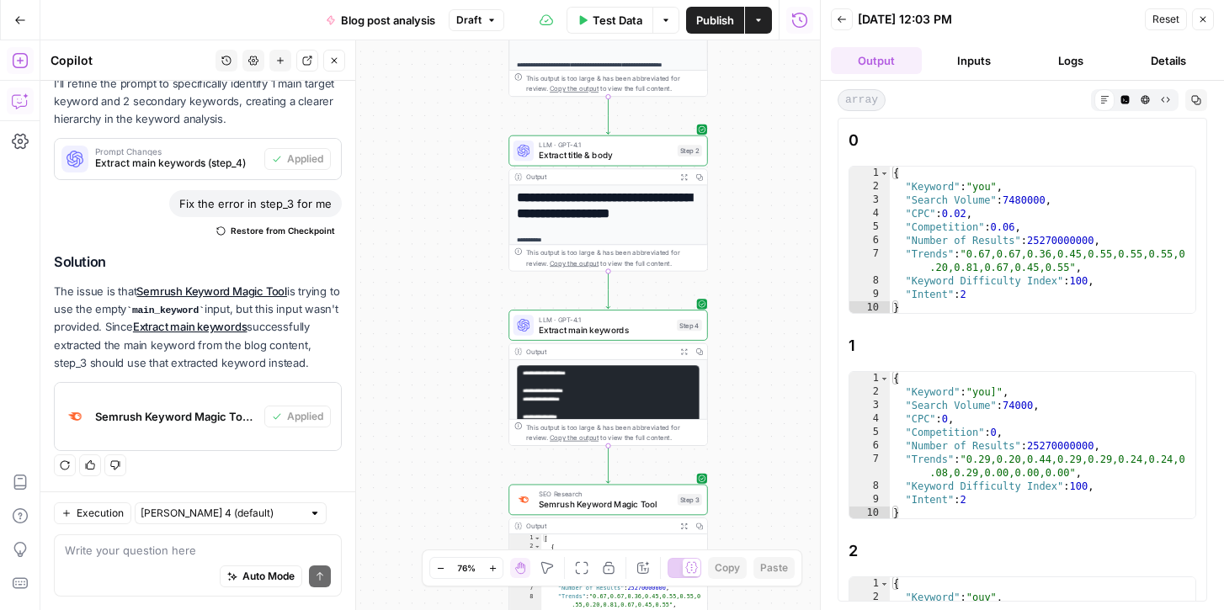
click at [21, 56] on icon "button" at bounding box center [20, 60] width 17 height 17
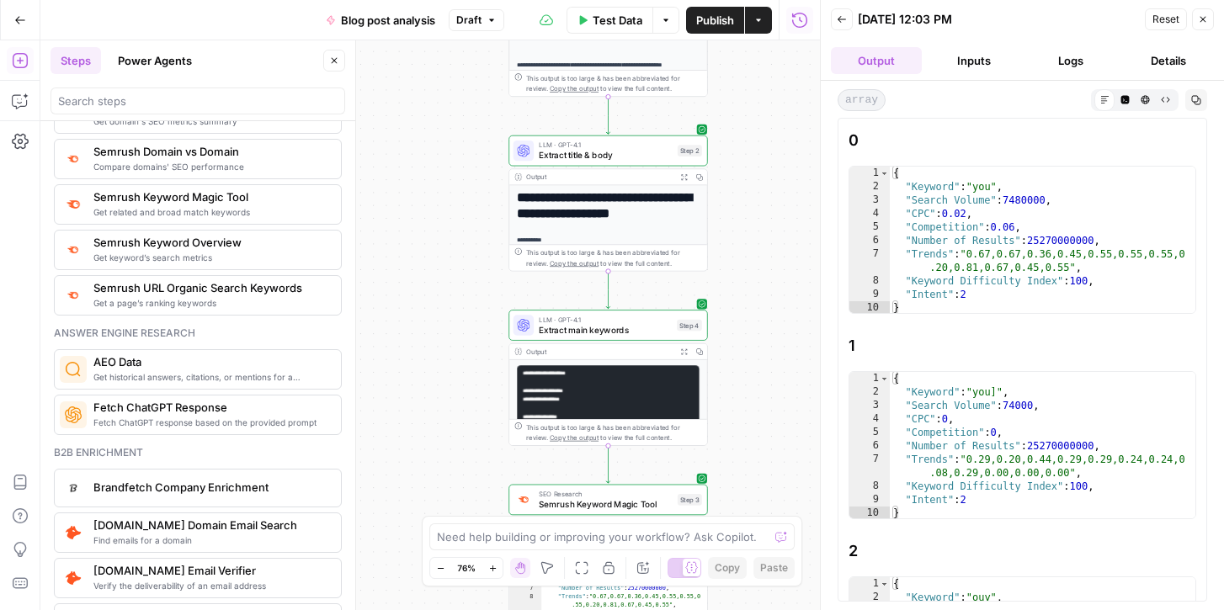
scroll to position [2078, 0]
click at [153, 254] on span "Get keyword’s search metrics" at bounding box center [210, 259] width 234 height 13
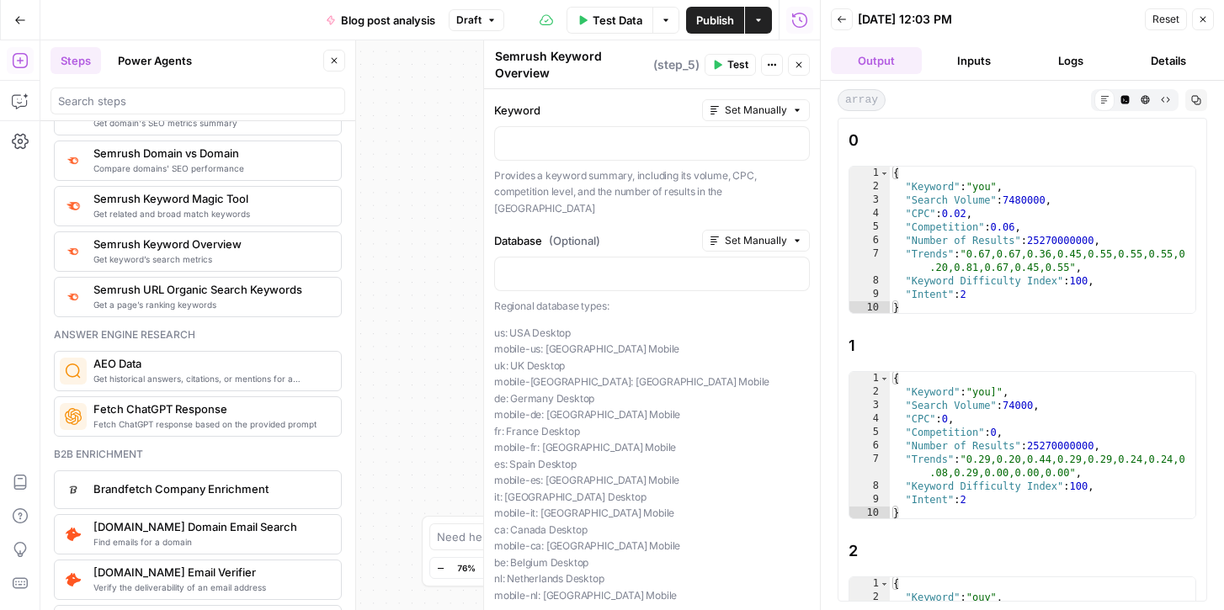
click at [805, 73] on button "Close" at bounding box center [799, 65] width 22 height 22
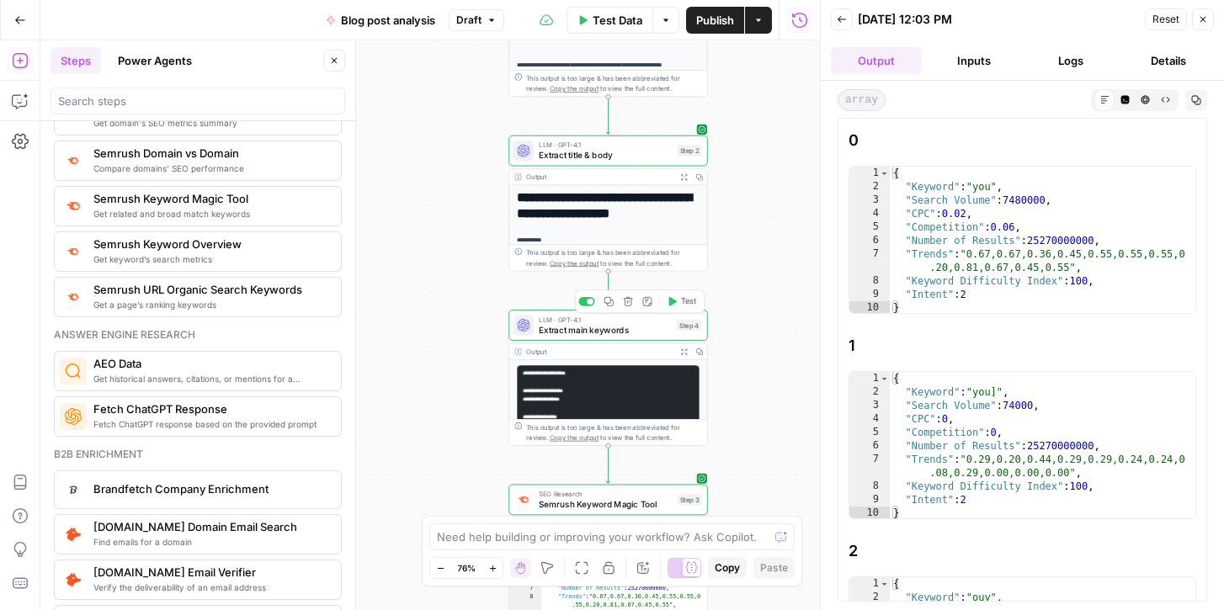
click at [585, 335] on span "Extract main keywords" at bounding box center [605, 329] width 133 height 13
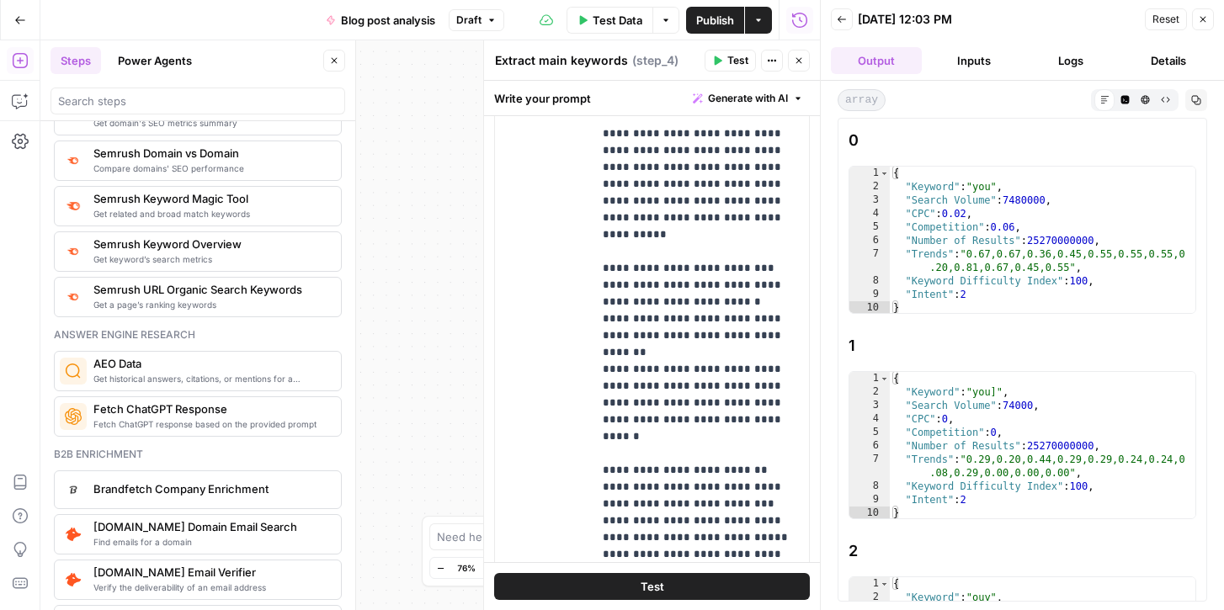
scroll to position [466, 0]
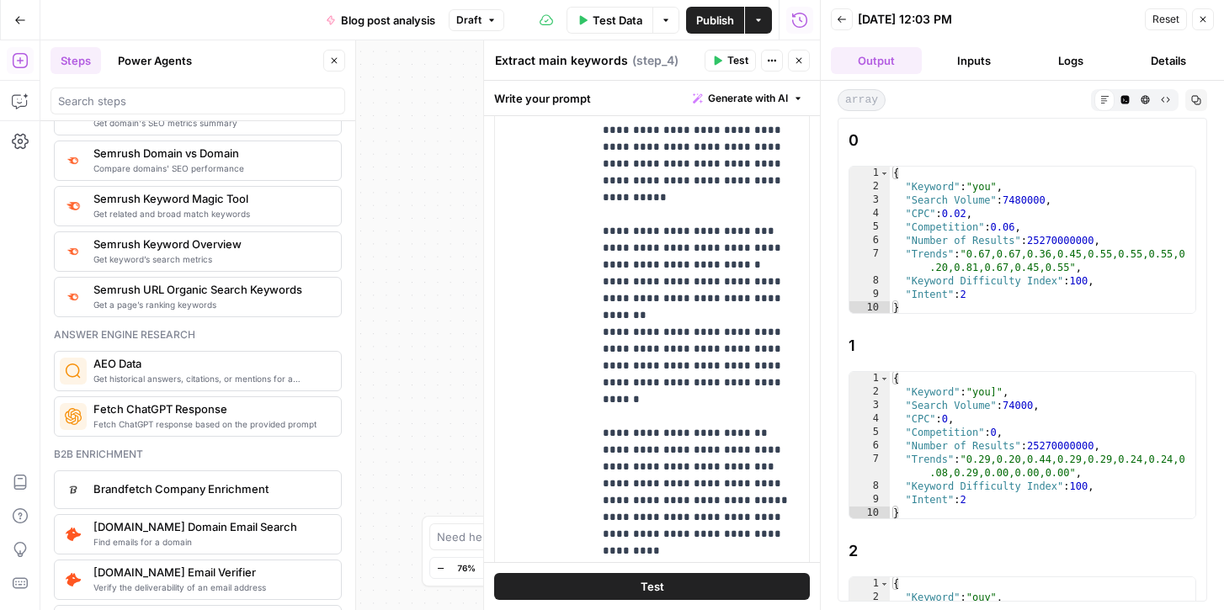
click at [805, 61] on button "Close" at bounding box center [799, 61] width 22 height 22
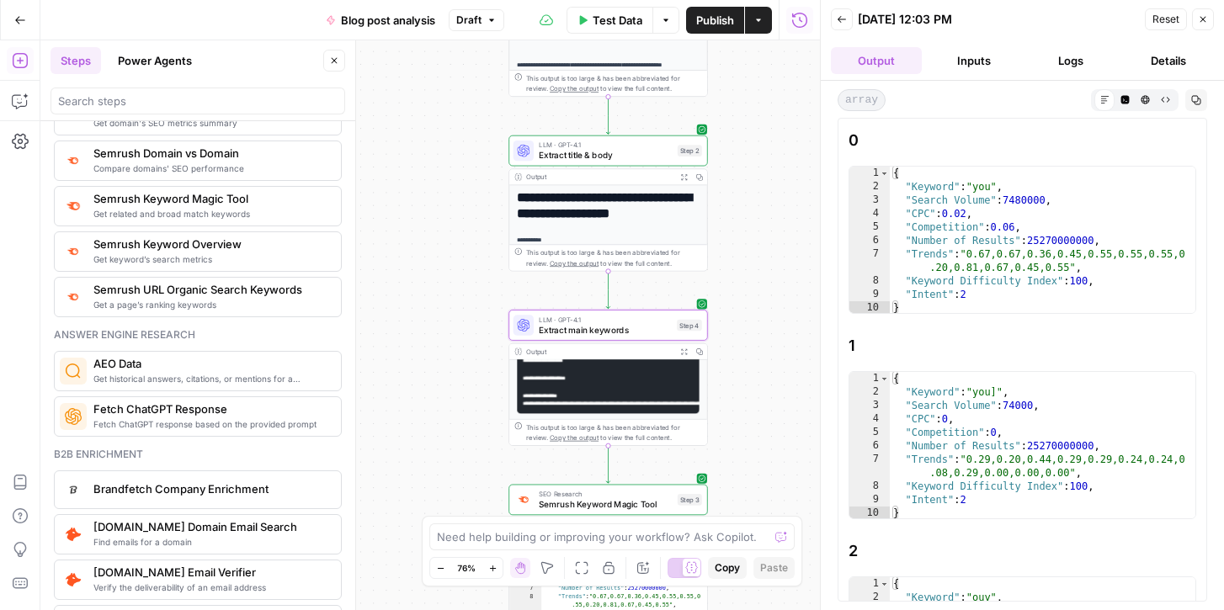
scroll to position [133, 0]
click at [582, 503] on span "Semrush Keyword Magic Tool" at bounding box center [606, 504] width 134 height 13
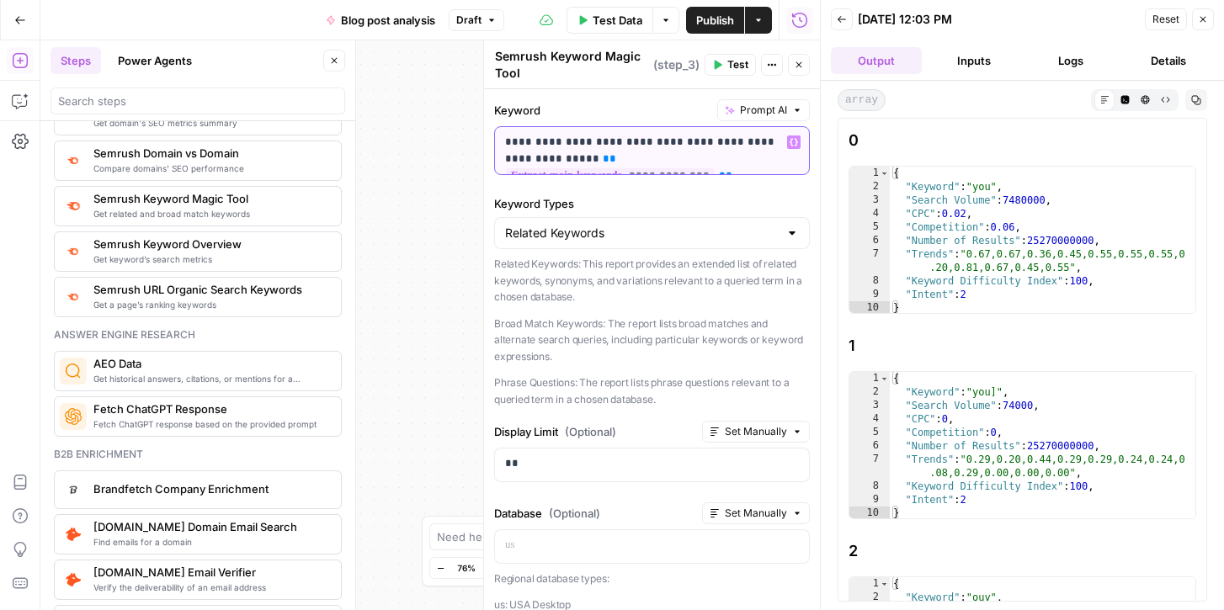
click at [540, 167] on p "**********" at bounding box center [652, 151] width 294 height 34
click at [806, 66] on button "Close" at bounding box center [799, 65] width 22 height 22
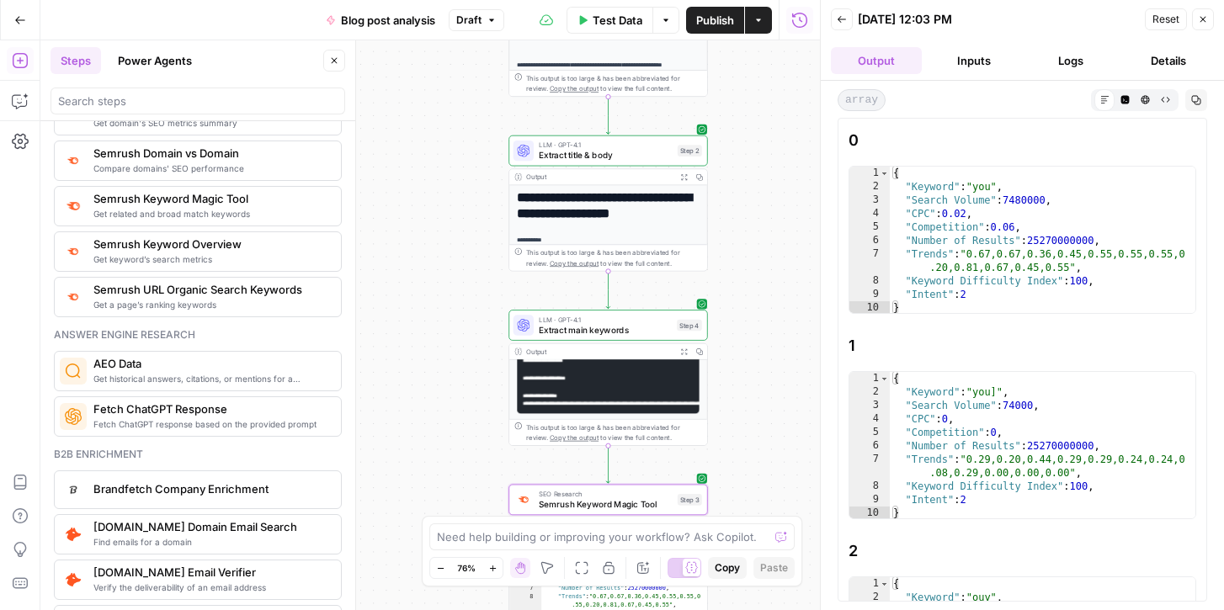
click at [123, 253] on span "Get keyword’s search metrics" at bounding box center [210, 259] width 234 height 13
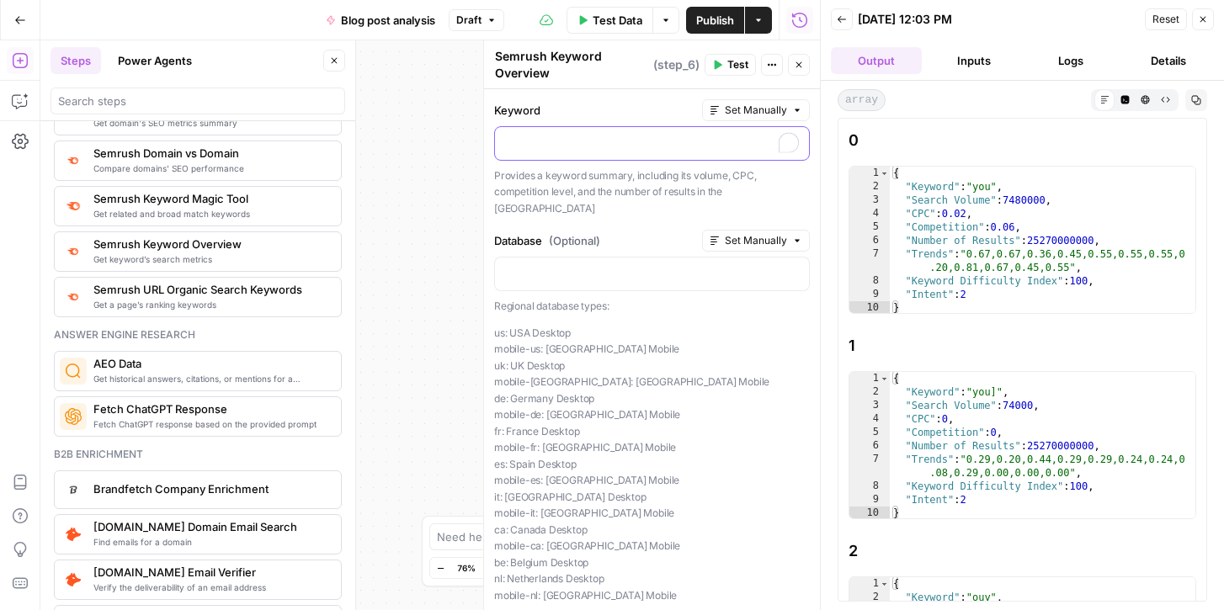
click at [523, 134] on p "To enrich screen reader interactions, please activate Accessibility in Grammarl…" at bounding box center [652, 142] width 294 height 17
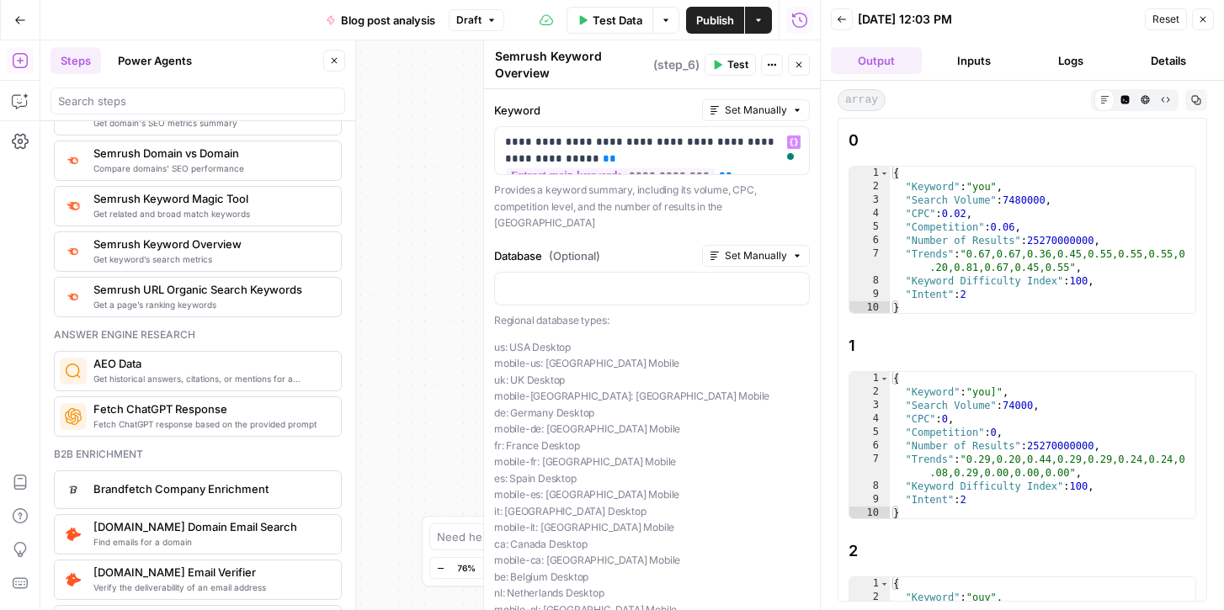
click at [548, 339] on p "us: [GEOGRAPHIC_DATA] Desktop mobile-us: [GEOGRAPHIC_DATA] [GEOGRAPHIC_DATA] [G…" at bounding box center [652, 478] width 316 height 279
click at [546, 279] on p "To enrich screen reader interactions, please activate Accessibility in Grammarl…" at bounding box center [652, 287] width 294 height 17
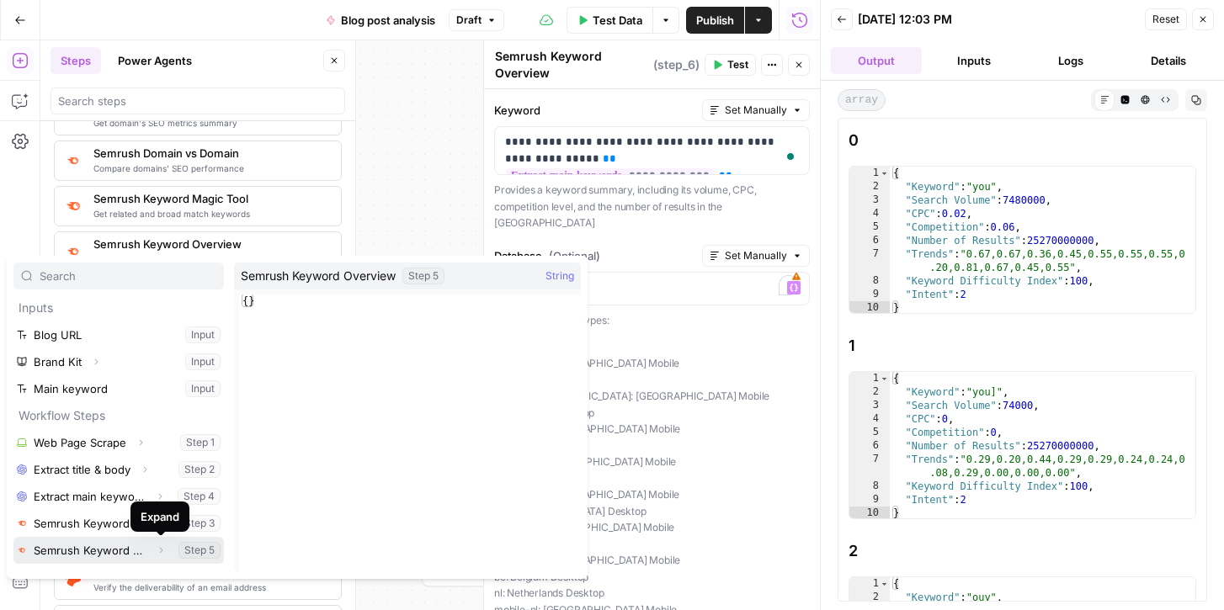
click at [161, 551] on icon "button" at bounding box center [161, 551] width 3 height 6
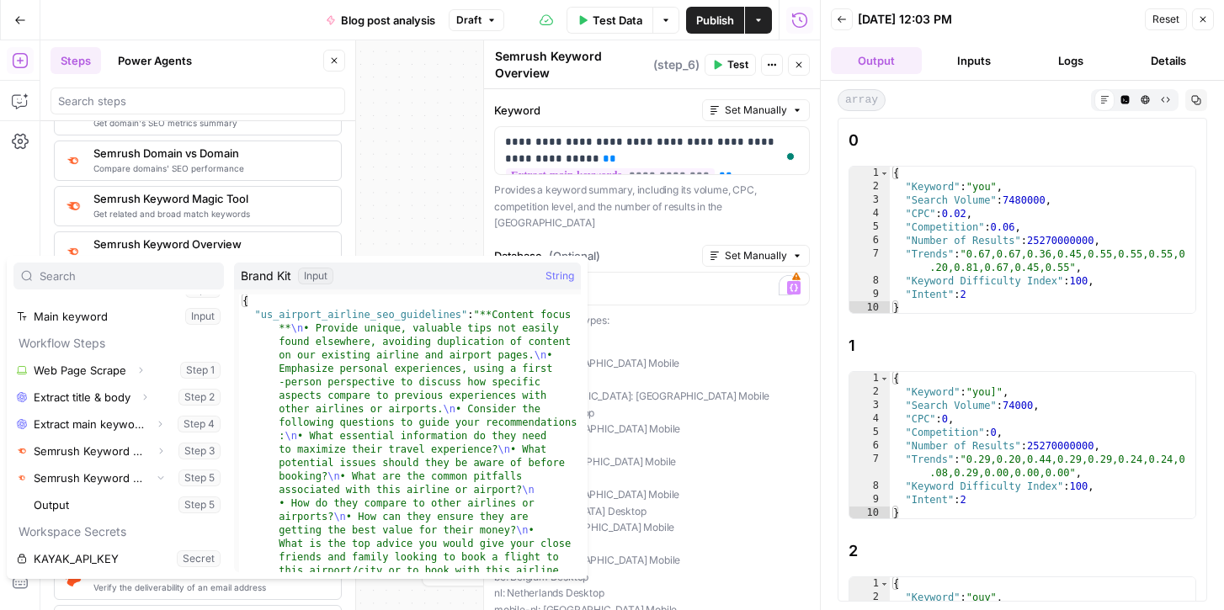
click at [694, 339] on p "us: [GEOGRAPHIC_DATA] Desktop mobile-us: [GEOGRAPHIC_DATA] [GEOGRAPHIC_DATA] [G…" at bounding box center [652, 478] width 316 height 279
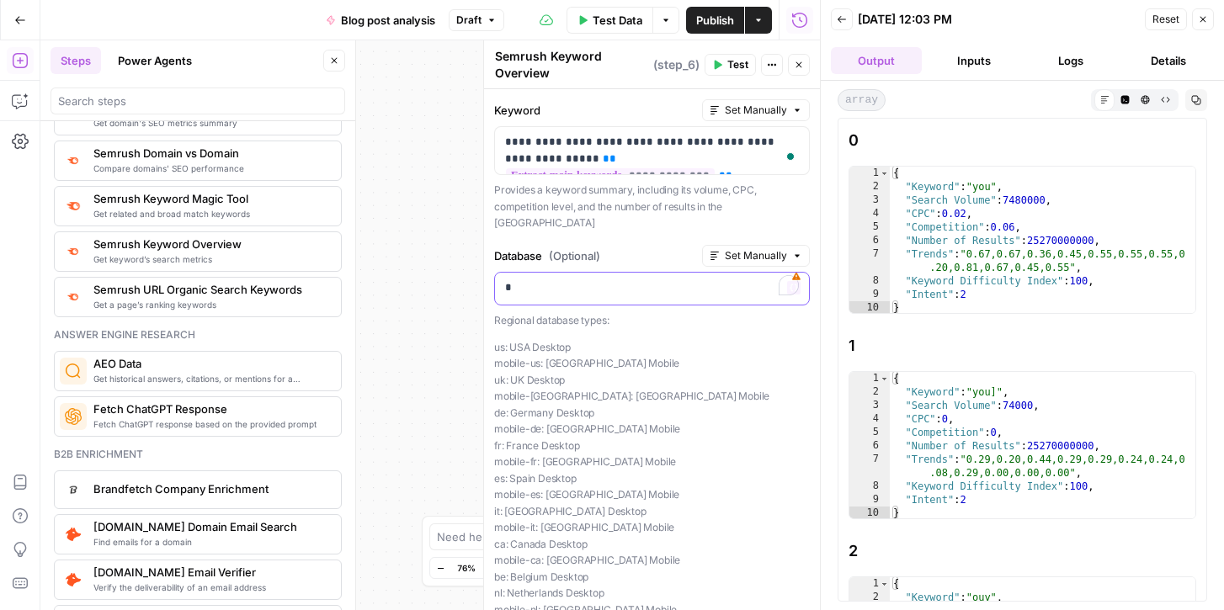
click at [545, 279] on p "*" at bounding box center [652, 287] width 294 height 17
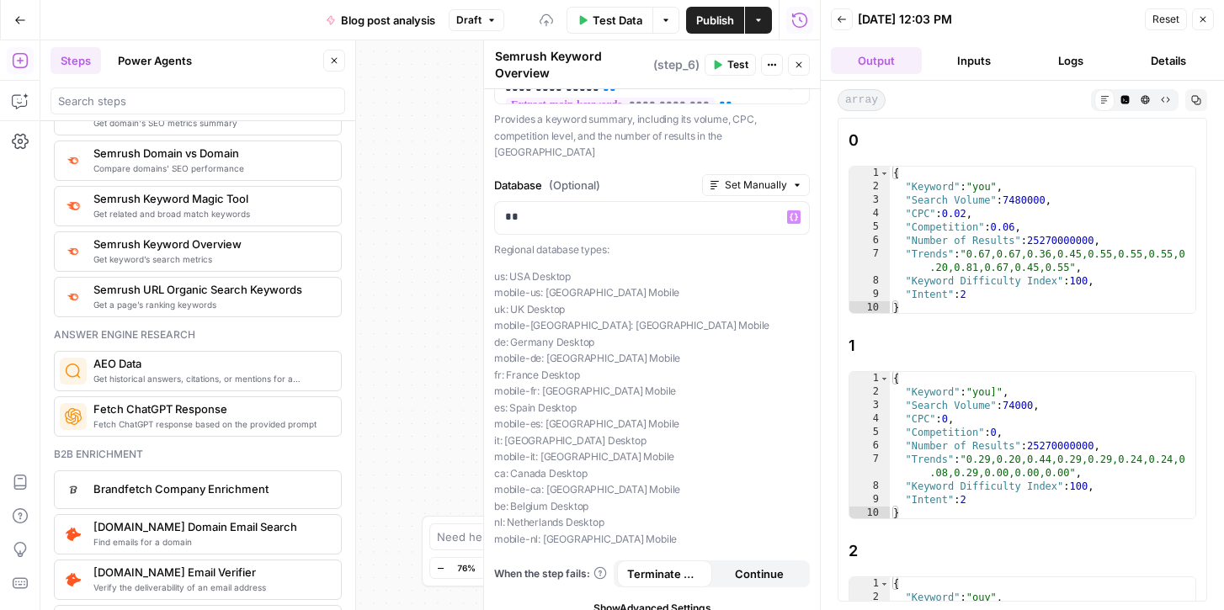
click at [690, 305] on p "us: [GEOGRAPHIC_DATA] Desktop mobile-us: [GEOGRAPHIC_DATA] [GEOGRAPHIC_DATA] [G…" at bounding box center [652, 408] width 316 height 279
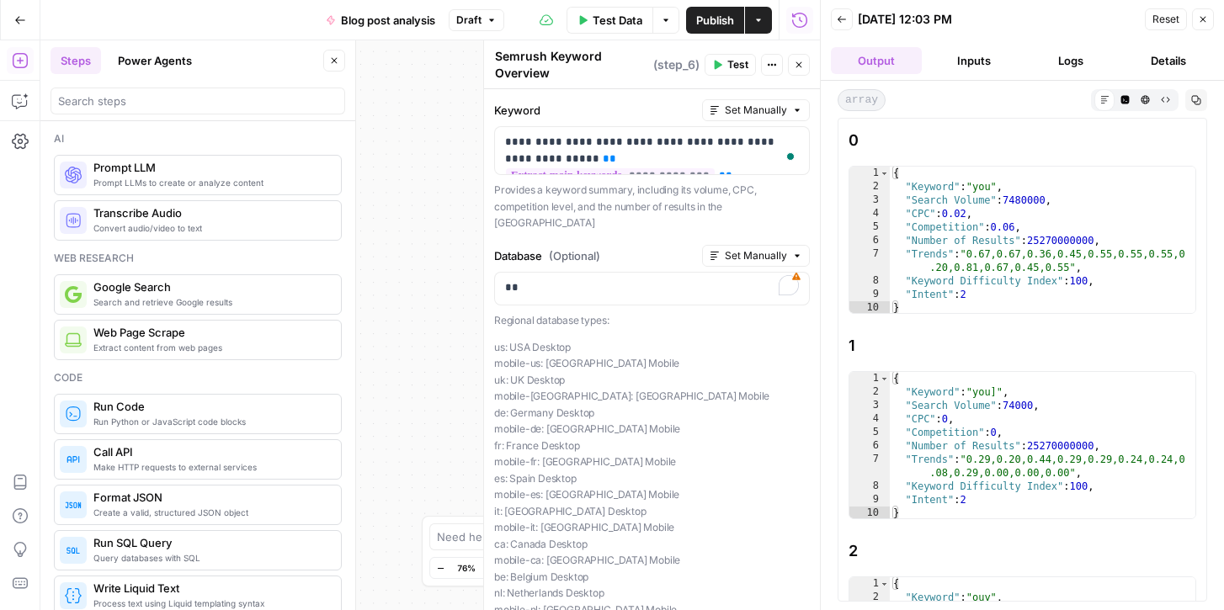
scroll to position [2078, 0]
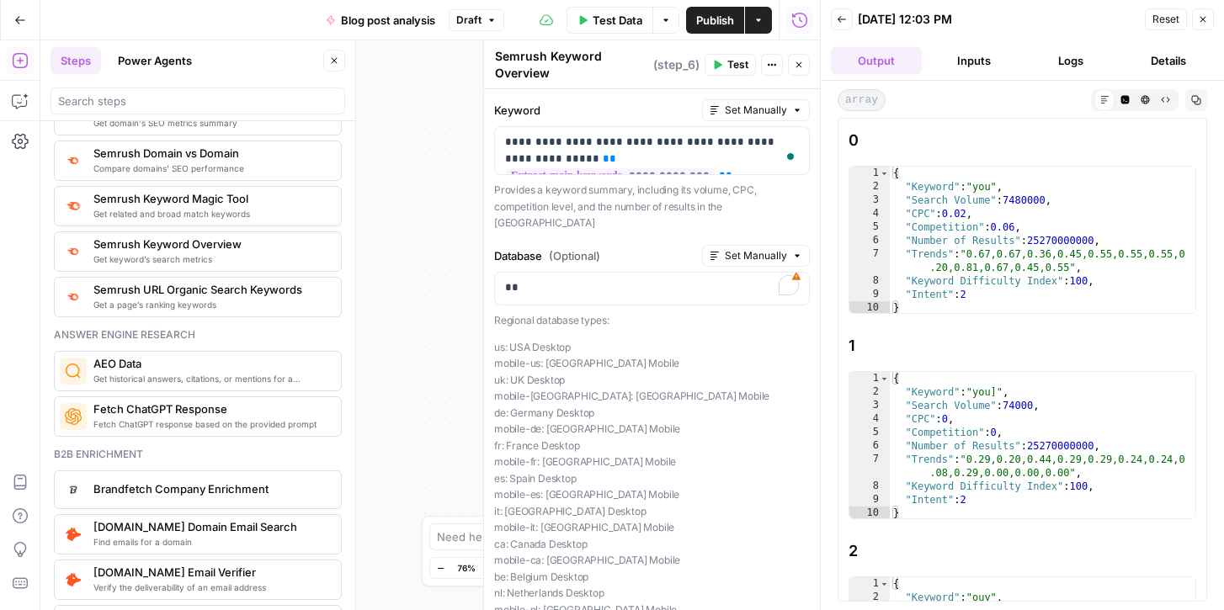
click at [725, 66] on button "Test" at bounding box center [730, 65] width 51 height 22
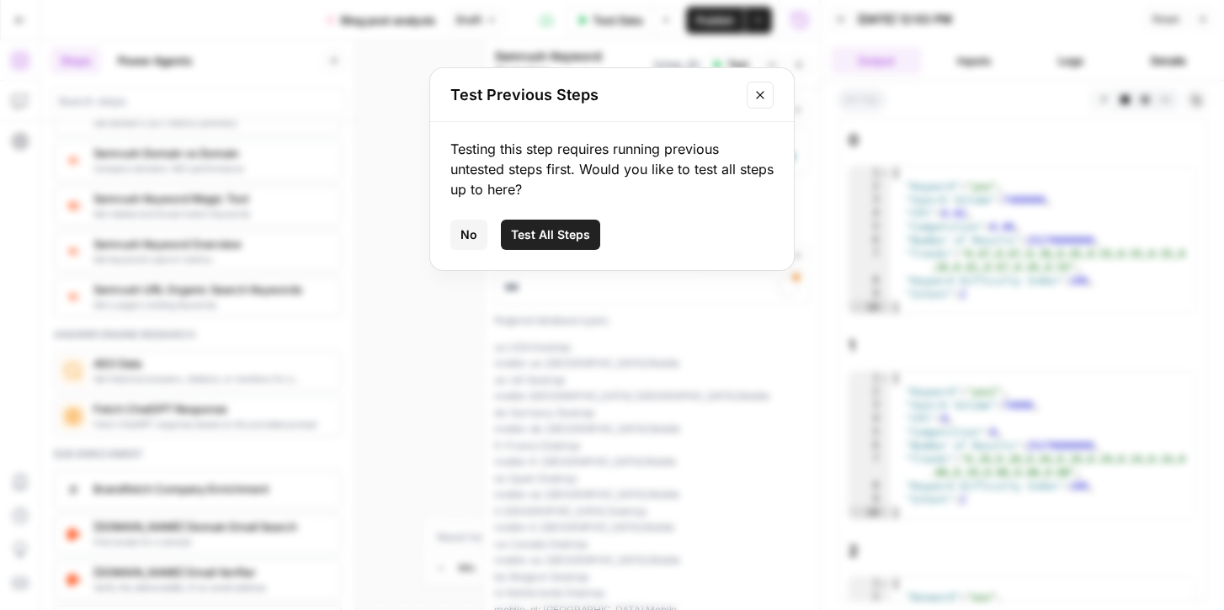
click at [762, 91] on icon "Close modal" at bounding box center [759, 94] width 13 height 13
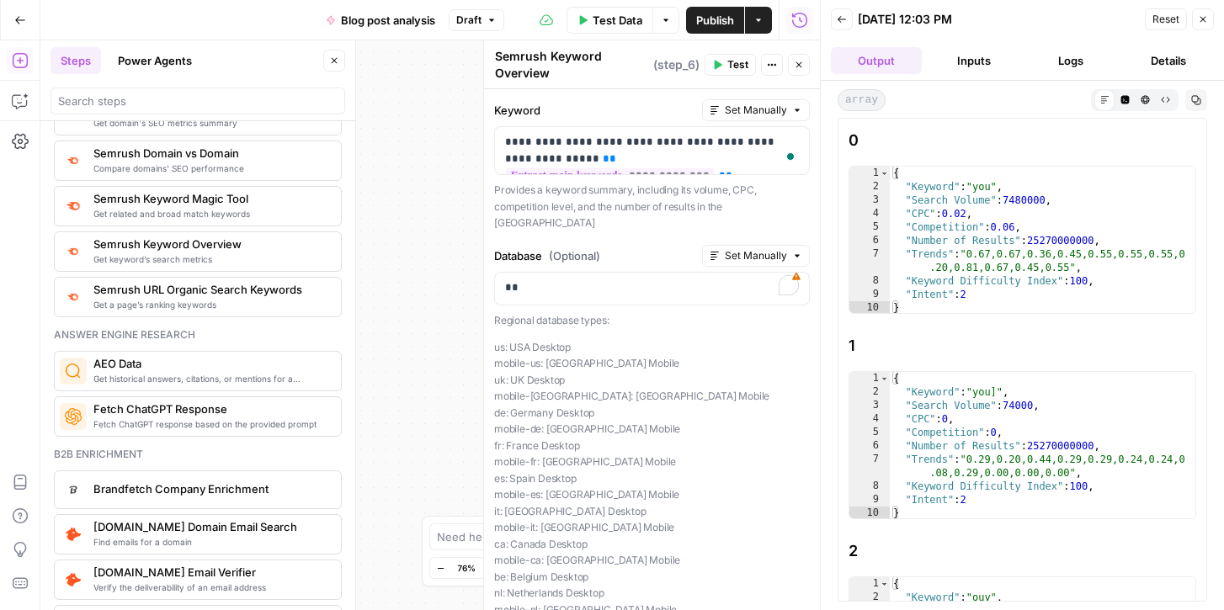
click at [723, 56] on button "Test" at bounding box center [730, 65] width 51 height 22
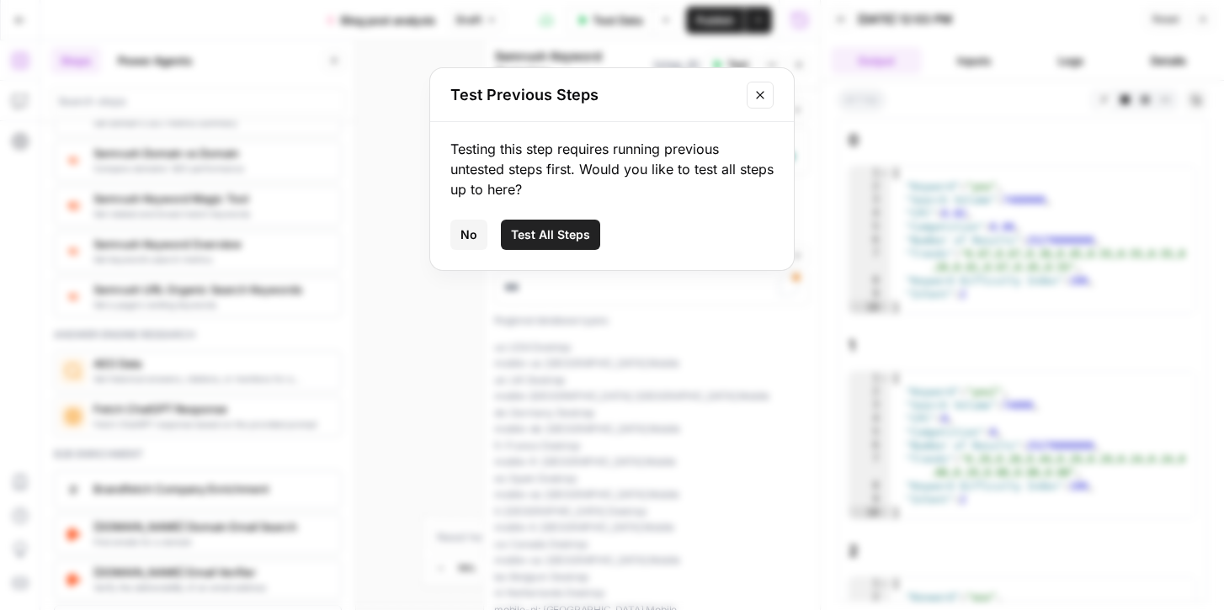
click at [533, 238] on span "Test All Steps" at bounding box center [550, 234] width 79 height 17
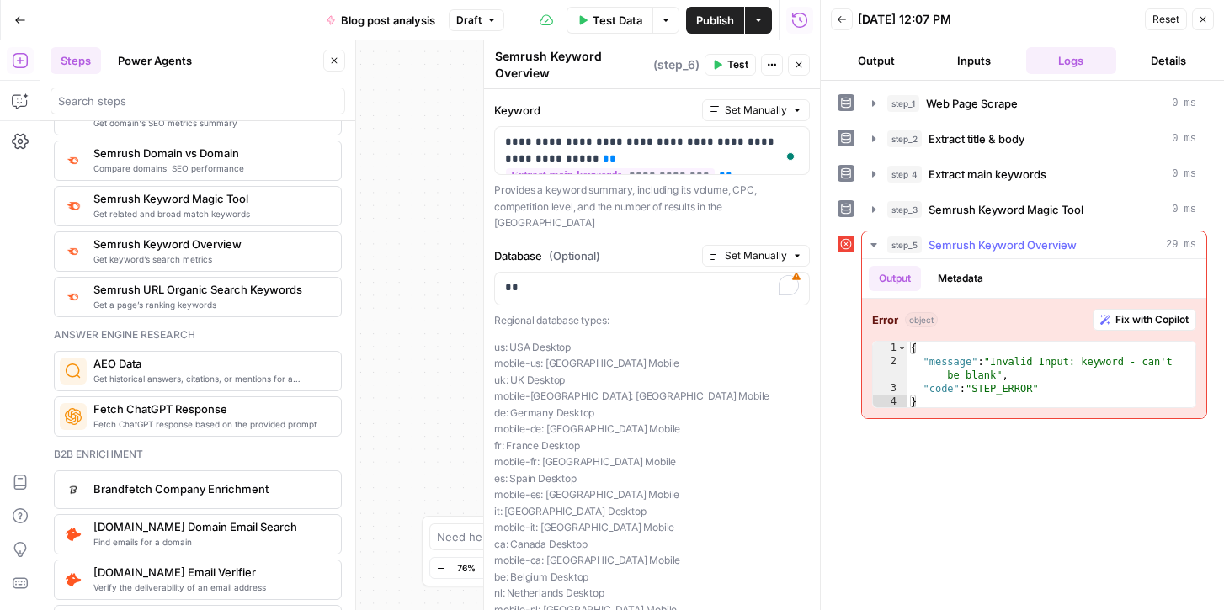
click at [1149, 317] on span "Fix with Copilot" at bounding box center [1151, 319] width 73 height 15
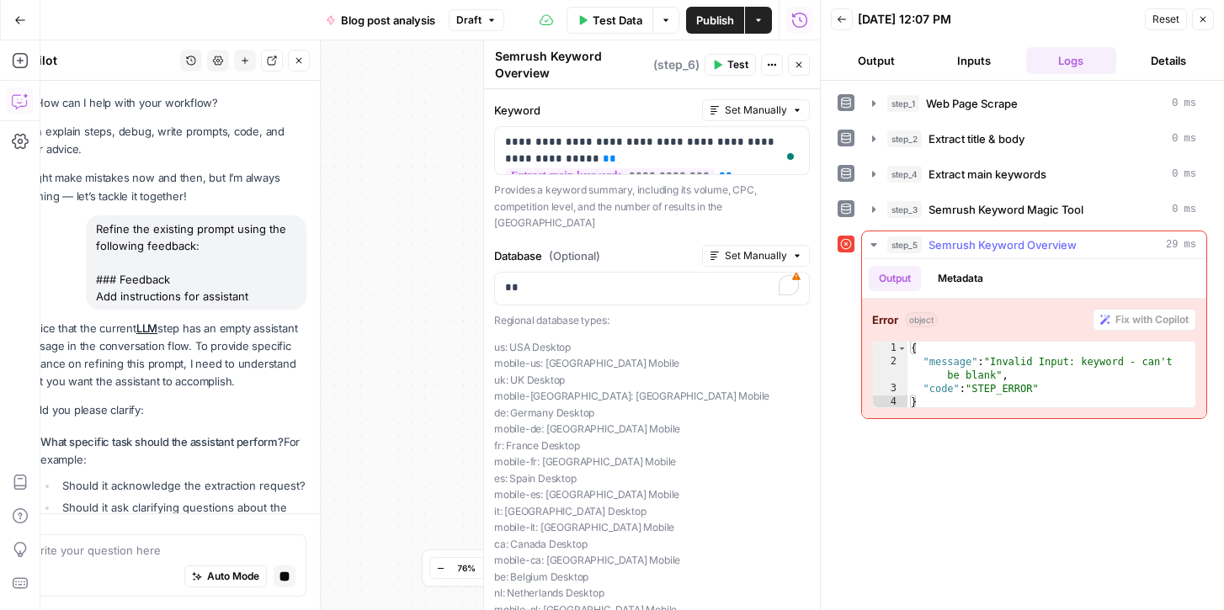
scroll to position [1567, 0]
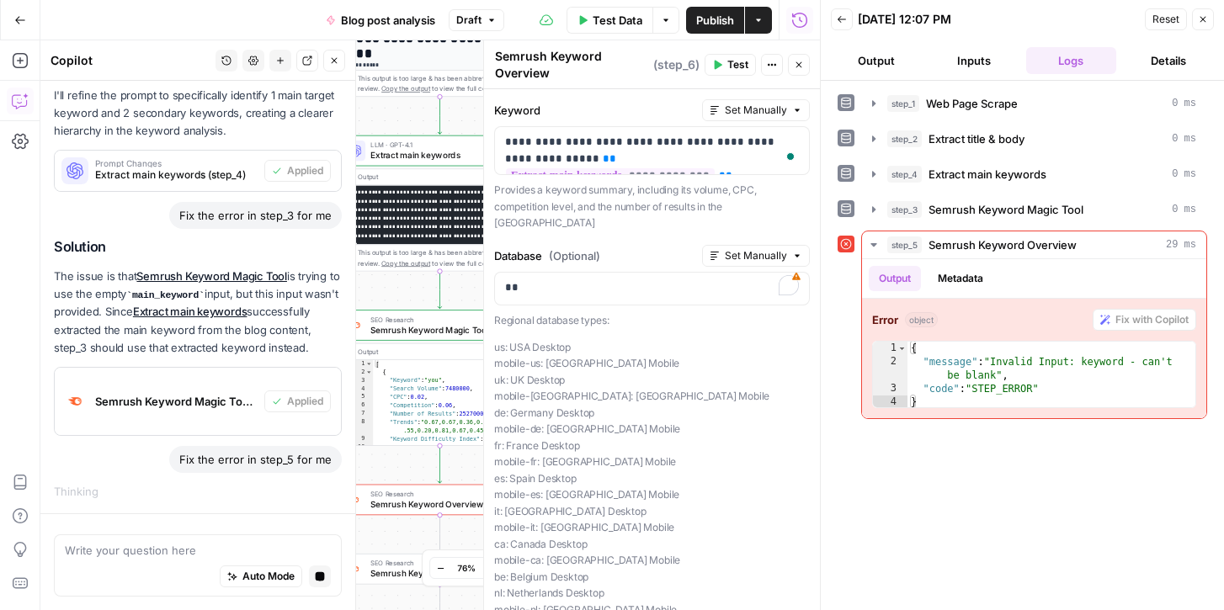
click at [1202, 20] on icon "button" at bounding box center [1203, 19] width 10 height 10
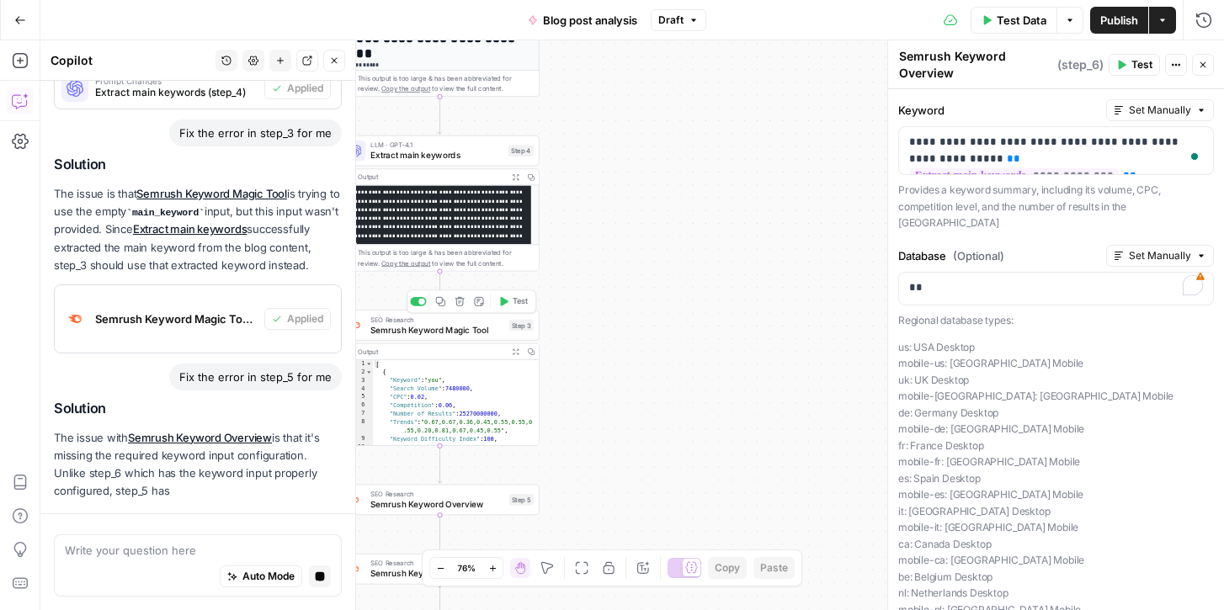
click at [466, 325] on span "Semrush Keyword Magic Tool" at bounding box center [437, 329] width 134 height 13
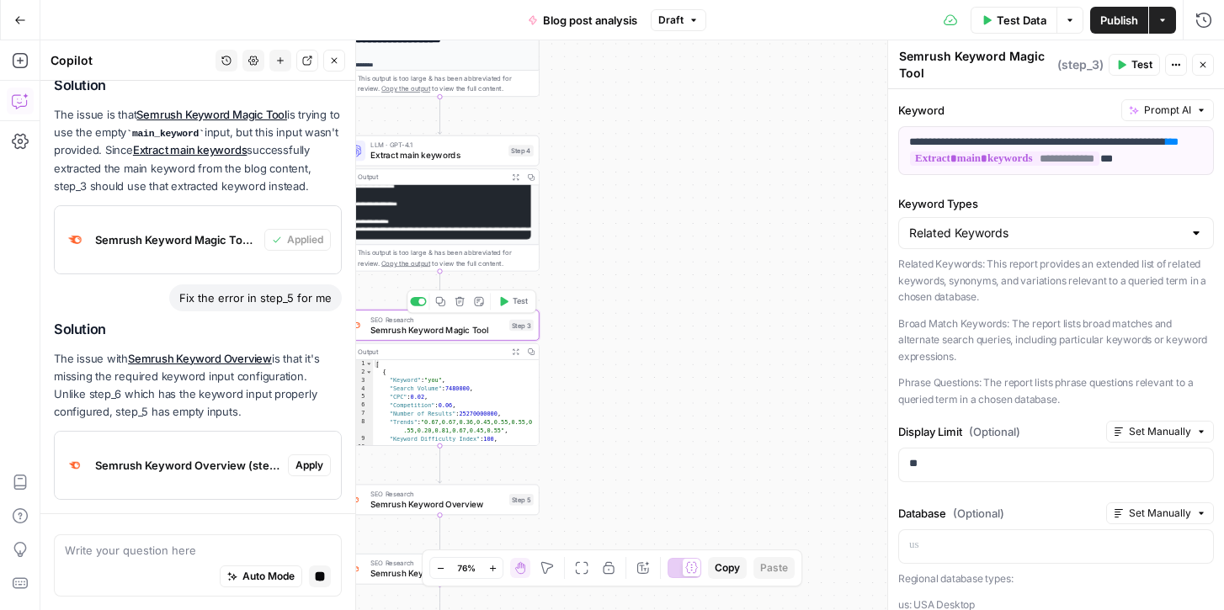
click at [458, 305] on icon "button" at bounding box center [460, 301] width 10 height 10
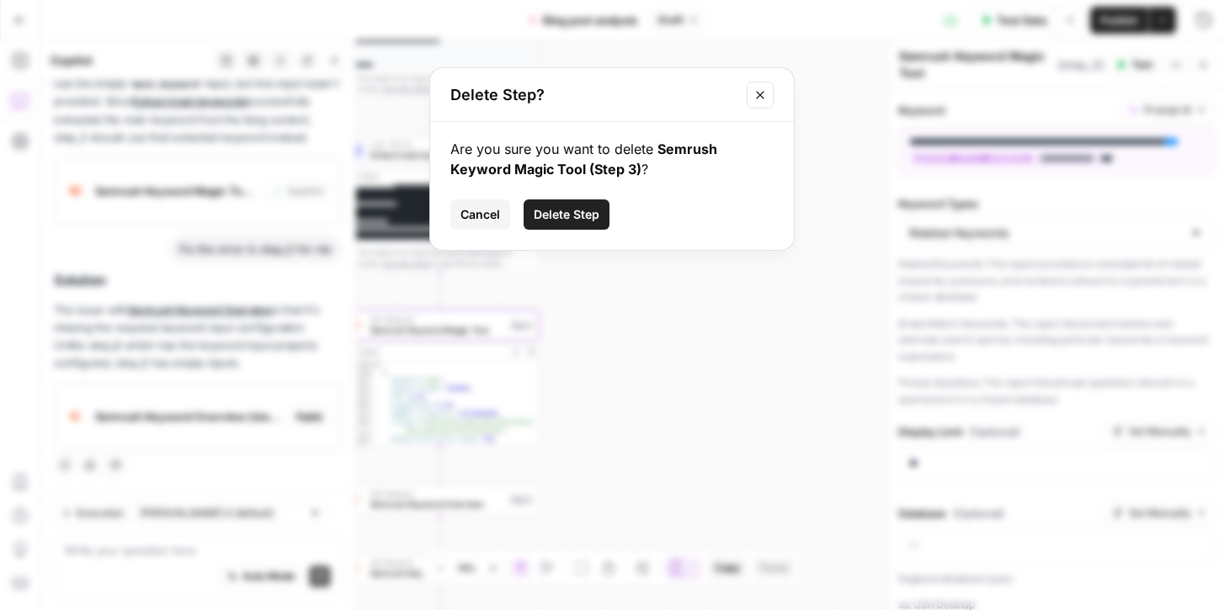
click at [568, 217] on span "Delete Step" at bounding box center [567, 214] width 66 height 17
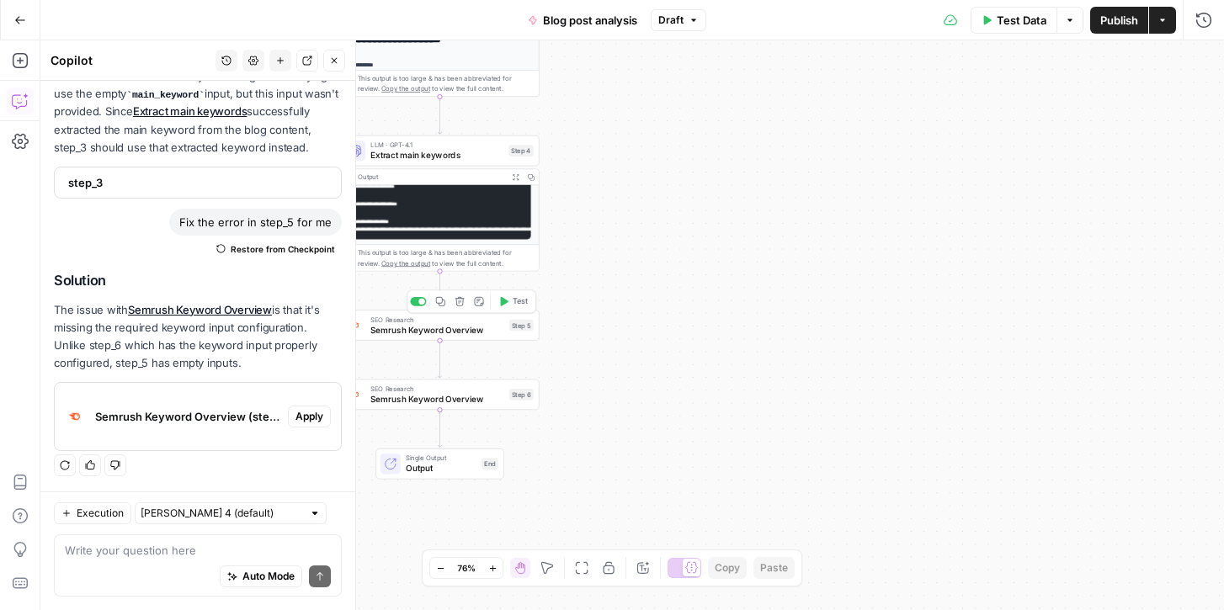
click at [436, 329] on span "Semrush Keyword Overview" at bounding box center [437, 329] width 134 height 13
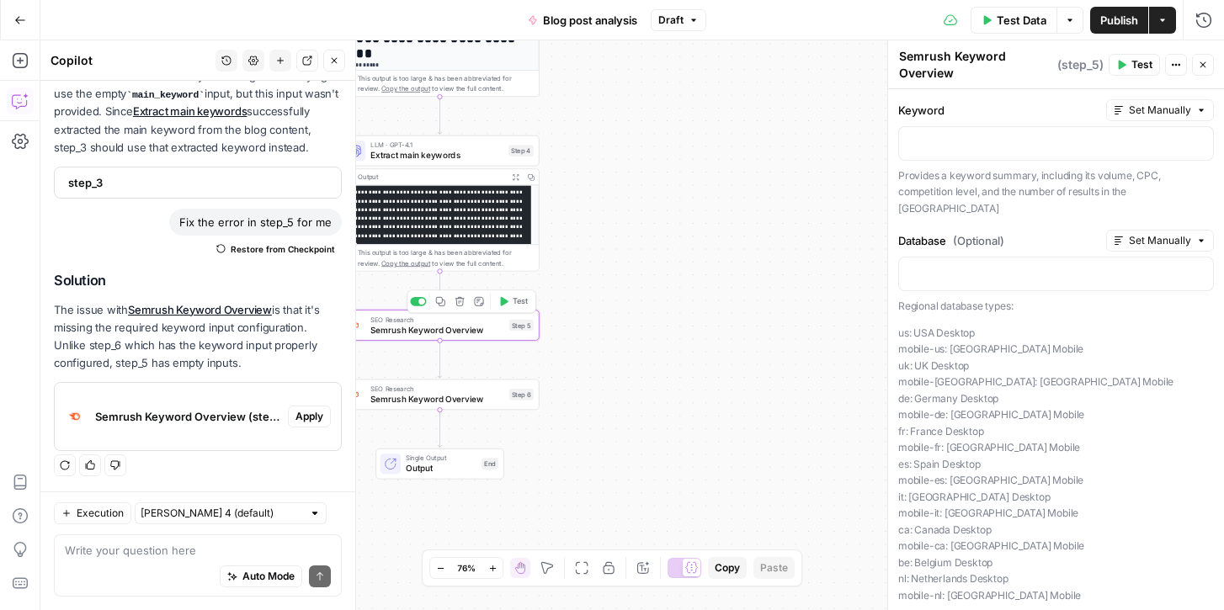
click at [460, 307] on button "Delete step" at bounding box center [459, 301] width 17 height 17
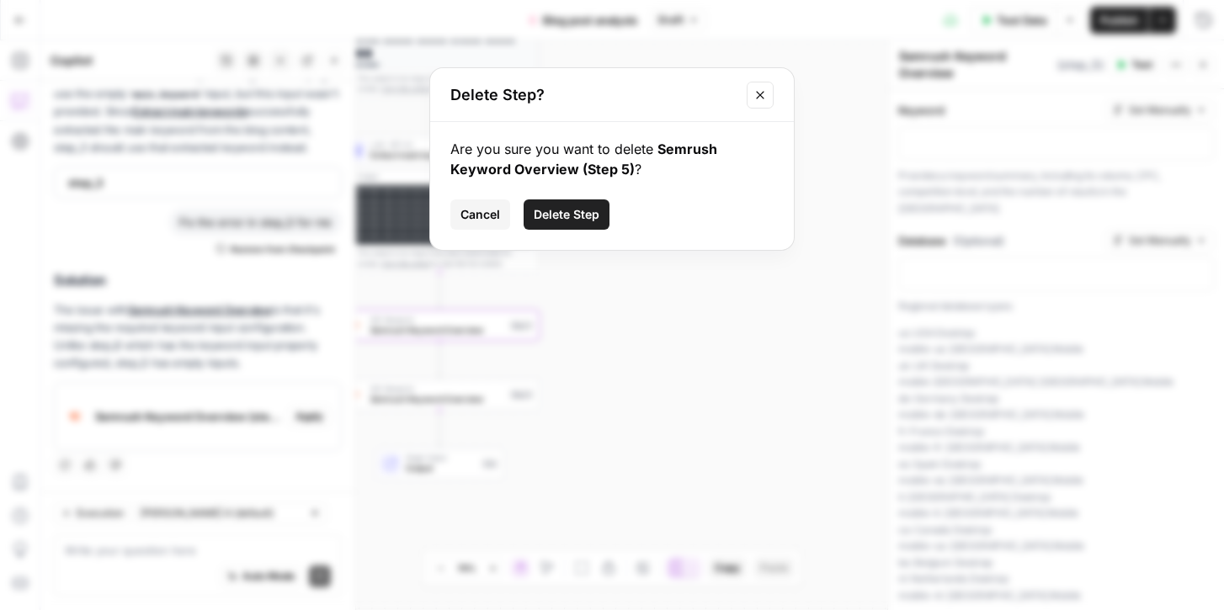
click at [565, 213] on span "Delete Step" at bounding box center [567, 214] width 66 height 17
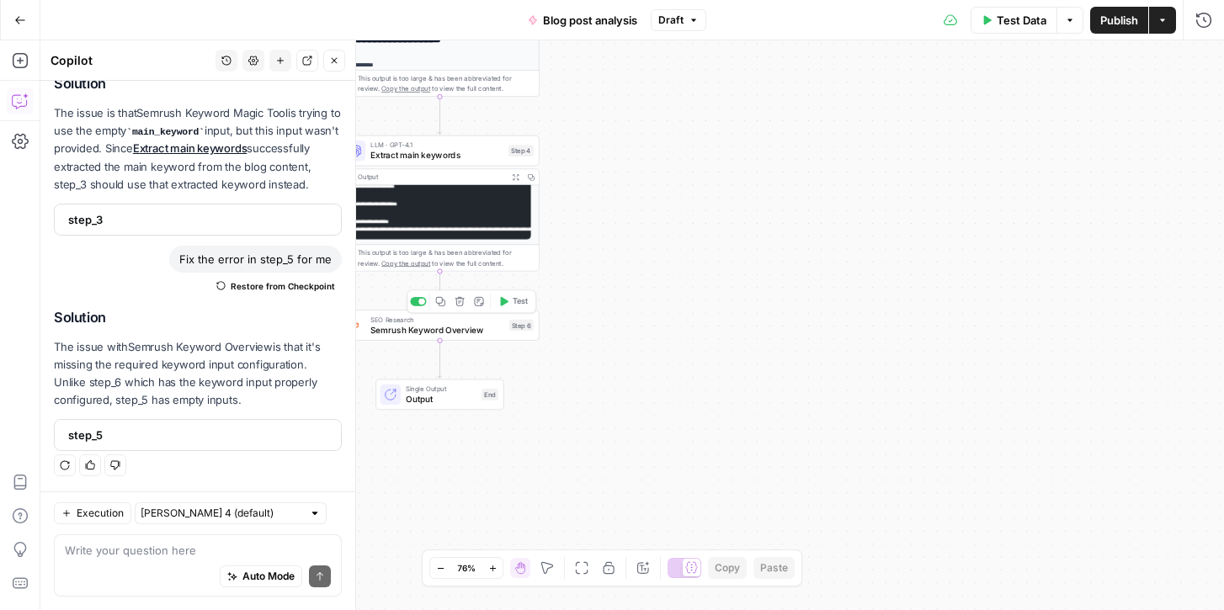
click at [476, 326] on span "Semrush Keyword Overview" at bounding box center [437, 329] width 134 height 13
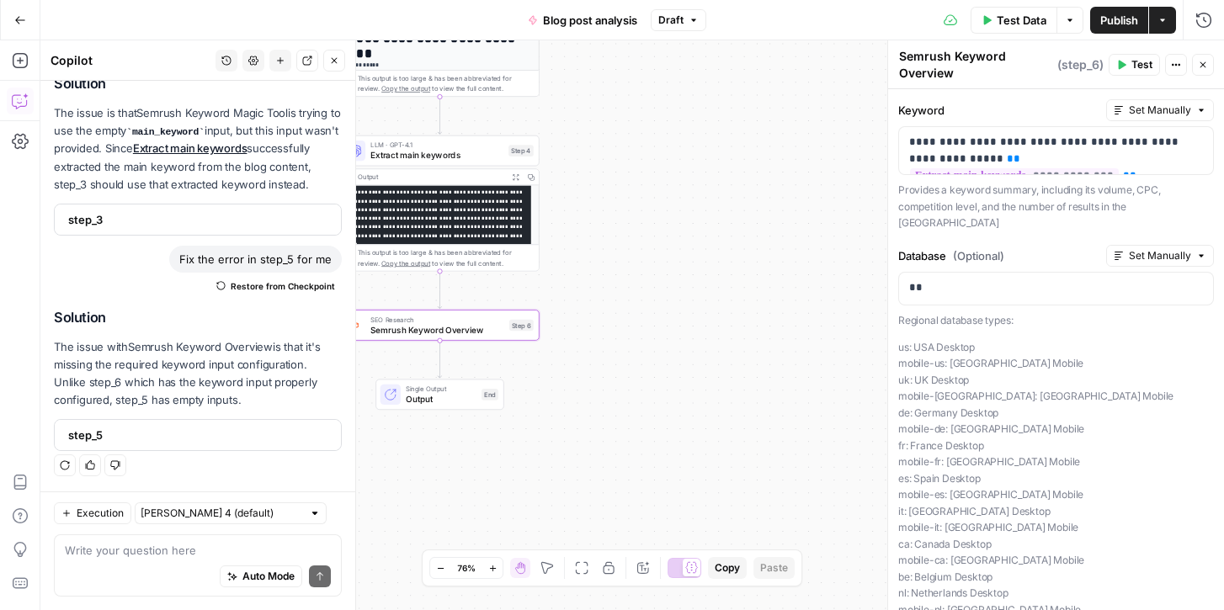
click at [194, 355] on p "The issue with Semrush Keyword Overview is that it's missing the required keywo…" at bounding box center [198, 374] width 288 height 72
click at [1003, 23] on span "Test Data" at bounding box center [1022, 20] width 50 height 17
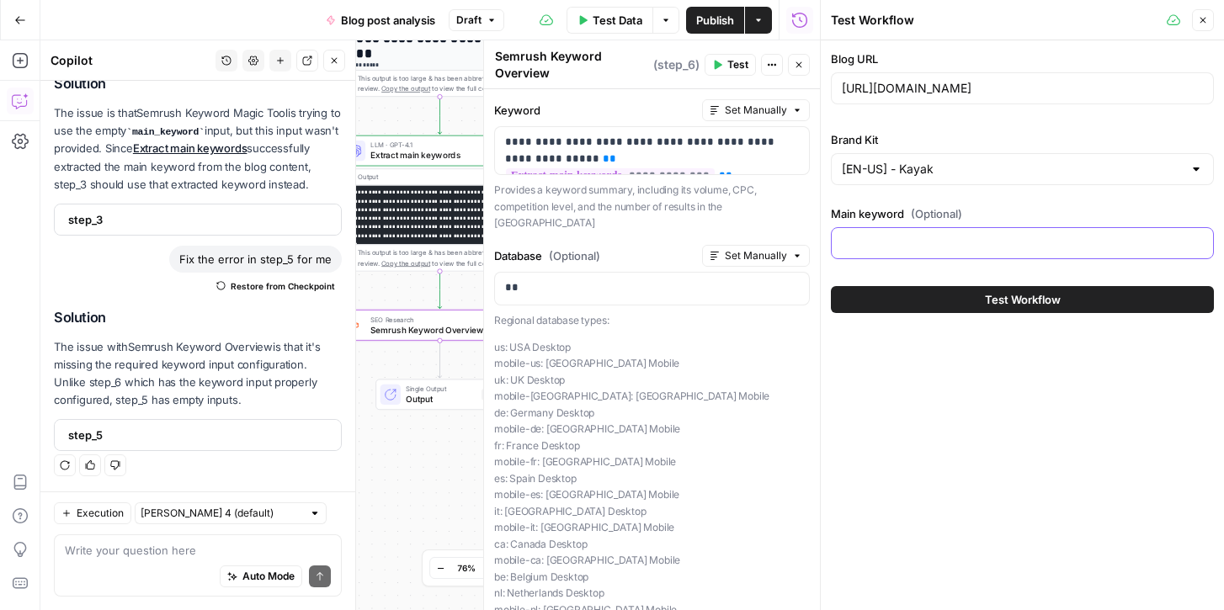
click at [963, 237] on input "Main keyword (Optional)" at bounding box center [1022, 243] width 361 height 17
click at [996, 292] on span "Test Workflow" at bounding box center [1023, 299] width 76 height 17
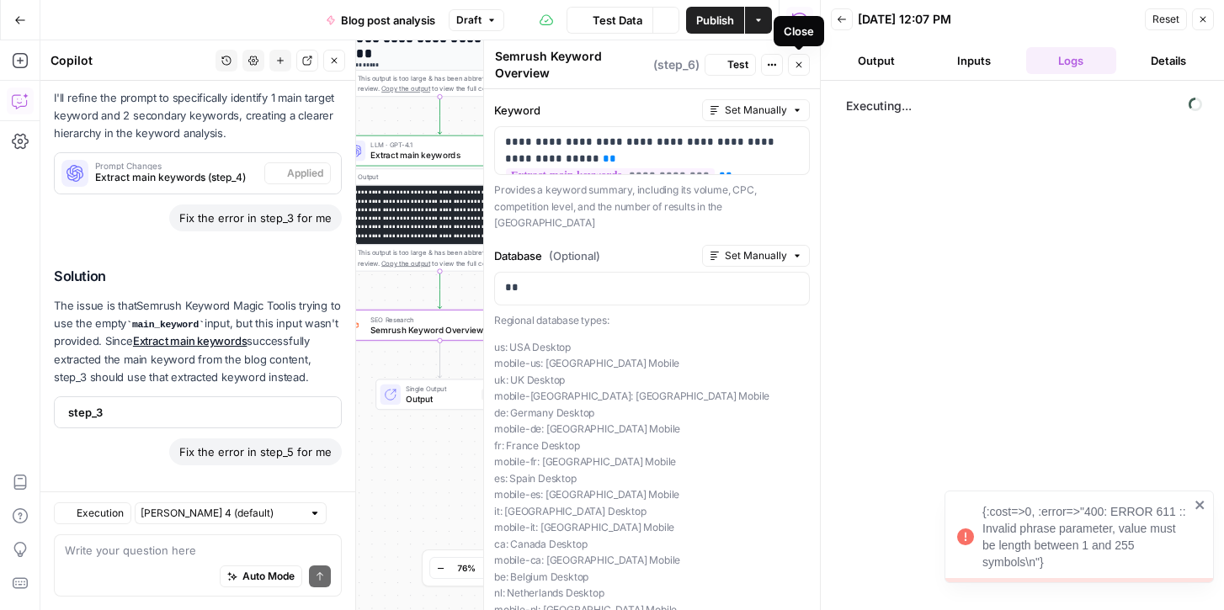
scroll to position [1866, 0]
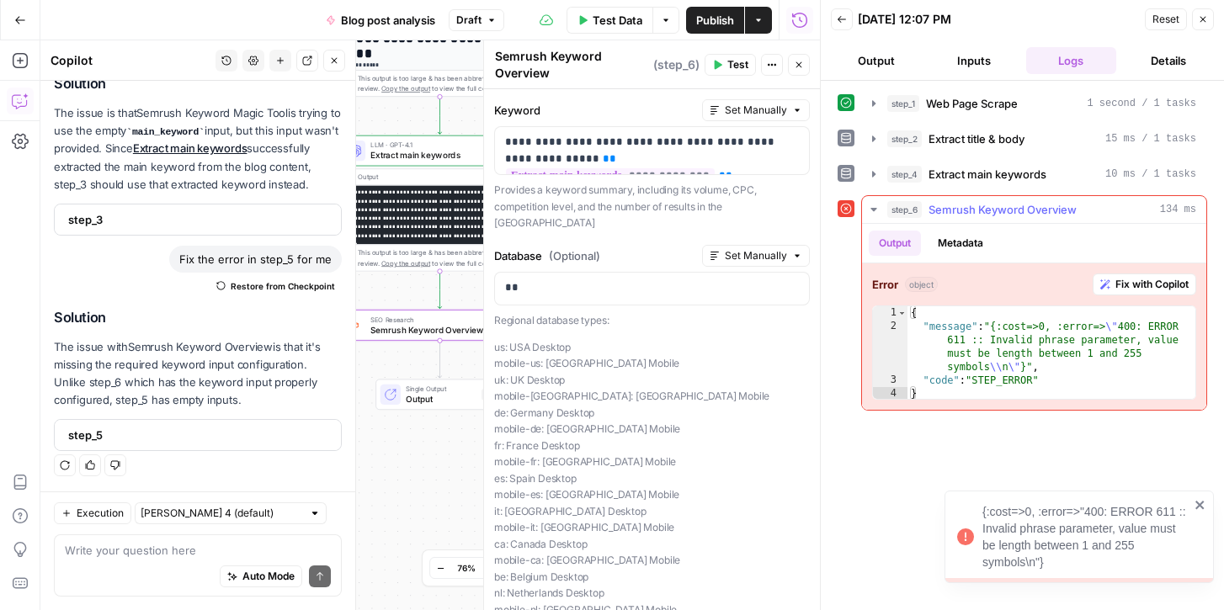
click at [1158, 278] on span "Fix with Copilot" at bounding box center [1151, 284] width 73 height 15
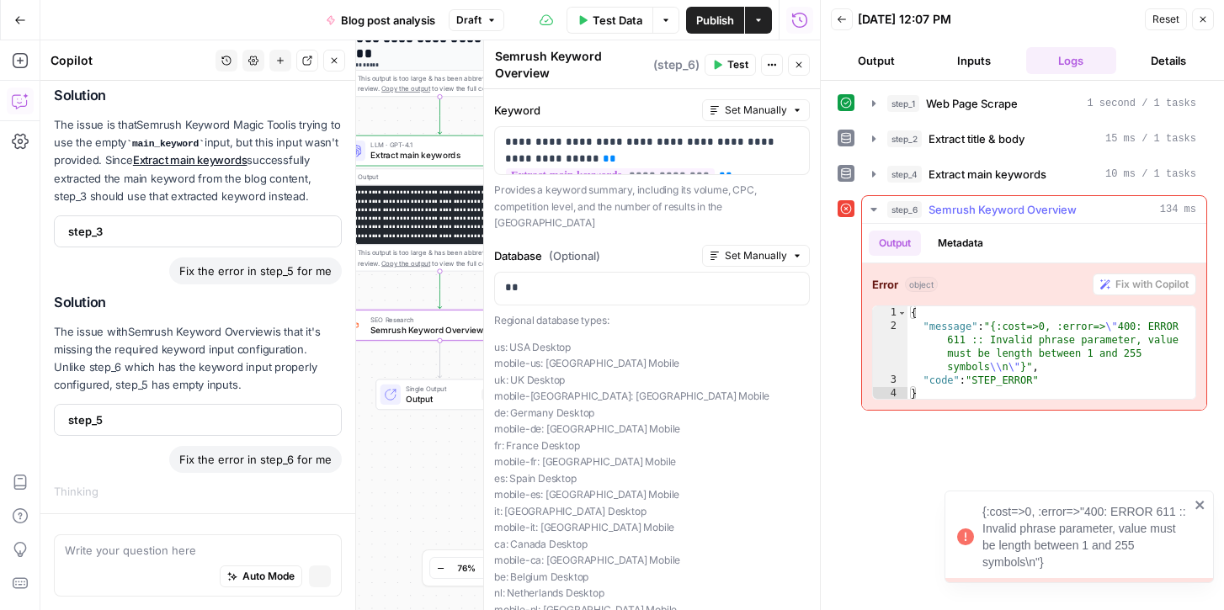
scroll to position [1720, 0]
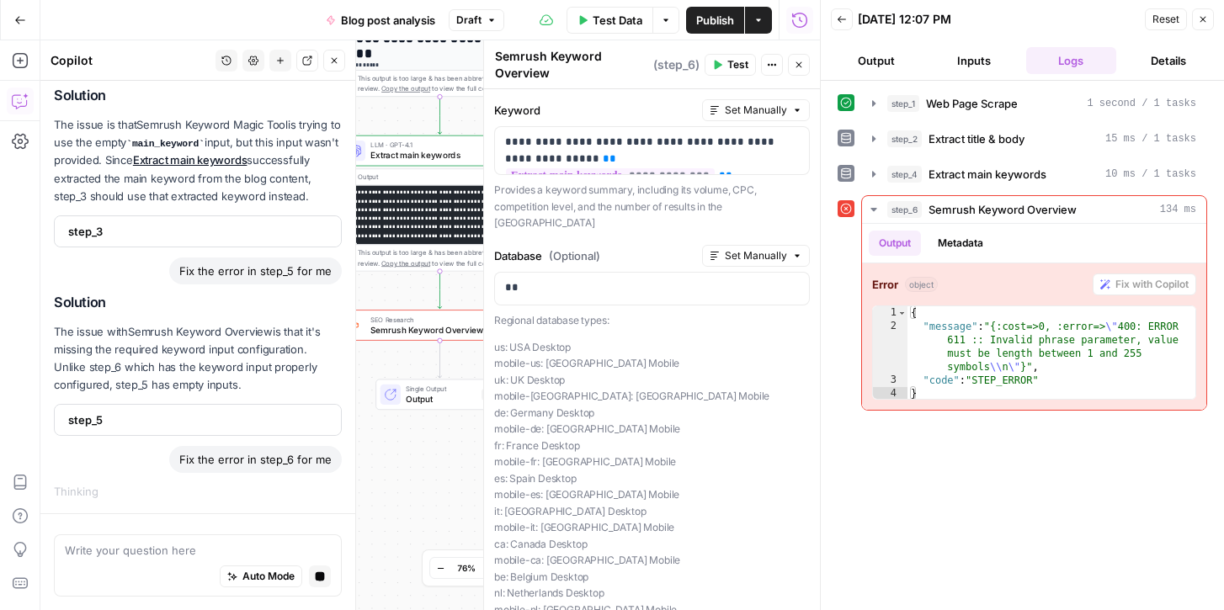
click at [173, 418] on span "step_5" at bounding box center [196, 420] width 256 height 17
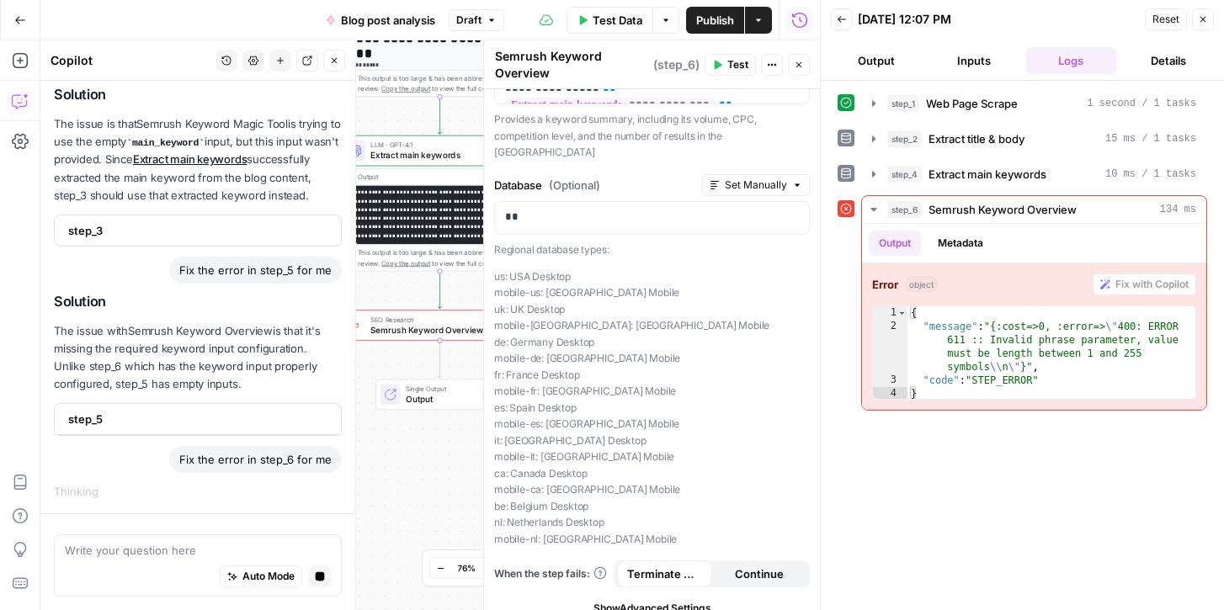
scroll to position [0, 0]
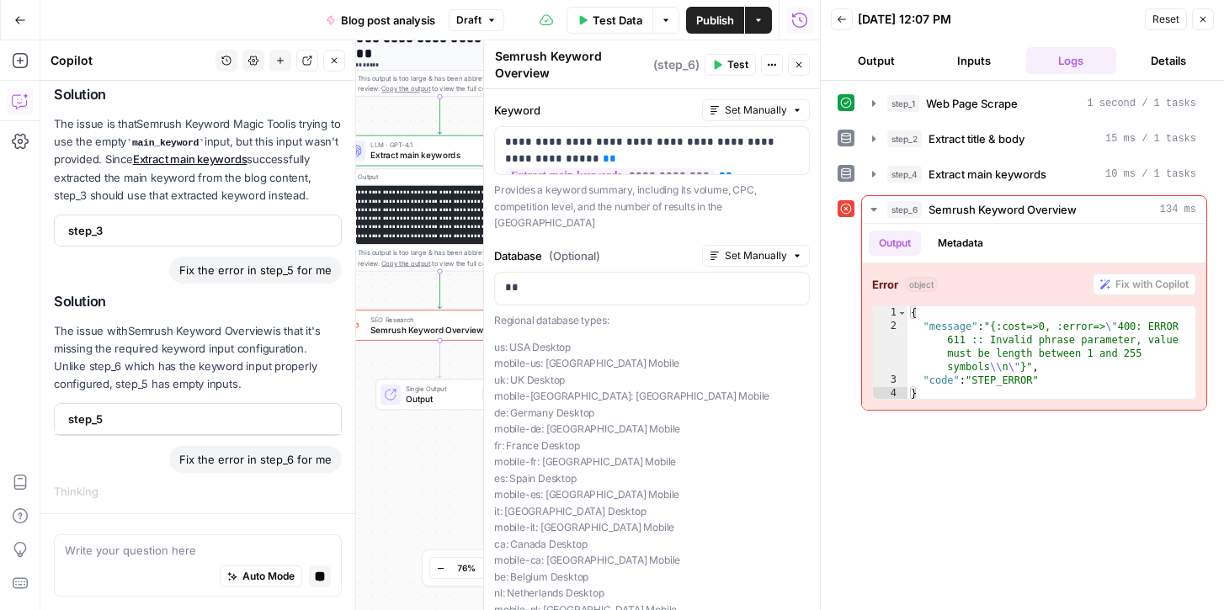
click at [727, 63] on span "Test" at bounding box center [737, 64] width 21 height 15
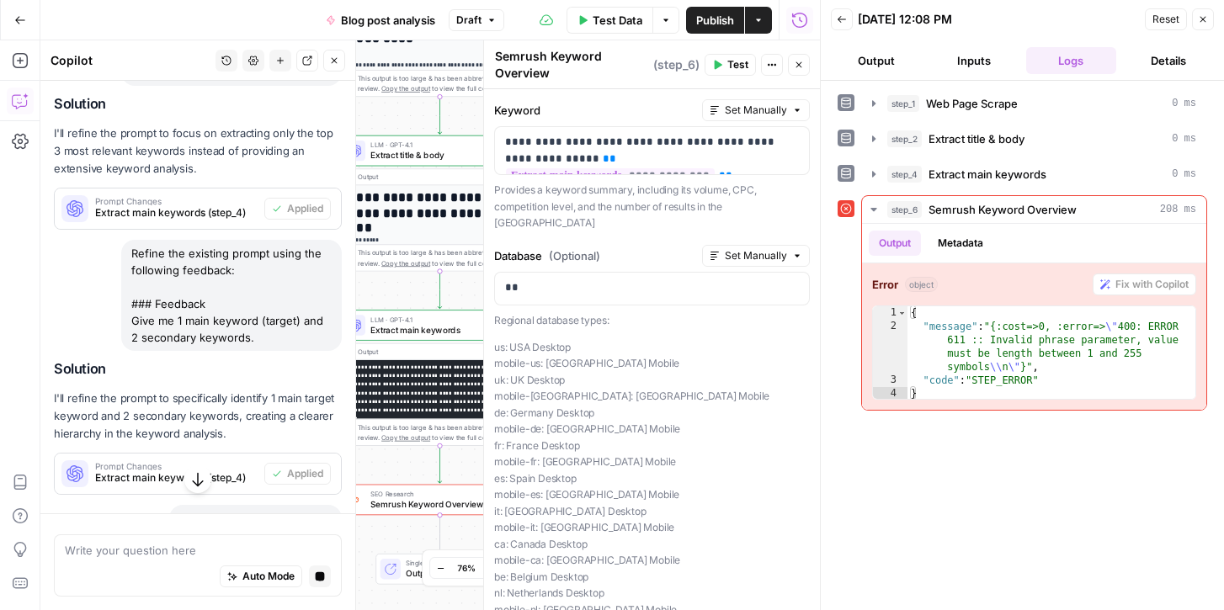
scroll to position [1196, 0]
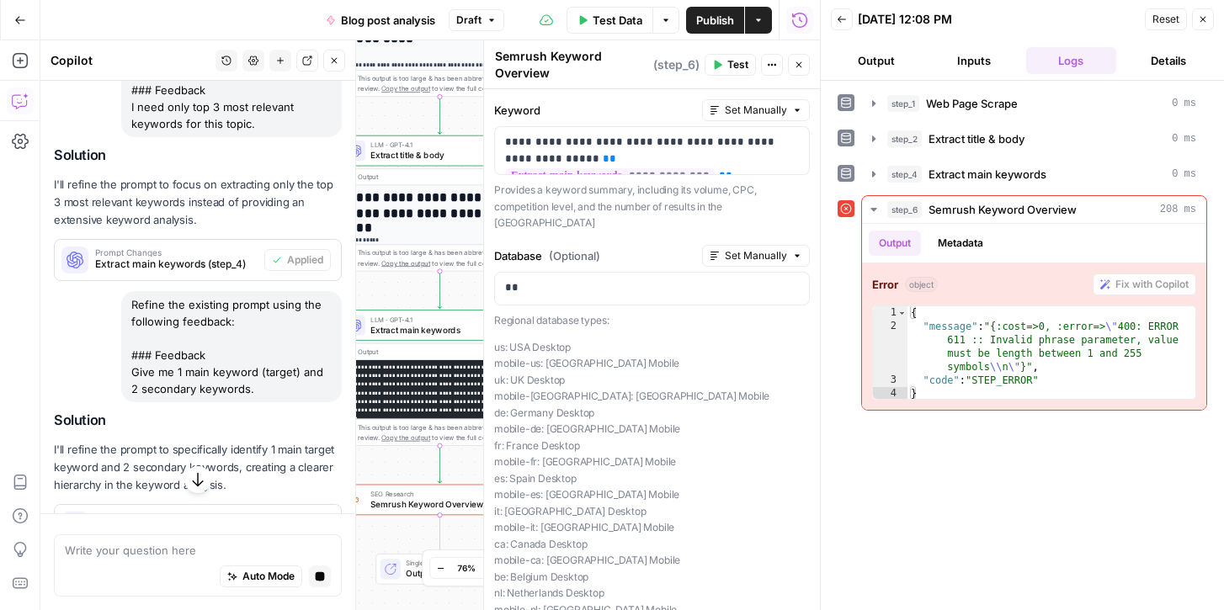
click at [333, 60] on icon "button" at bounding box center [335, 61] width 6 height 6
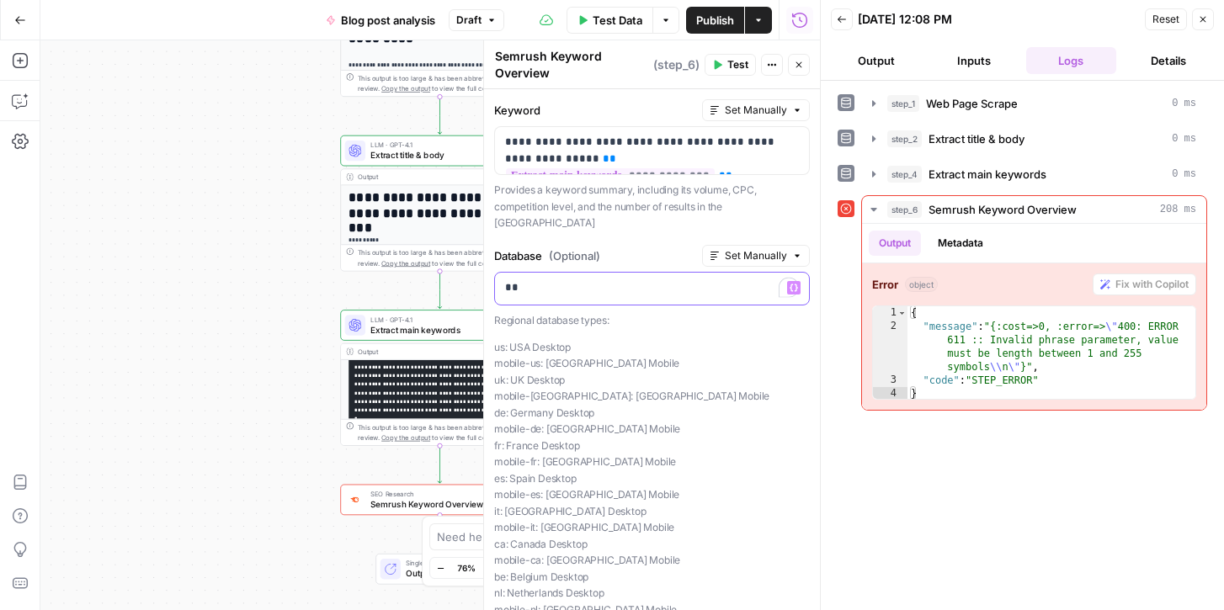
click at [572, 279] on p "**" at bounding box center [652, 287] width 294 height 17
click at [700, 415] on p "us: [GEOGRAPHIC_DATA] Desktop mobile-us: [GEOGRAPHIC_DATA] [GEOGRAPHIC_DATA] [G…" at bounding box center [652, 478] width 316 height 279
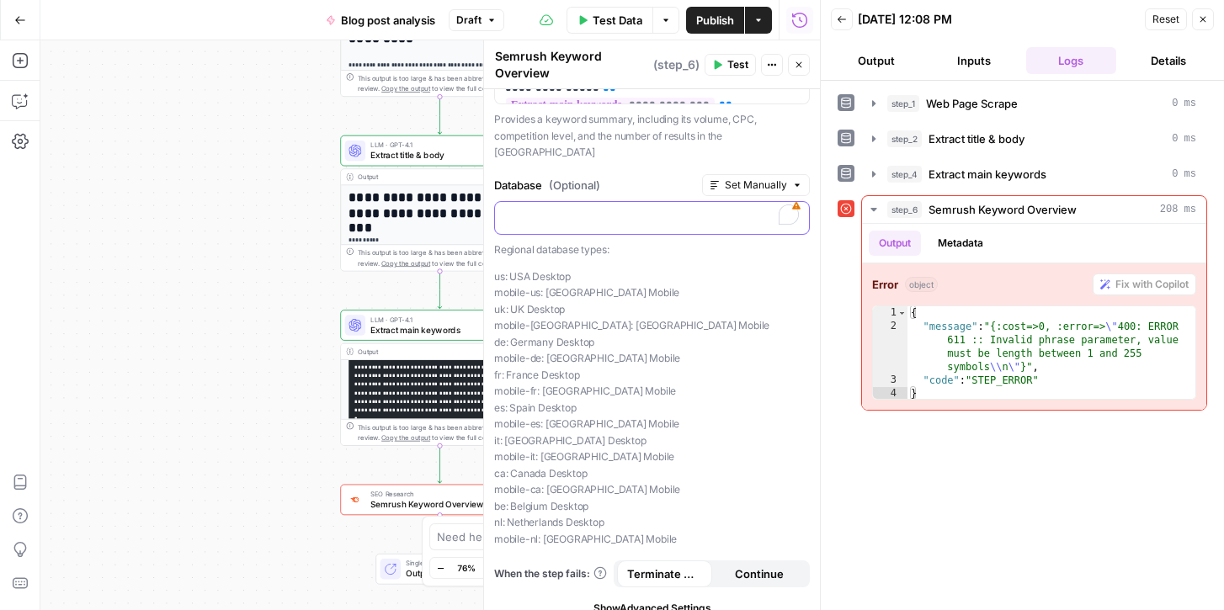
click at [546, 214] on div "To enrich screen reader interactions, please activate Accessibility in Grammarl…" at bounding box center [652, 218] width 314 height 33
click at [705, 374] on p "us: [GEOGRAPHIC_DATA] Desktop mobile-us: [GEOGRAPHIC_DATA] [GEOGRAPHIC_DATA] [G…" at bounding box center [652, 408] width 316 height 279
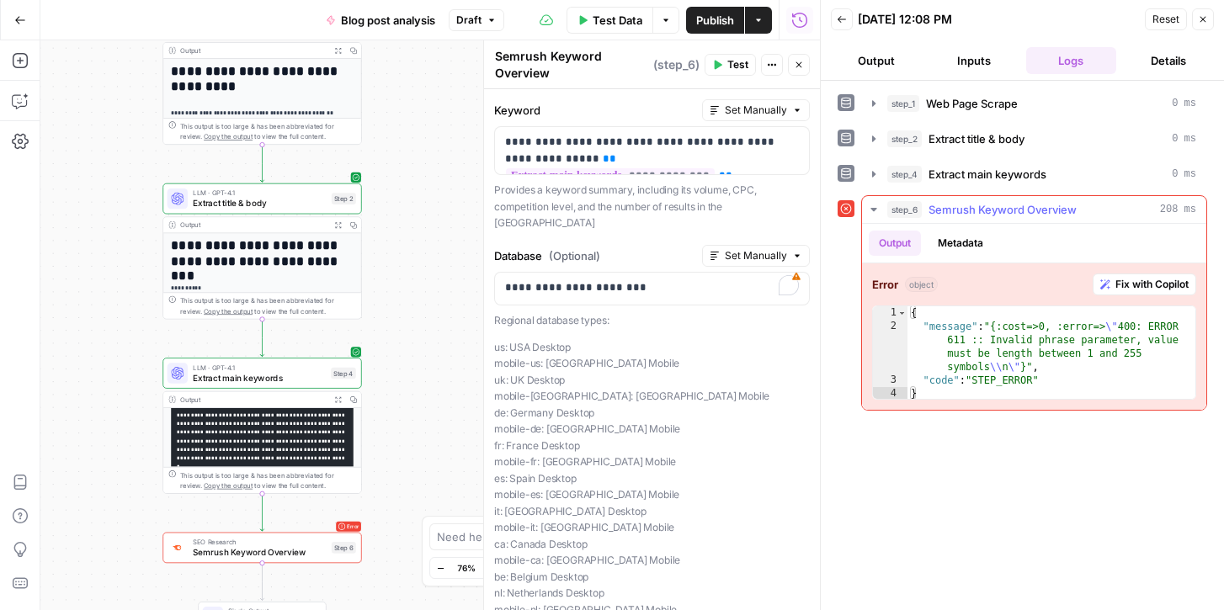
click at [1157, 281] on span "Fix with Copilot" at bounding box center [1151, 284] width 73 height 15
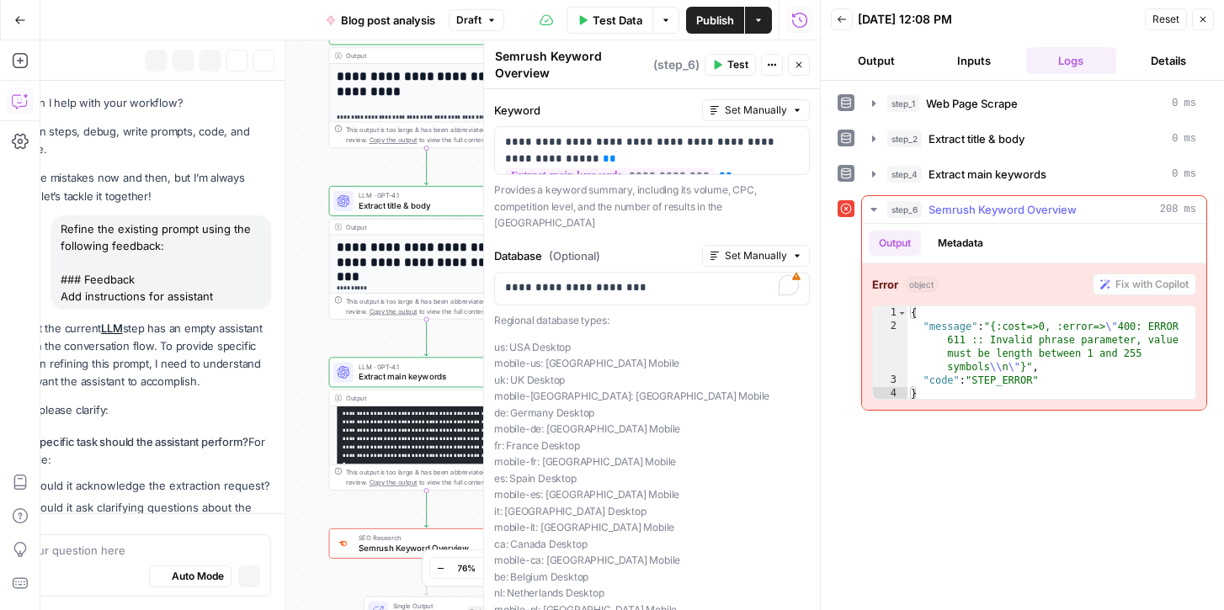
scroll to position [2157, 0]
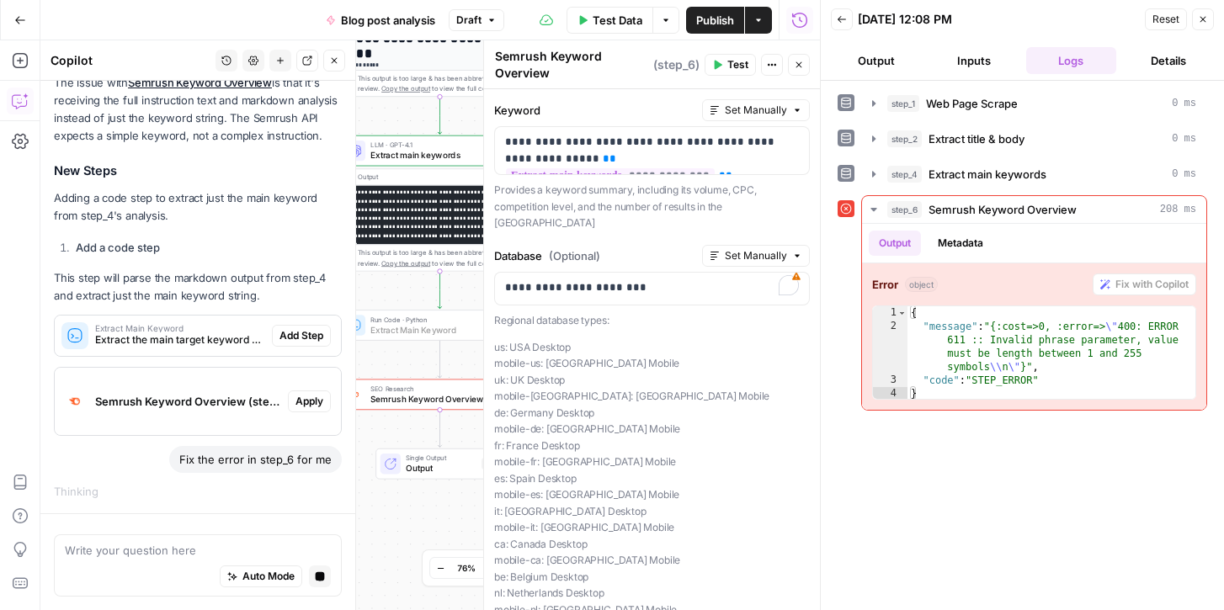
click at [296, 335] on span "Add Step" at bounding box center [301, 335] width 44 height 15
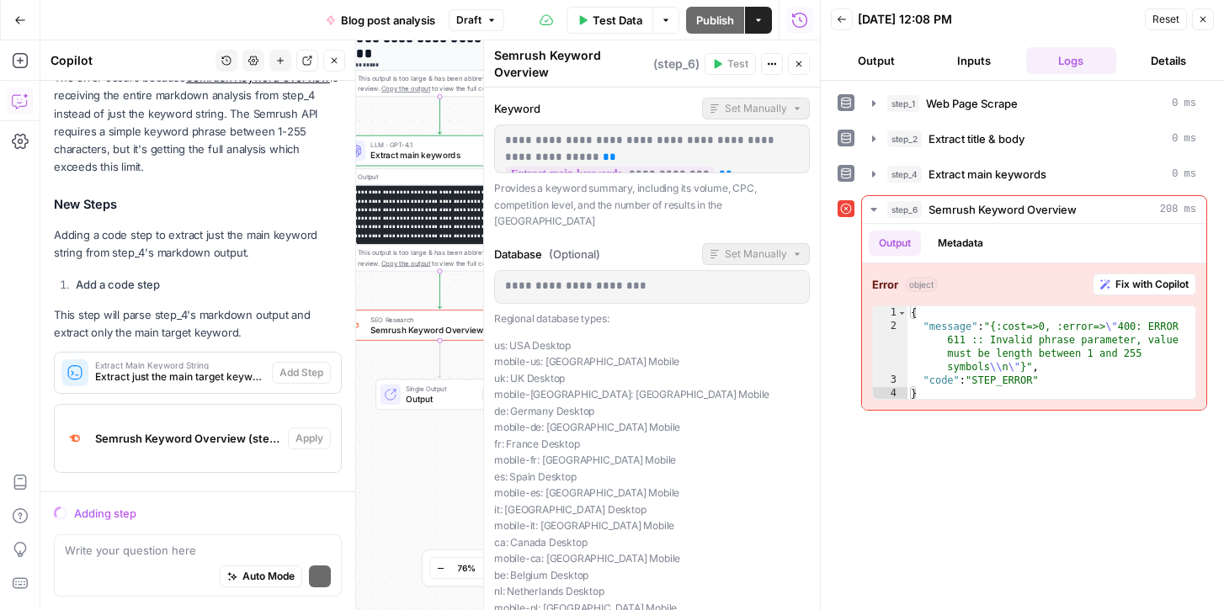
scroll to position [2628, 0]
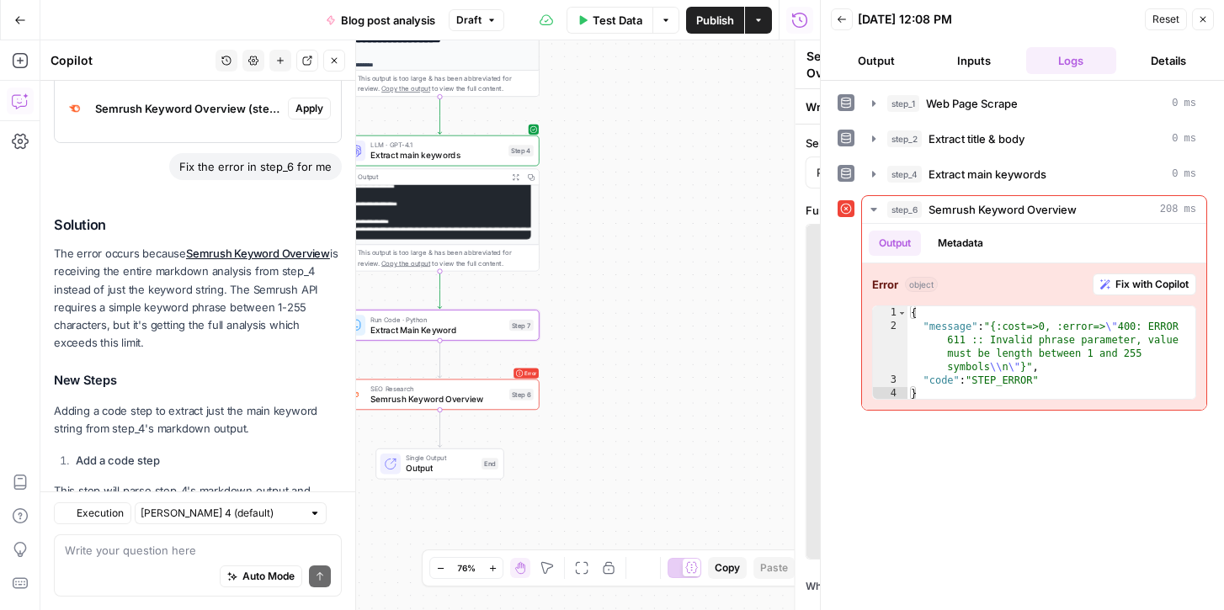
type textarea "Extract Main Keyword"
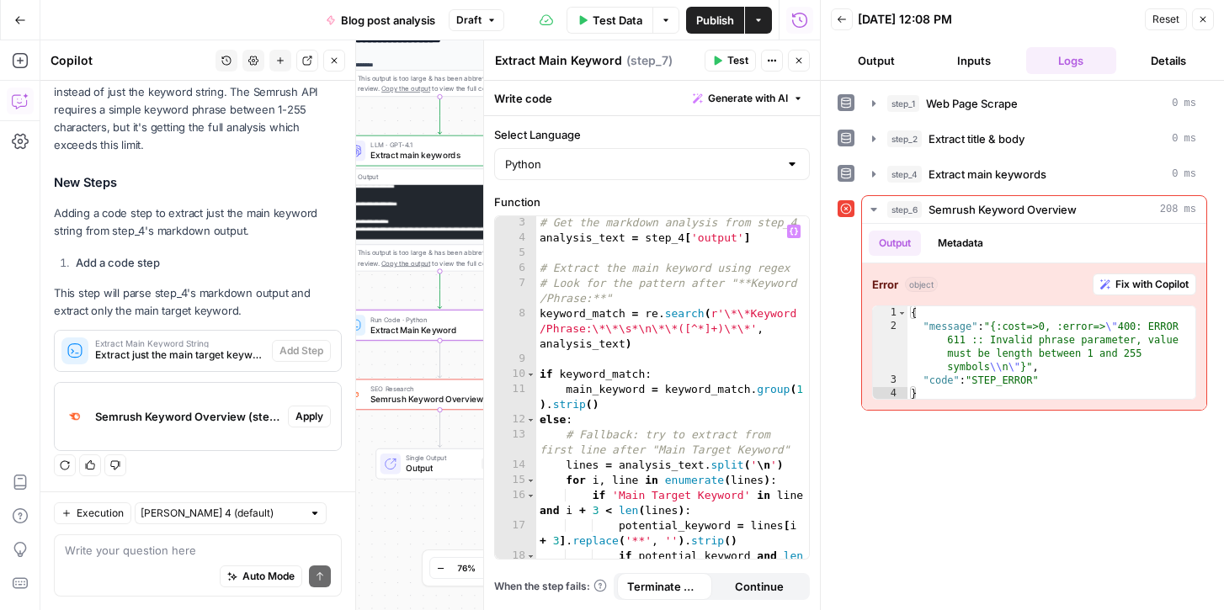
scroll to position [0, 0]
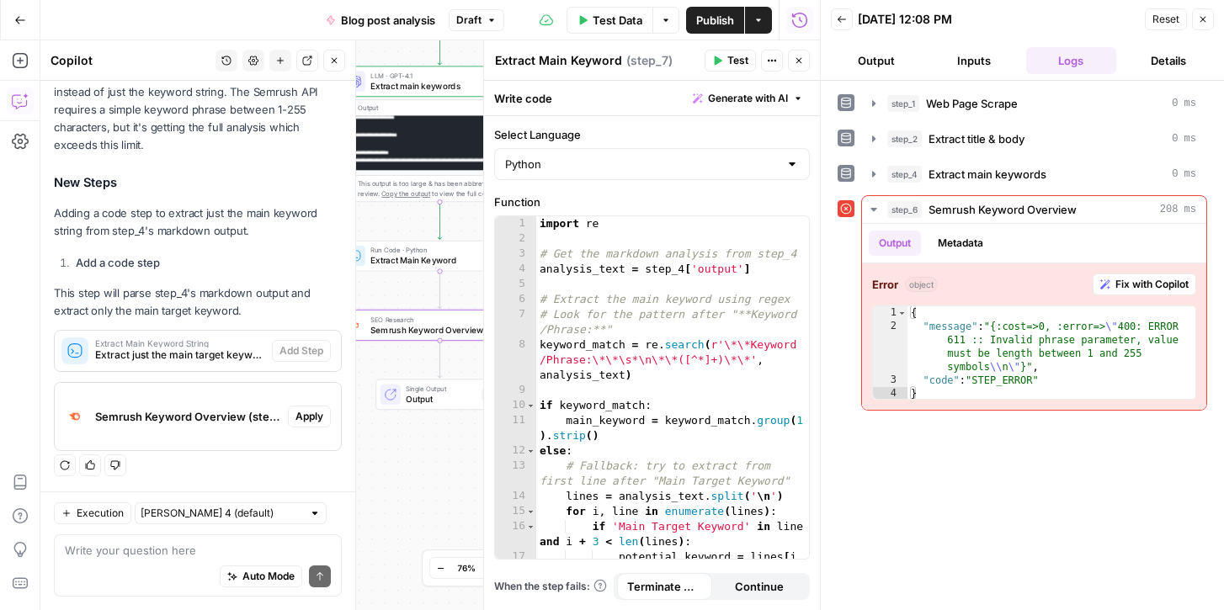
click at [311, 409] on span "Apply" at bounding box center [309, 416] width 28 height 15
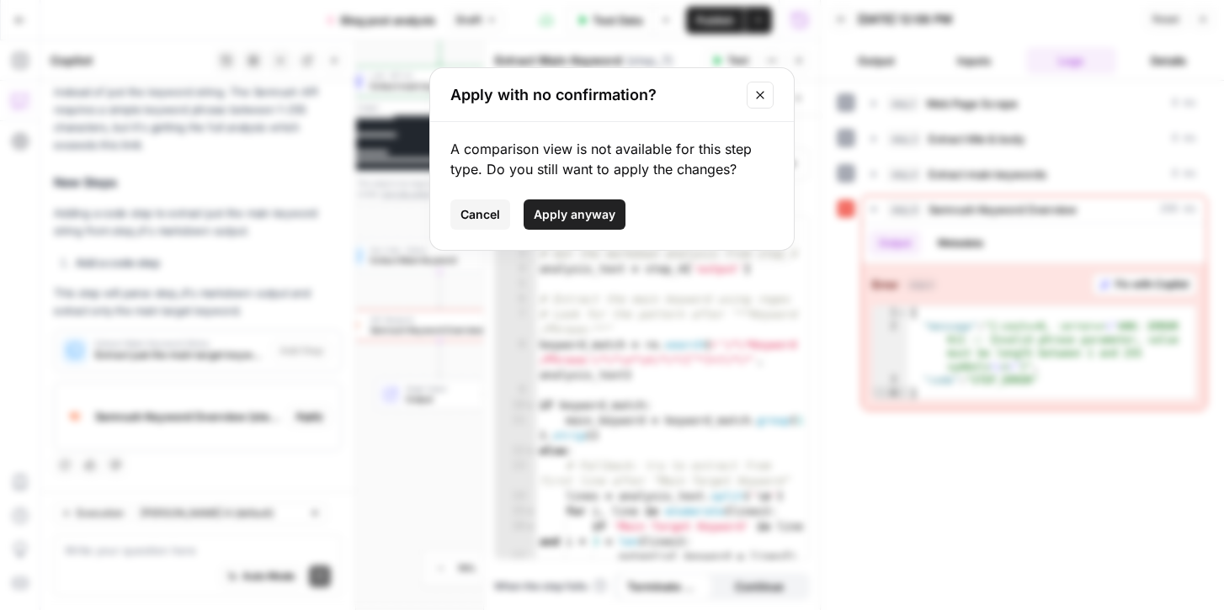
click at [572, 212] on span "Apply anyway" at bounding box center [575, 214] width 82 height 17
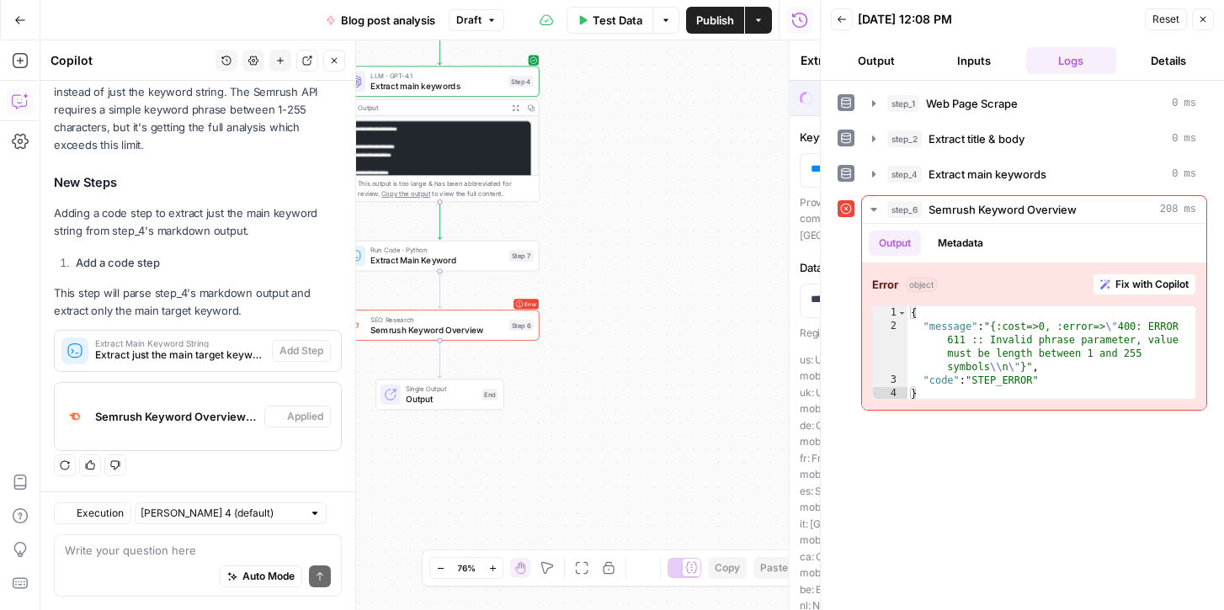
type textarea "Semrush Keyword Overview"
